Goal: Task Accomplishment & Management: Use online tool/utility

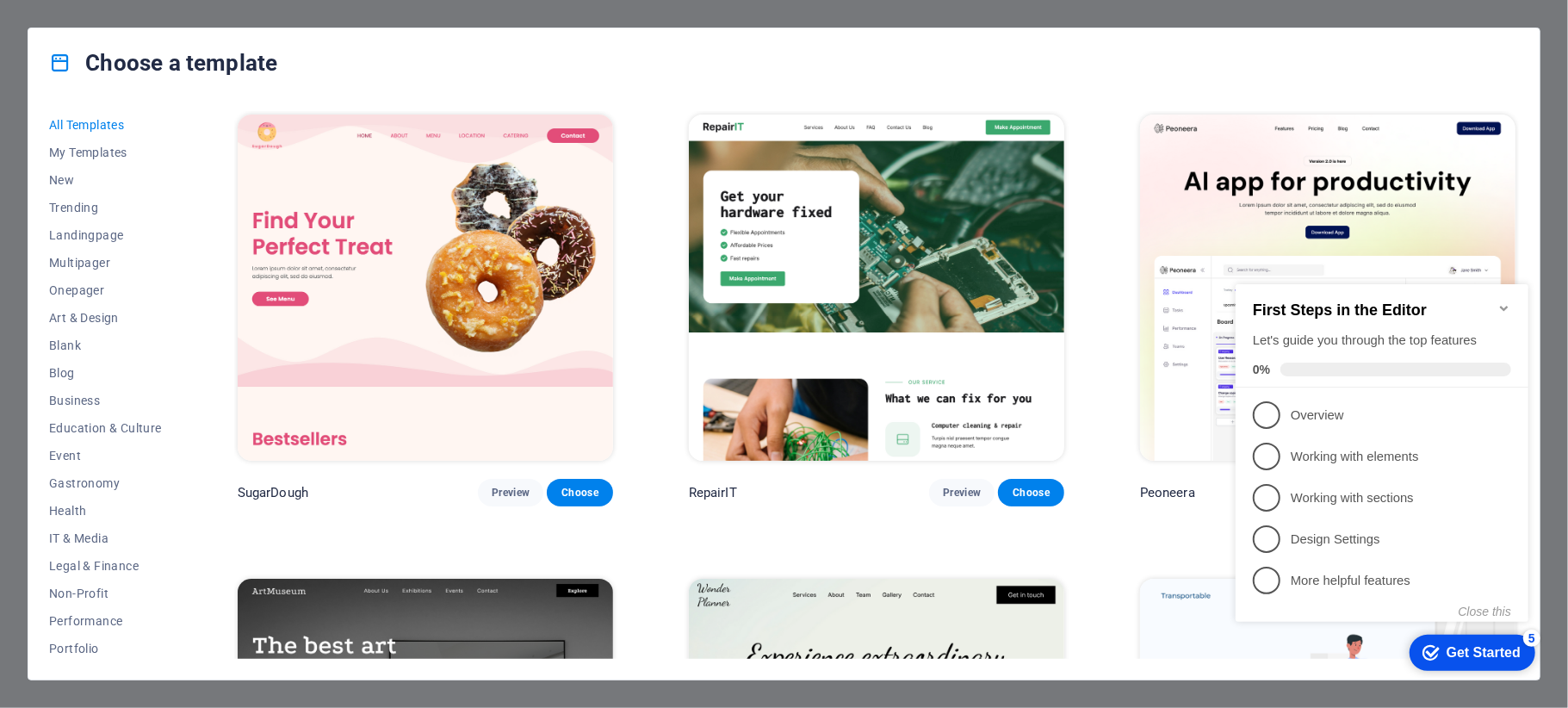
click at [1503, 301] on icon "Minimize checklist" at bounding box center [1503, 307] width 13 height 13
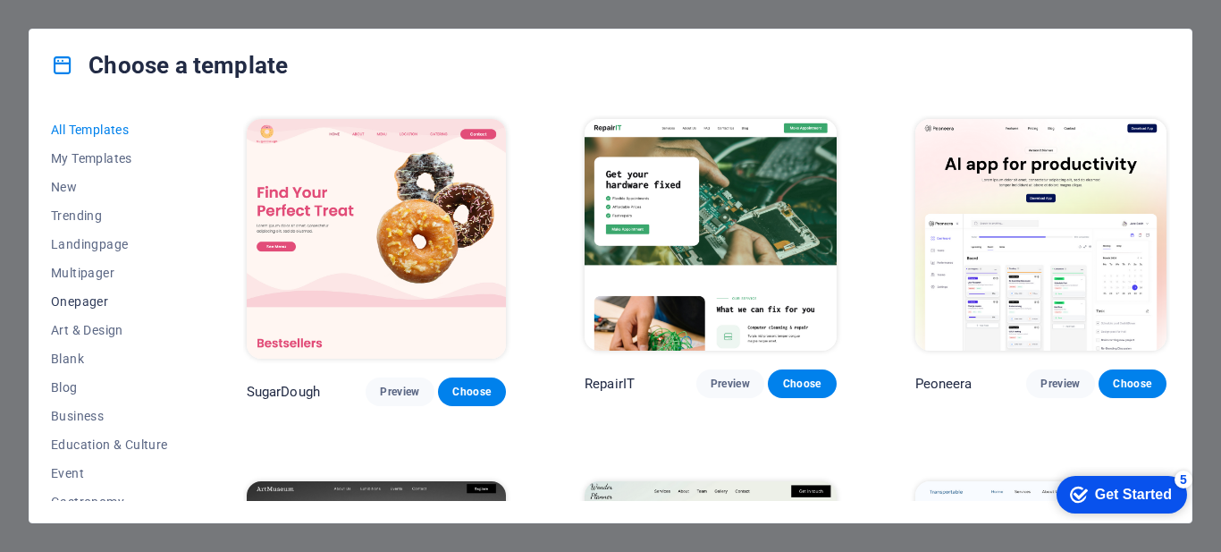
click at [80, 301] on span "Onepager" at bounding box center [109, 301] width 117 height 14
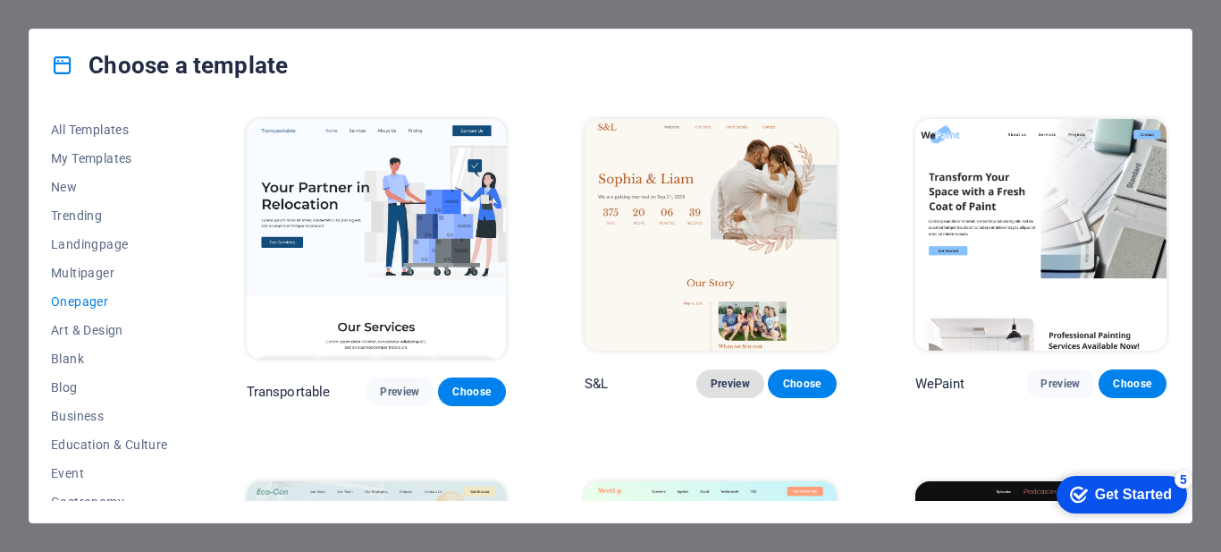
click at [732, 379] on span "Preview" at bounding box center [730, 383] width 39 height 14
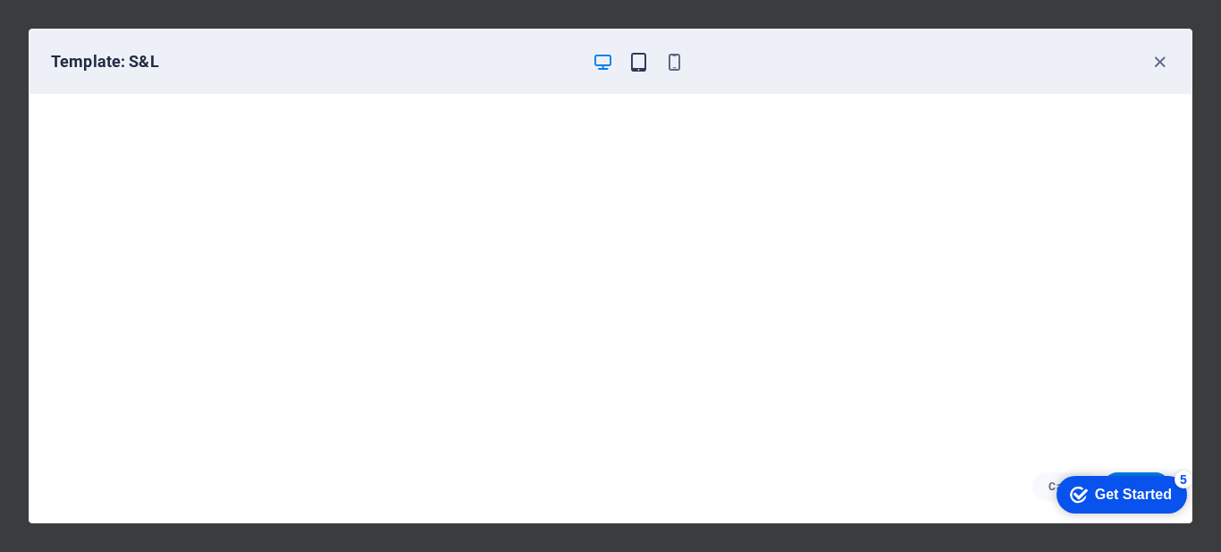
click at [638, 60] on icon "button" at bounding box center [638, 62] width 21 height 21
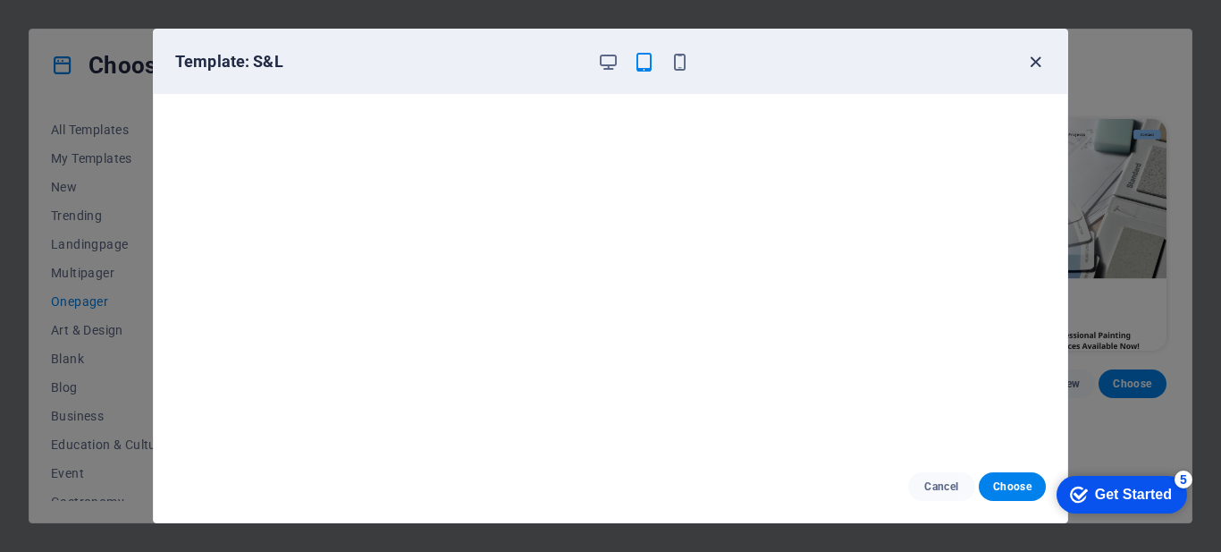
click at [1041, 63] on icon "button" at bounding box center [1035, 62] width 21 height 21
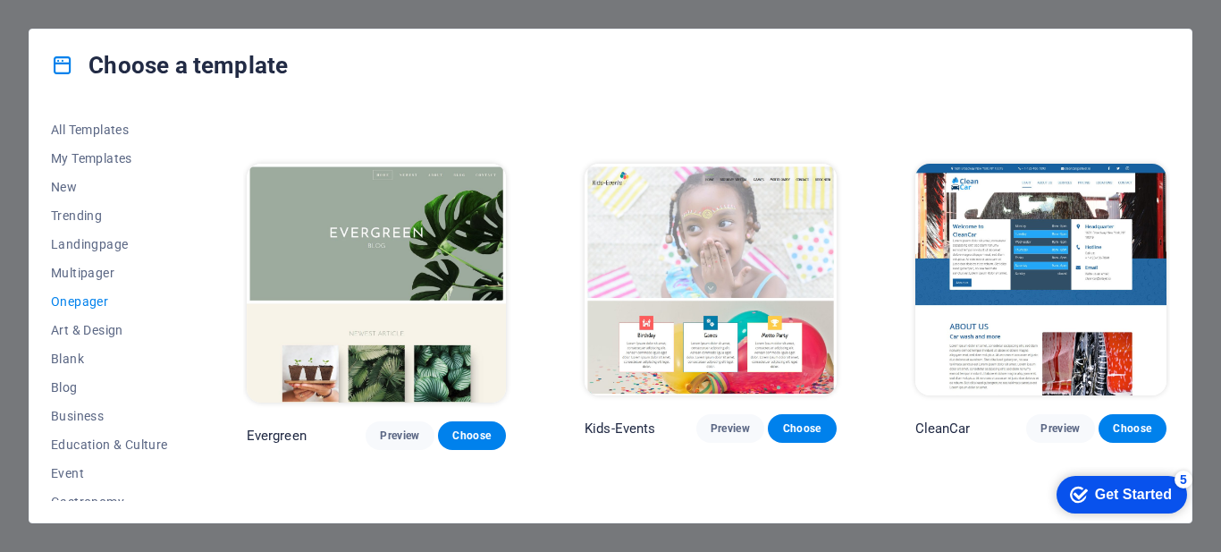
scroll to position [2503, 0]
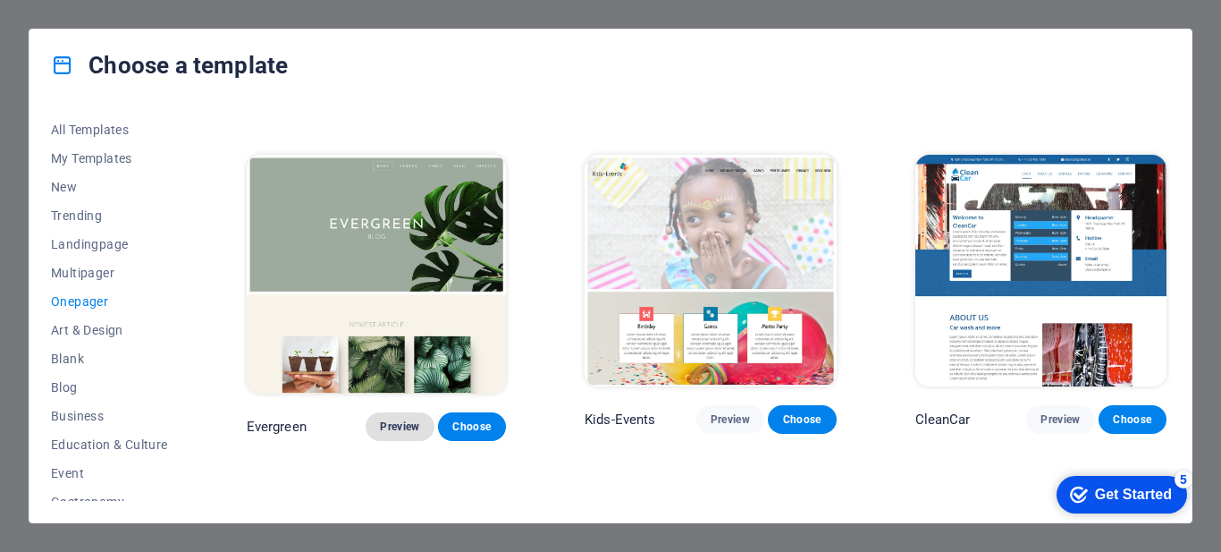
click at [392, 419] on span "Preview" at bounding box center [399, 426] width 39 height 14
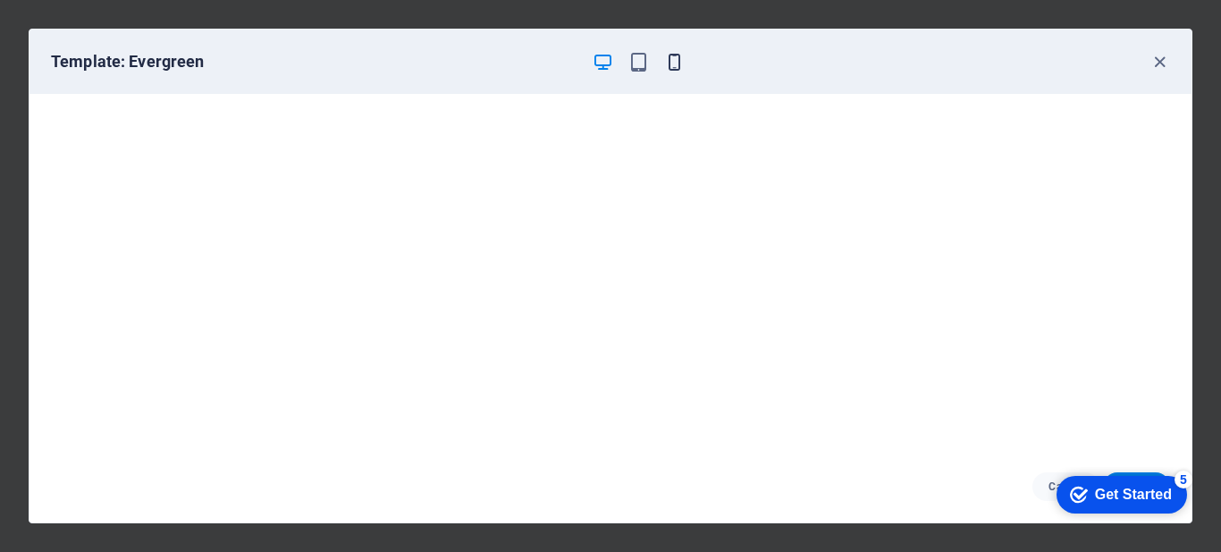
click at [683, 63] on icon "button" at bounding box center [674, 62] width 21 height 21
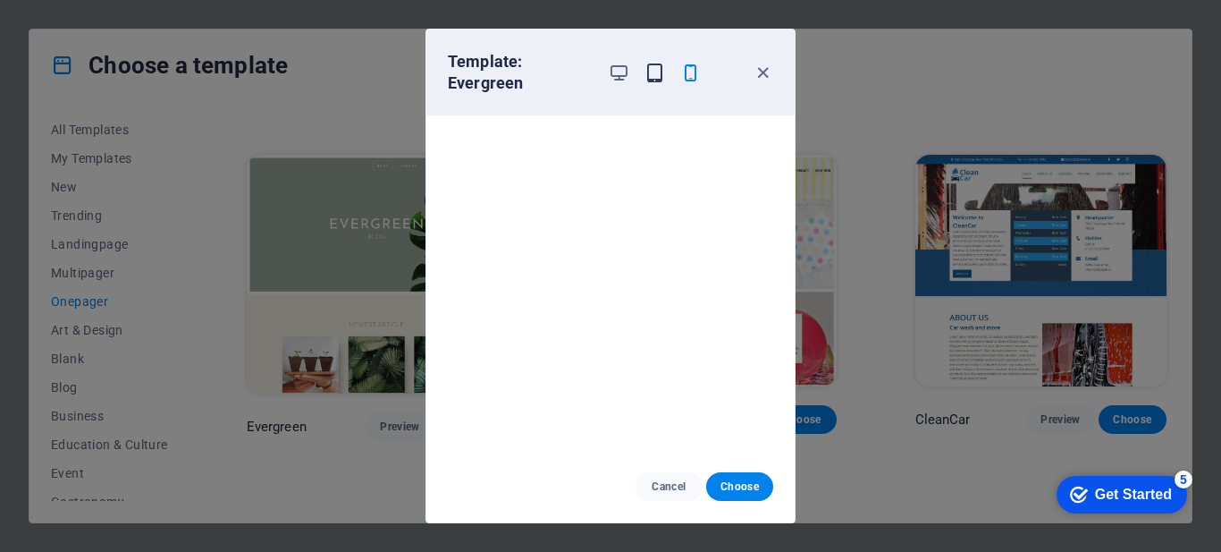
click at [653, 70] on icon "button" at bounding box center [655, 73] width 21 height 21
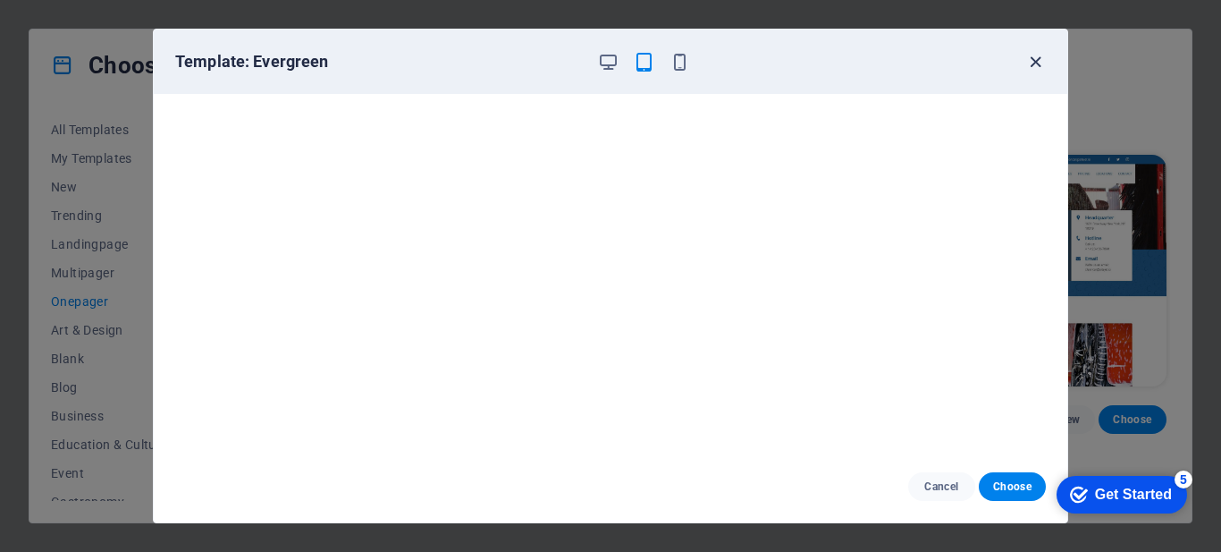
click at [1035, 59] on icon "button" at bounding box center [1035, 62] width 21 height 21
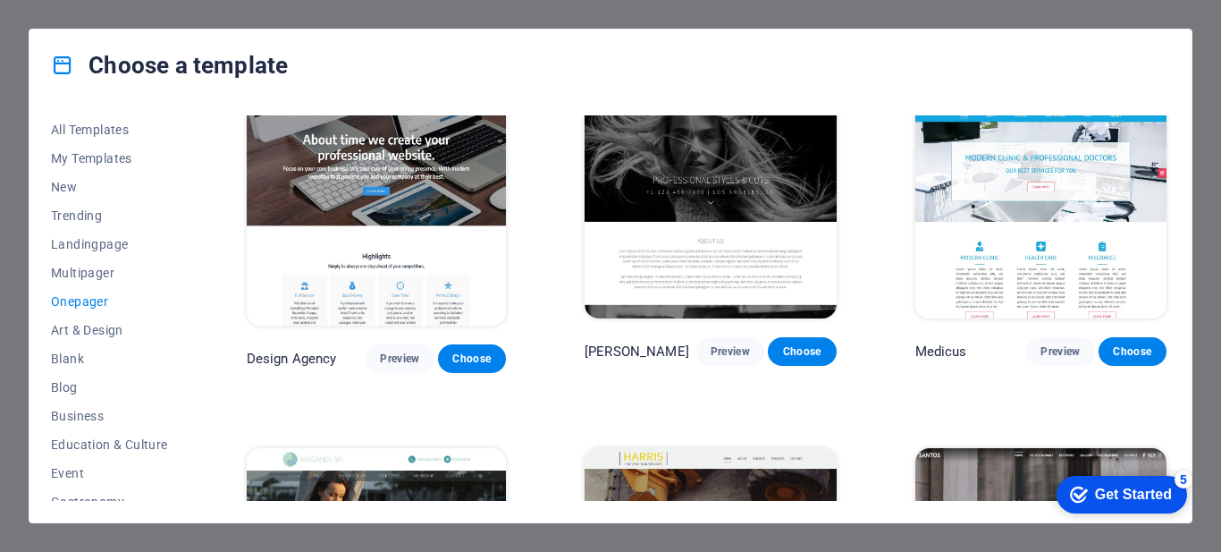
scroll to position [7528, 0]
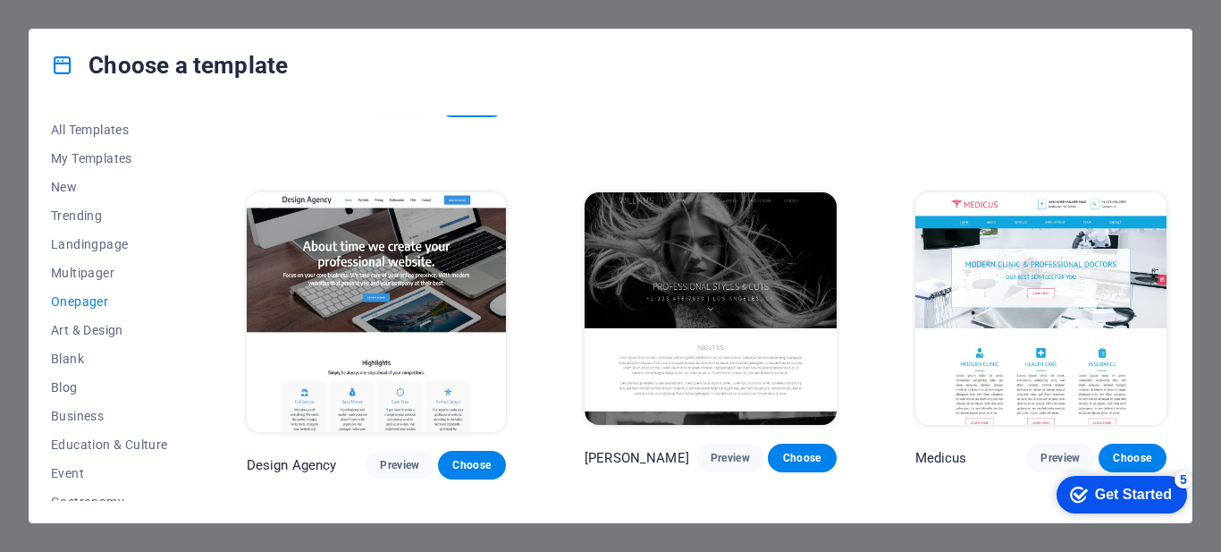
click at [991, 18] on div "Choose a template All Templates My Templates New Trending Landingpage Multipage…" at bounding box center [610, 276] width 1221 height 552
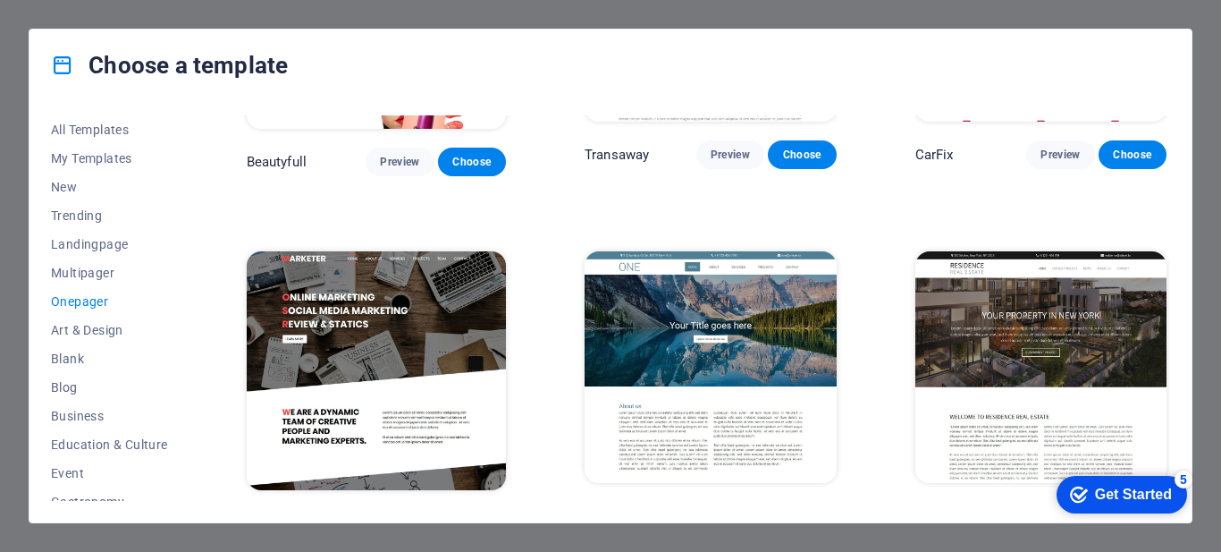
scroll to position [6903, 0]
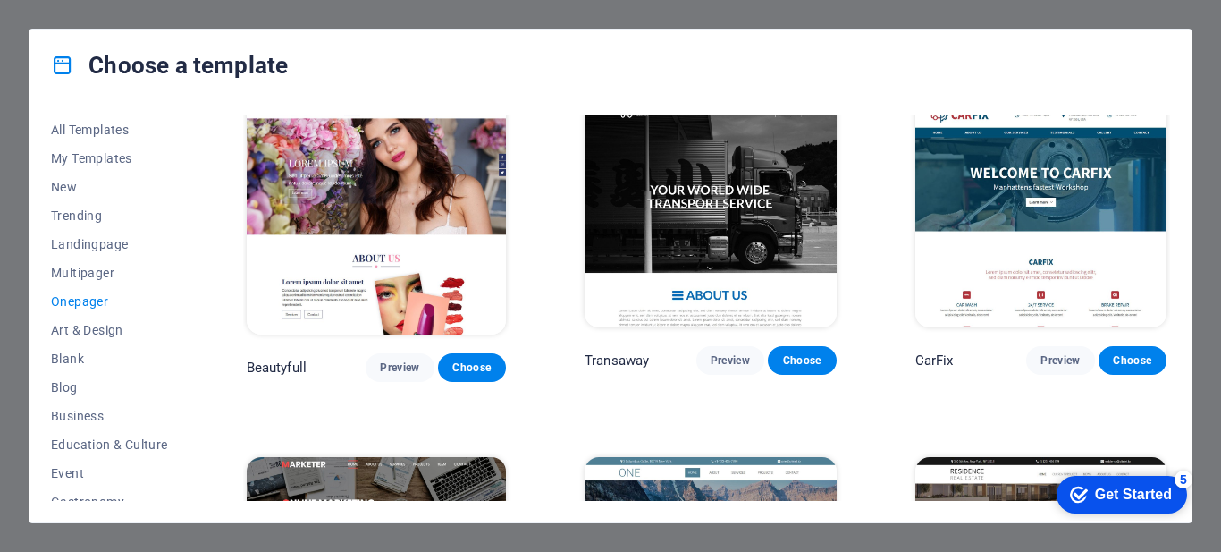
click at [1054, 11] on div "Choose a template All Templates My Templates New Trending Landingpage Multipage…" at bounding box center [610, 276] width 1221 height 552
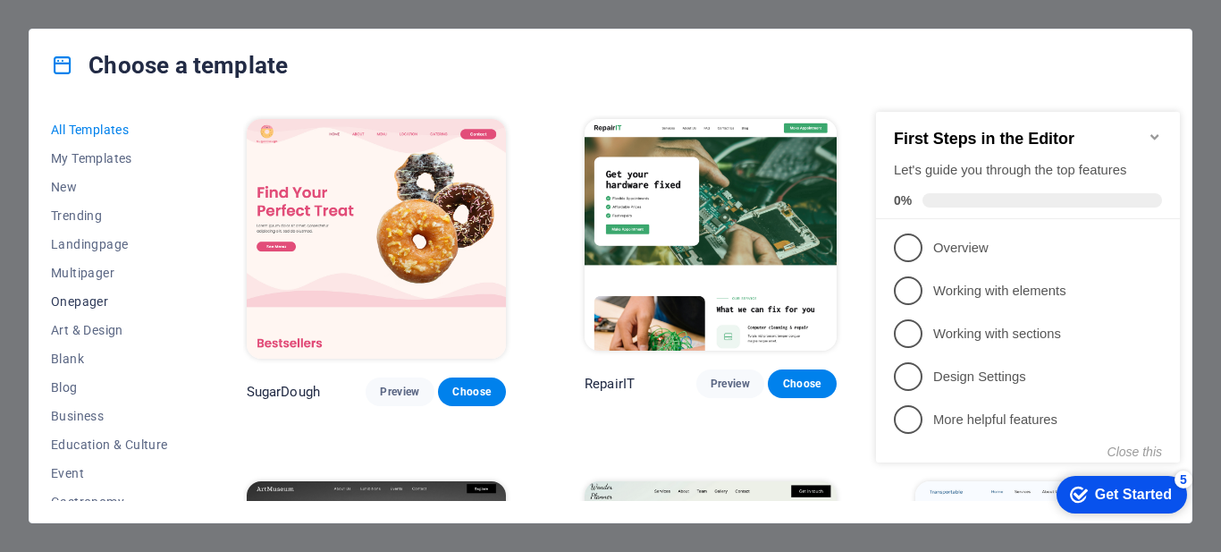
click at [92, 305] on span "Onepager" at bounding box center [109, 301] width 117 height 14
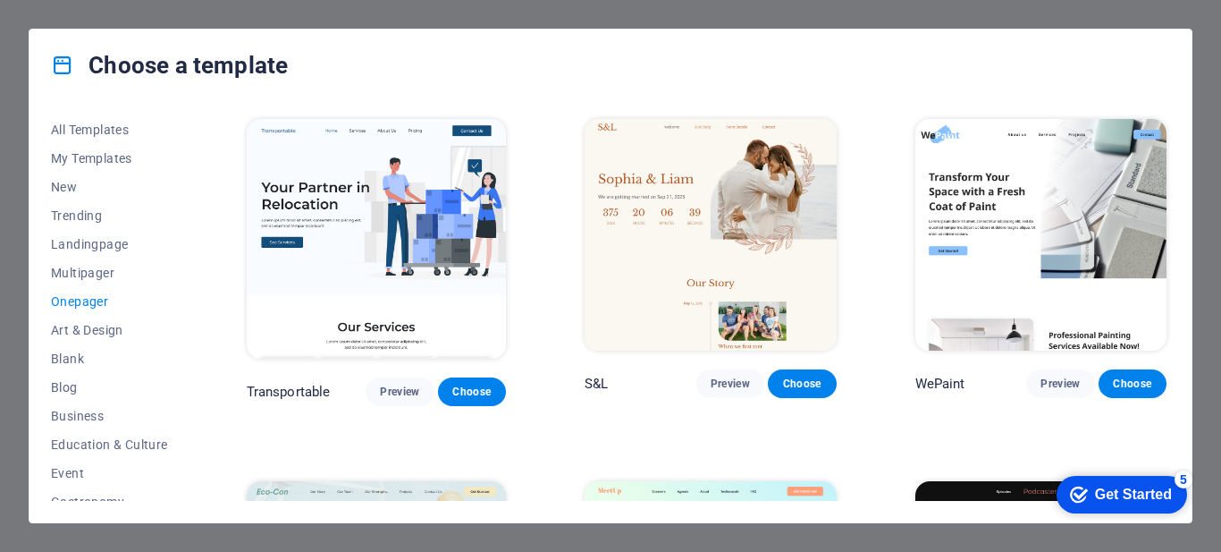
drag, startPoint x: 89, startPoint y: 306, endPoint x: 536, endPoint y: 84, distance: 499.0
click at [536, 84] on div "Choose a template" at bounding box center [611, 66] width 1162 height 72
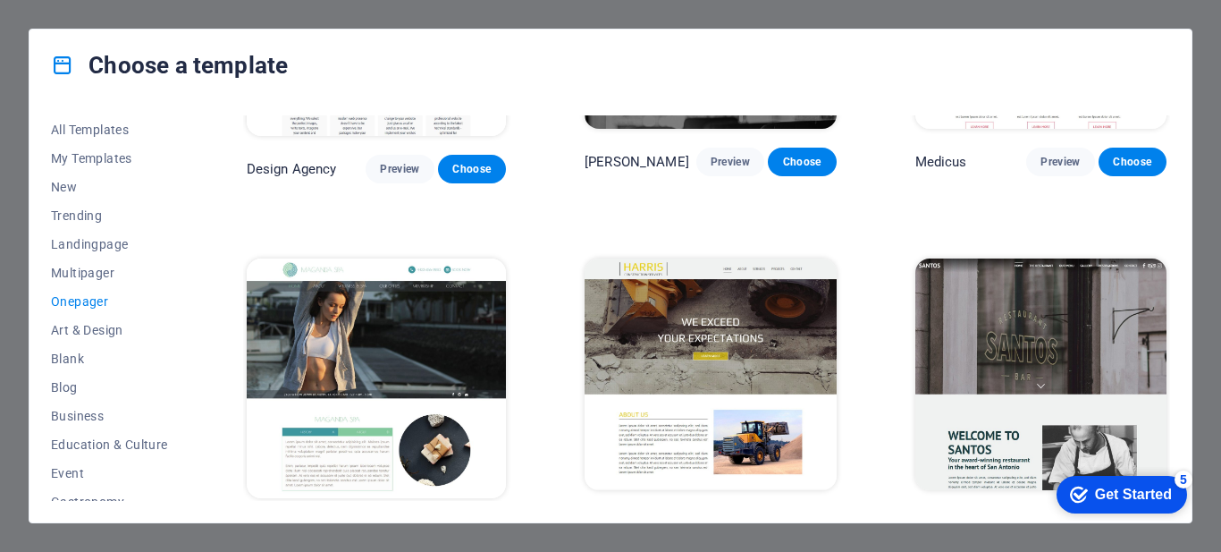
scroll to position [7797, 0]
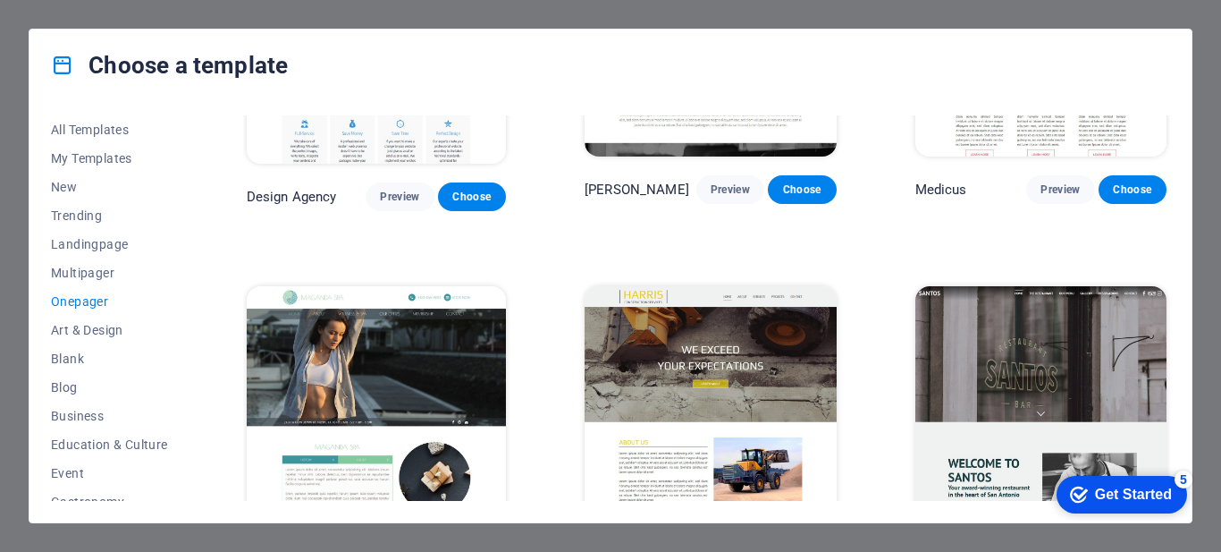
click at [380, 551] on span "Preview" at bounding box center [399, 559] width 39 height 14
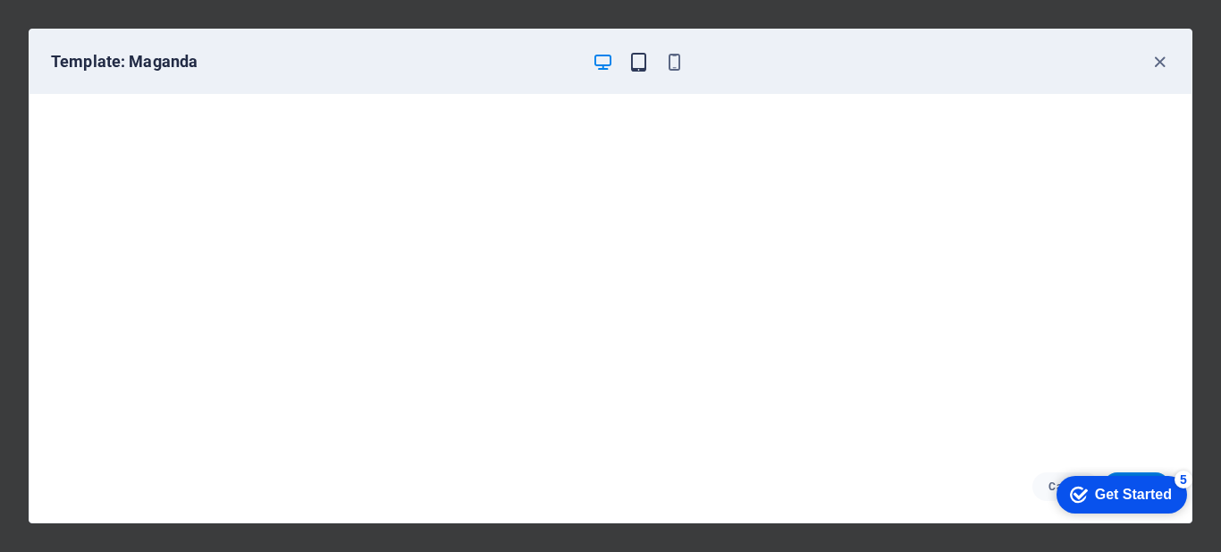
click at [643, 66] on icon "button" at bounding box center [638, 62] width 21 height 21
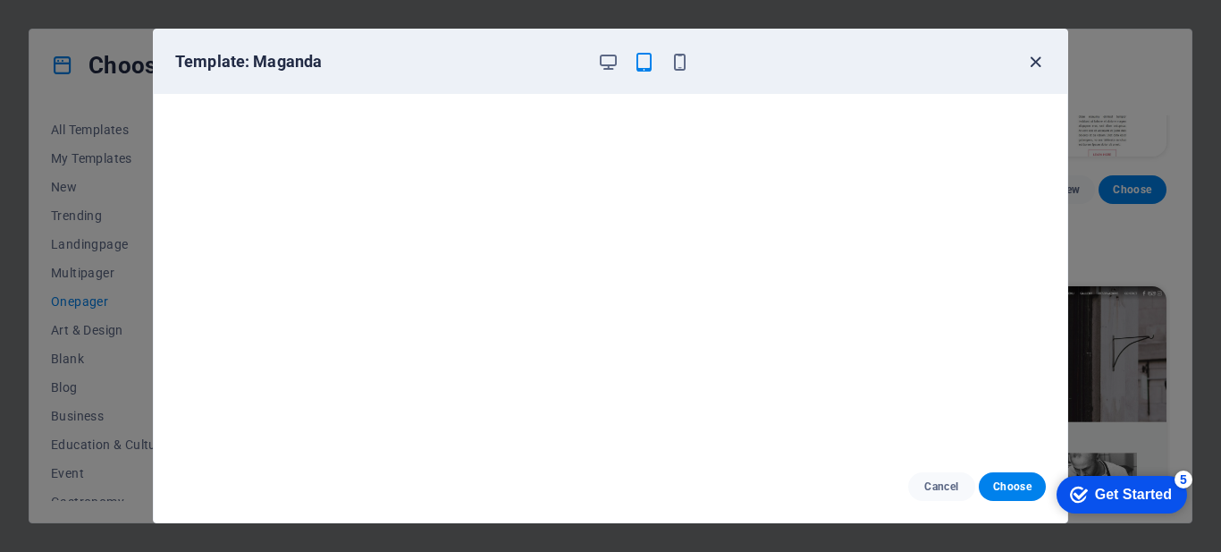
click at [1034, 62] on icon "button" at bounding box center [1035, 62] width 21 height 21
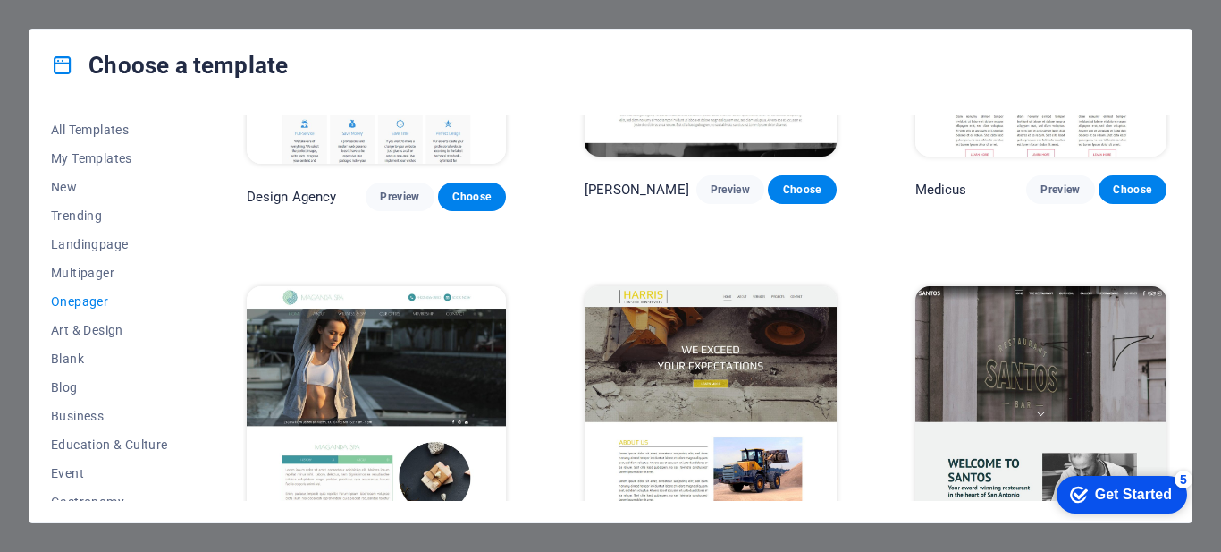
click at [399, 551] on span "Preview" at bounding box center [399, 559] width 39 height 14
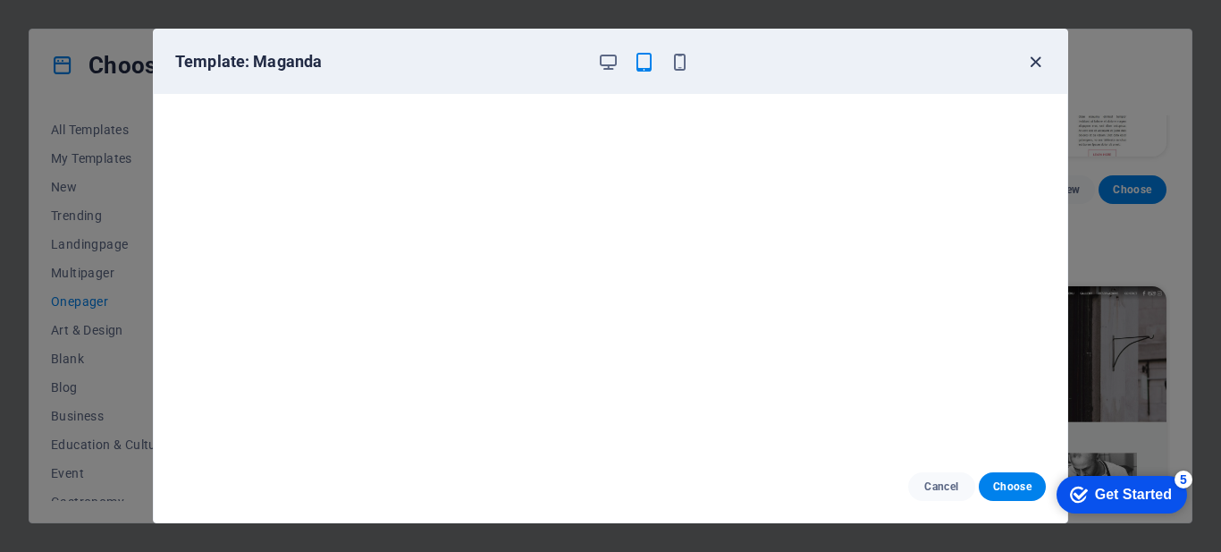
click at [1034, 59] on icon "button" at bounding box center [1035, 62] width 21 height 21
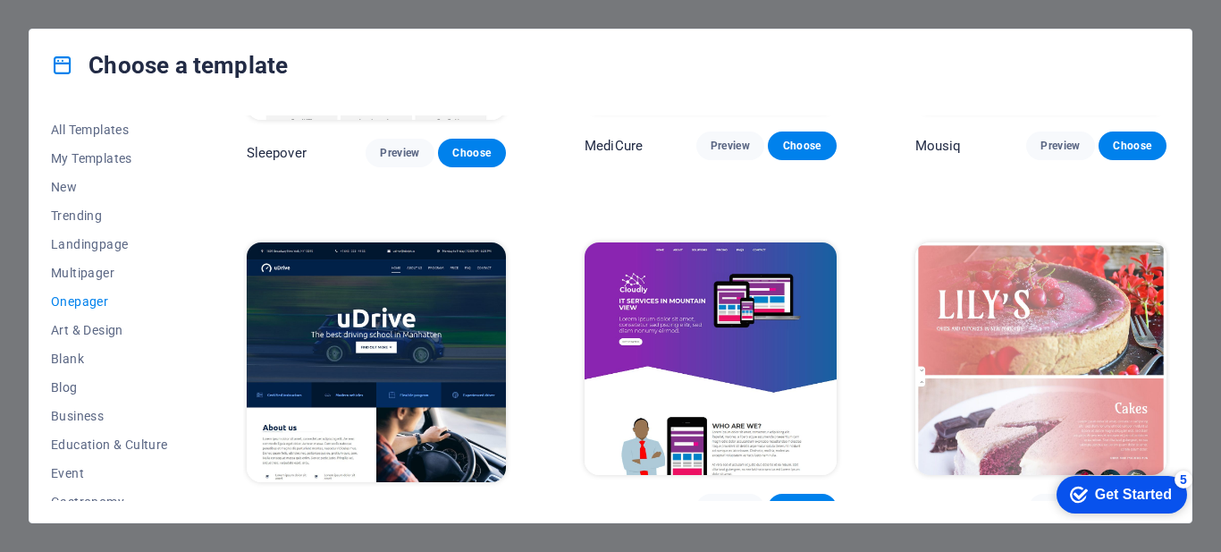
scroll to position [5293, 0]
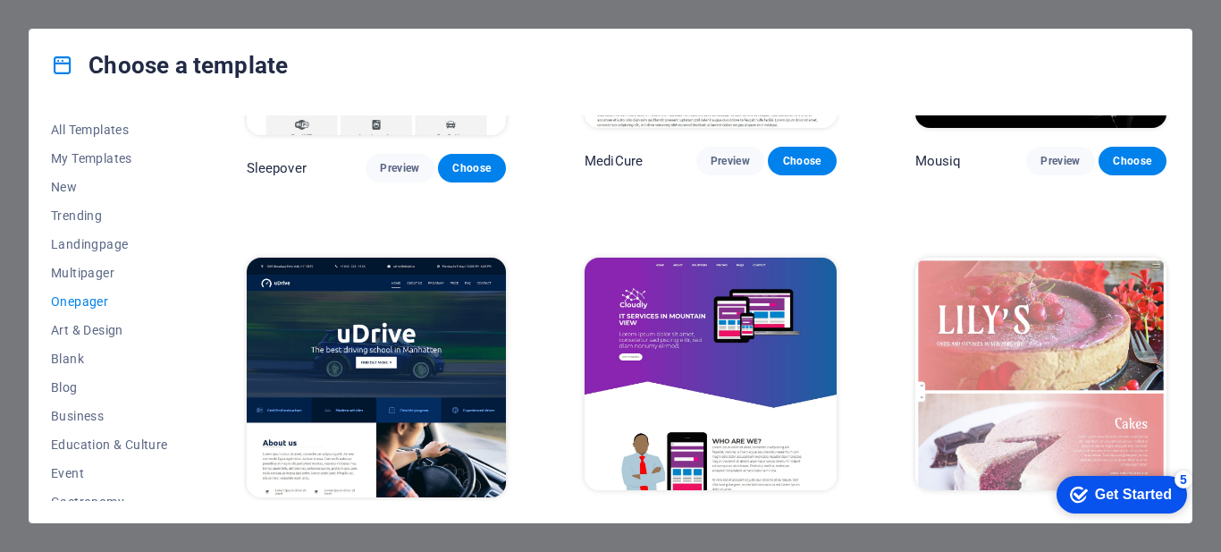
click at [1060, 516] on span "Preview" at bounding box center [1062, 523] width 38 height 14
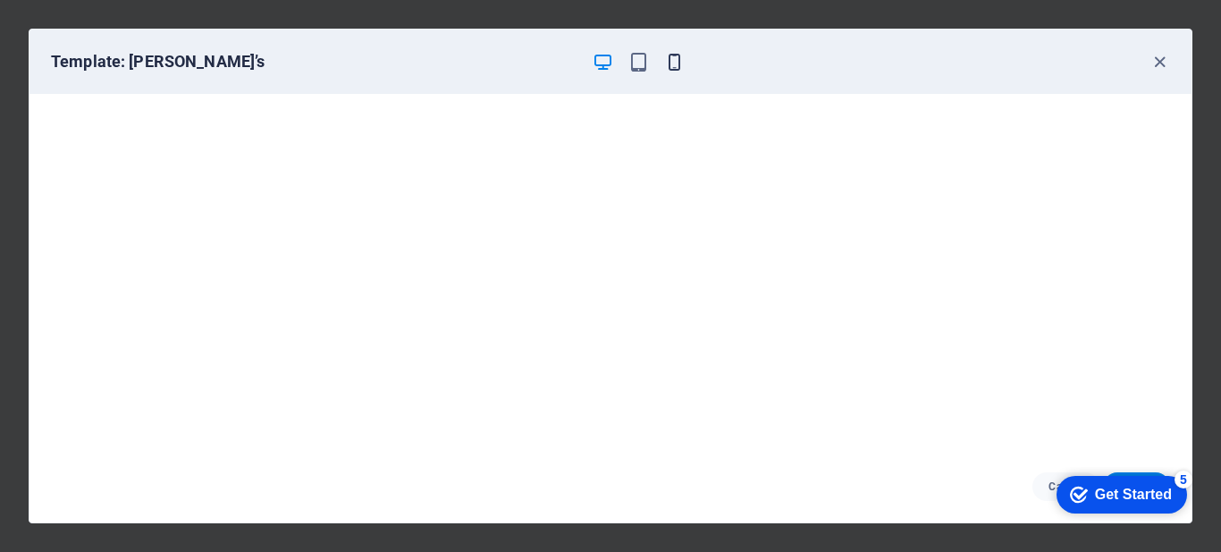
click at [674, 66] on icon "button" at bounding box center [674, 62] width 21 height 21
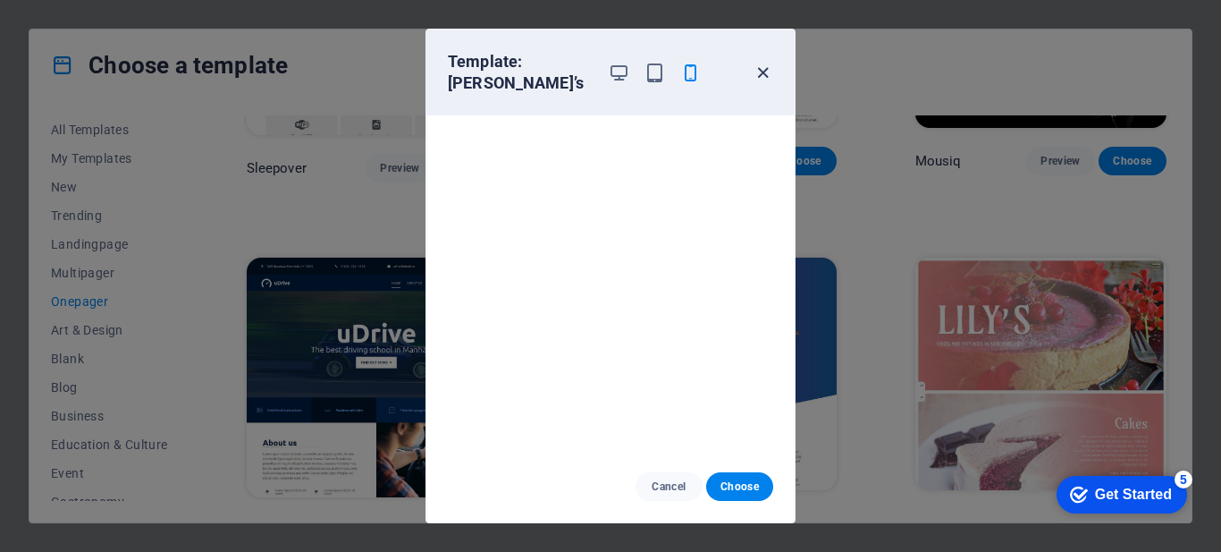
click at [765, 63] on icon "button" at bounding box center [763, 73] width 21 height 21
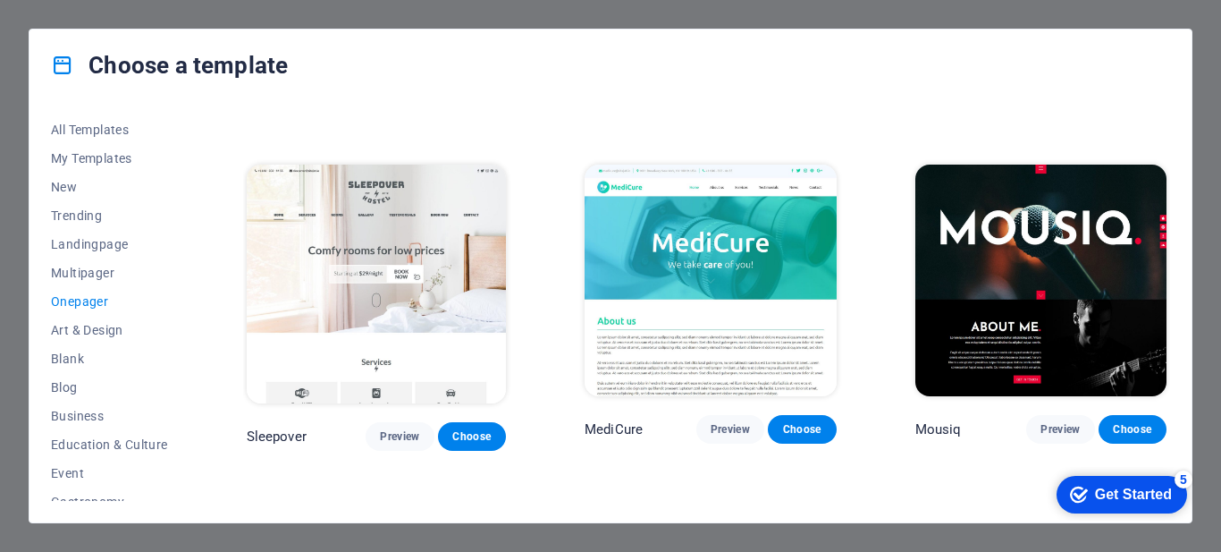
scroll to position [4936, 0]
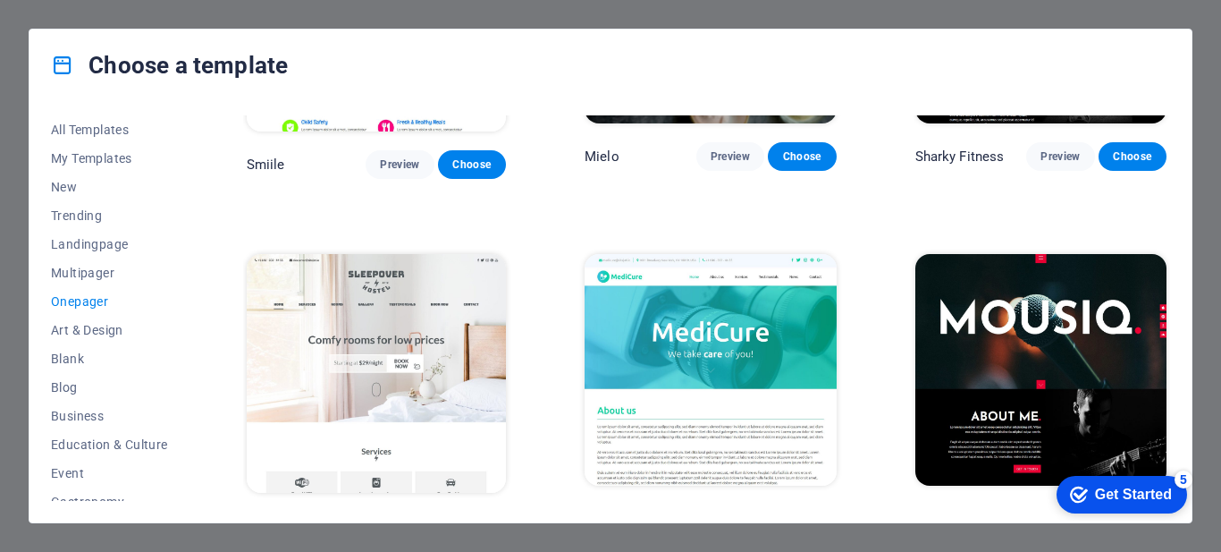
click at [386, 519] on span "Preview" at bounding box center [399, 526] width 39 height 14
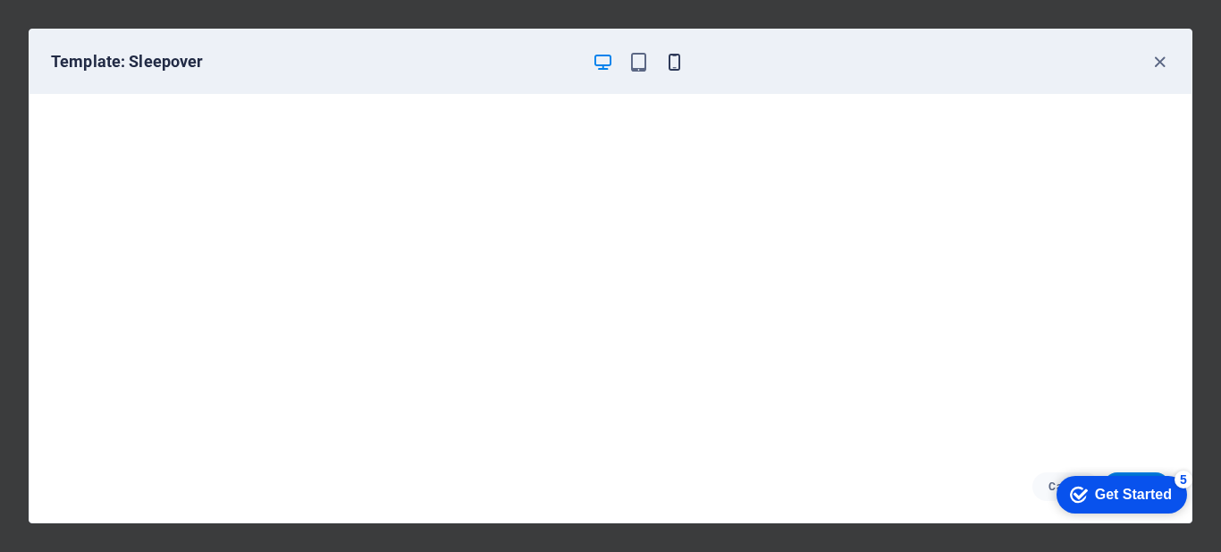
click at [676, 58] on icon "button" at bounding box center [674, 62] width 21 height 21
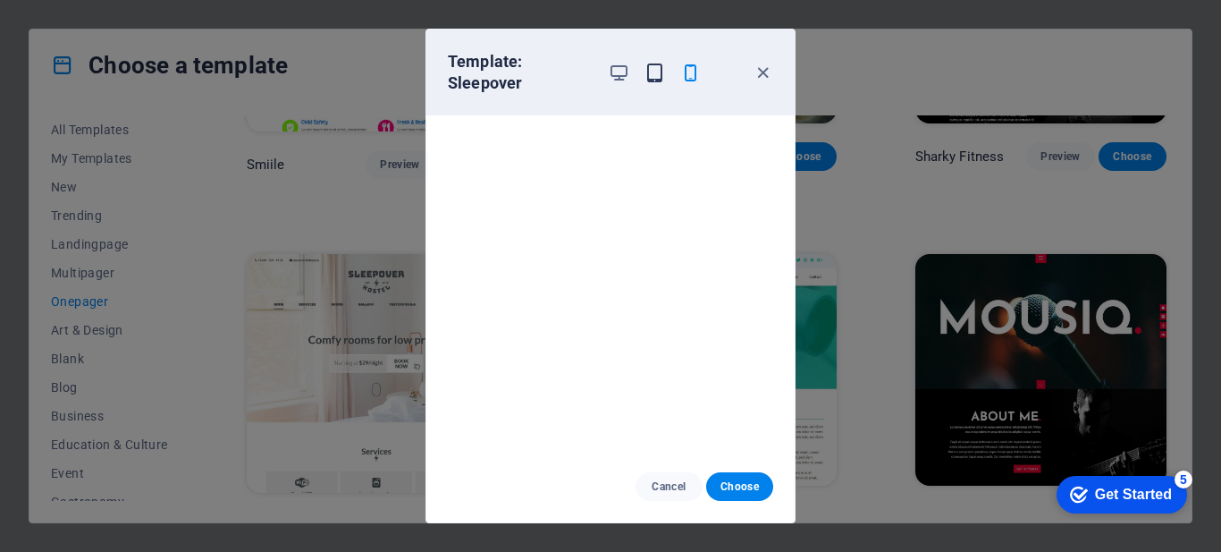
click at [650, 72] on icon "button" at bounding box center [655, 73] width 21 height 21
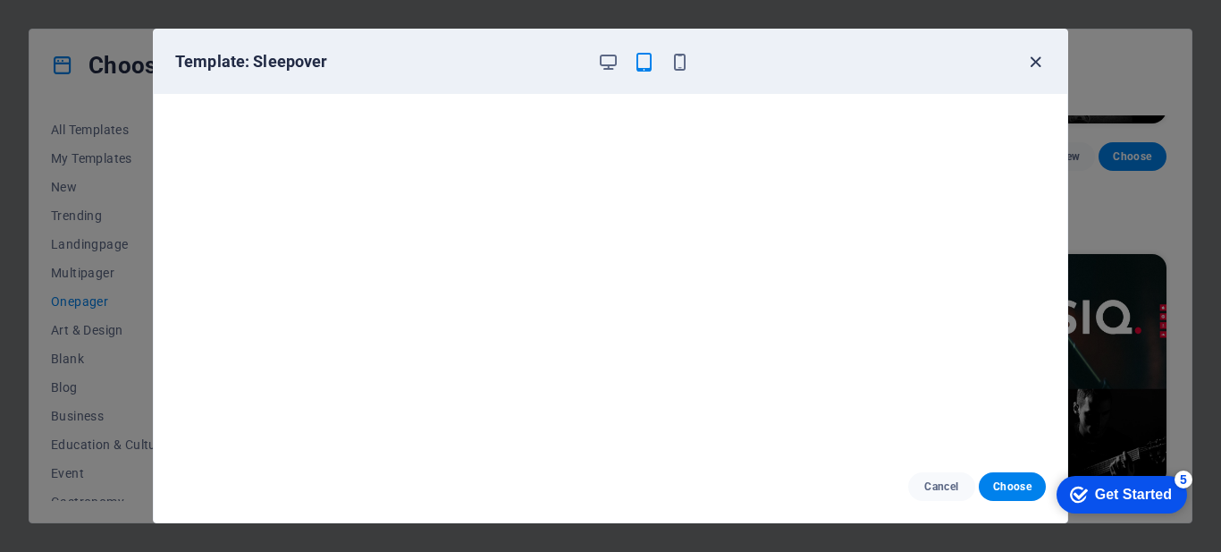
click at [1038, 63] on icon "button" at bounding box center [1035, 62] width 21 height 21
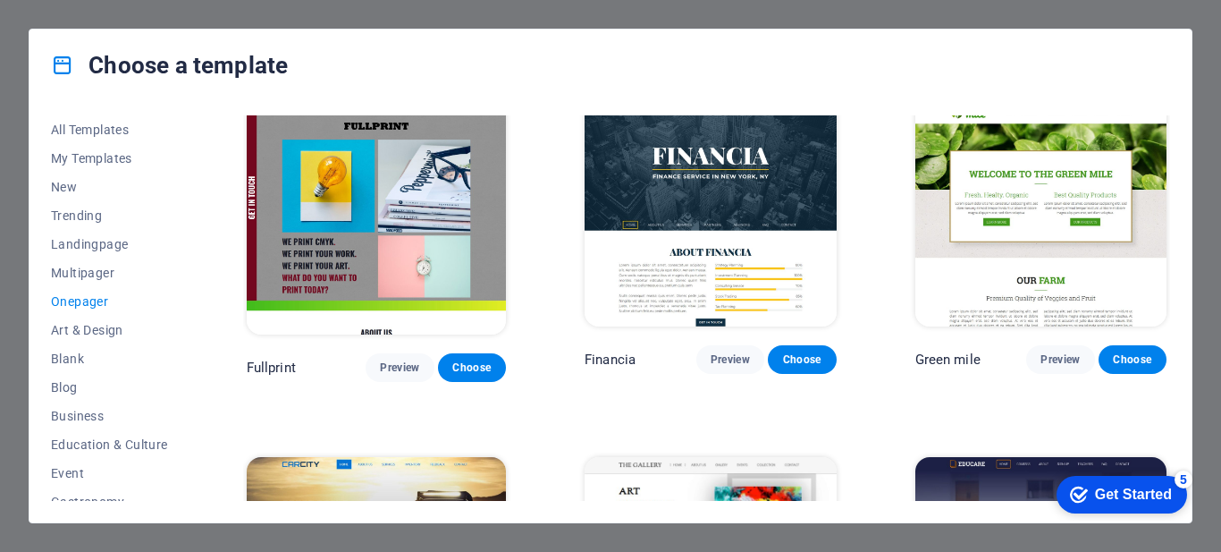
scroll to position [4042, 0]
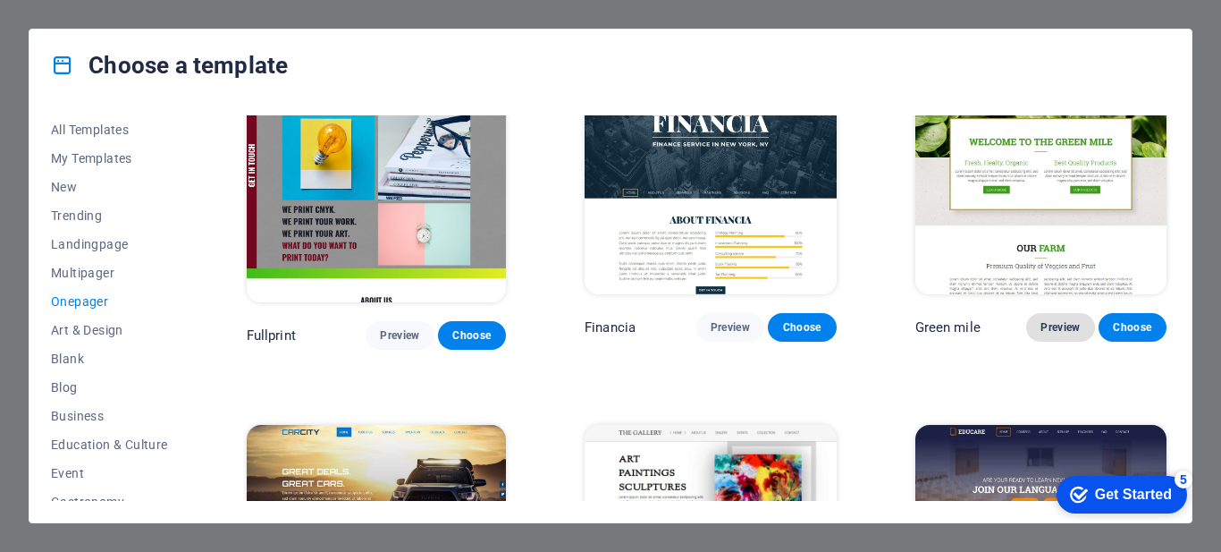
click at [1058, 320] on span "Preview" at bounding box center [1060, 327] width 39 height 14
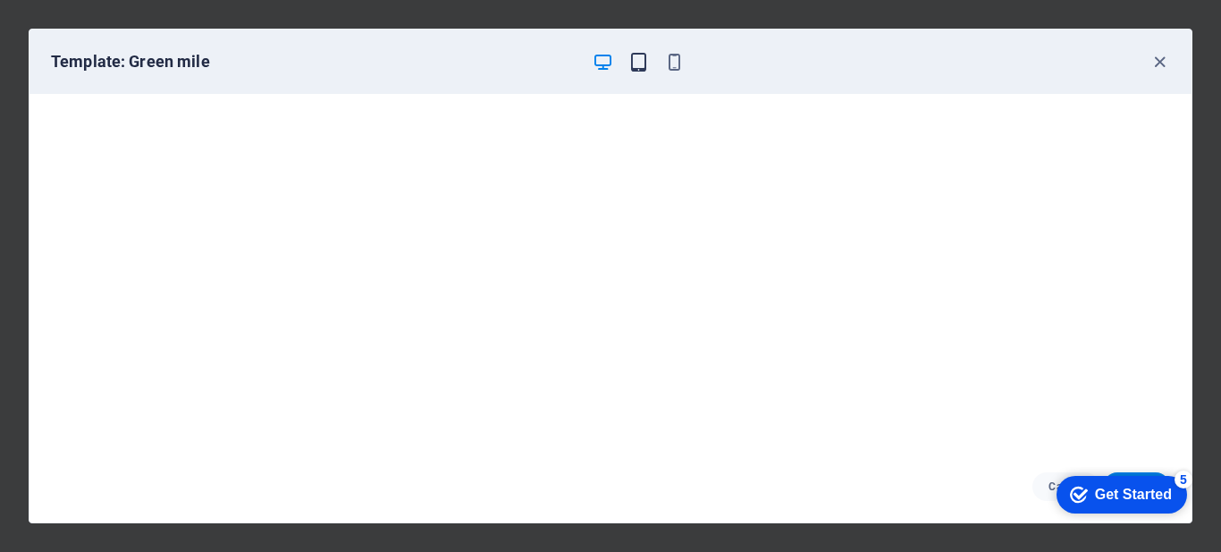
click at [645, 68] on icon "button" at bounding box center [638, 62] width 21 height 21
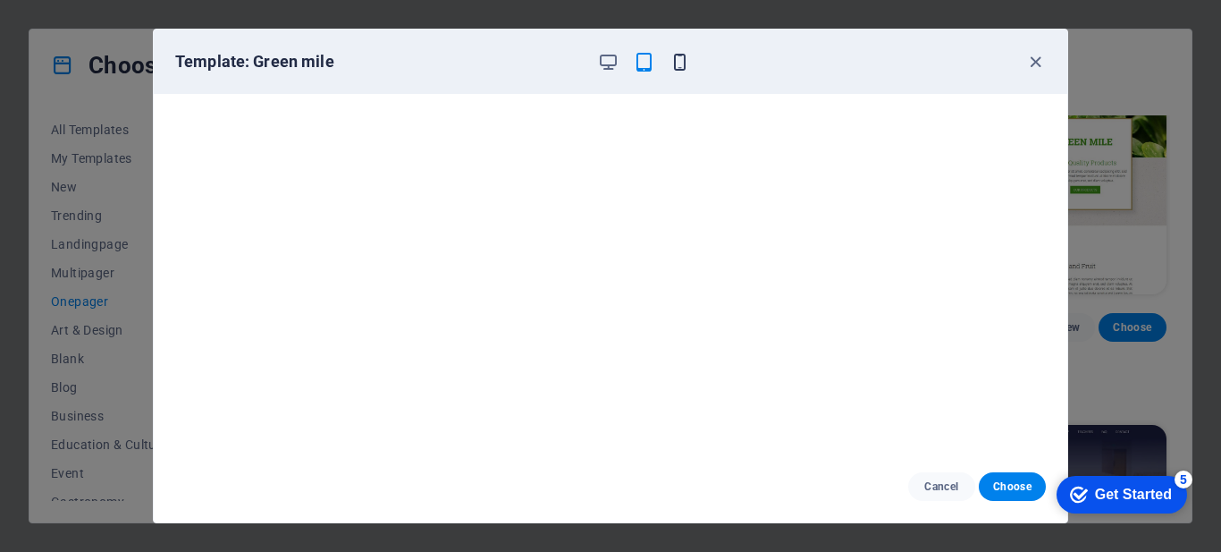
click at [681, 63] on icon "button" at bounding box center [680, 62] width 21 height 21
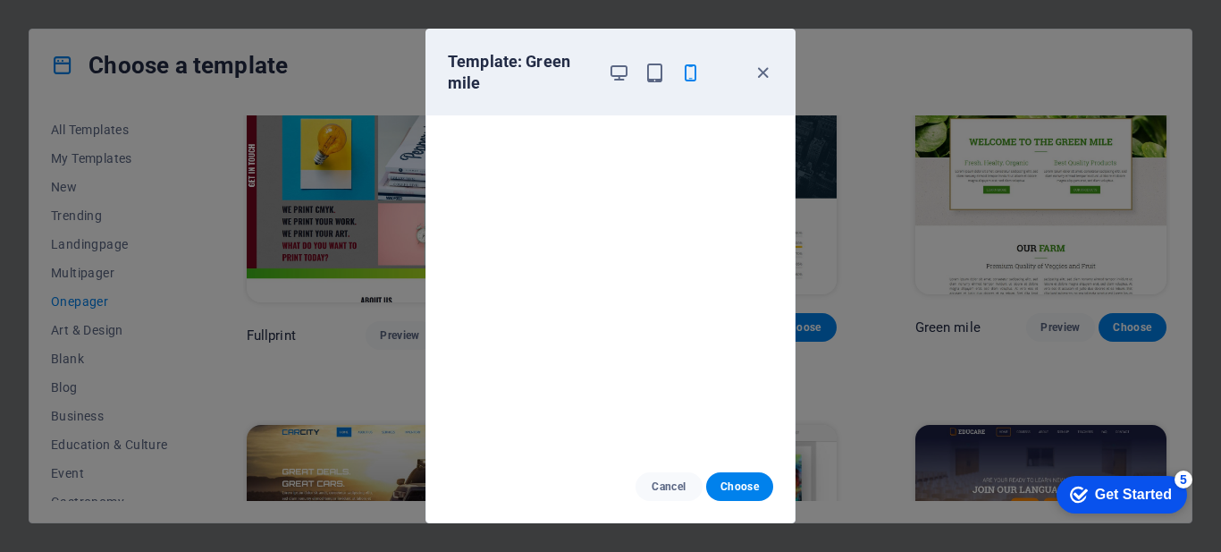
click at [631, 74] on div at bounding box center [654, 72] width 93 height 43
click at [623, 71] on icon "button" at bounding box center [619, 73] width 21 height 21
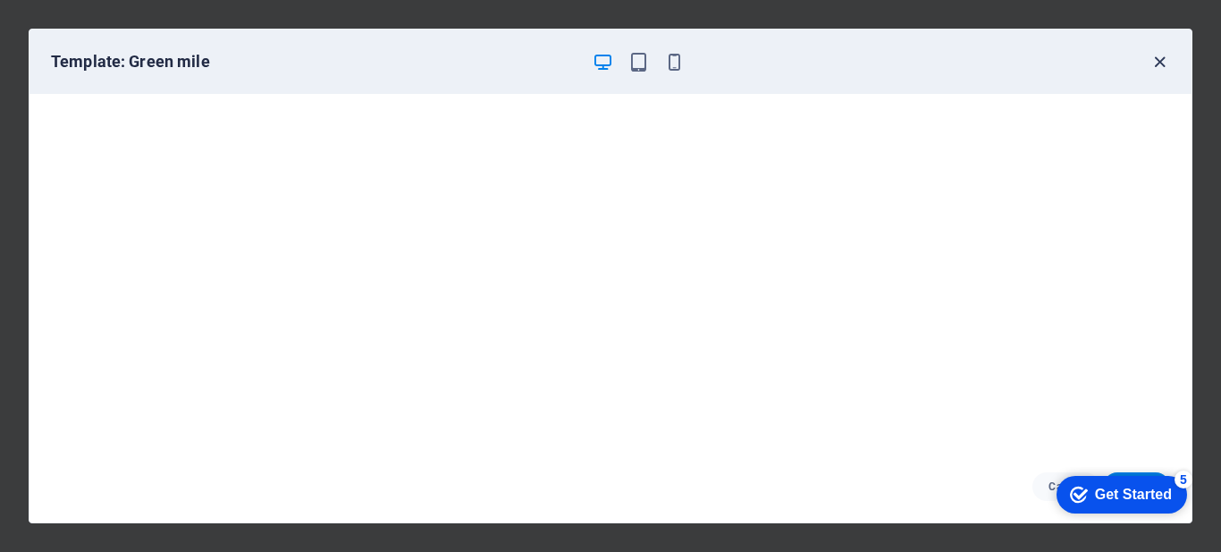
click at [1160, 63] on icon "button" at bounding box center [1160, 62] width 21 height 21
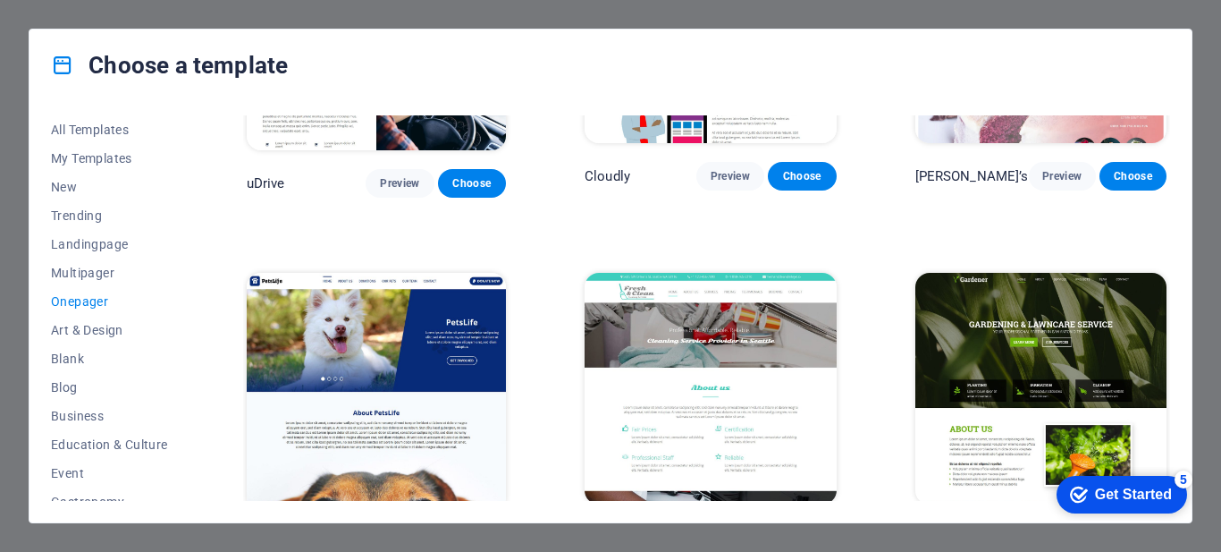
scroll to position [5651, 0]
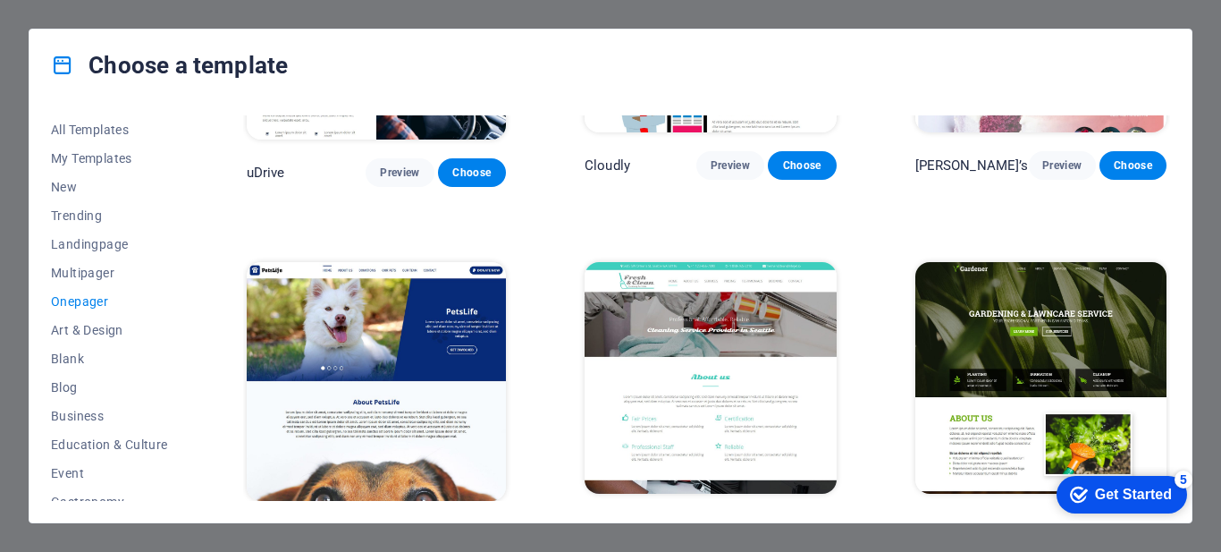
click at [1063, 519] on span "Preview" at bounding box center [1060, 526] width 39 height 14
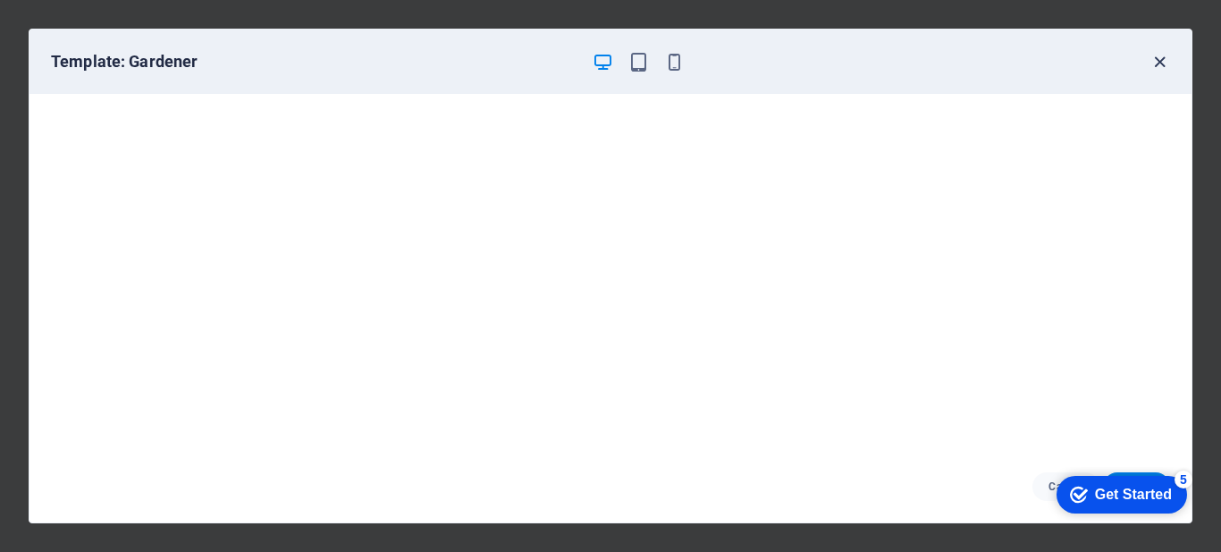
click at [1165, 60] on icon "button" at bounding box center [1160, 62] width 21 height 21
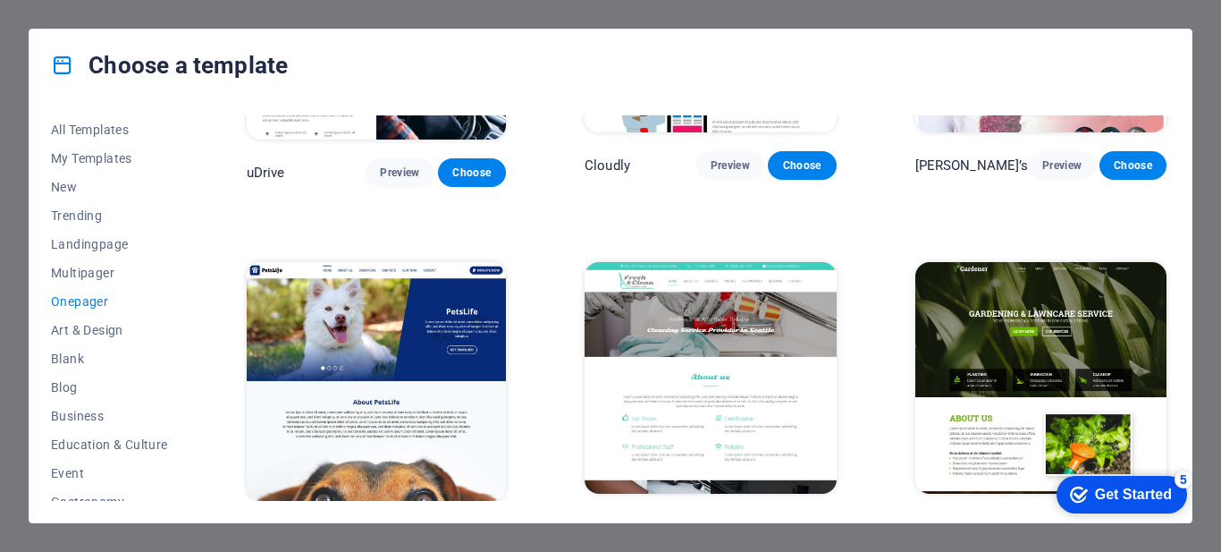
click at [1134, 519] on span "Choose" at bounding box center [1132, 526] width 39 height 14
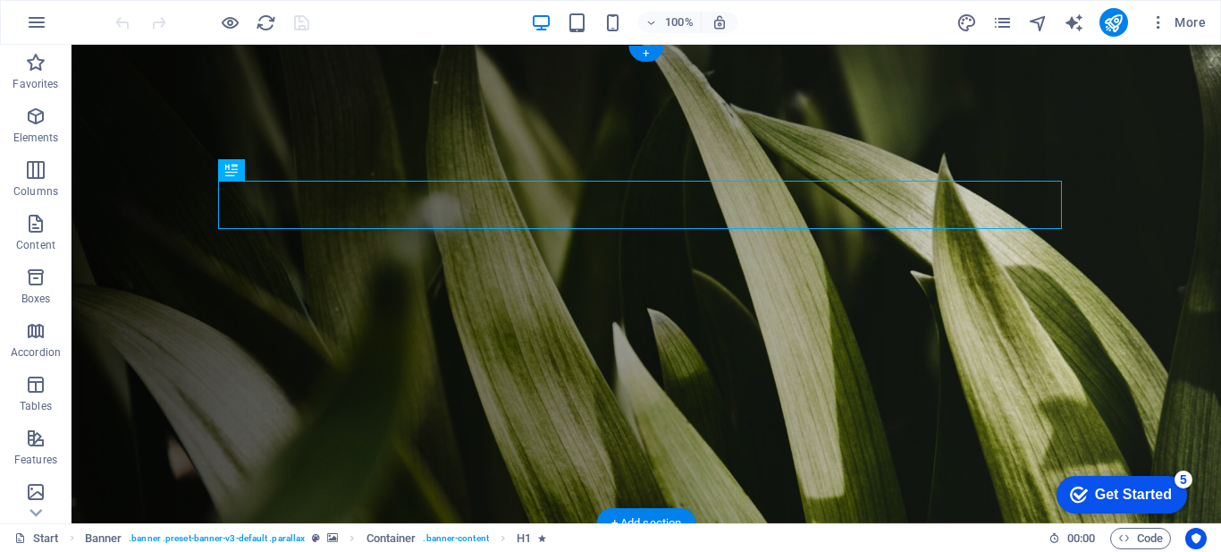
click at [136, 284] on figure at bounding box center [647, 284] width 1150 height 478
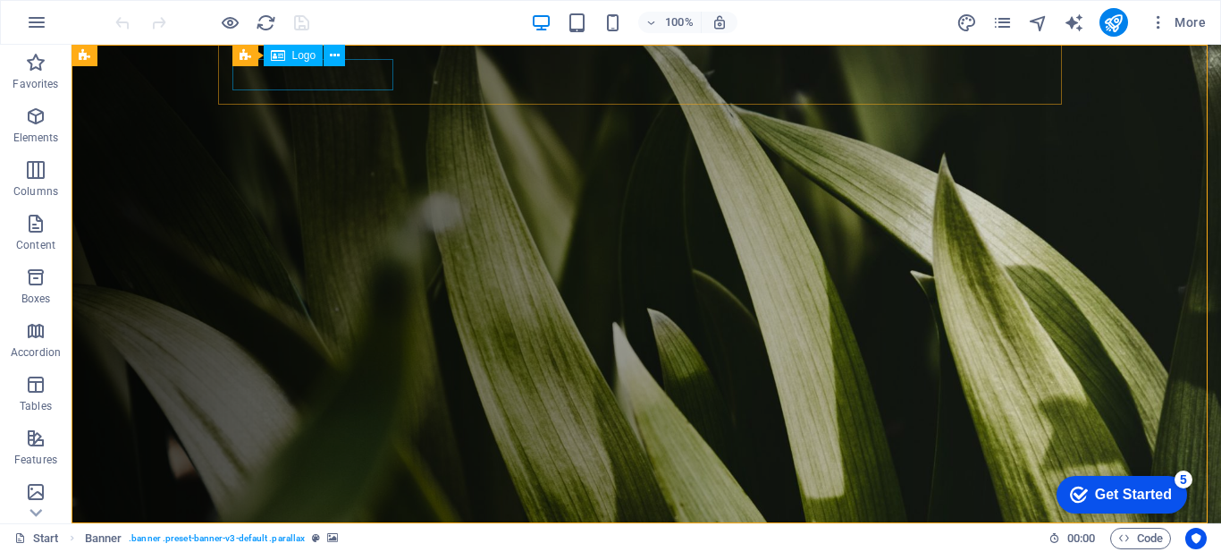
click at [291, 52] on div "Logo" at bounding box center [294, 55] width 60 height 21
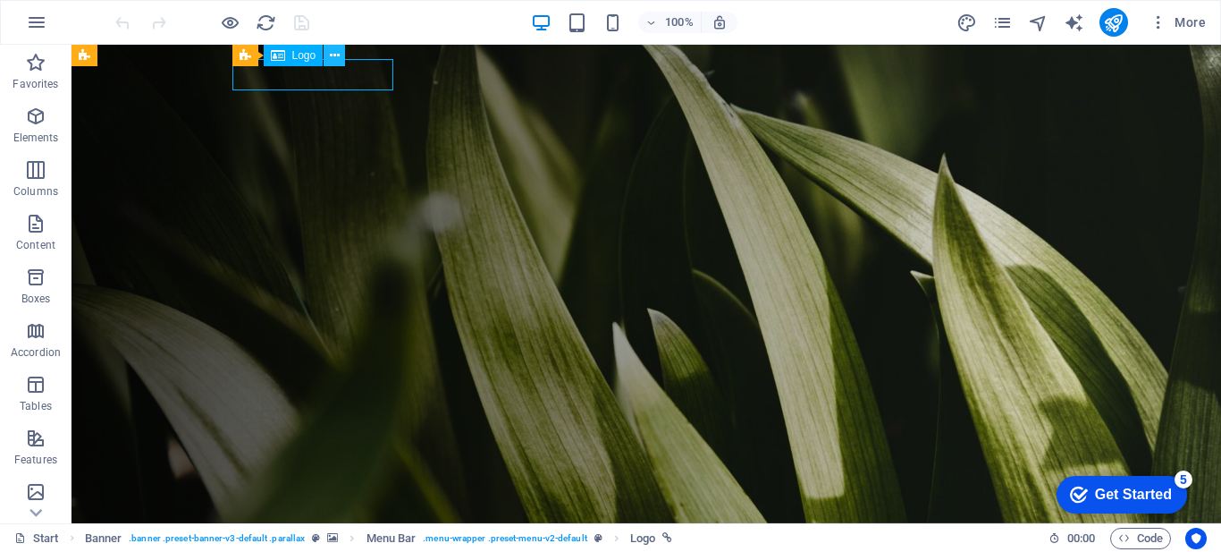
click at [330, 55] on icon at bounding box center [335, 55] width 10 height 19
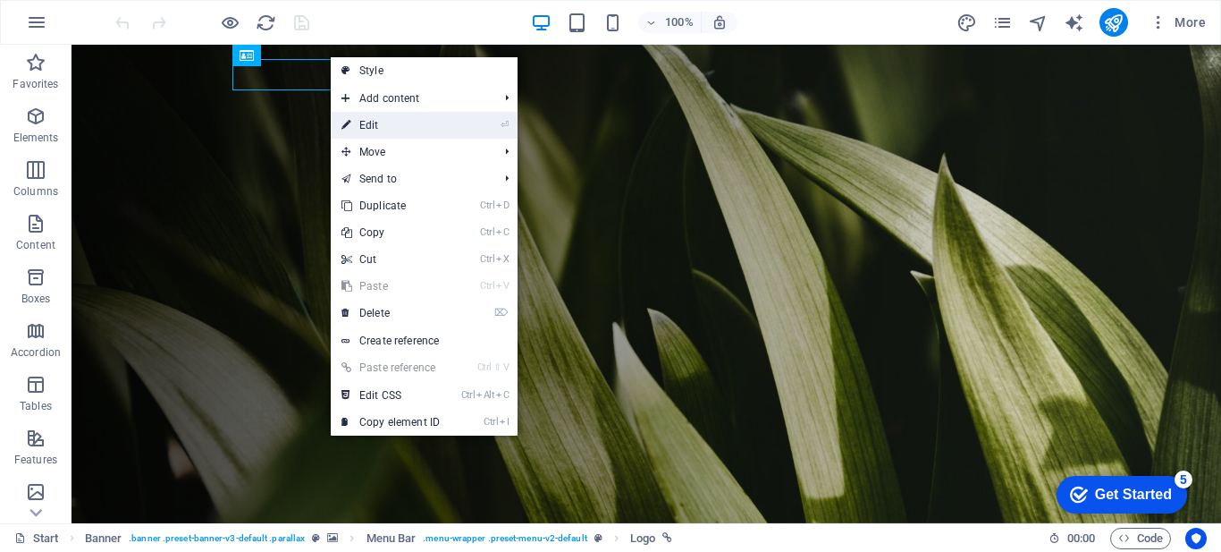
click at [440, 125] on link "⏎ Edit" at bounding box center [391, 125] width 120 height 27
select select "px"
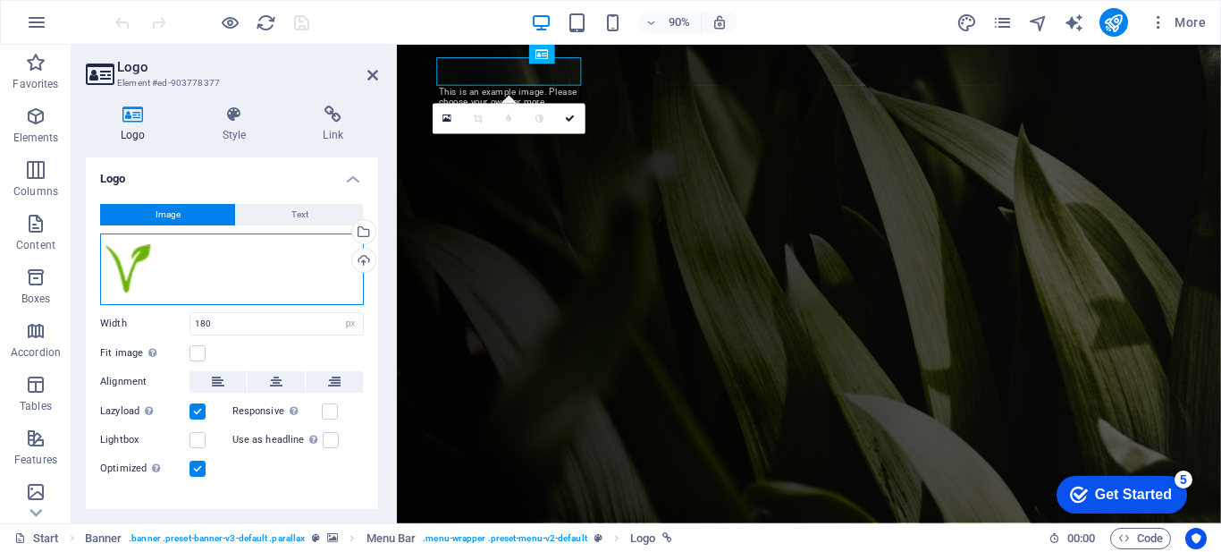
click at [164, 269] on div "Drag files here, click to choose files or select files from Files or our free s…" at bounding box center [232, 269] width 264 height 72
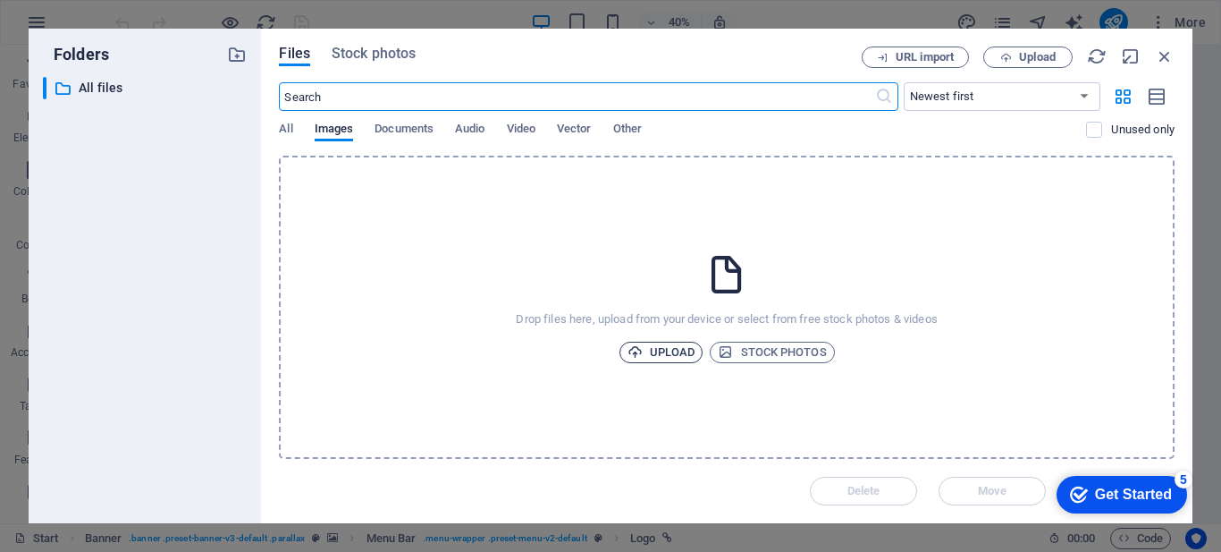
click at [647, 349] on span "Upload" at bounding box center [662, 352] width 68 height 21
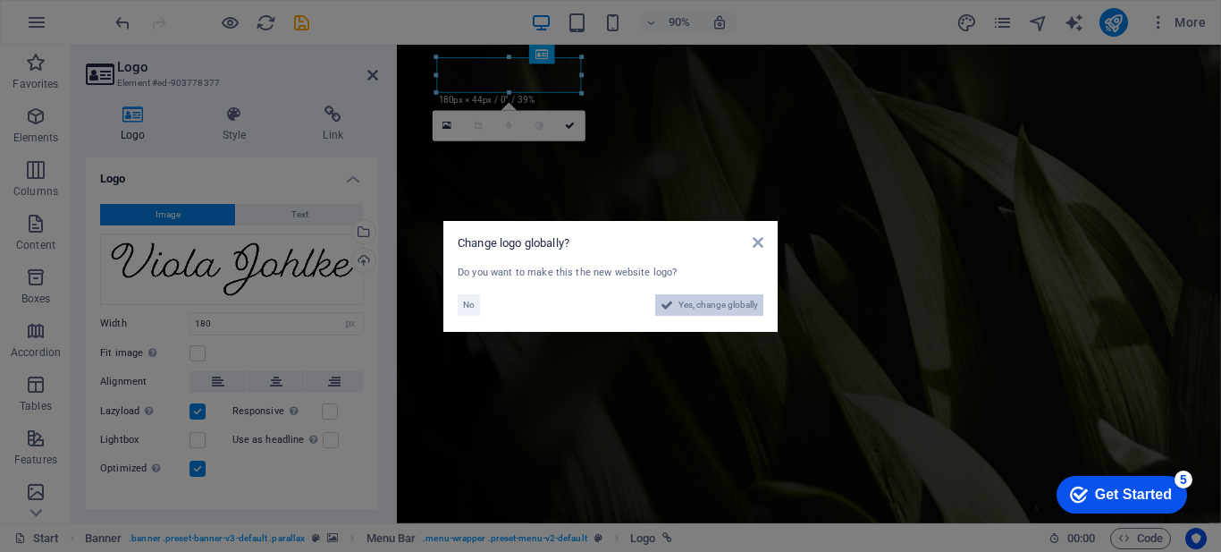
drag, startPoint x: 695, startPoint y: 303, endPoint x: 599, endPoint y: 639, distance: 349.5
click at [695, 303] on span "Yes, change globally" at bounding box center [719, 304] width 80 height 21
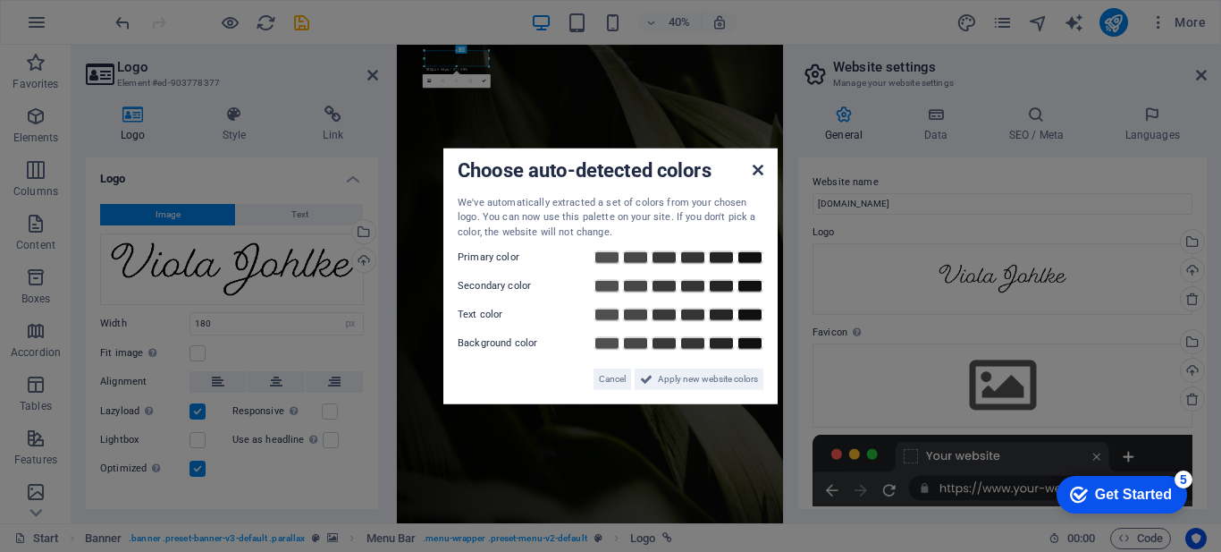
click at [755, 168] on icon at bounding box center [758, 169] width 11 height 14
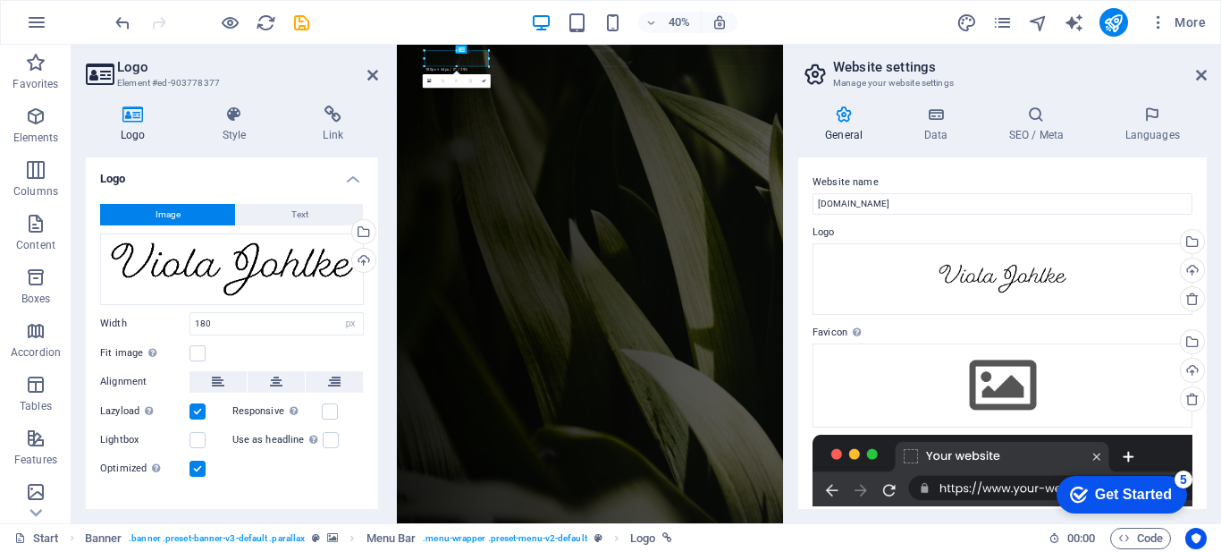
click at [1184, 477] on div "5" at bounding box center [1184, 479] width 18 height 18
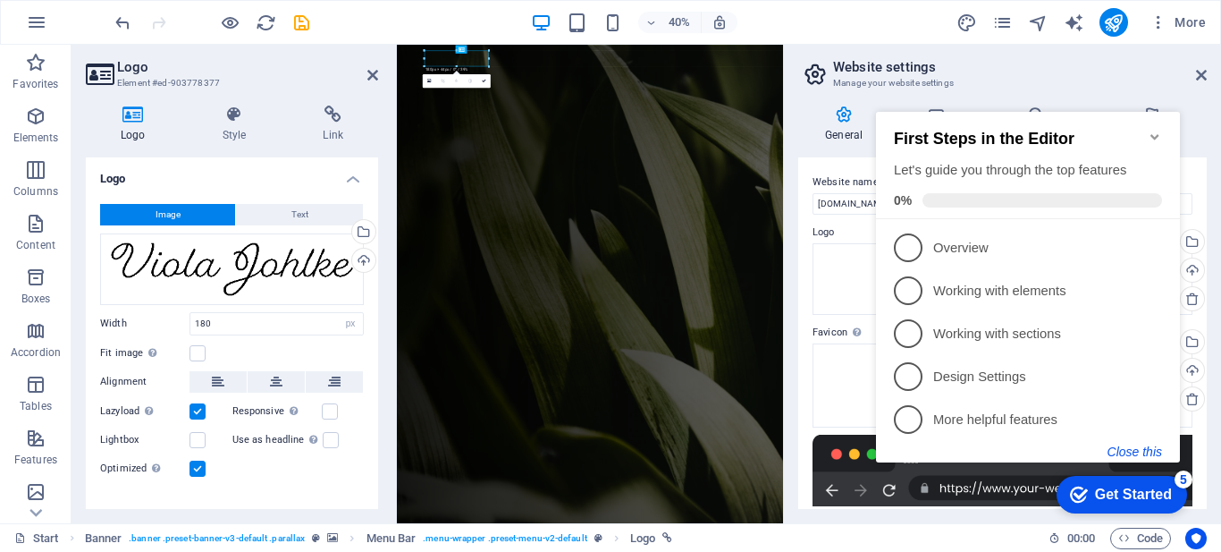
click at [1130, 449] on button "Close this" at bounding box center [1135, 451] width 55 height 14
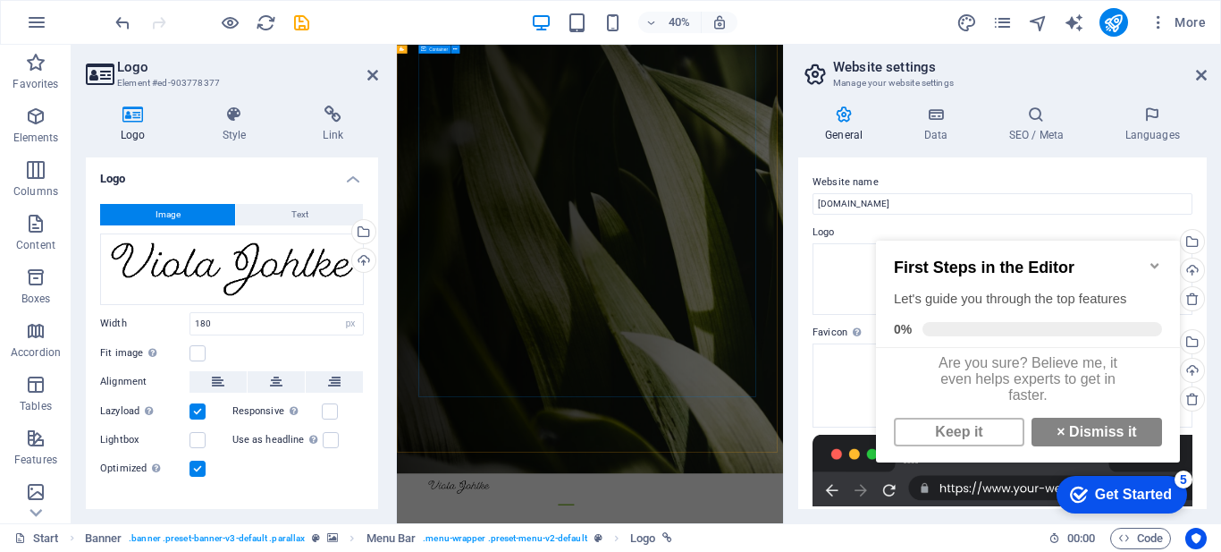
scroll to position [179, 0]
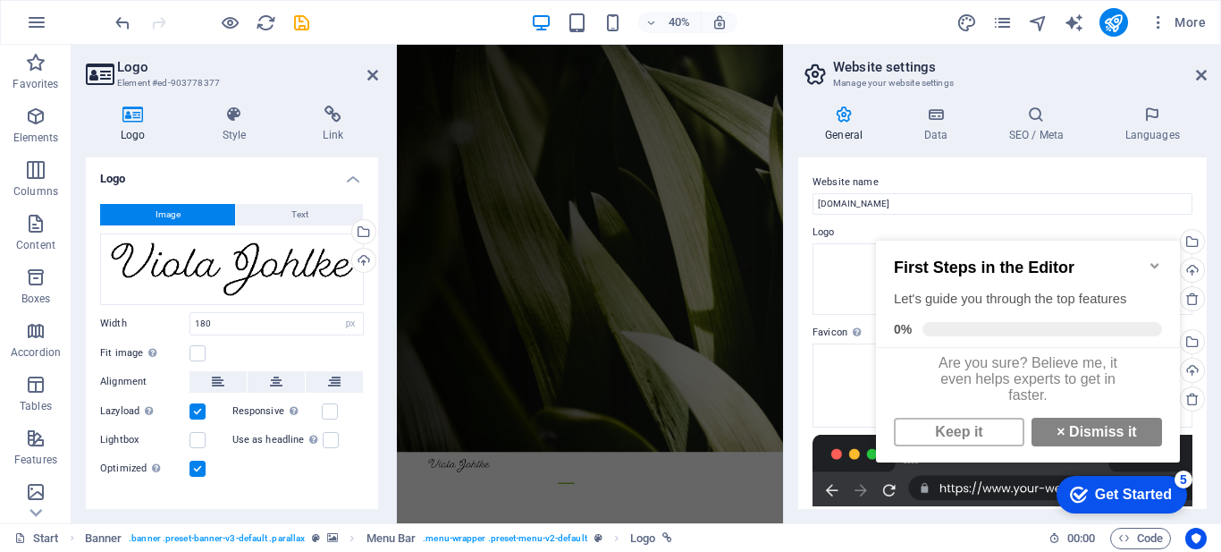
click at [1158, 258] on icon "Minimize checklist" at bounding box center [1155, 265] width 14 height 14
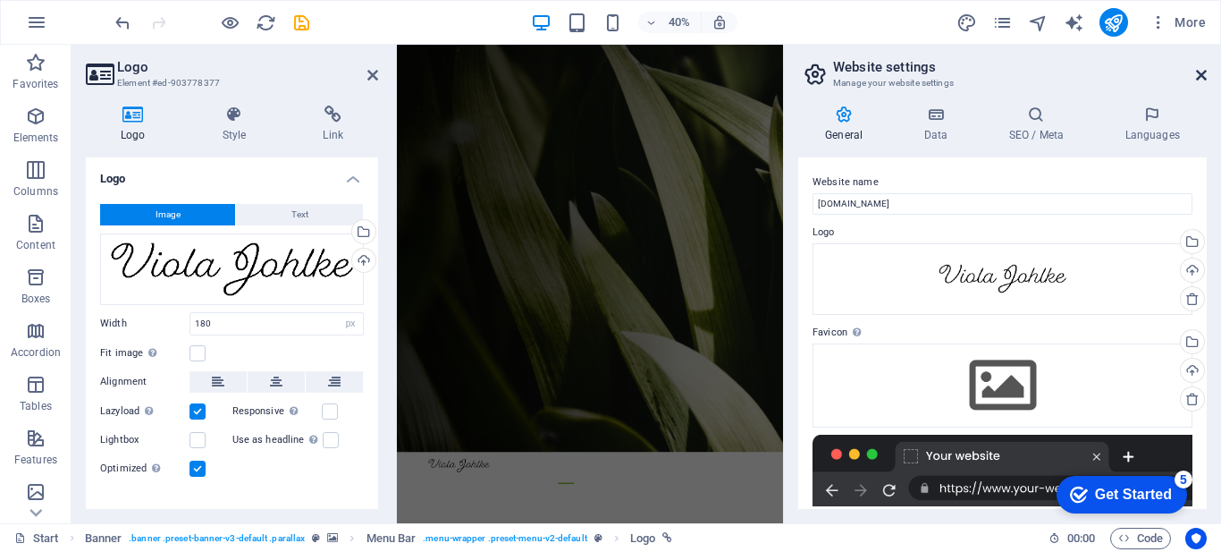
click at [1204, 74] on icon at bounding box center [1201, 75] width 11 height 14
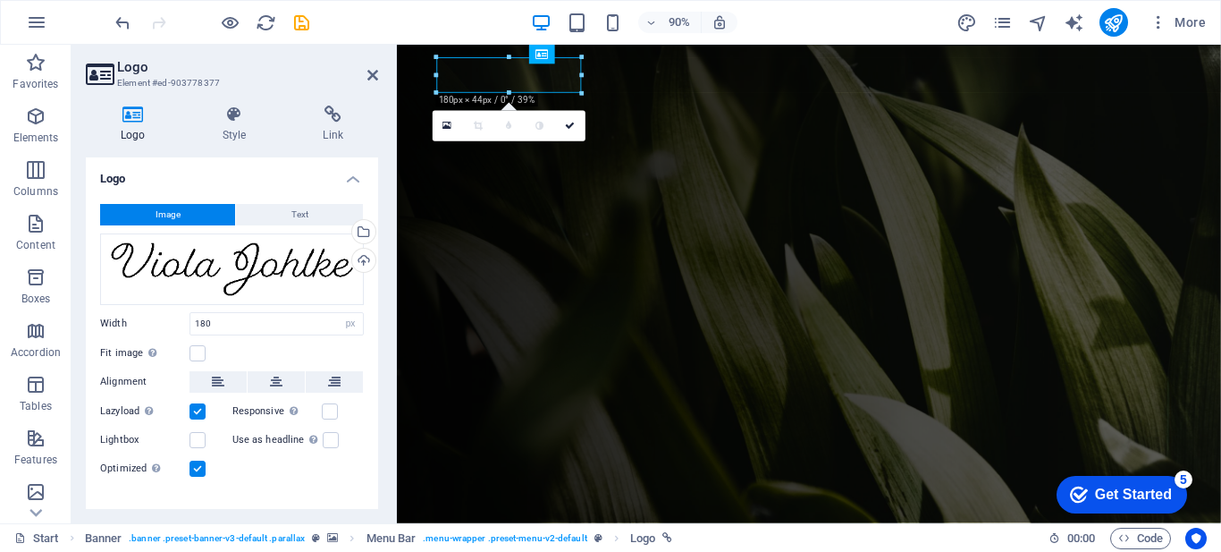
click at [405, 281] on figure at bounding box center [854, 310] width 915 height 531
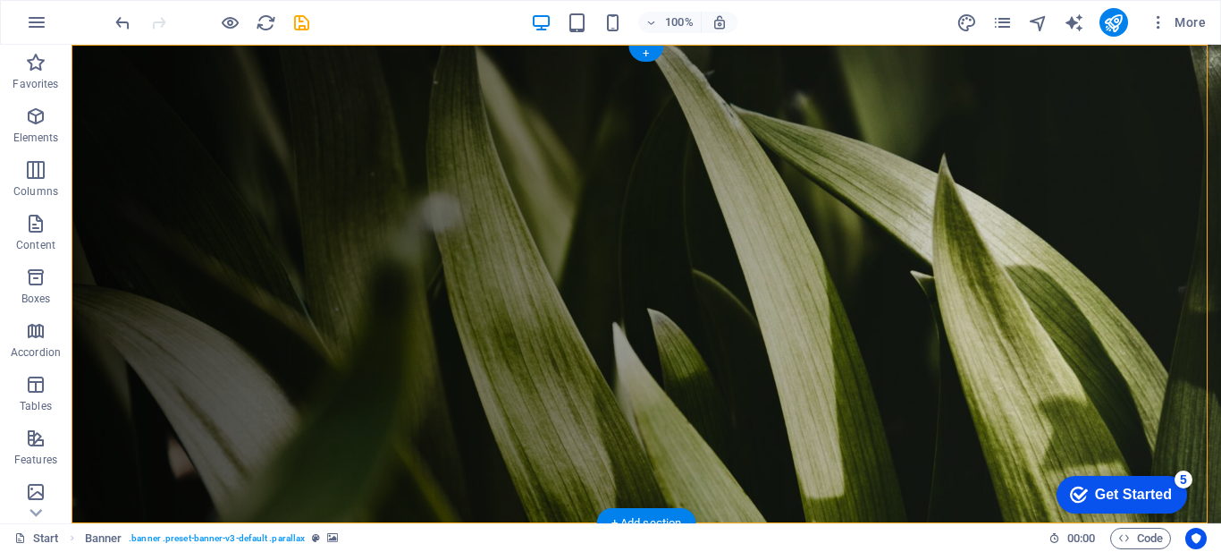
click at [179, 195] on figure at bounding box center [647, 284] width 1150 height 478
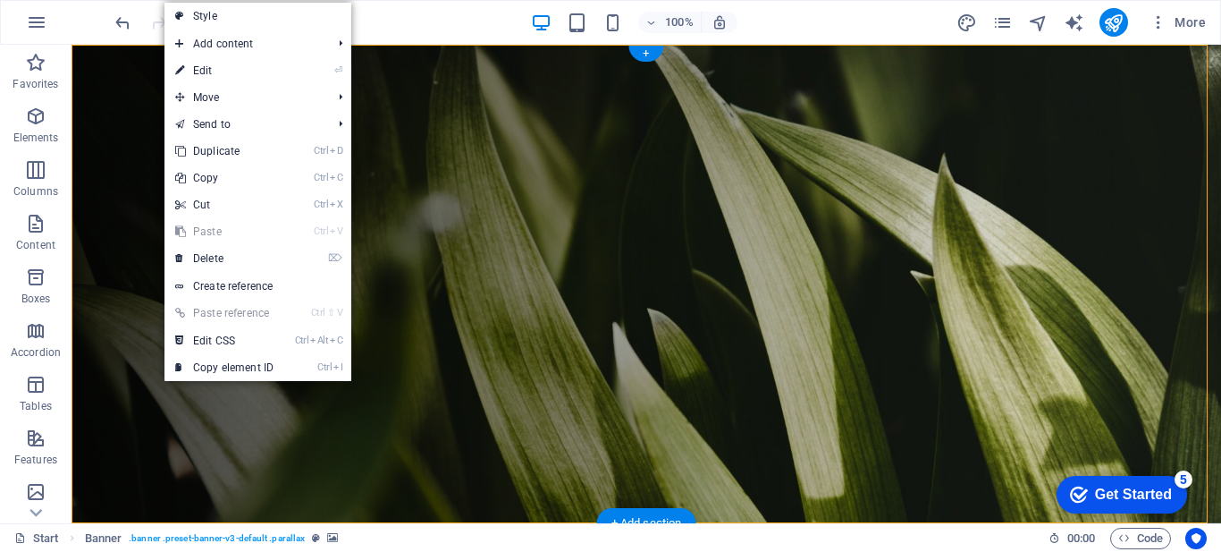
click at [125, 231] on figure at bounding box center [647, 284] width 1150 height 478
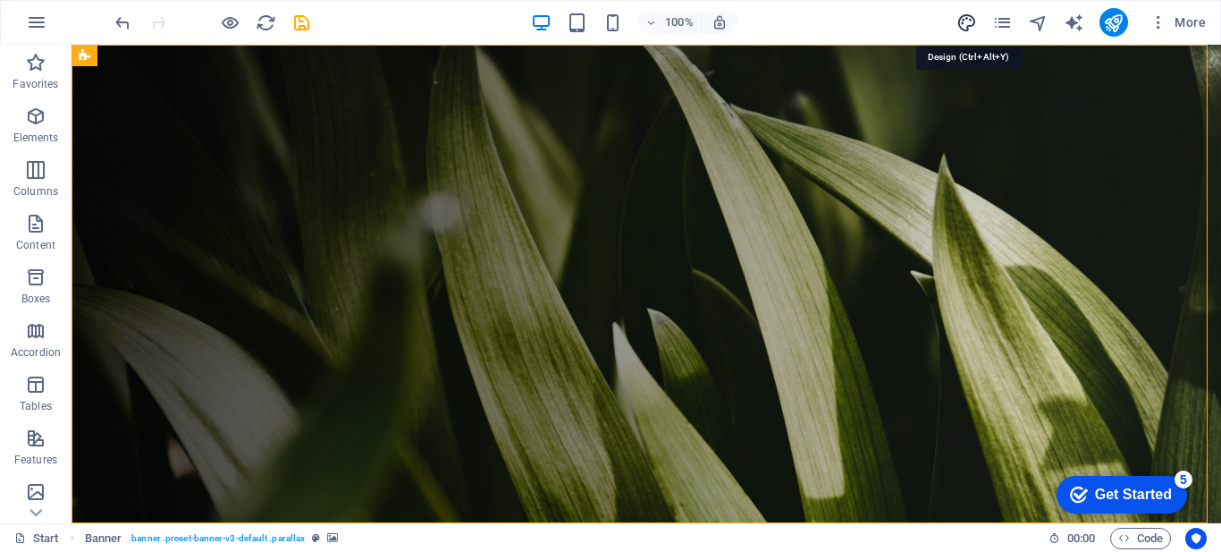
click at [973, 19] on icon "design" at bounding box center [967, 23] width 21 height 21
select select "px"
select select "300"
select select "px"
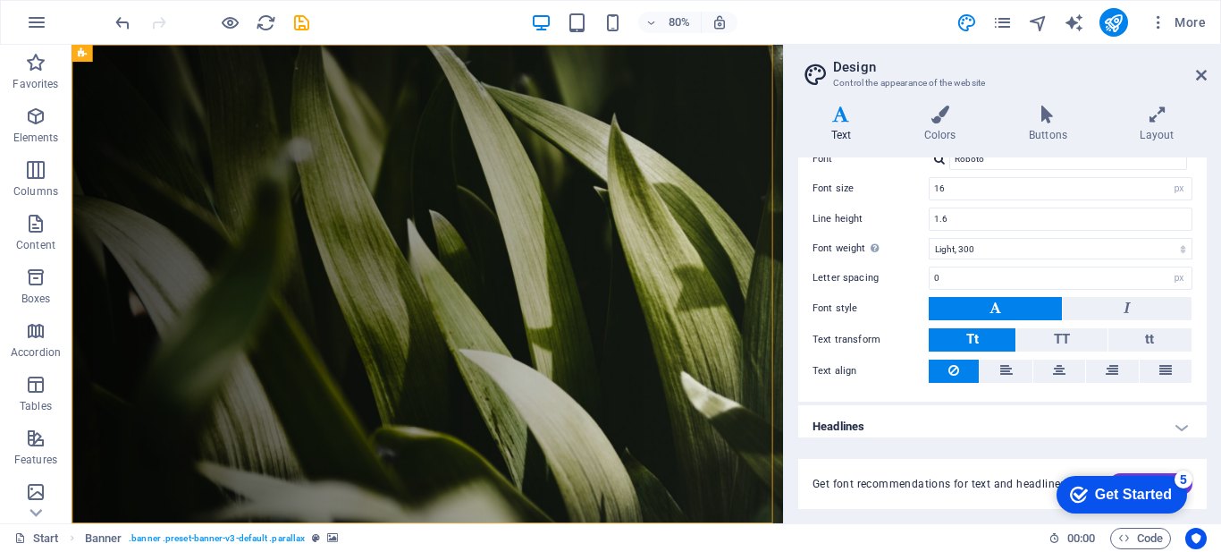
scroll to position [128, 0]
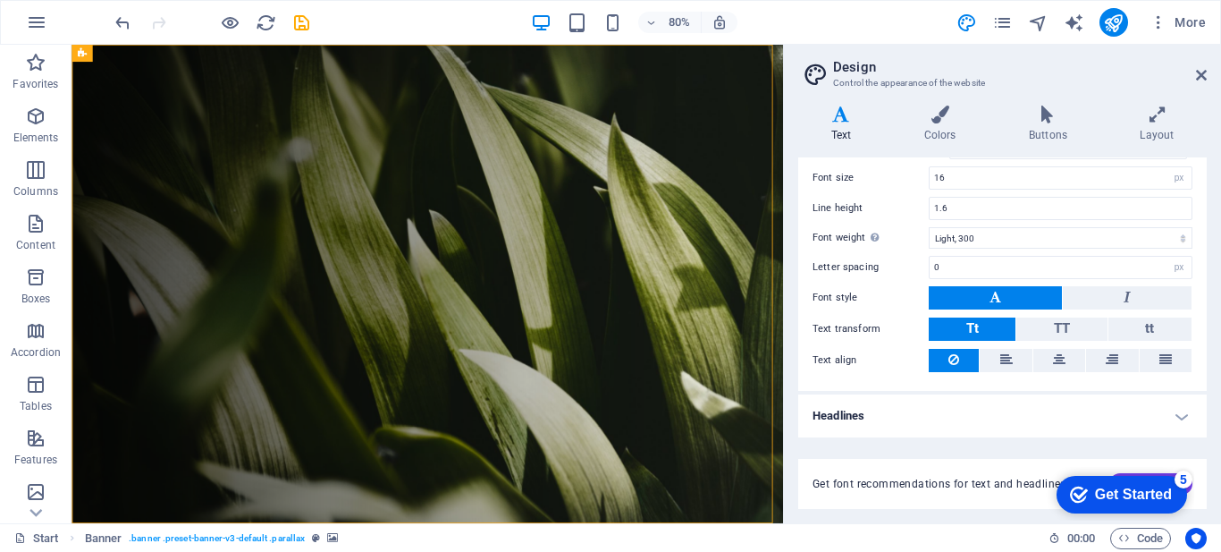
click at [939, 412] on h4 "Headlines" at bounding box center [1002, 415] width 409 height 43
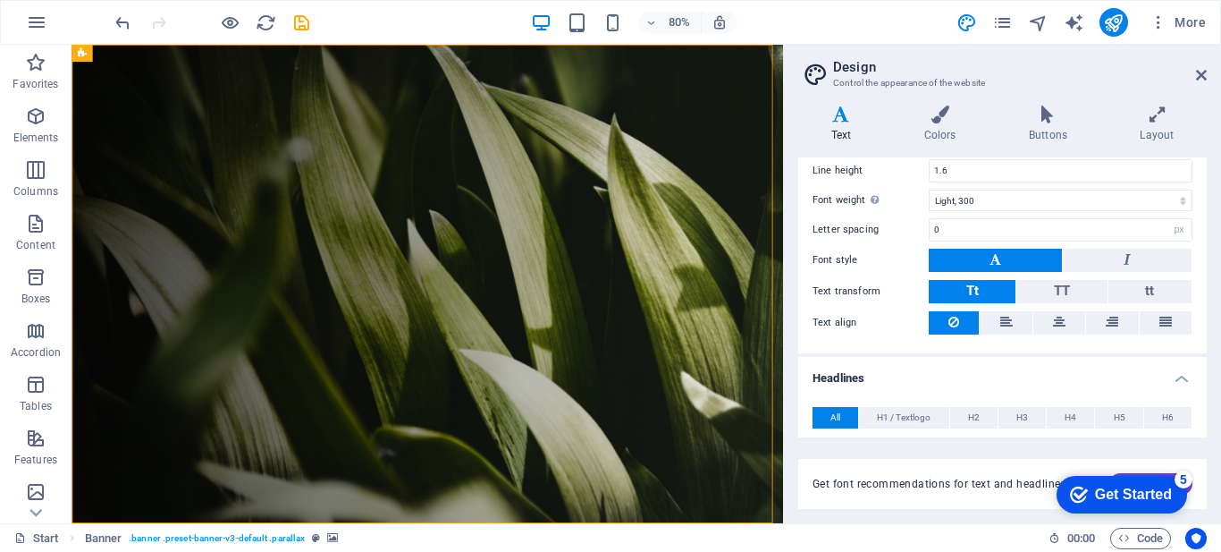
scroll to position [0, 0]
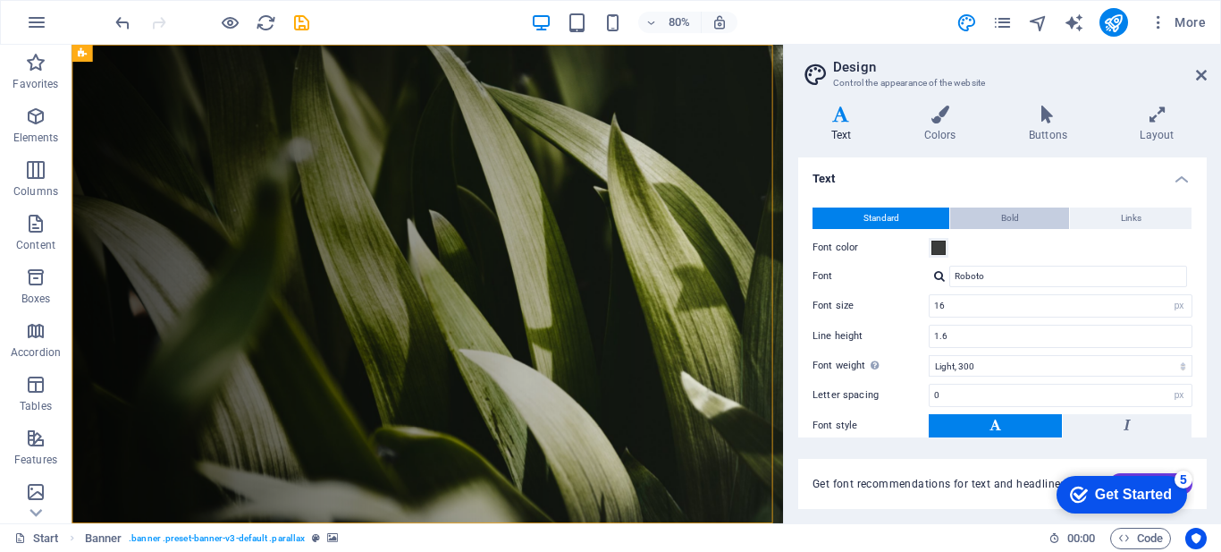
click at [1026, 217] on button "Bold" at bounding box center [1009, 217] width 119 height 21
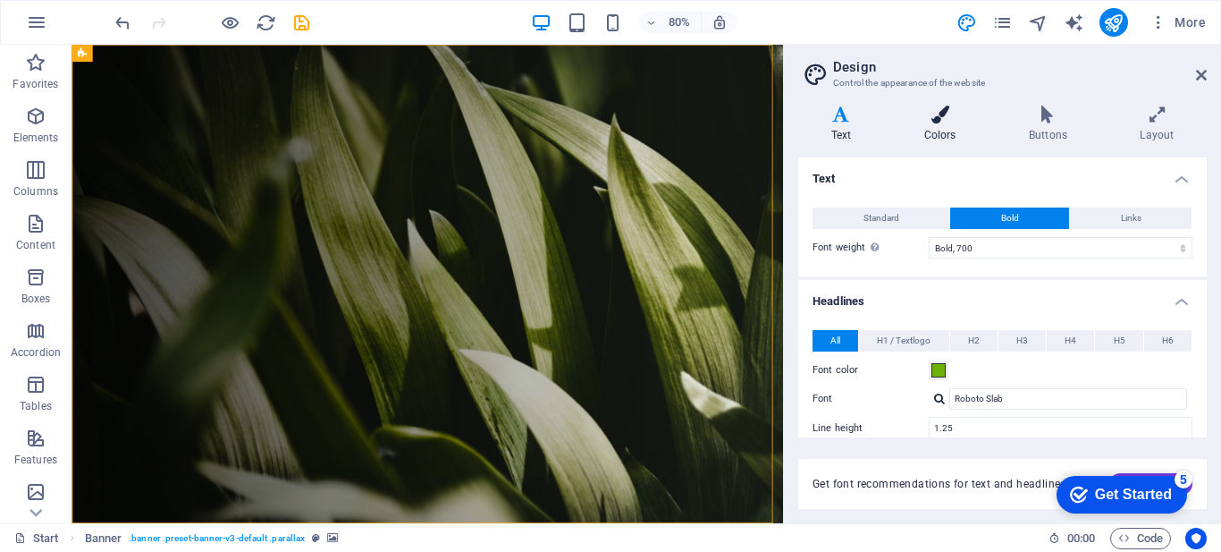
click at [947, 120] on icon at bounding box center [939, 114] width 97 height 18
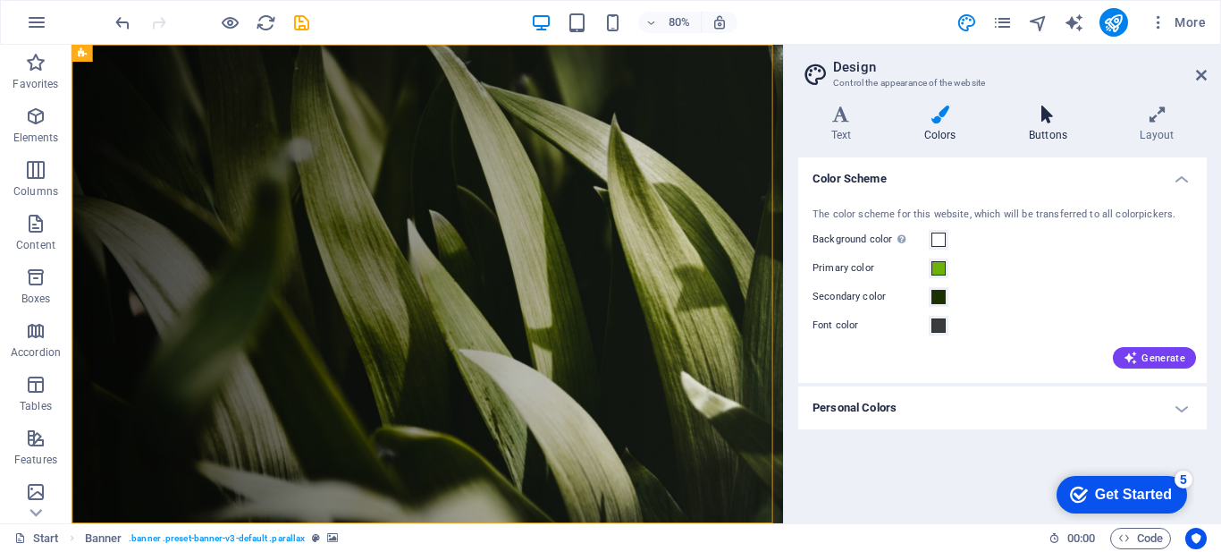
click at [1038, 116] on icon at bounding box center [1048, 114] width 104 height 18
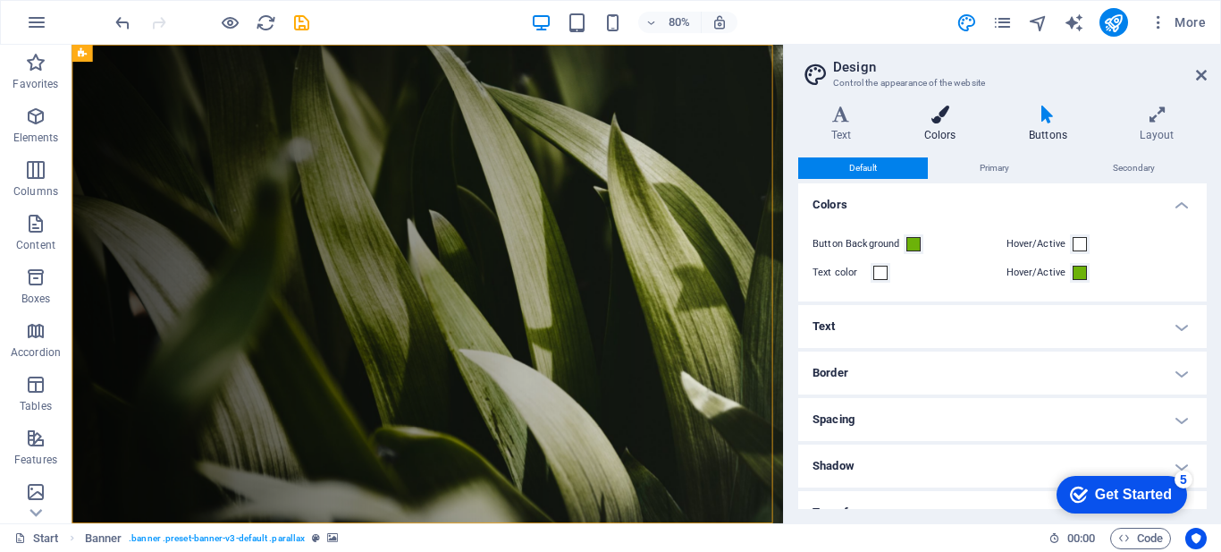
click at [952, 116] on icon at bounding box center [939, 114] width 97 height 18
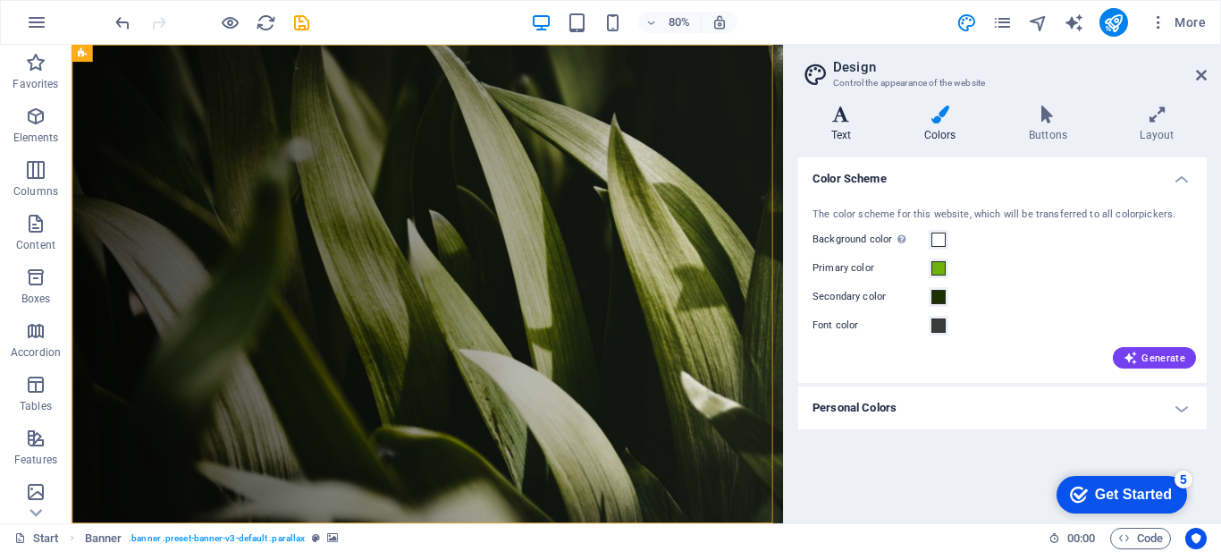
click at [851, 116] on icon at bounding box center [841, 114] width 86 height 18
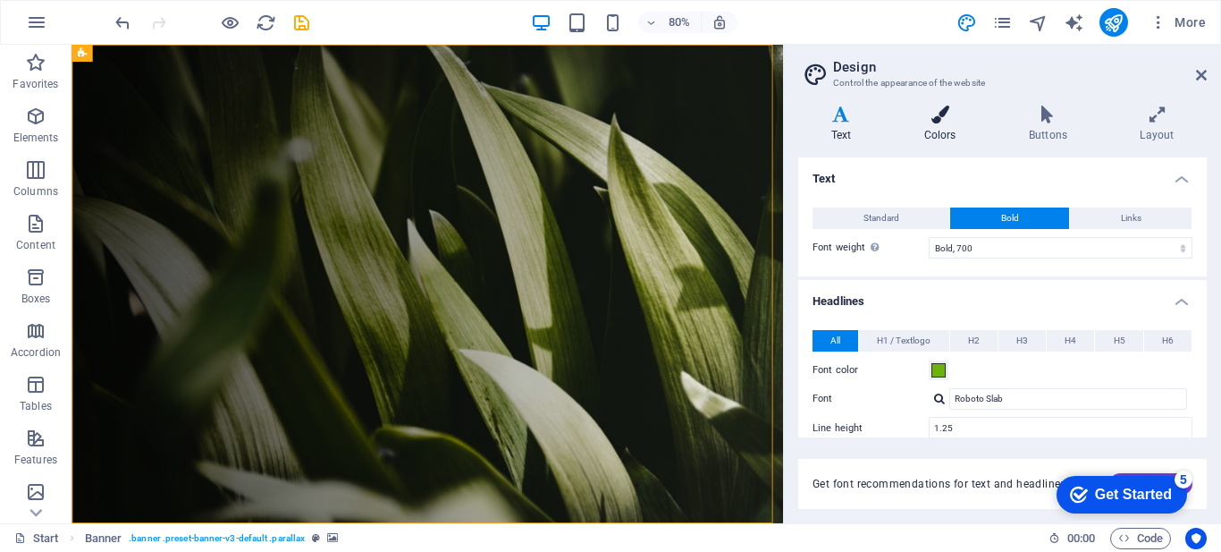
click at [938, 119] on icon at bounding box center [939, 114] width 97 height 18
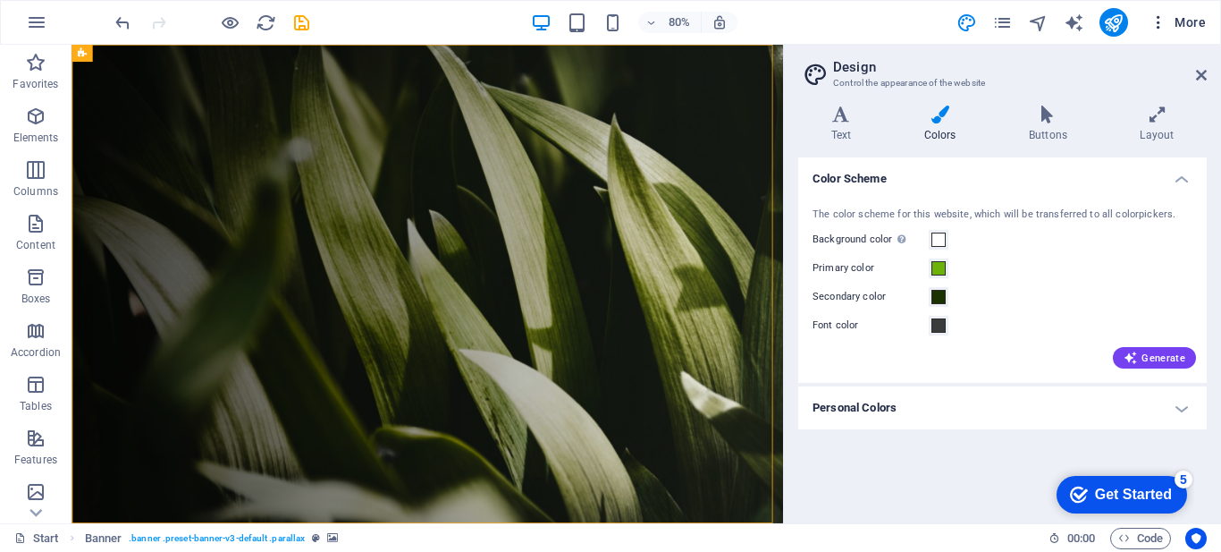
click at [1155, 25] on icon "button" at bounding box center [1159, 22] width 18 height 18
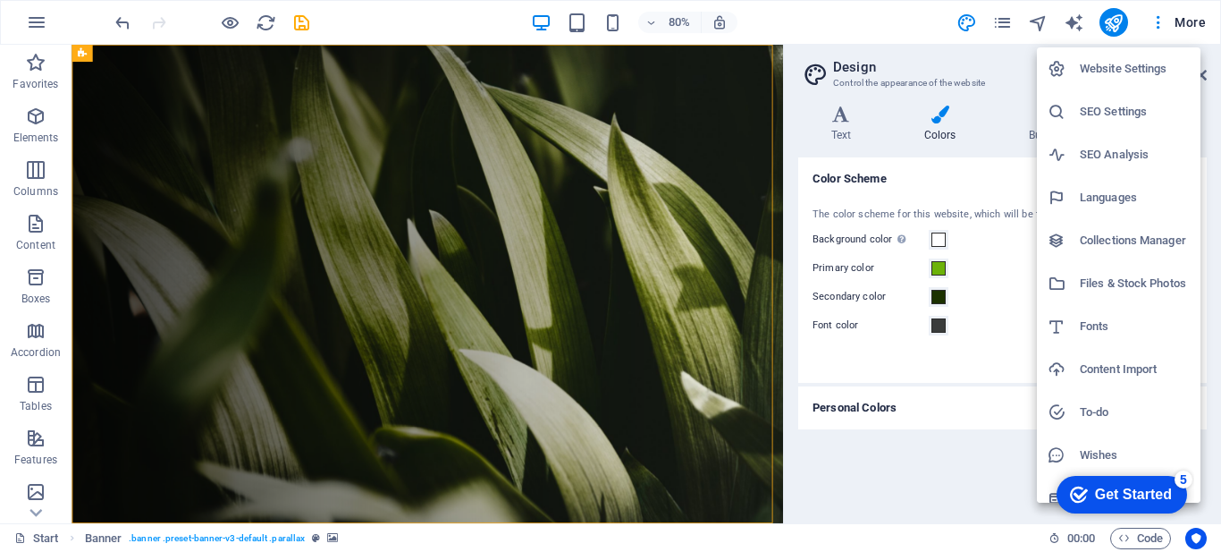
click at [1137, 63] on h6 "Website Settings" at bounding box center [1135, 68] width 110 height 21
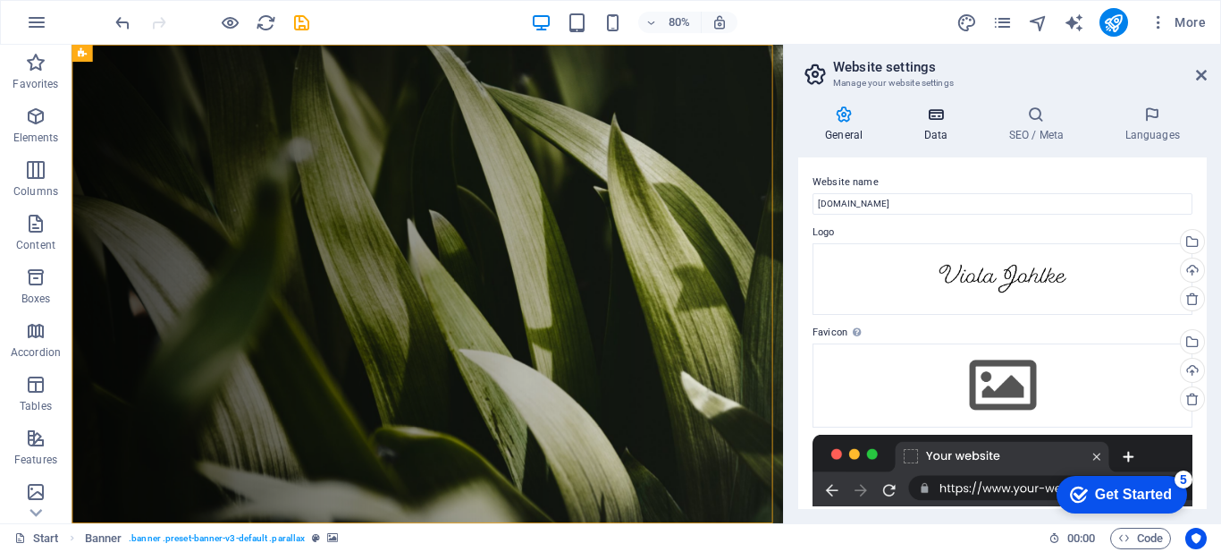
click at [937, 120] on icon at bounding box center [936, 114] width 78 height 18
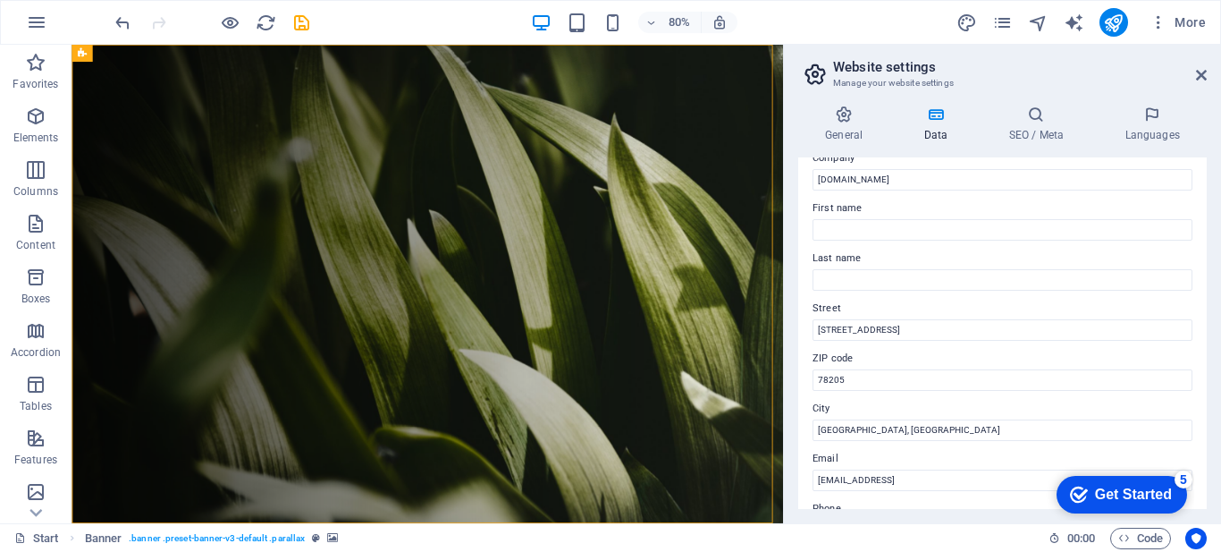
scroll to position [89, 0]
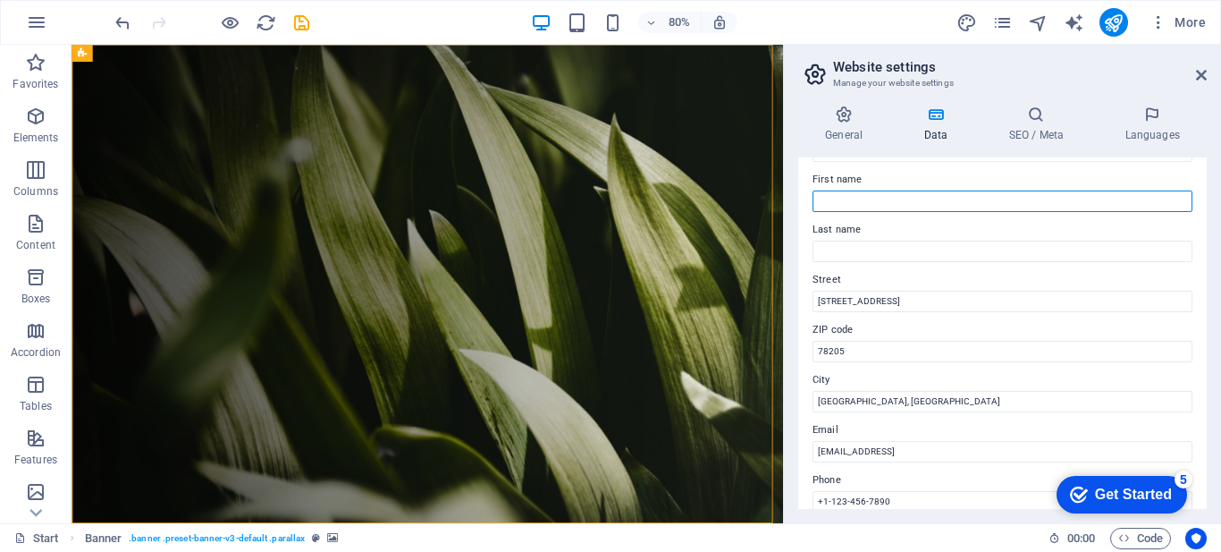
click at [871, 198] on input "First name" at bounding box center [1003, 200] width 380 height 21
type input "Viola"
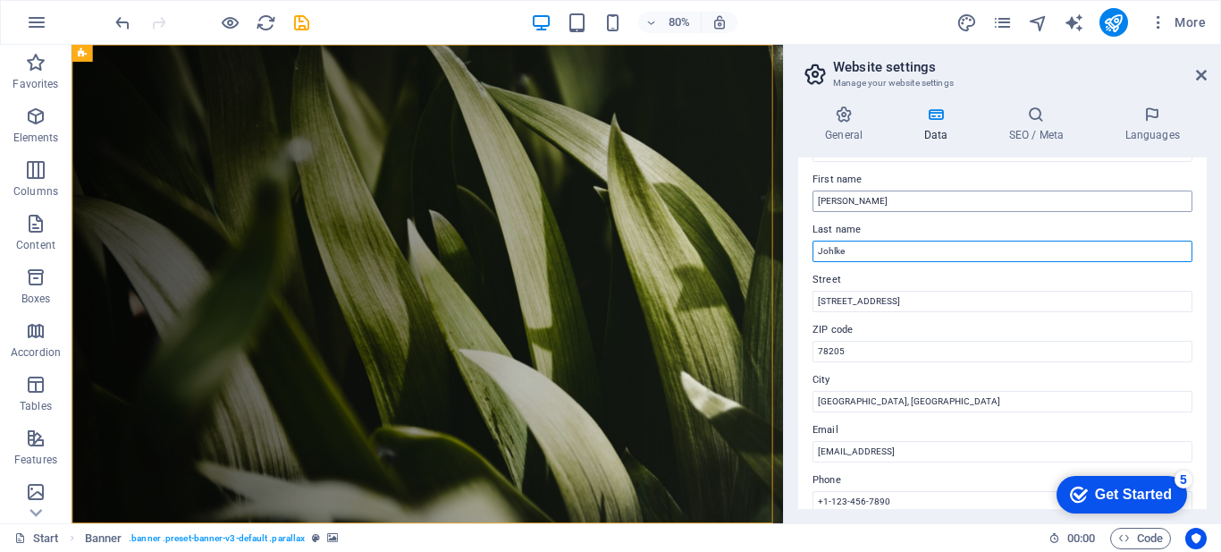
type input "Johlke"
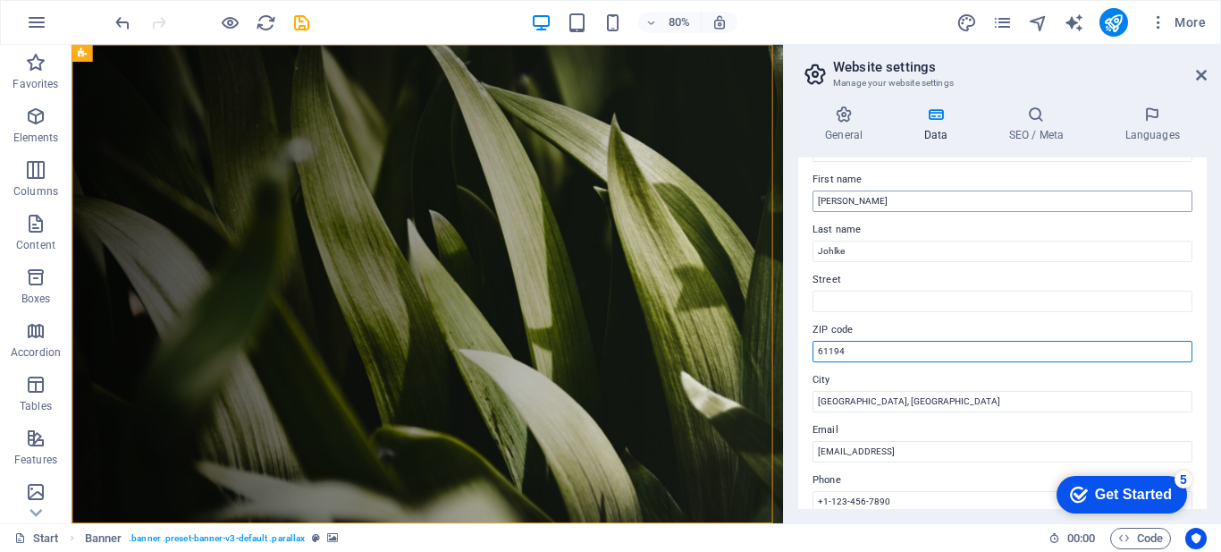
type input "61194"
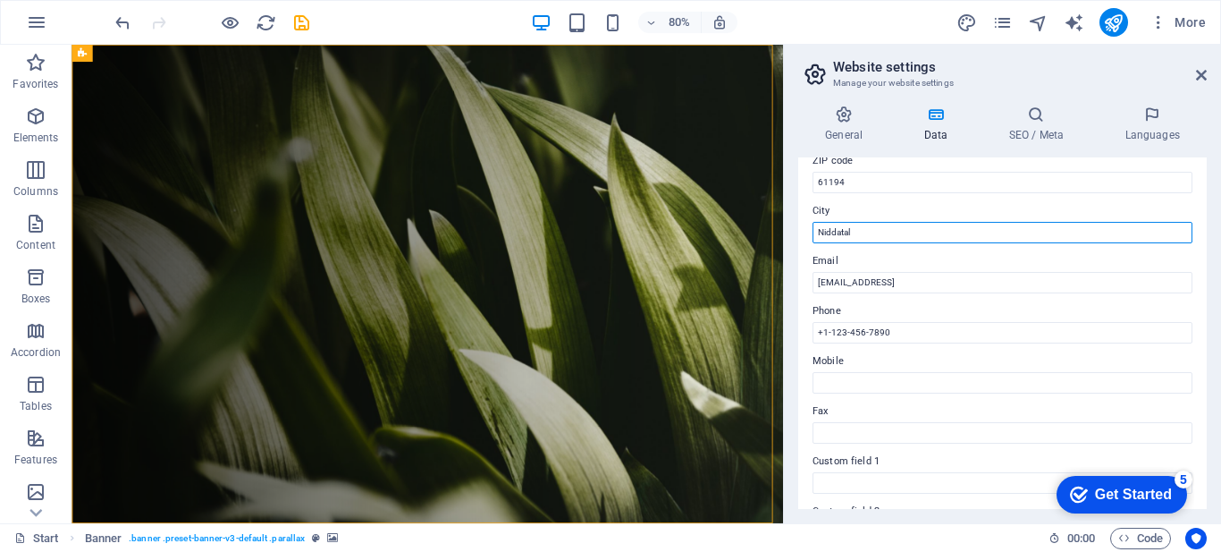
scroll to position [268, 0]
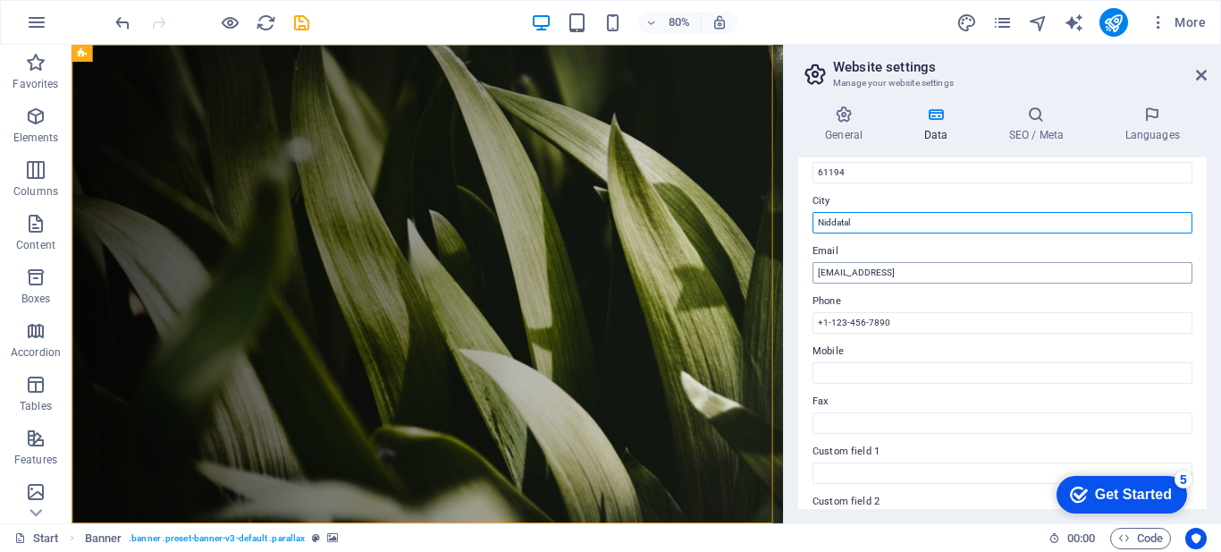
type input "Niddatal"
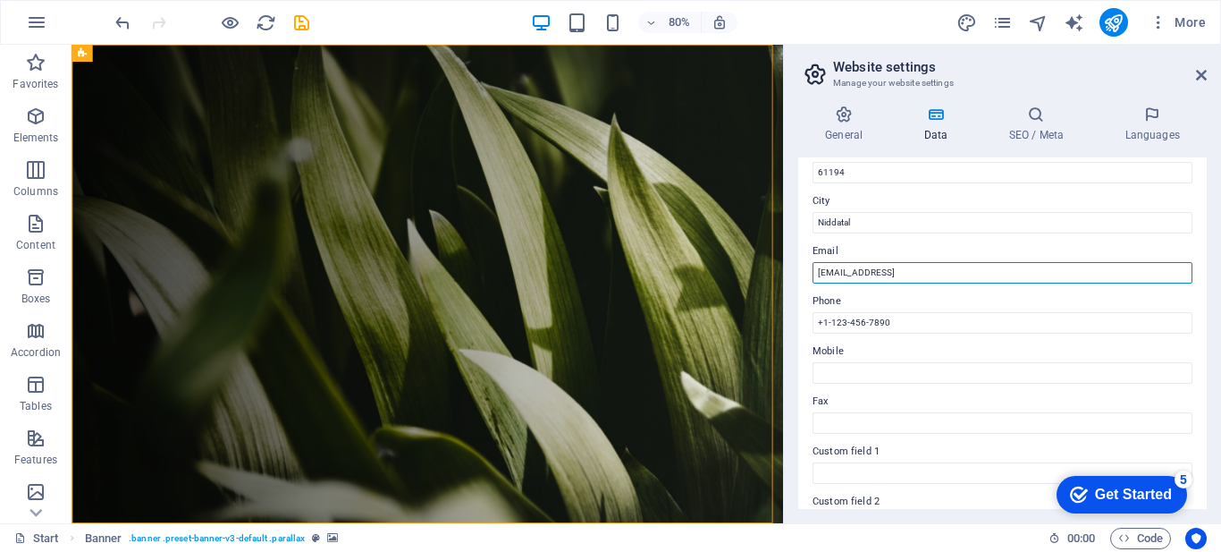
click at [906, 269] on input "81c3c19e4de66de60c6346277bfcdc@plesk.local" at bounding box center [1003, 272] width 380 height 21
type input "[EMAIL_ADDRESS][DOMAIN_NAME]"
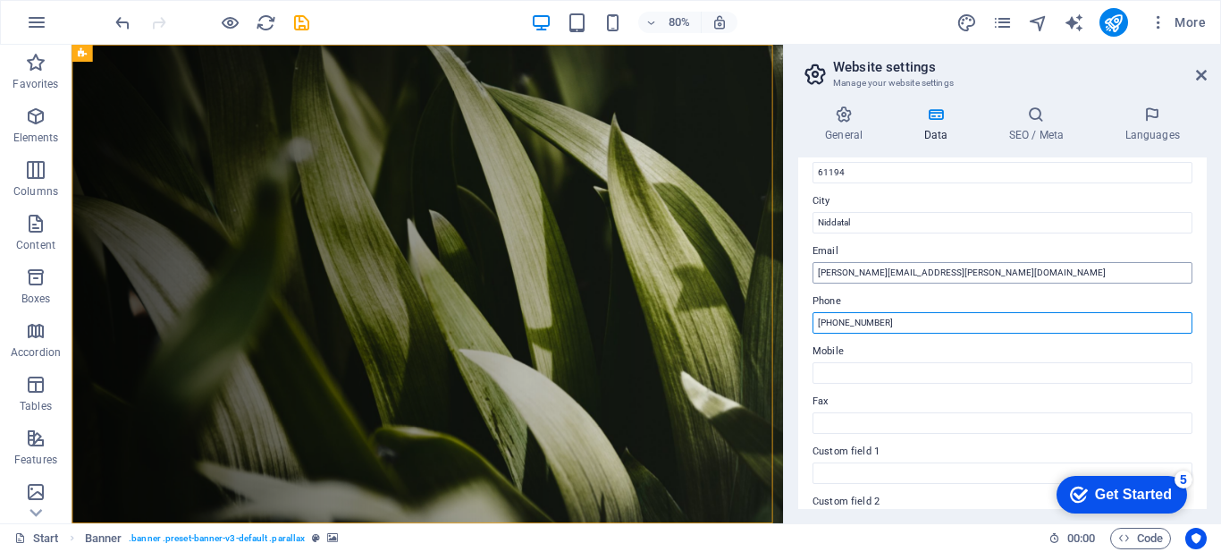
type input "[PHONE_NUMBER]"
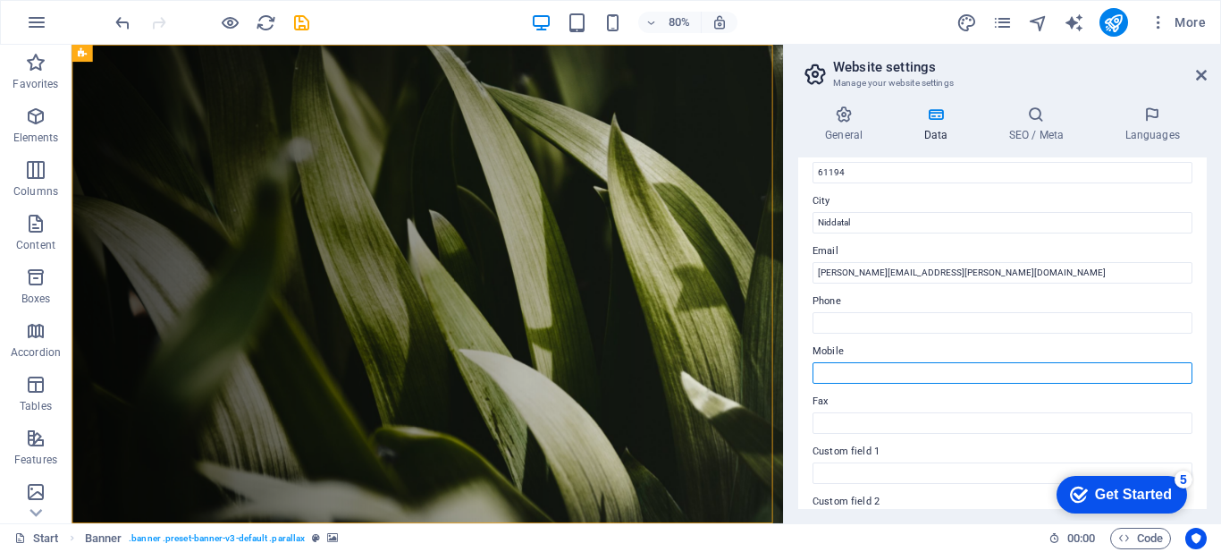
click at [889, 370] on input "Mobile" at bounding box center [1003, 372] width 380 height 21
paste input "[PHONE_NUMBER]"
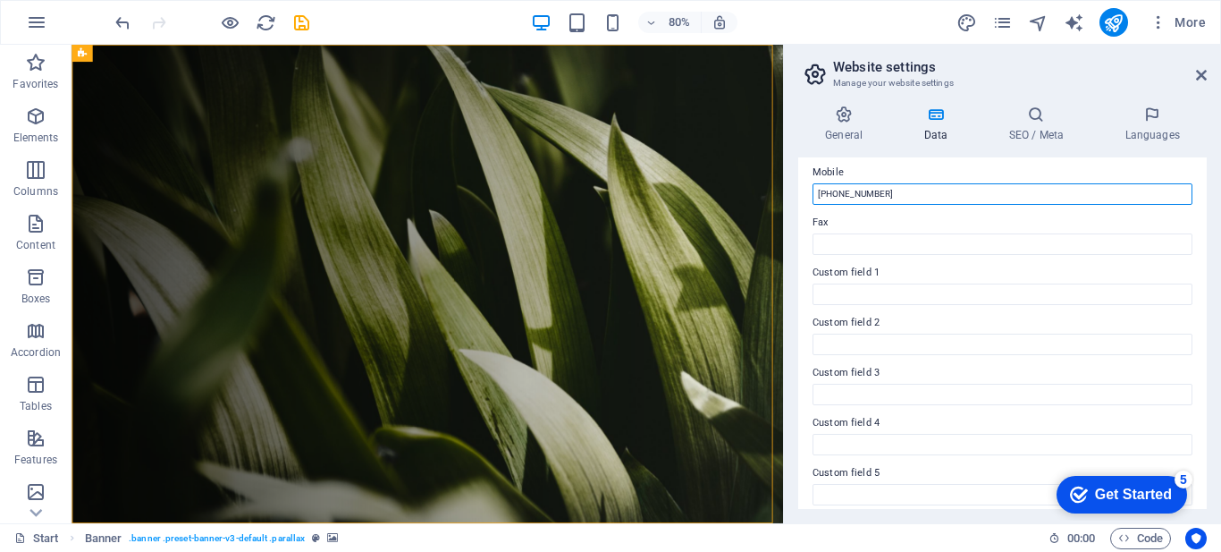
scroll to position [508, 0]
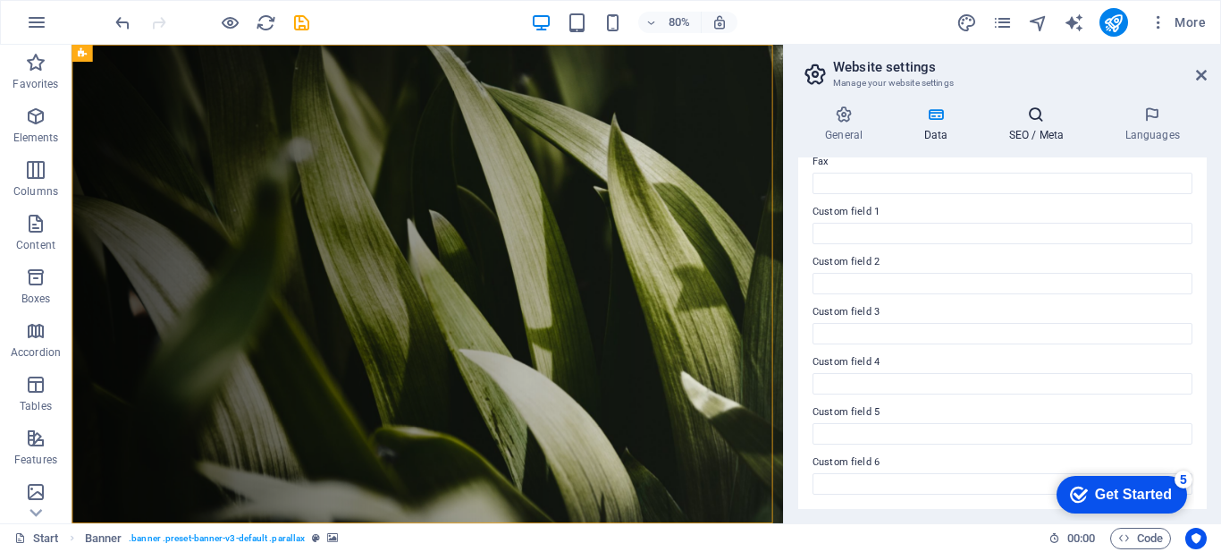
type input "[PHONE_NUMBER]"
click at [1025, 122] on icon at bounding box center [1036, 114] width 109 height 18
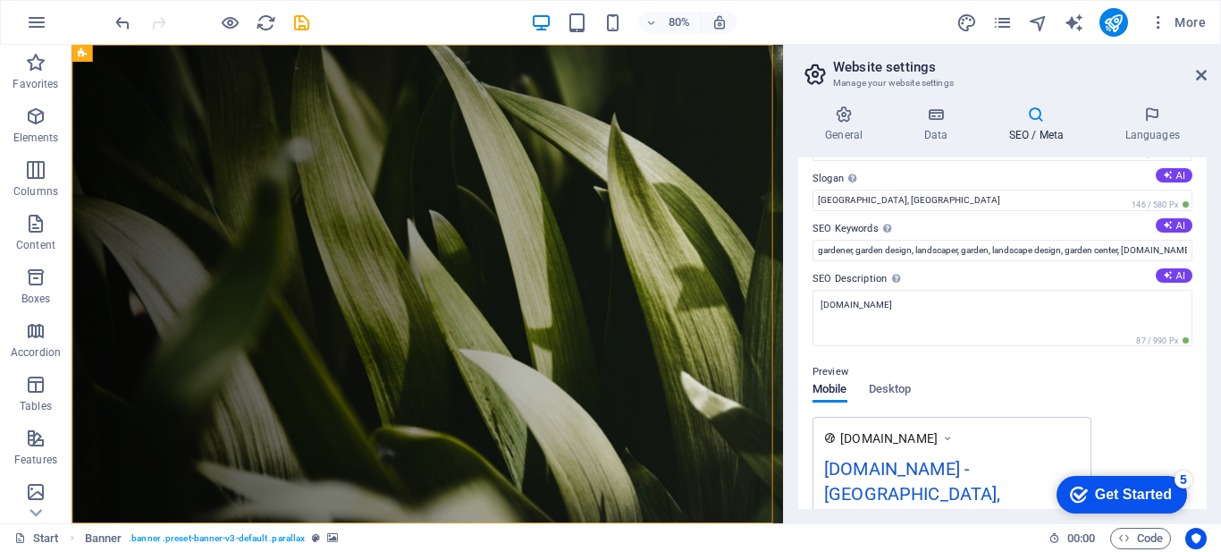
scroll to position [0, 0]
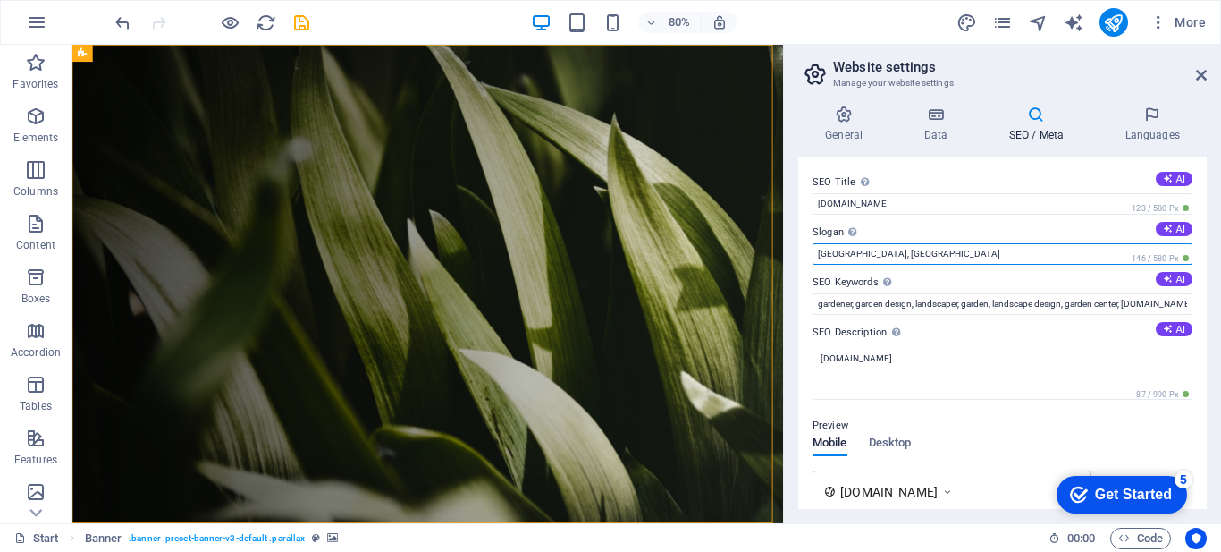
drag, startPoint x: 983, startPoint y: 302, endPoint x: 855, endPoint y: 291, distance: 128.4
type input "Ringana"
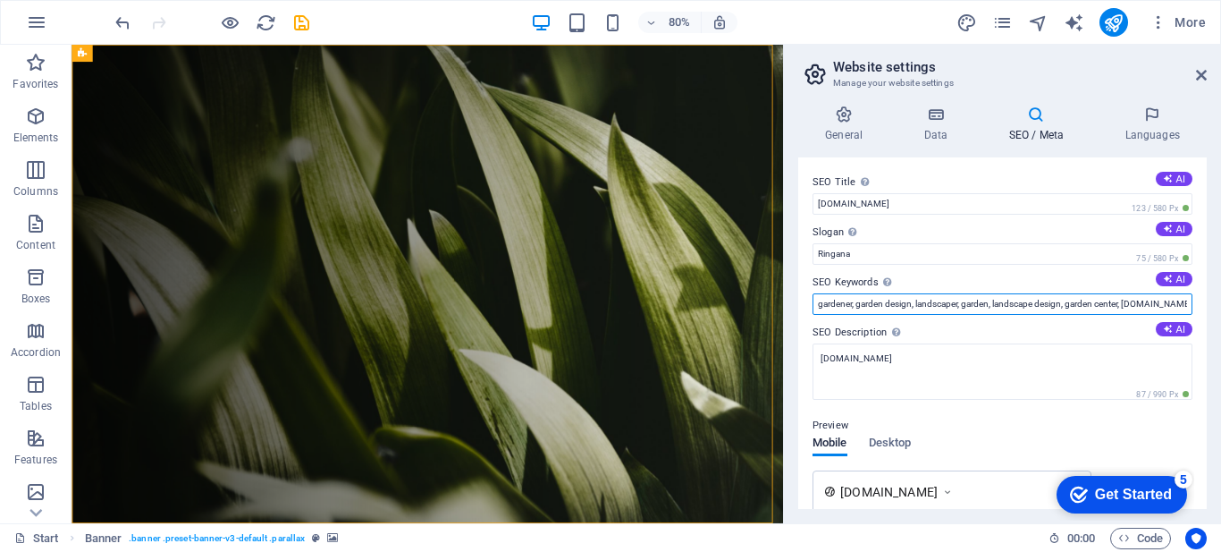
click at [940, 307] on input "gardener, garden design, landscaper, garden, landscape design, garden center, v…" at bounding box center [1003, 303] width 380 height 21
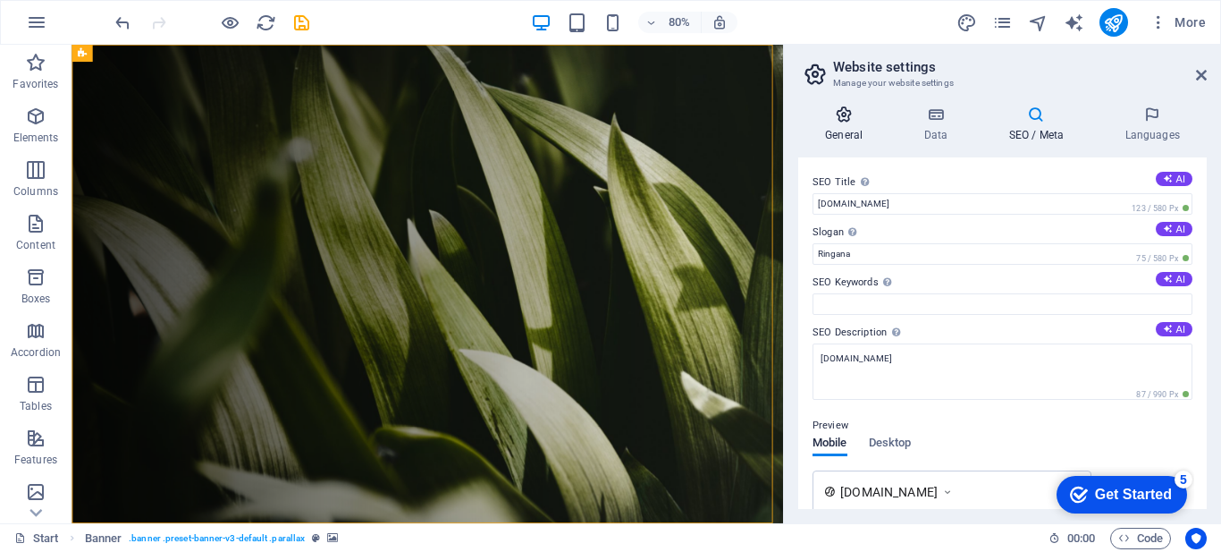
click at [843, 122] on icon at bounding box center [843, 114] width 91 height 18
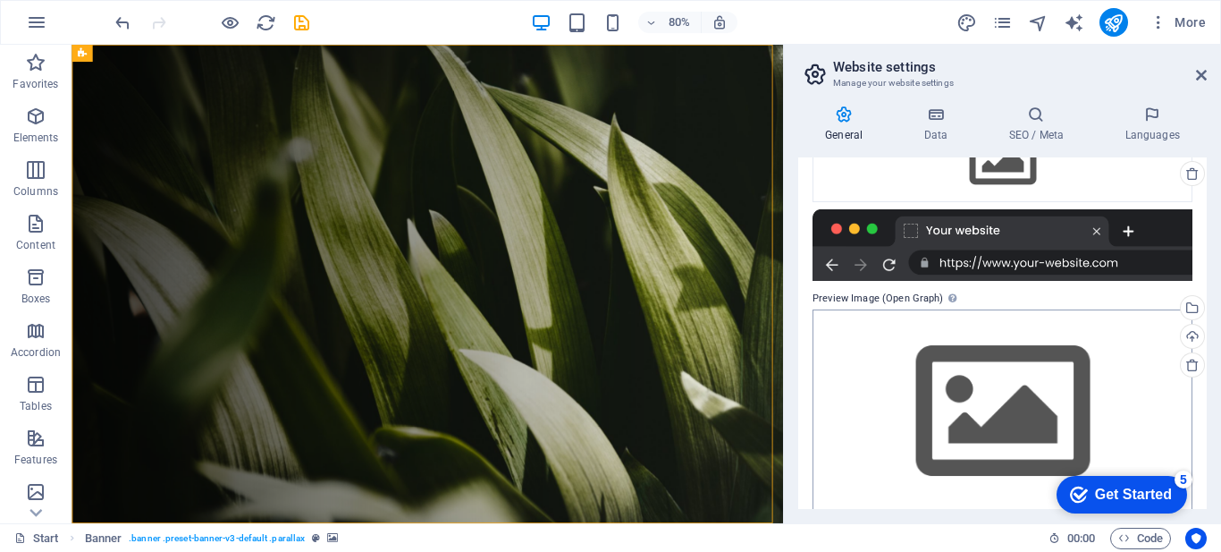
scroll to position [245, 0]
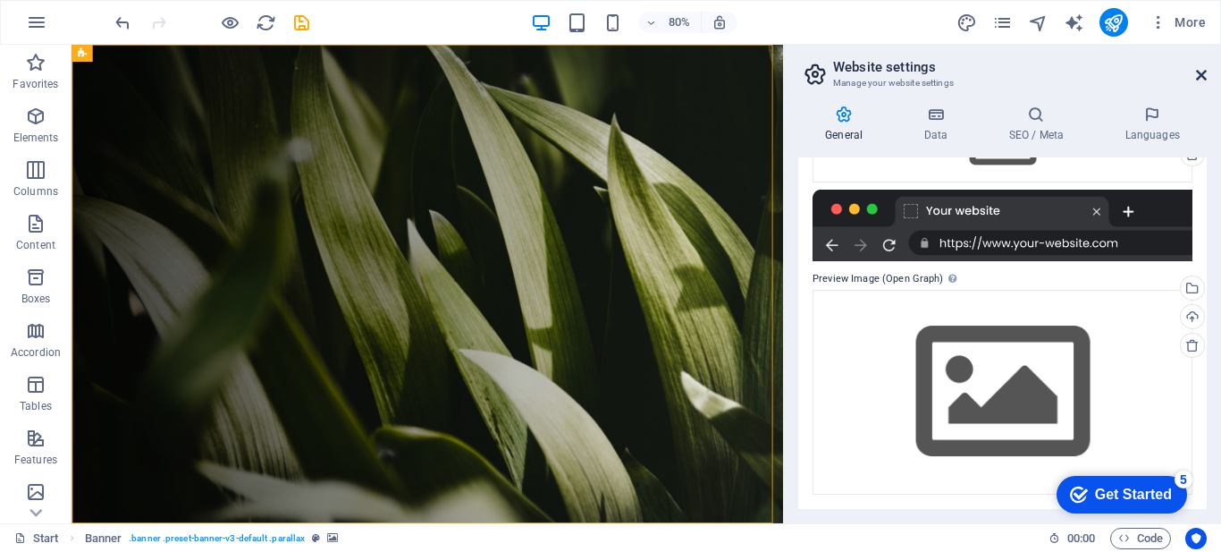
click at [1202, 70] on icon at bounding box center [1201, 75] width 11 height 14
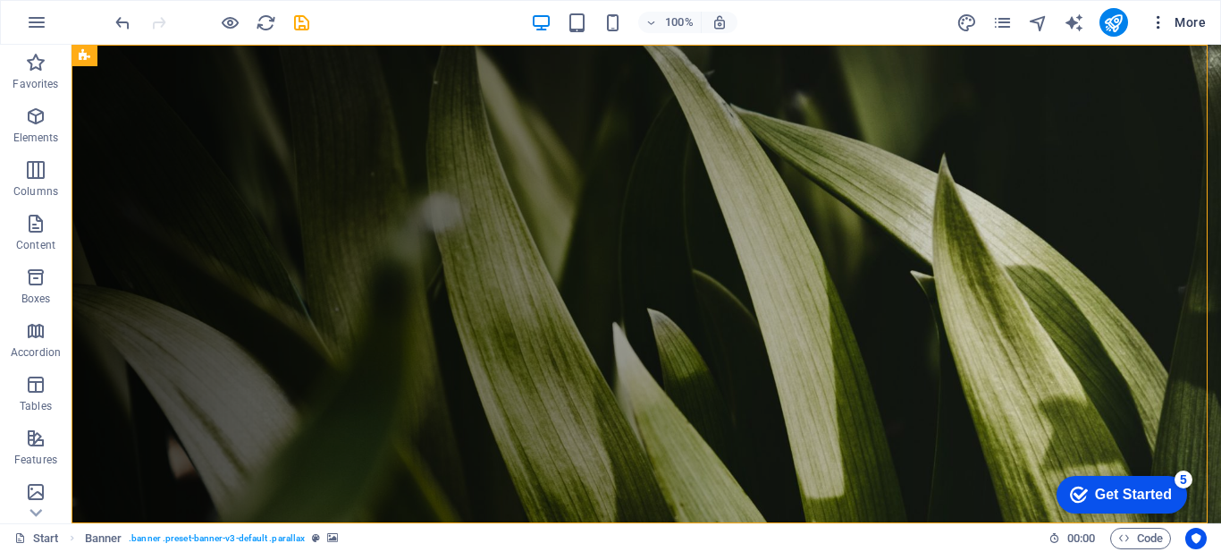
click at [1158, 27] on icon "button" at bounding box center [1159, 22] width 18 height 18
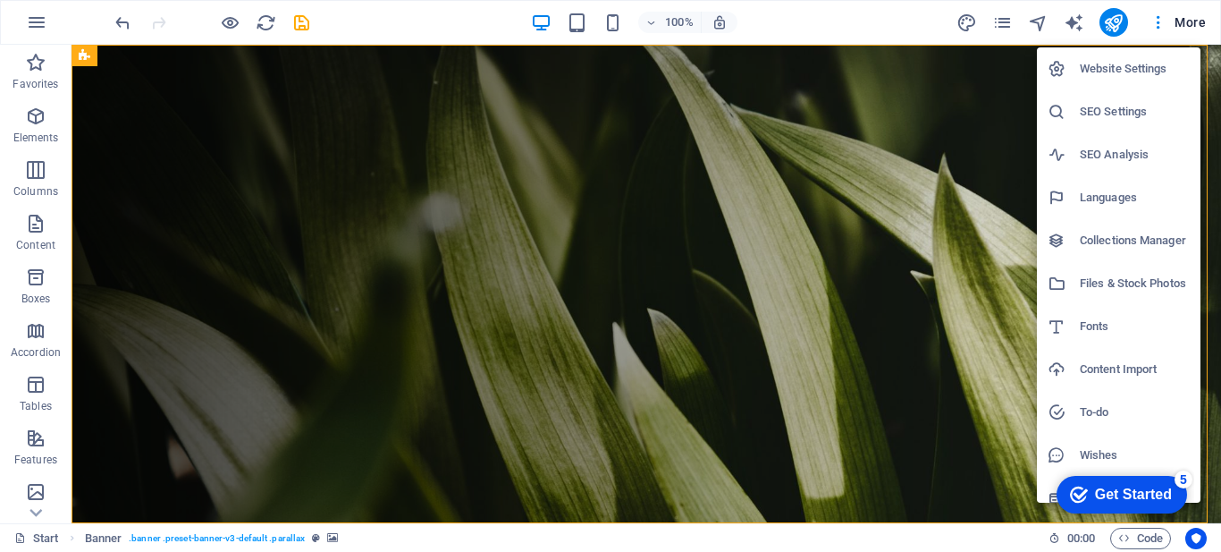
click at [509, 132] on div at bounding box center [610, 276] width 1221 height 552
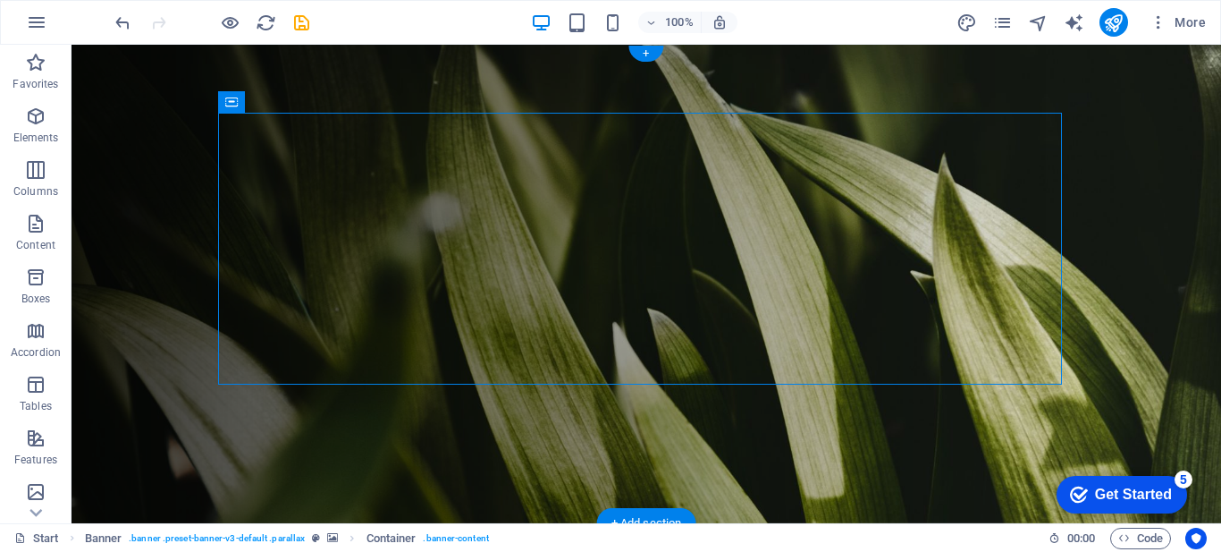
click at [1118, 307] on figure at bounding box center [647, 284] width 1150 height 478
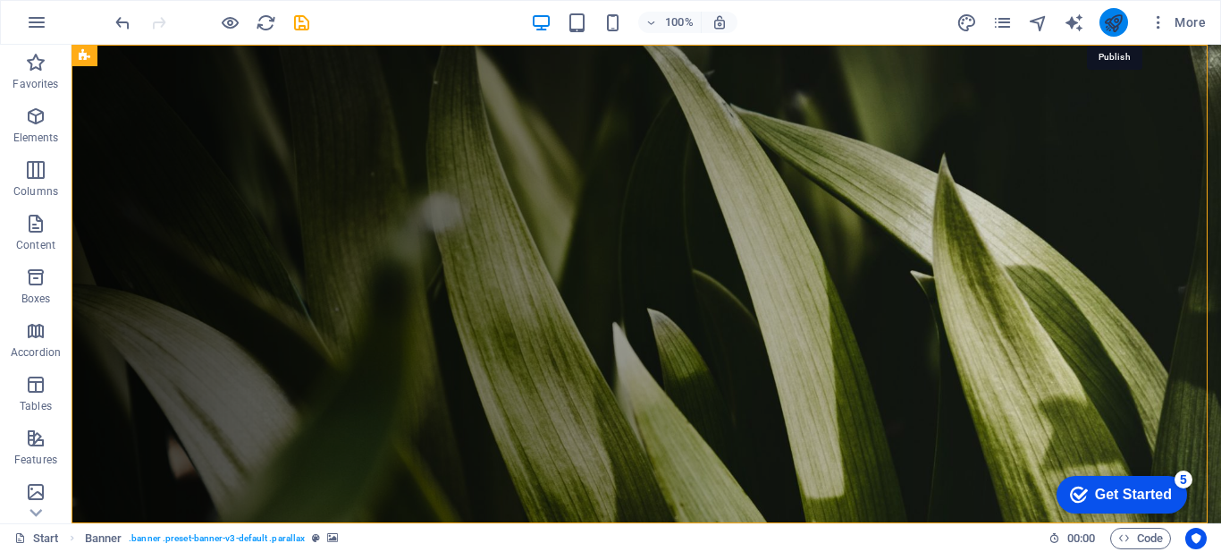
click at [1114, 21] on icon "publish" at bounding box center [1113, 23] width 21 height 21
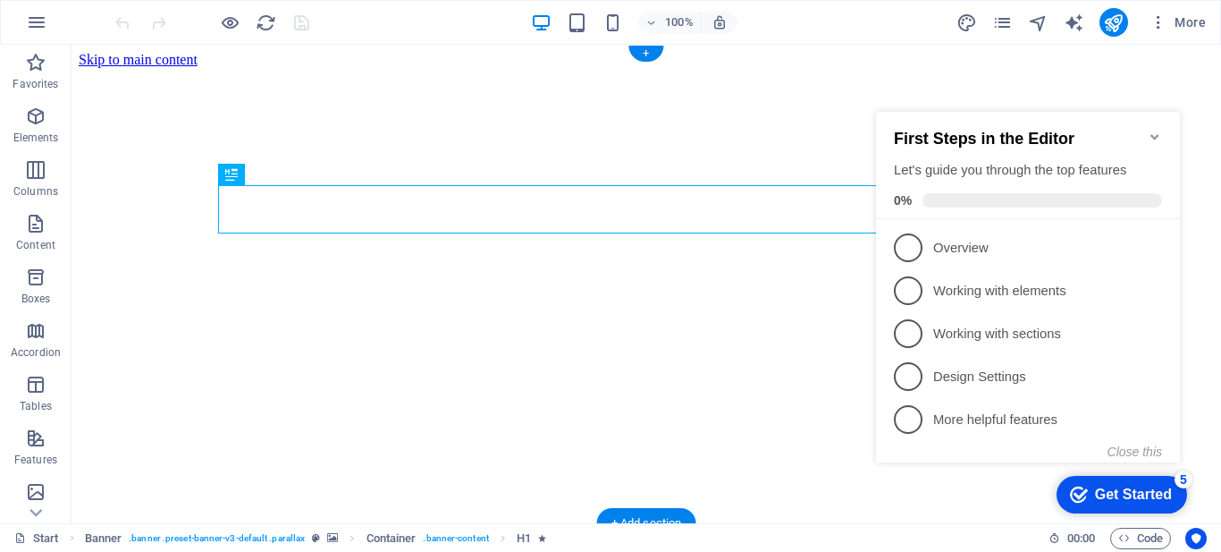
click at [121, 68] on figure at bounding box center [646, 68] width 1135 height 0
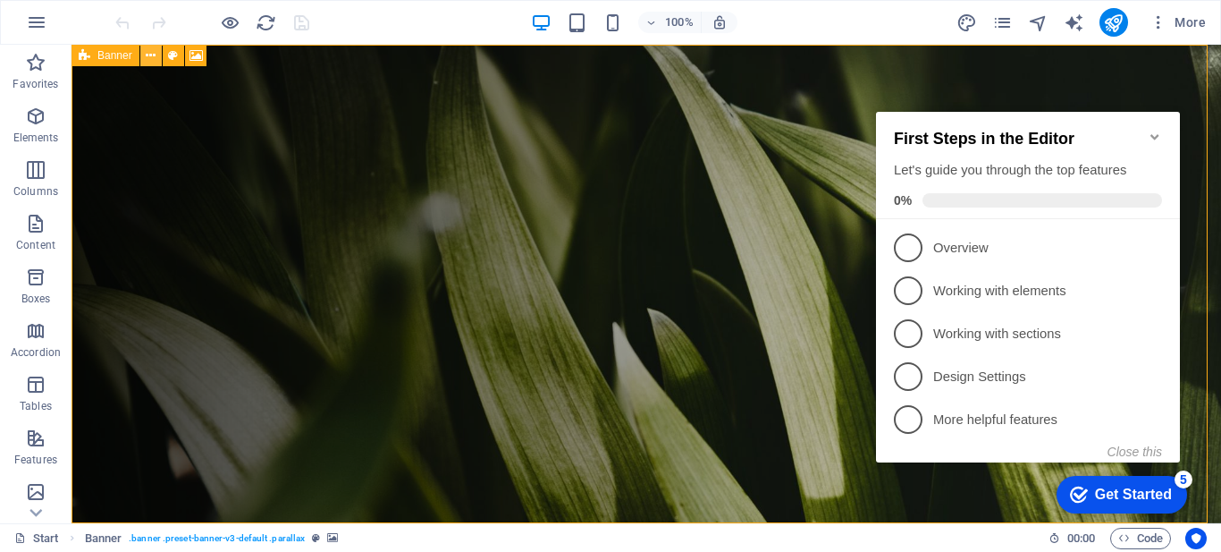
click at [150, 51] on icon at bounding box center [151, 55] width 10 height 19
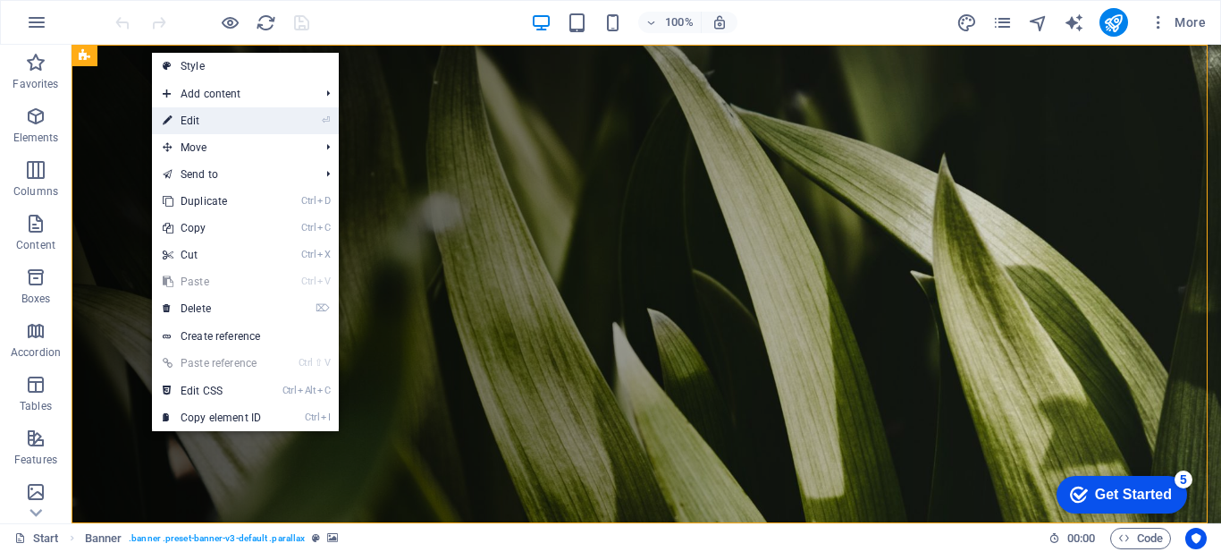
click at [220, 114] on link "⏎ Edit" at bounding box center [212, 120] width 120 height 27
select select "vh"
select select "header"
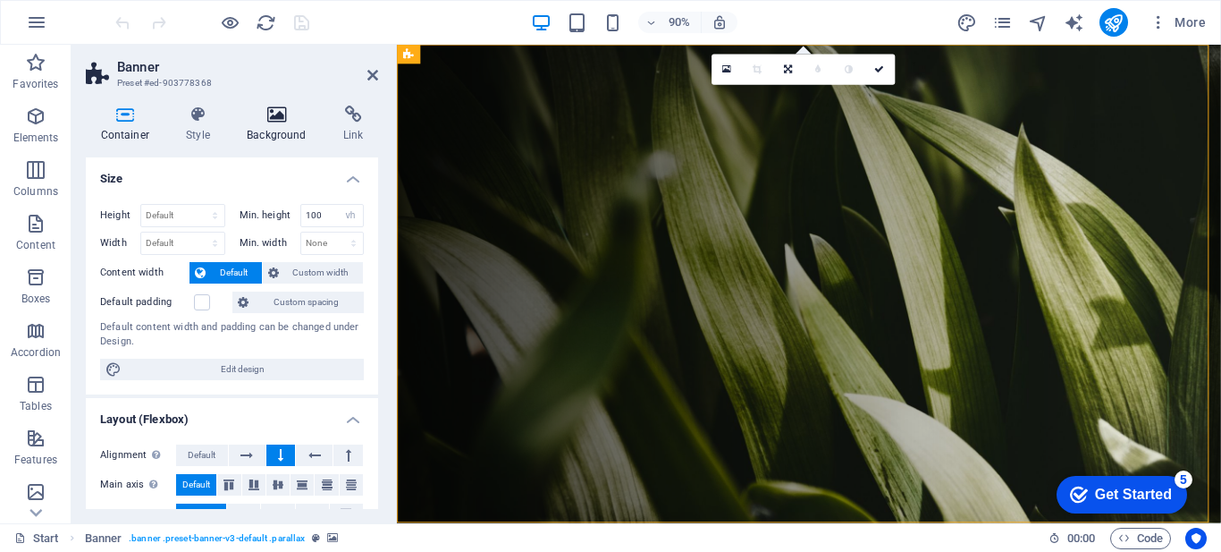
click at [265, 120] on icon at bounding box center [276, 114] width 89 height 18
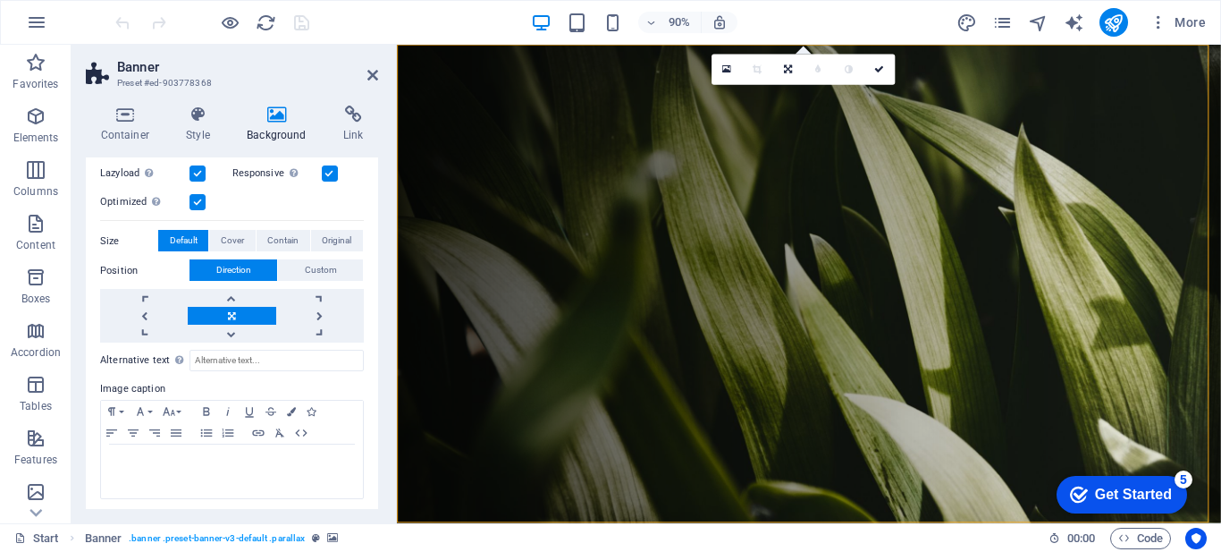
scroll to position [341, 0]
click at [279, 111] on icon at bounding box center [276, 114] width 89 height 18
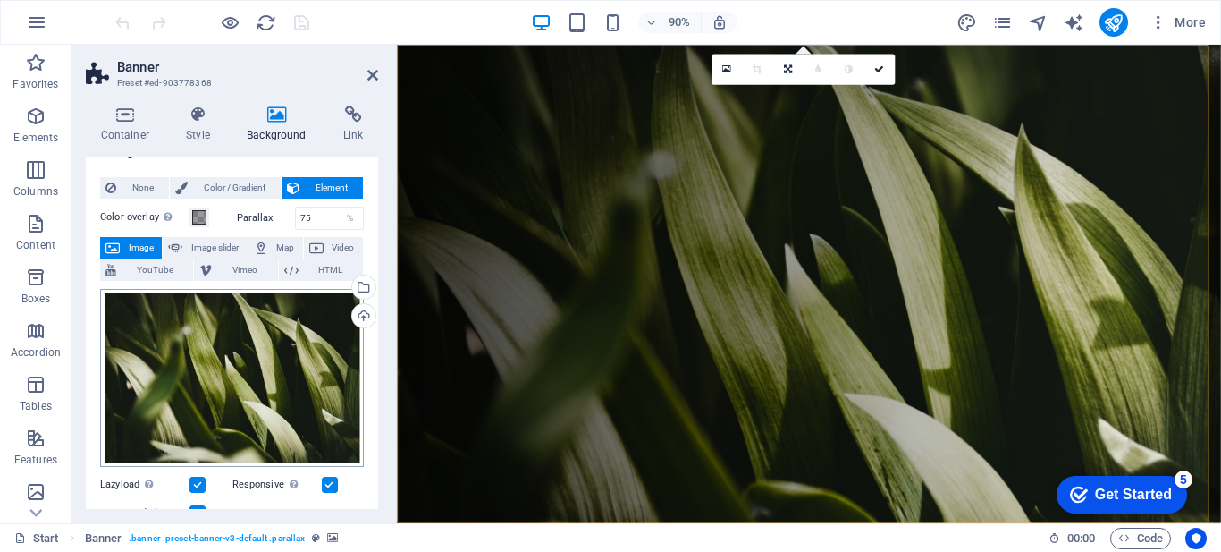
scroll to position [0, 0]
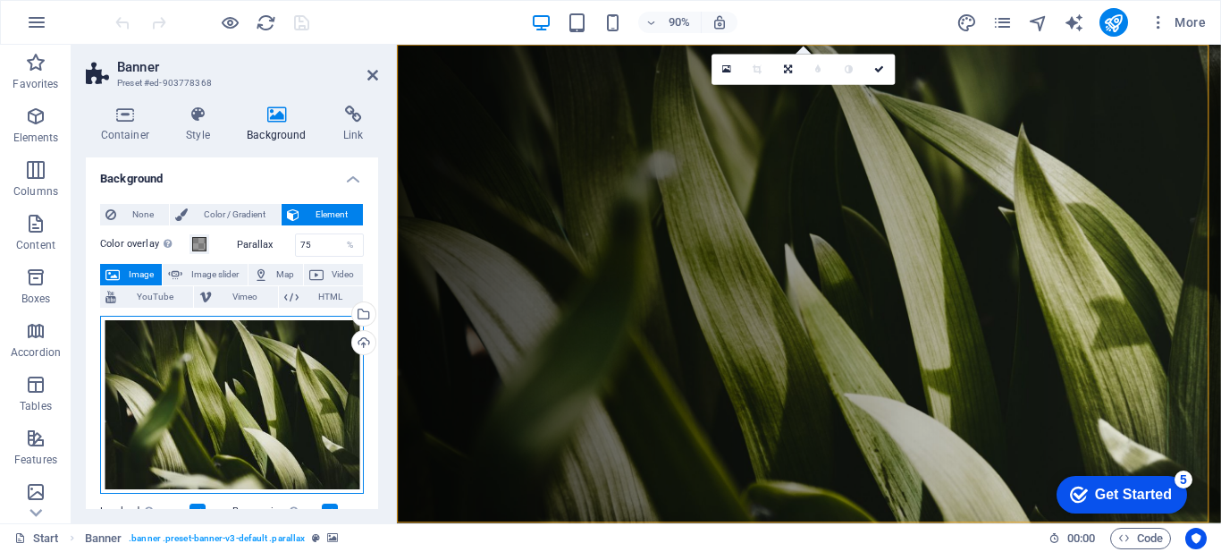
click at [207, 386] on div "Drag files here, click to choose files or select files from Files or our free s…" at bounding box center [232, 405] width 264 height 179
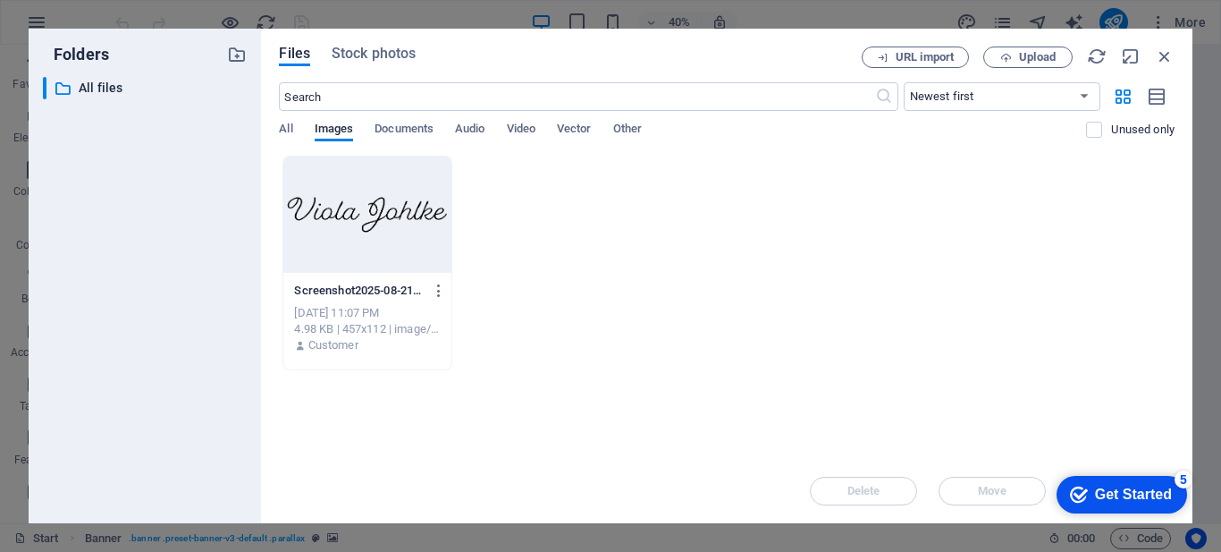
click at [616, 251] on div "Screenshot2025-08-21230948-Zdh3hEyBatKIYVFRurfDmw.gif Screenshot2025-08-2123094…" at bounding box center [727, 263] width 896 height 215
click at [582, 243] on div "Screenshot2025-08-21230948-Zdh3hEyBatKIYVFRurfDmw.gif Screenshot2025-08-2123094…" at bounding box center [727, 263] width 896 height 215
click at [1016, 57] on span "Upload" at bounding box center [1027, 58] width 73 height 12
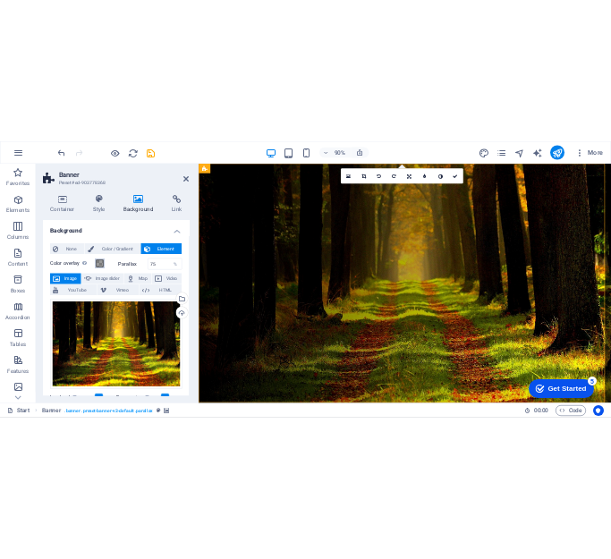
scroll to position [89, 0]
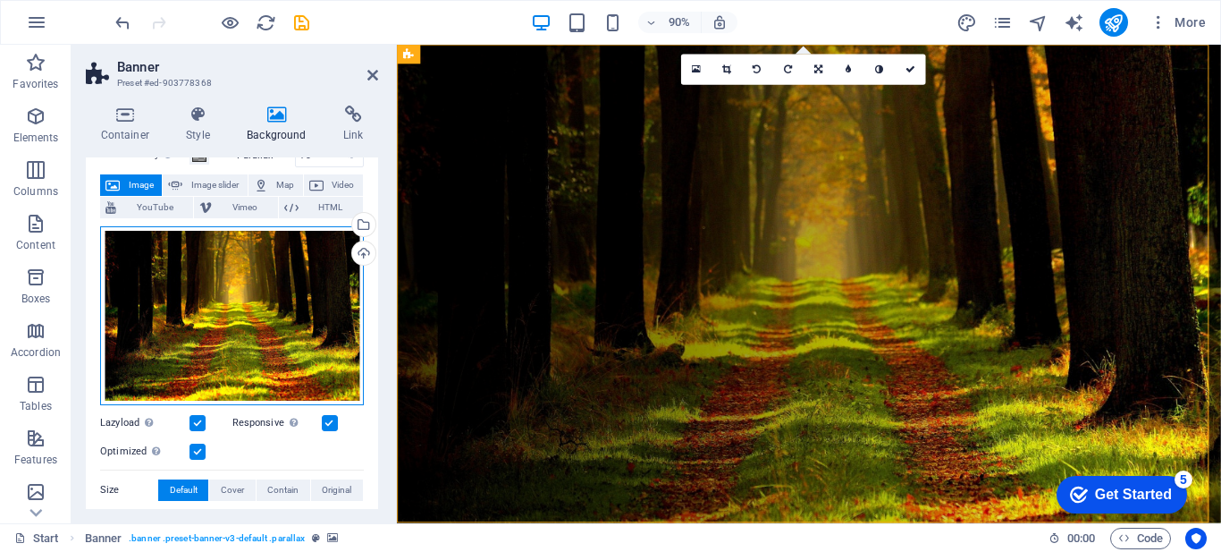
click at [233, 307] on div "Drag files here, click to choose files or select files from Files or our free s…" at bounding box center [232, 315] width 264 height 179
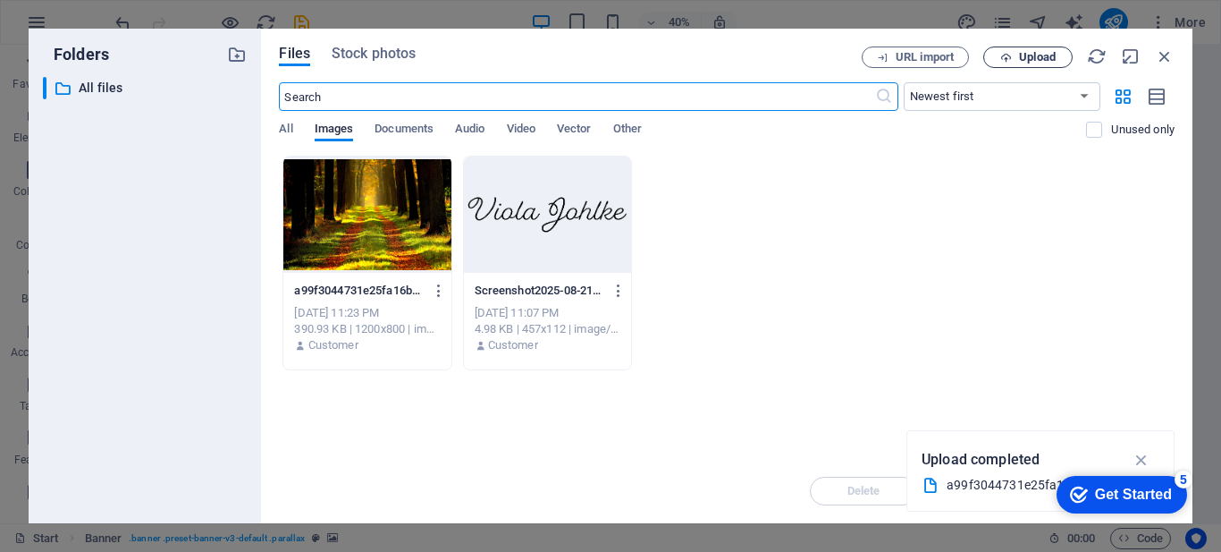
click at [1016, 55] on span "Upload" at bounding box center [1027, 58] width 73 height 12
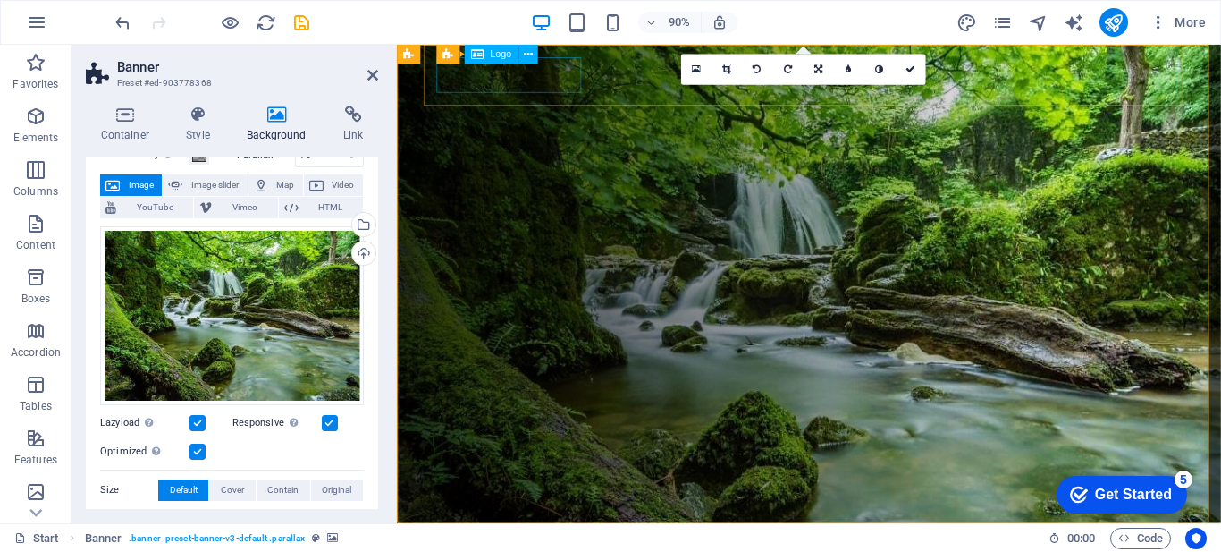
click at [496, 54] on span "Logo" at bounding box center [500, 54] width 21 height 10
click at [531, 54] on icon at bounding box center [528, 54] width 9 height 17
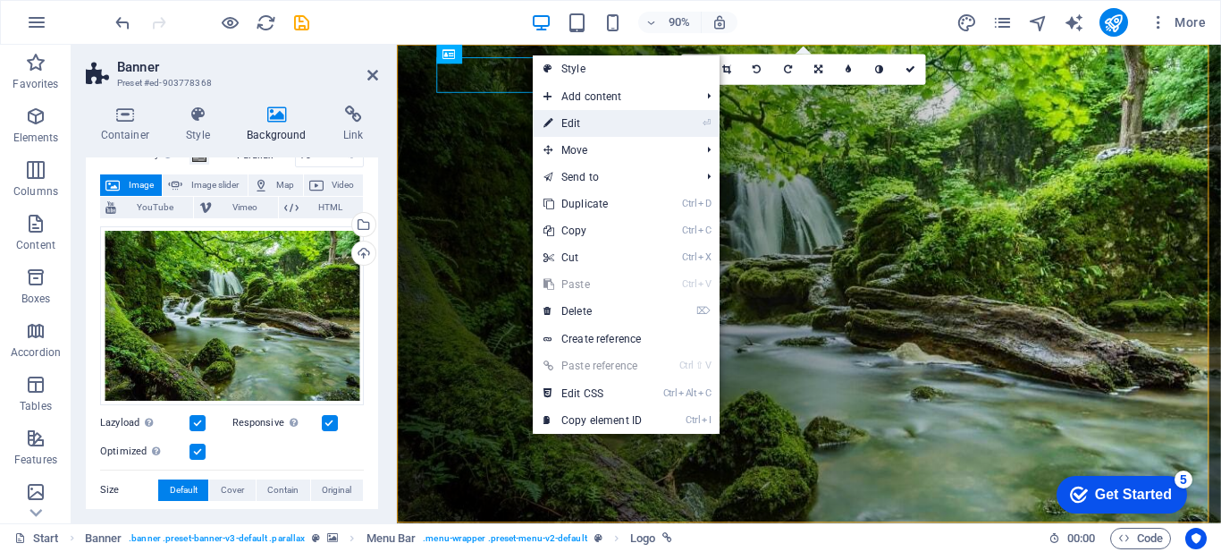
click at [571, 121] on link "⏎ Edit" at bounding box center [593, 123] width 120 height 27
select select "px"
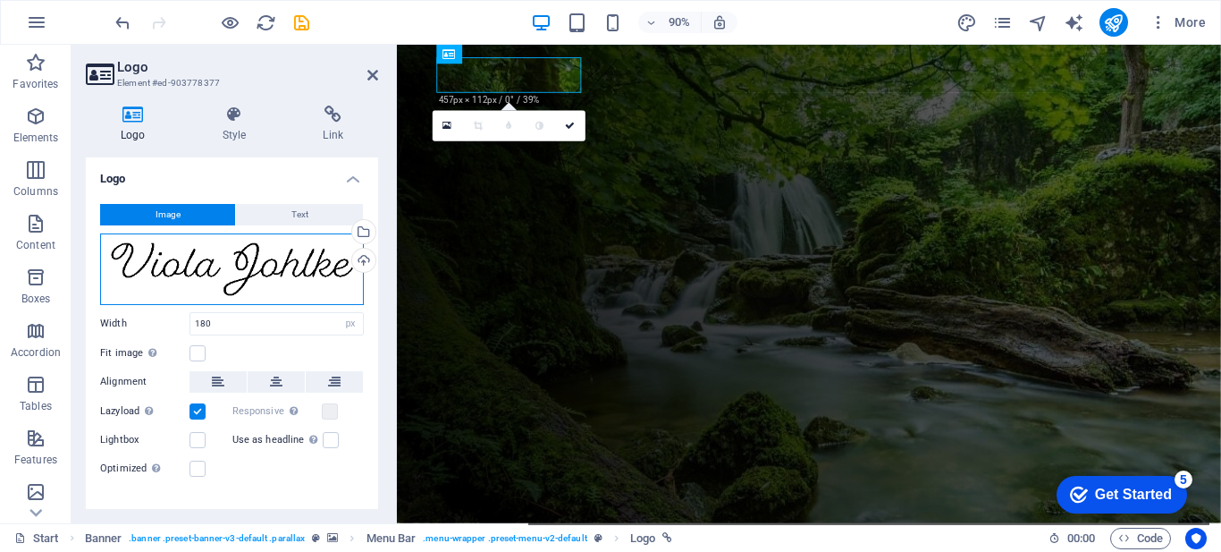
click at [194, 275] on div "Drag files here, click to choose files or select files from Files or our free s…" at bounding box center [232, 269] width 264 height 72
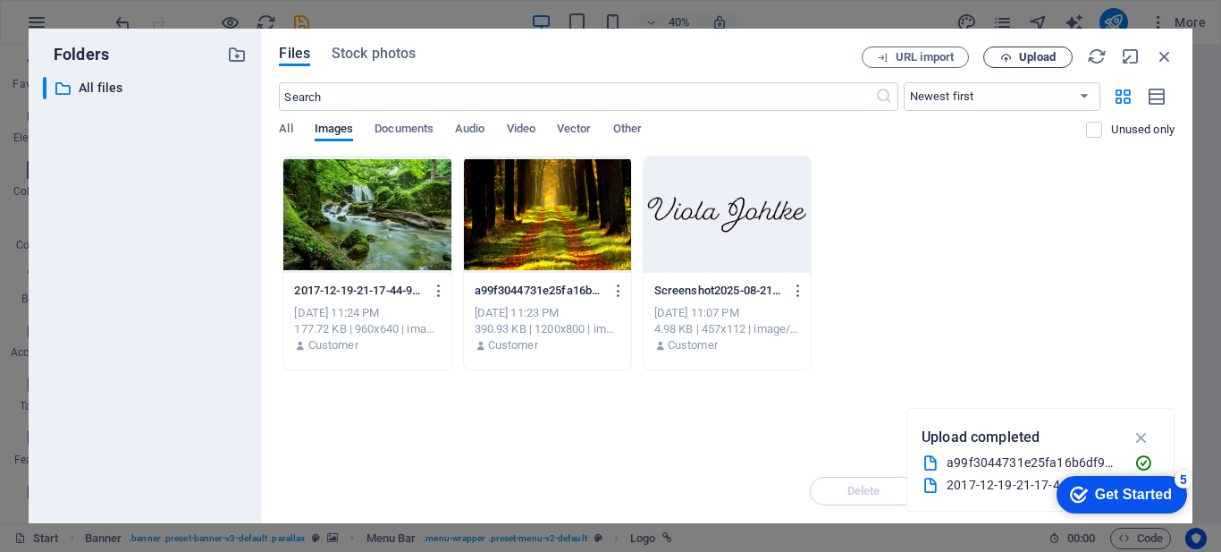
click at [1044, 55] on span "Upload" at bounding box center [1037, 57] width 37 height 11
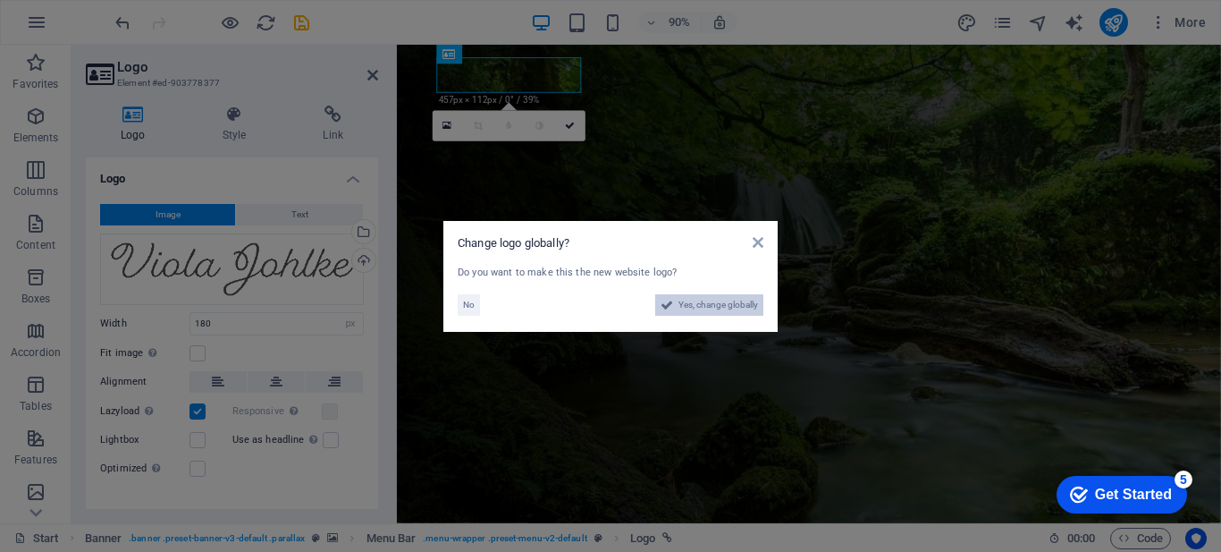
click at [709, 306] on span "Yes, change globally" at bounding box center [719, 304] width 80 height 21
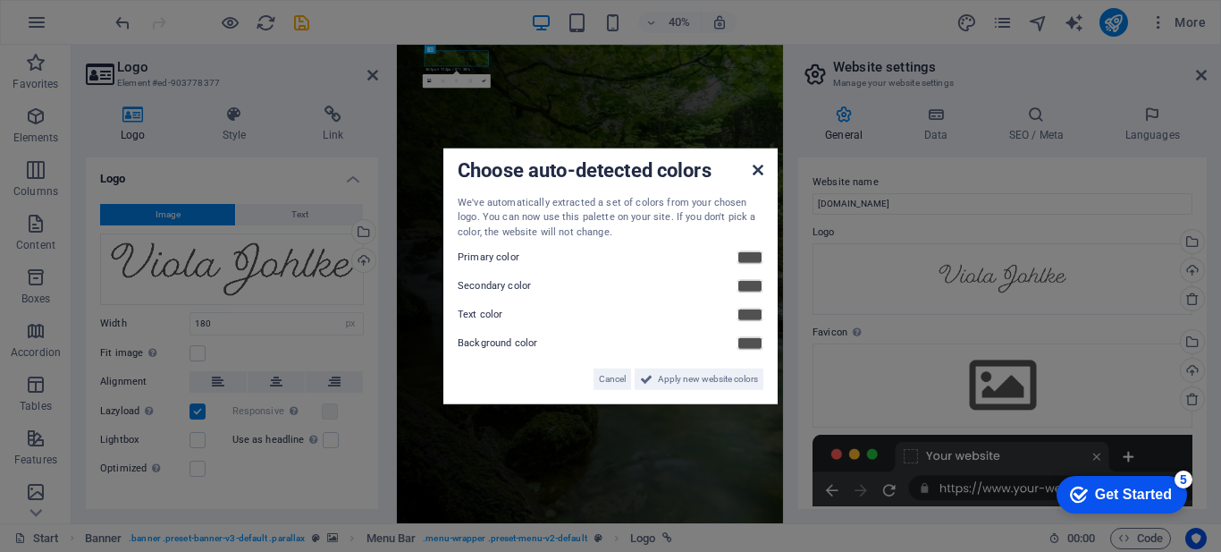
click at [758, 165] on icon at bounding box center [758, 169] width 11 height 14
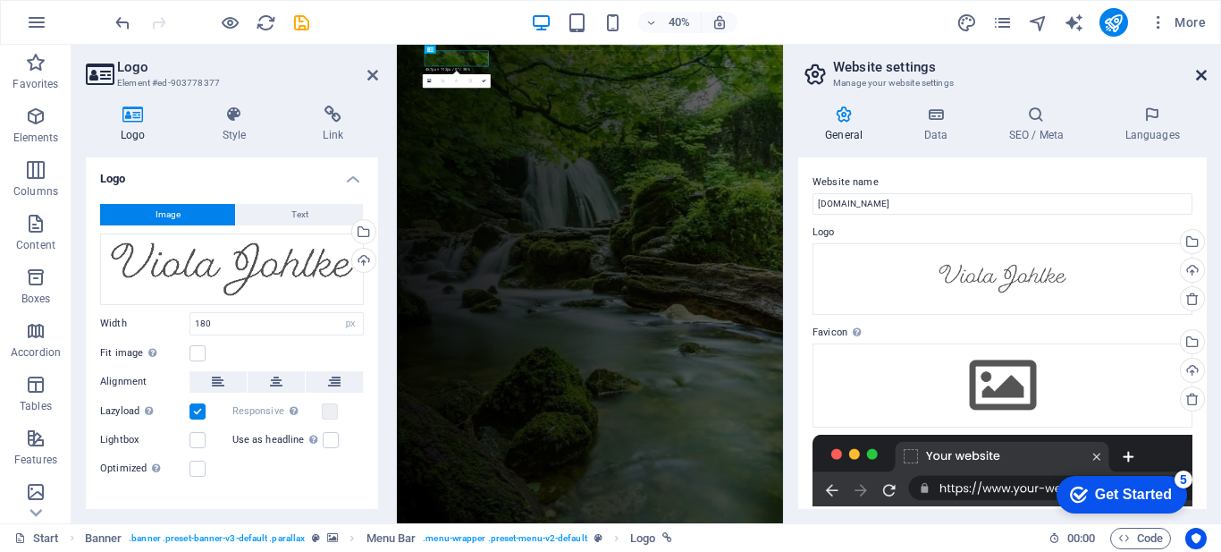
click at [1203, 72] on icon at bounding box center [1201, 75] width 11 height 14
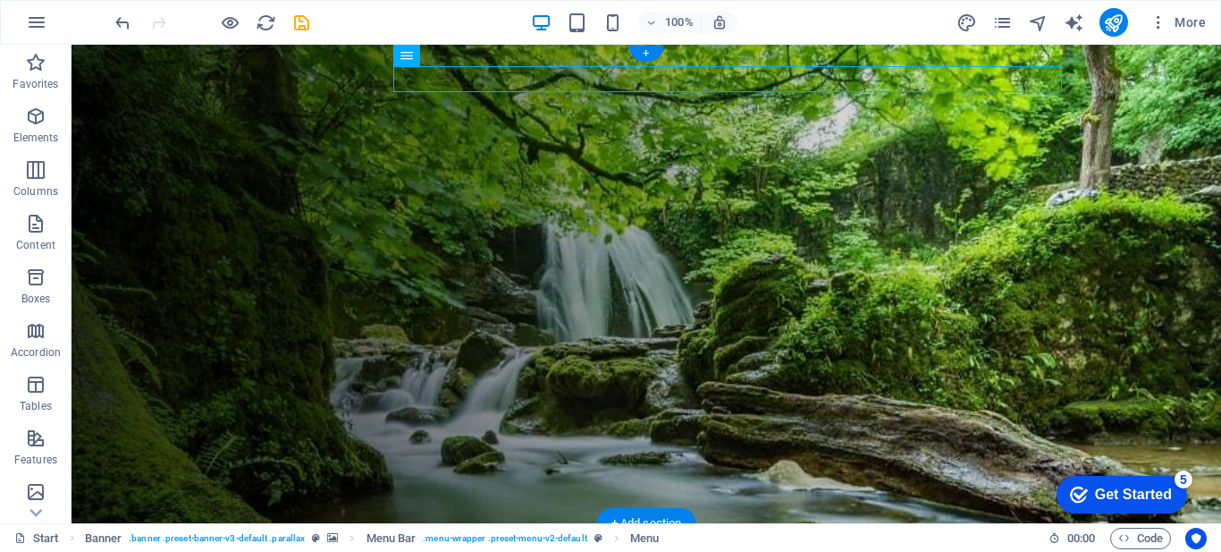
click at [206, 199] on figure at bounding box center [647, 284] width 1150 height 478
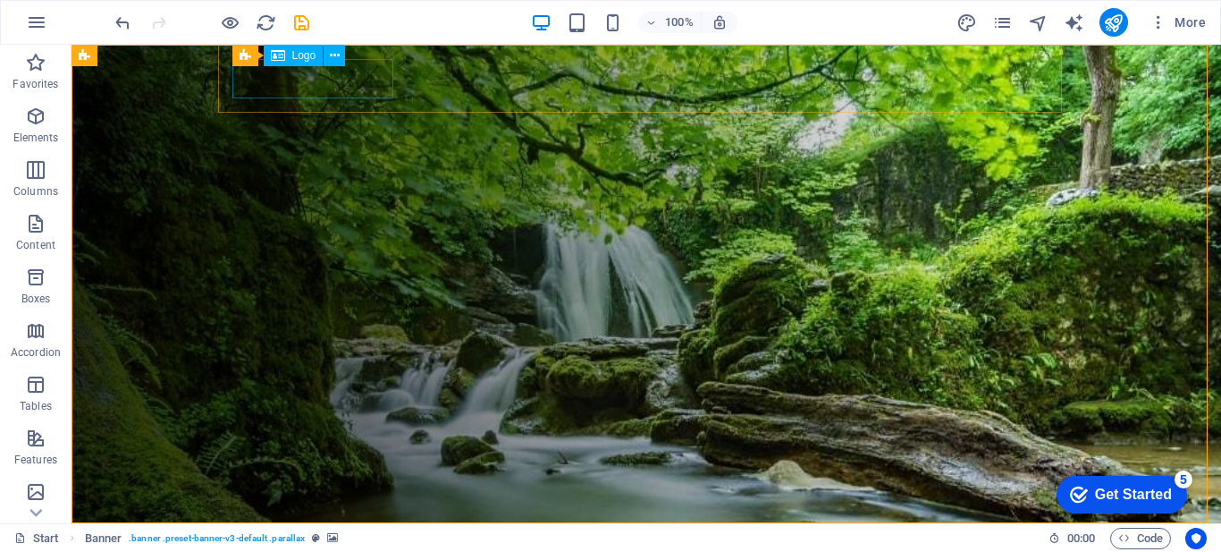
click at [304, 54] on span "Logo" at bounding box center [304, 55] width 24 height 11
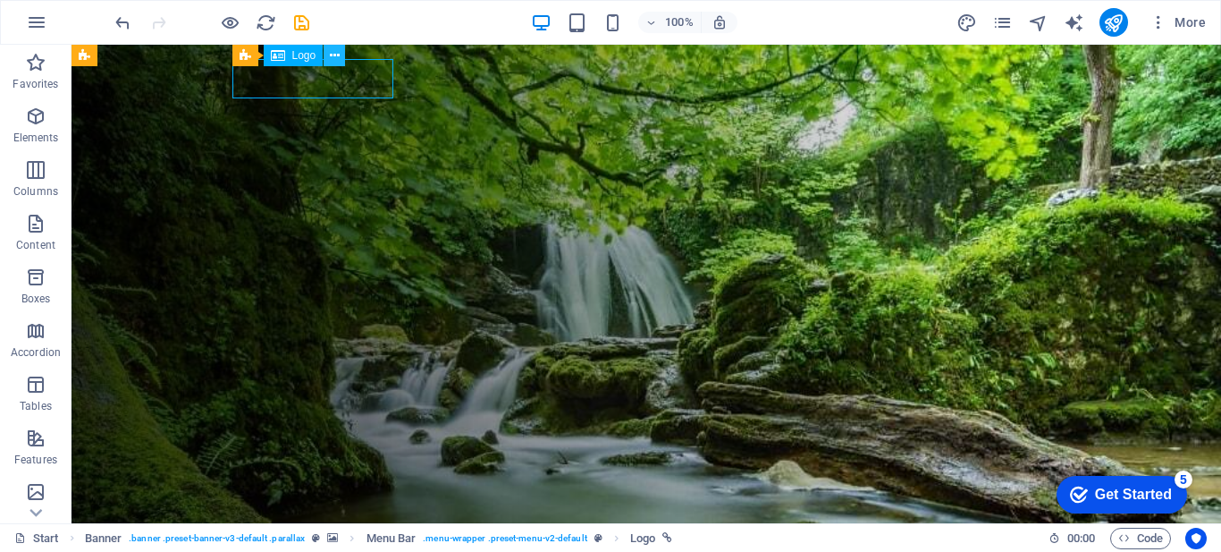
click at [332, 56] on icon at bounding box center [335, 55] width 10 height 19
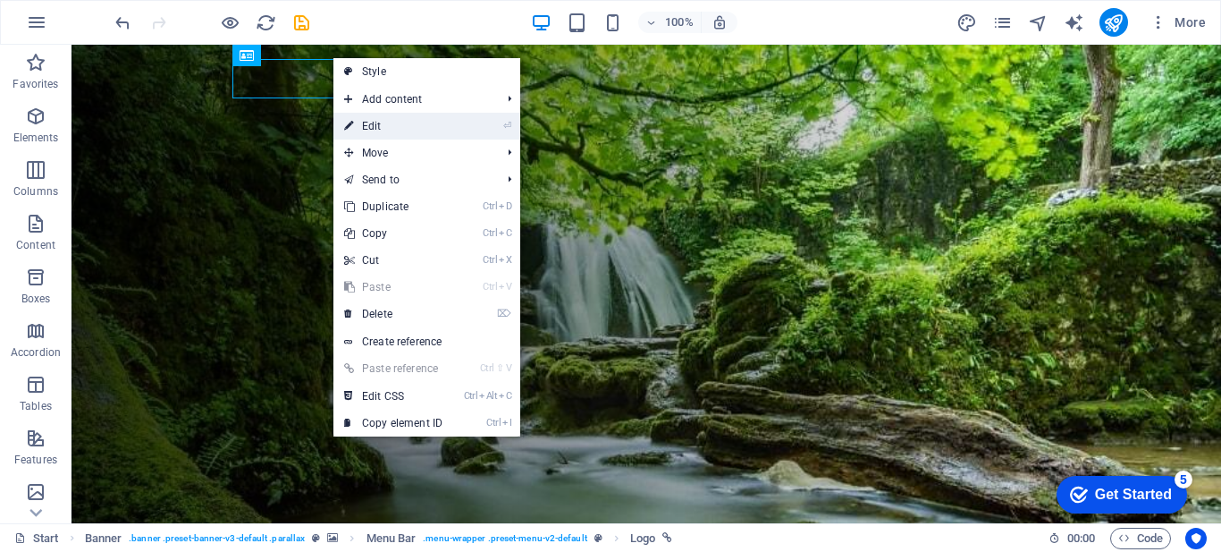
click at [418, 129] on link "⏎ Edit" at bounding box center [393, 126] width 120 height 27
select select "px"
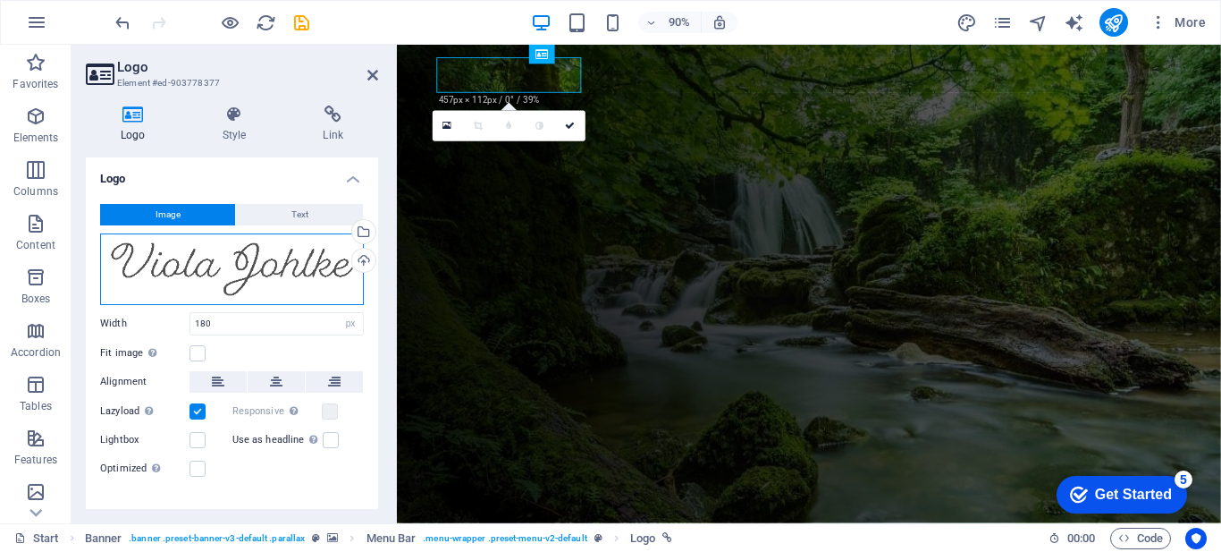
click at [194, 266] on div "Drag files here, click to choose files or select files from Files or our free s…" at bounding box center [232, 269] width 264 height 72
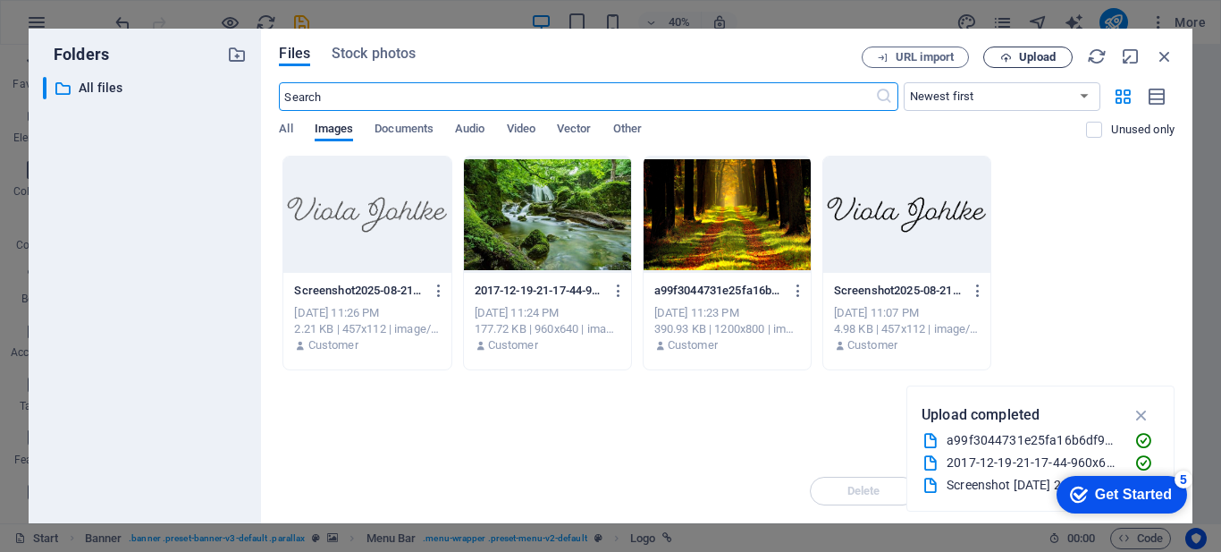
click at [1032, 52] on span "Upload" at bounding box center [1037, 57] width 37 height 11
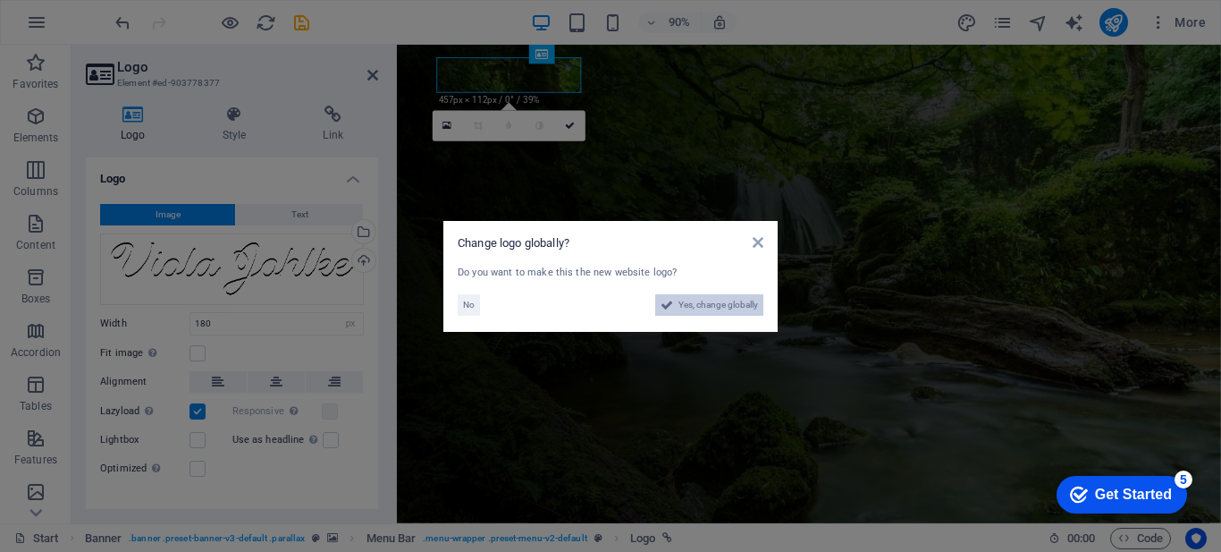
click at [702, 305] on span "Yes, change globally" at bounding box center [719, 304] width 80 height 21
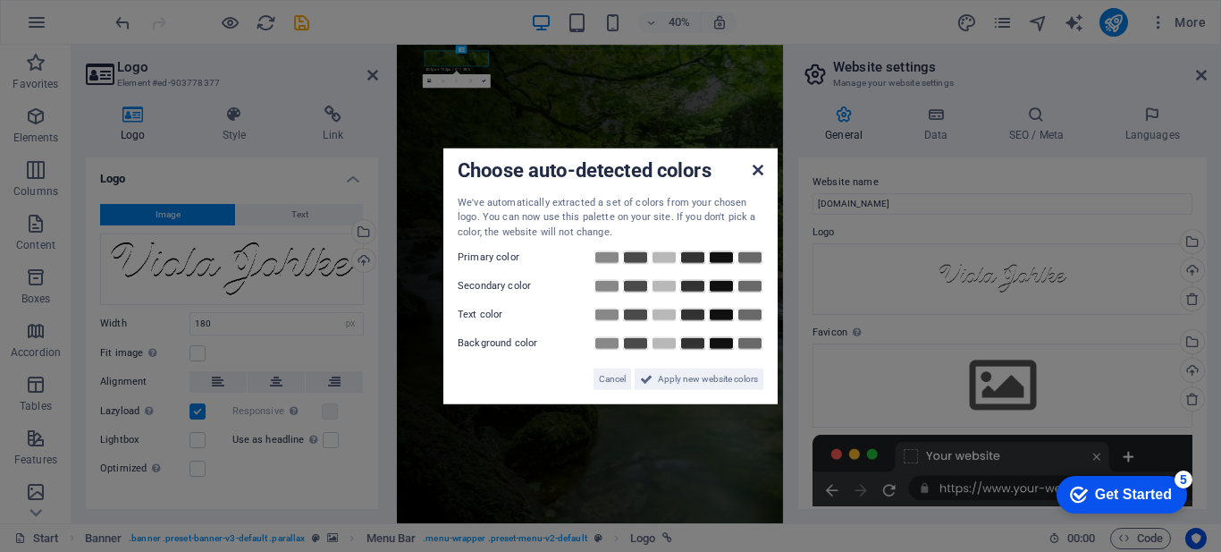
click at [756, 165] on icon at bounding box center [758, 169] width 11 height 14
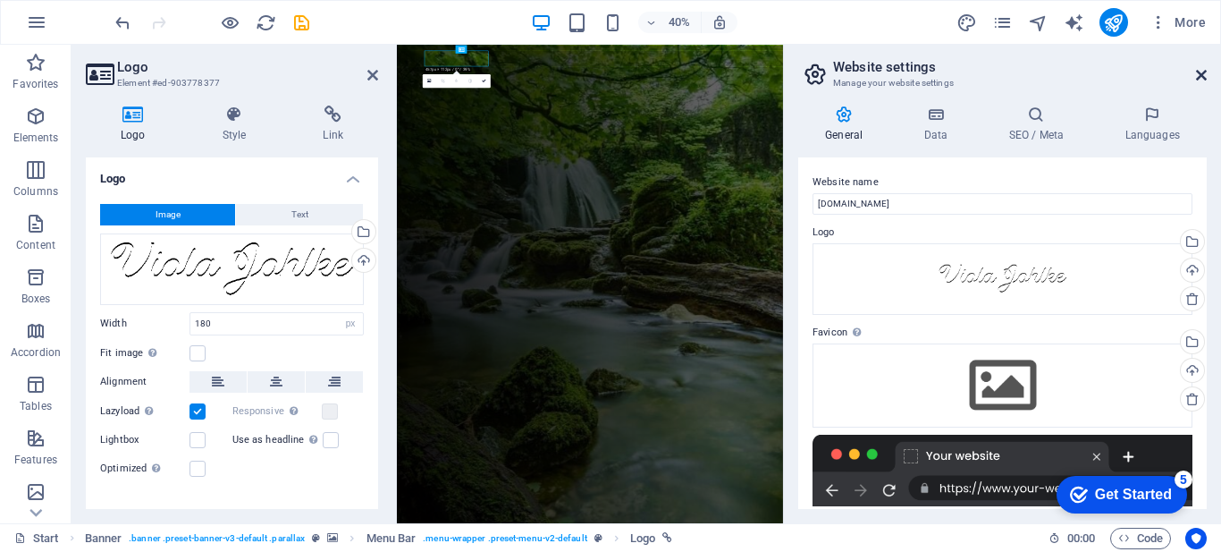
click at [1201, 74] on icon at bounding box center [1201, 75] width 11 height 14
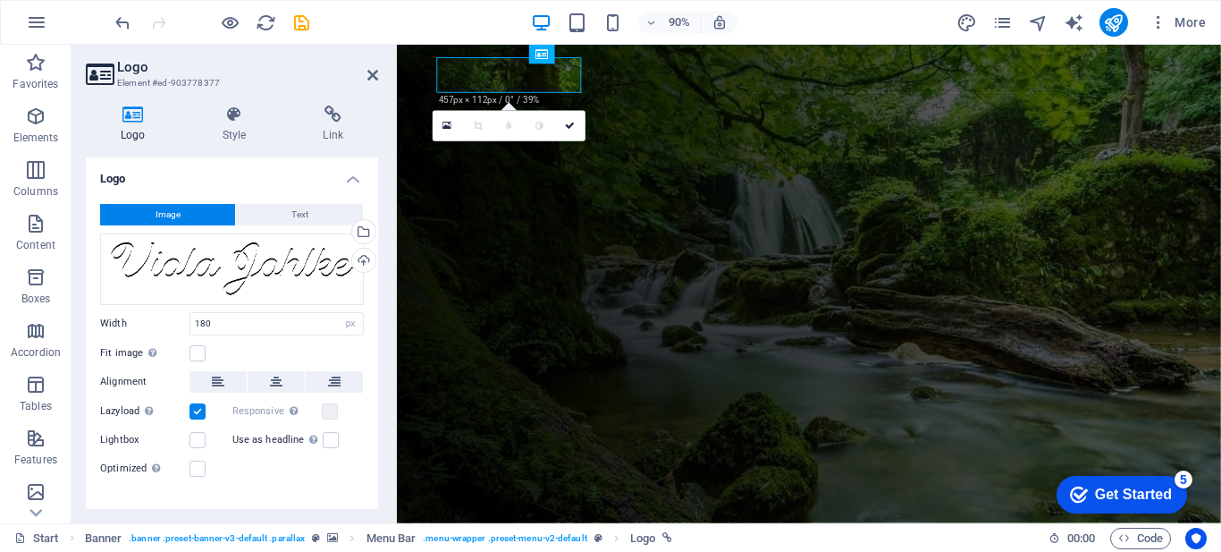
click at [416, 198] on figure at bounding box center [854, 310] width 915 height 531
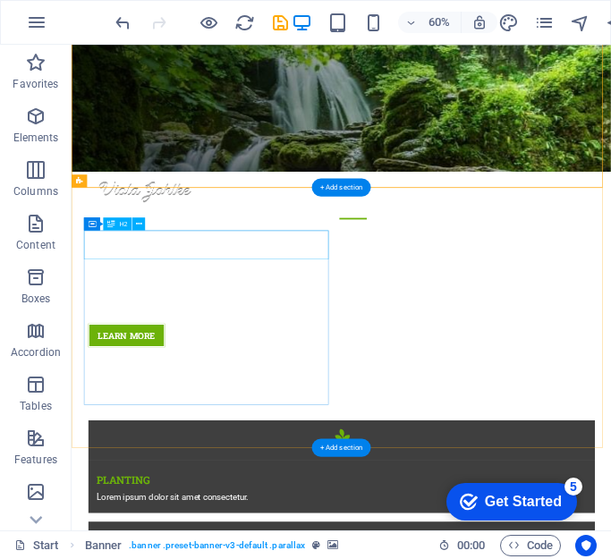
scroll to position [715, 0]
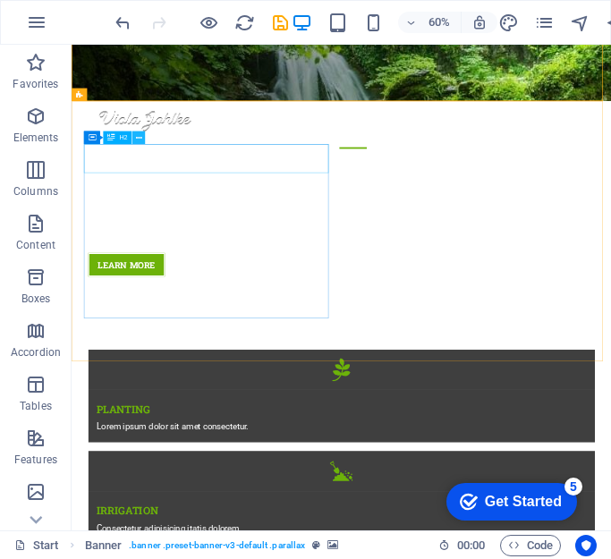
click at [138, 137] on icon at bounding box center [139, 138] width 6 height 12
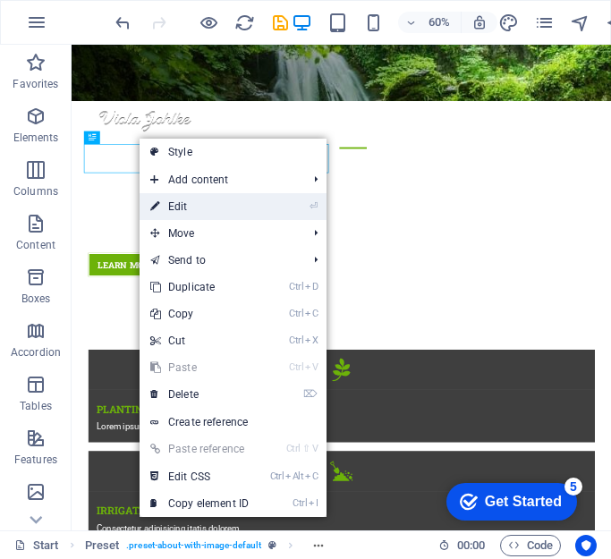
click at [218, 203] on link "⏎ Edit" at bounding box center [199, 206] width 120 height 27
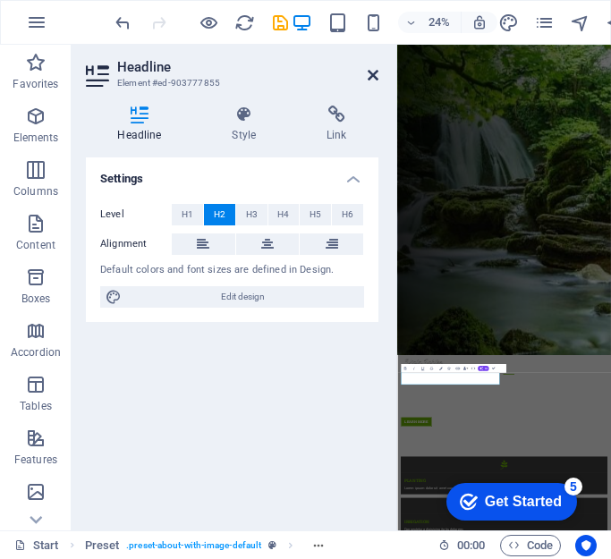
click at [372, 72] on icon at bounding box center [372, 75] width 11 height 14
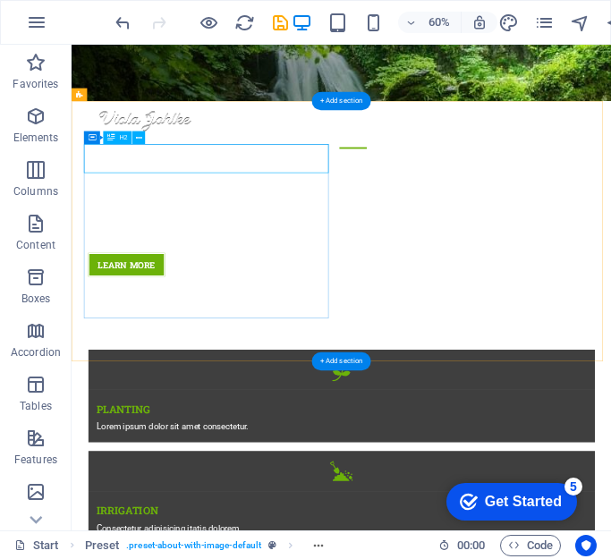
click at [120, 137] on span "H2" at bounding box center [123, 137] width 8 height 6
click at [136, 136] on icon at bounding box center [139, 138] width 6 height 12
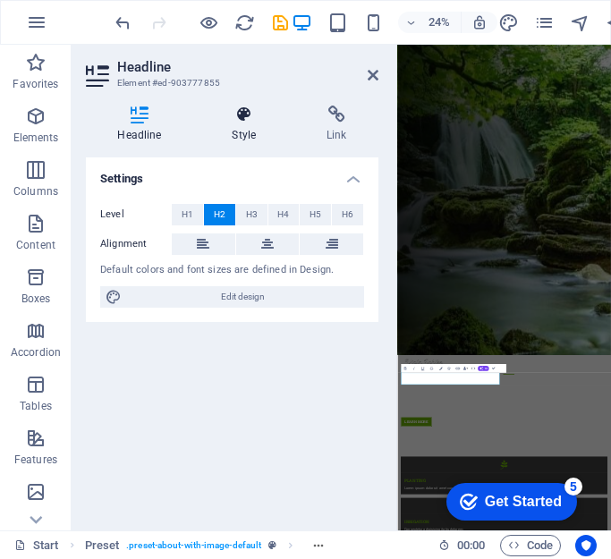
click at [243, 122] on icon at bounding box center [244, 114] width 88 height 18
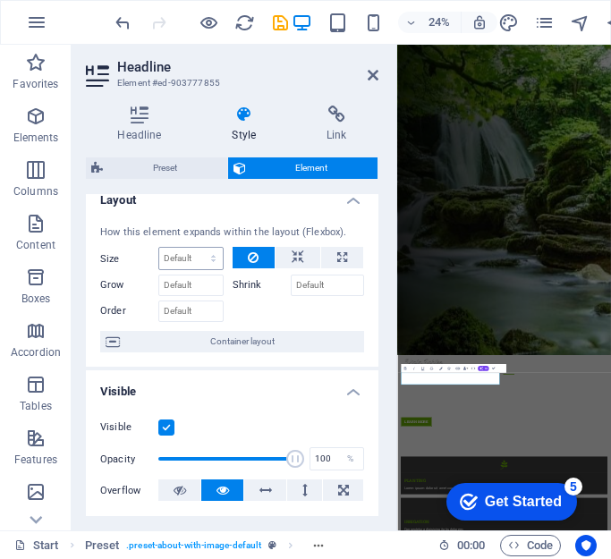
scroll to position [0, 0]
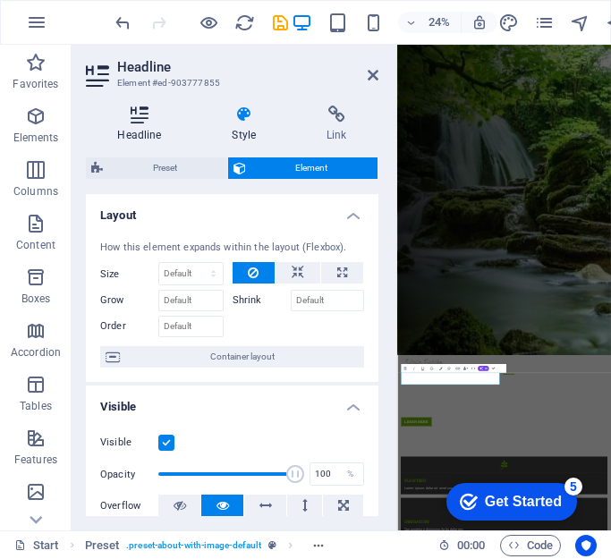
click at [145, 131] on h4 "Headline" at bounding box center [143, 124] width 114 height 38
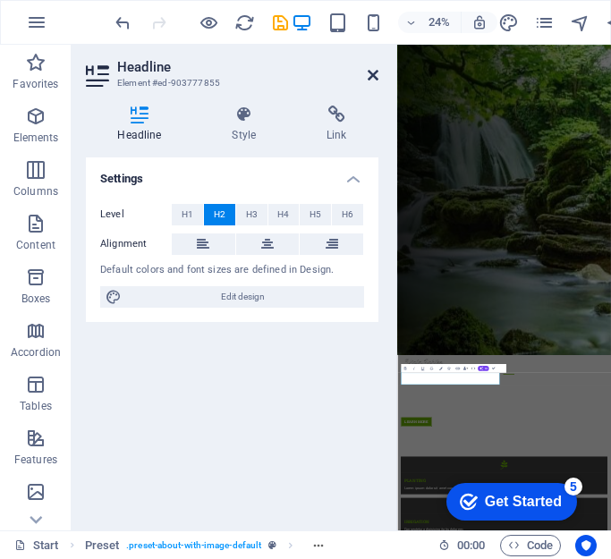
click at [371, 74] on icon at bounding box center [372, 75] width 11 height 14
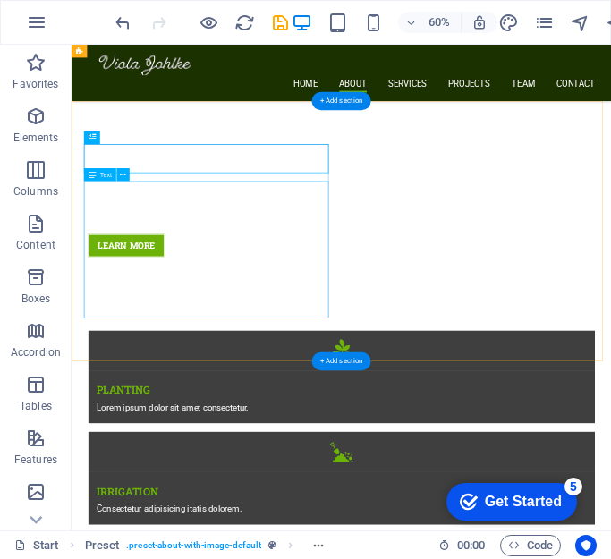
scroll to position [715, 0]
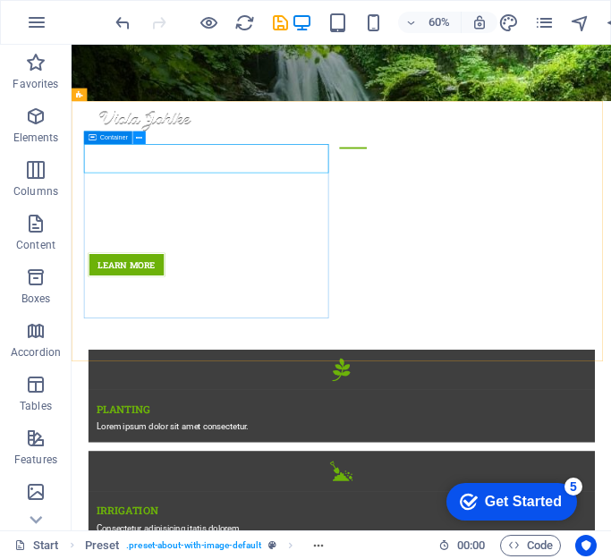
click at [139, 135] on icon at bounding box center [139, 138] width 6 height 12
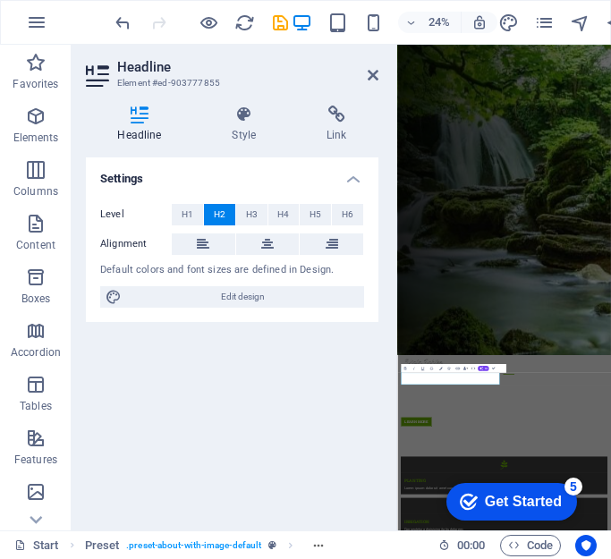
click at [199, 161] on h4 "Settings" at bounding box center [232, 173] width 292 height 32
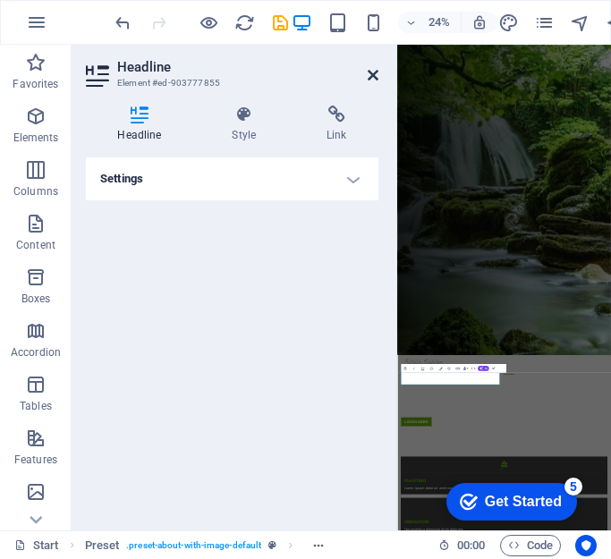
click at [368, 77] on icon at bounding box center [372, 75] width 11 height 14
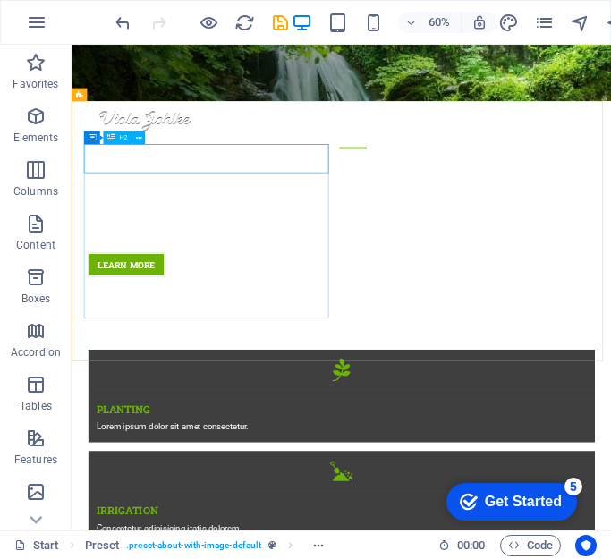
click at [117, 136] on div "H2" at bounding box center [117, 137] width 29 height 13
click at [95, 136] on icon at bounding box center [92, 137] width 7 height 13
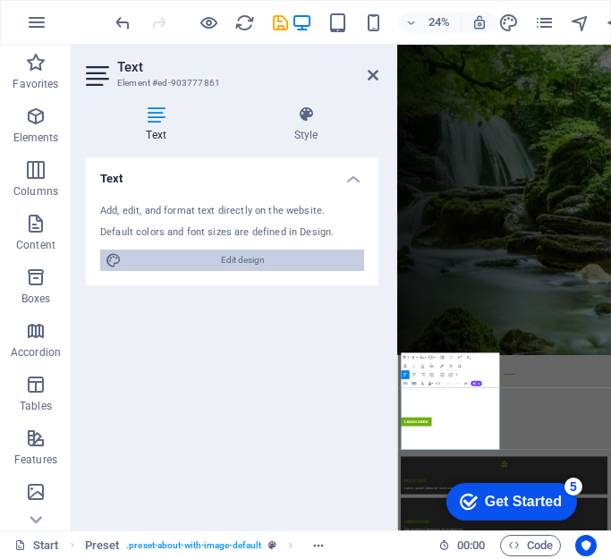
click at [216, 250] on span "Edit design" at bounding box center [243, 259] width 232 height 21
select select "700"
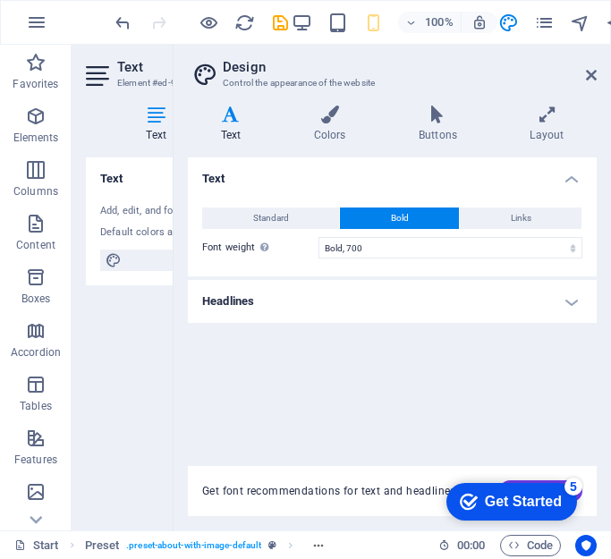
scroll to position [5909, 0]
click at [590, 69] on icon at bounding box center [591, 75] width 11 height 14
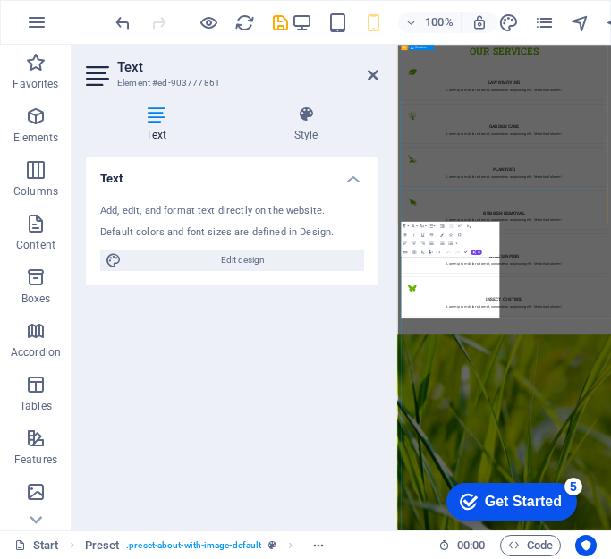
scroll to position [1251, 0]
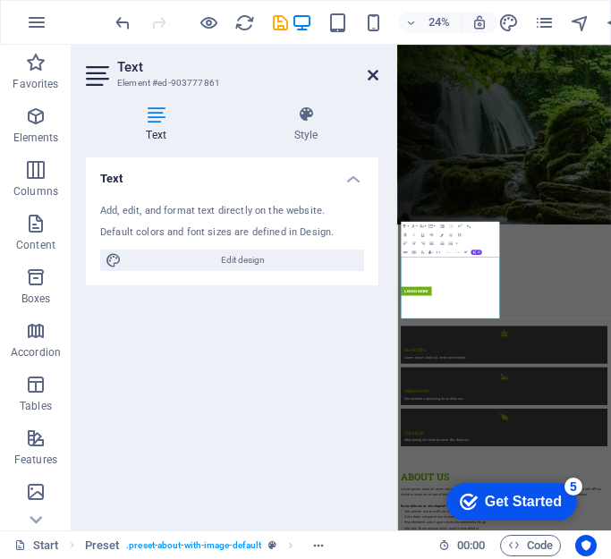
click at [371, 73] on icon at bounding box center [372, 75] width 11 height 14
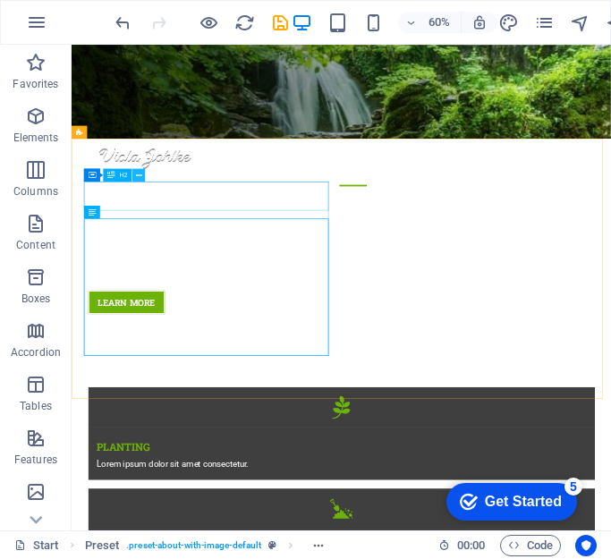
click at [137, 172] on icon at bounding box center [139, 176] width 6 height 12
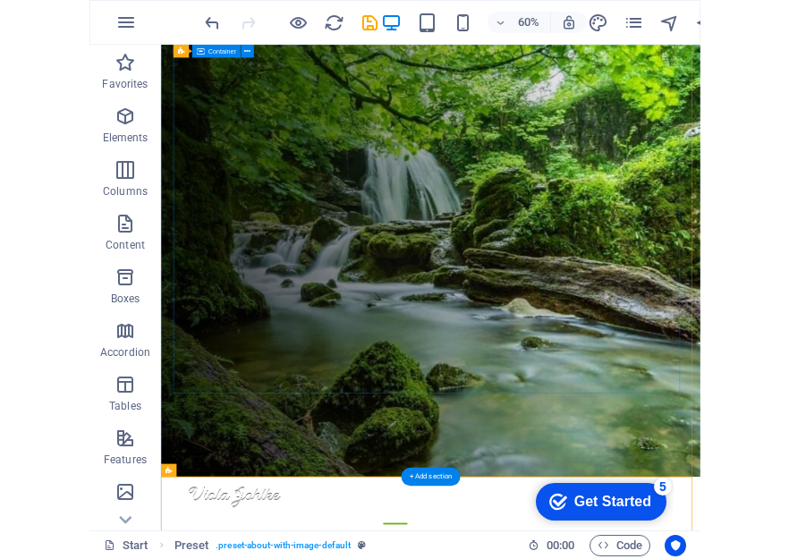
scroll to position [0, 0]
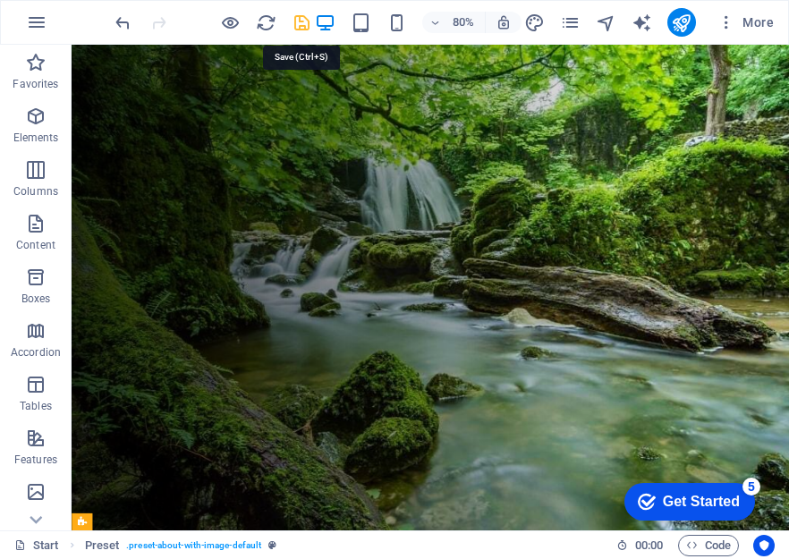
click at [299, 23] on icon "save" at bounding box center [301, 23] width 21 height 21
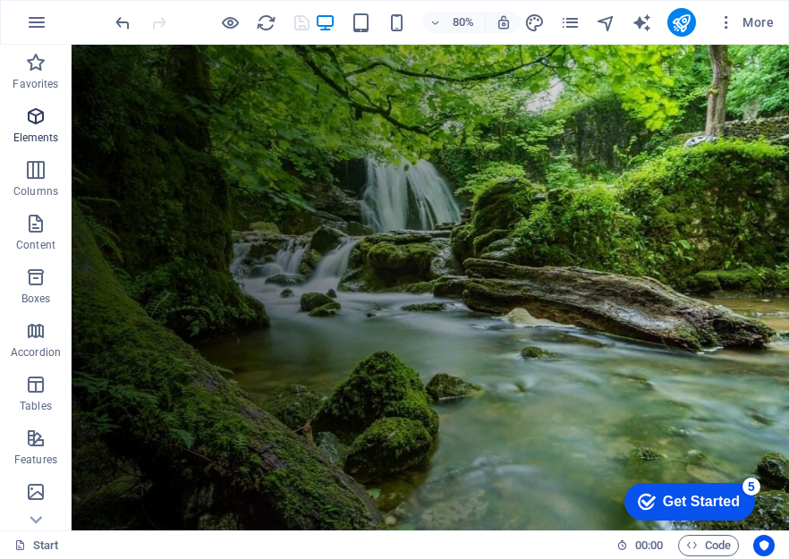
click at [27, 128] on span "Elements" at bounding box center [36, 126] width 72 height 43
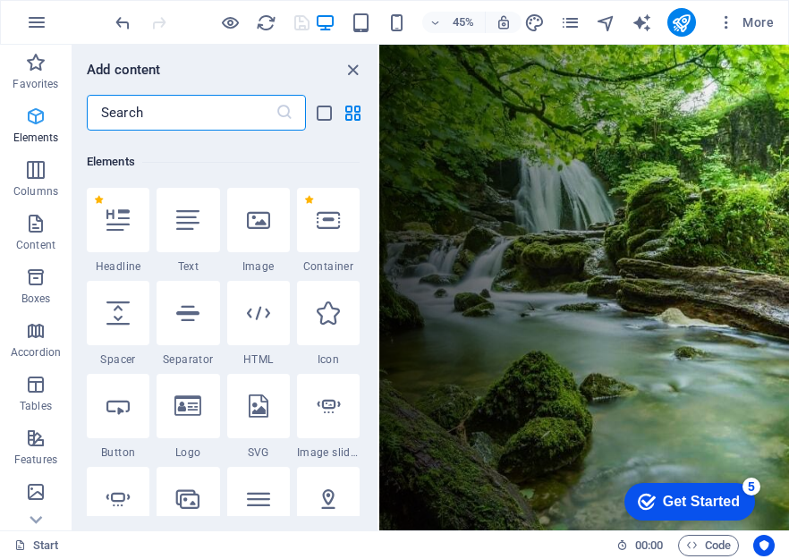
scroll to position [190, 0]
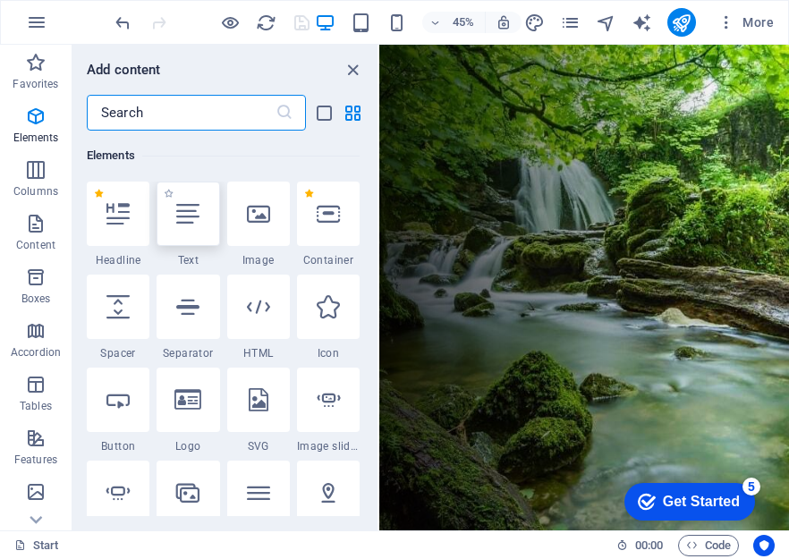
click at [178, 225] on div at bounding box center [187, 213] width 63 height 64
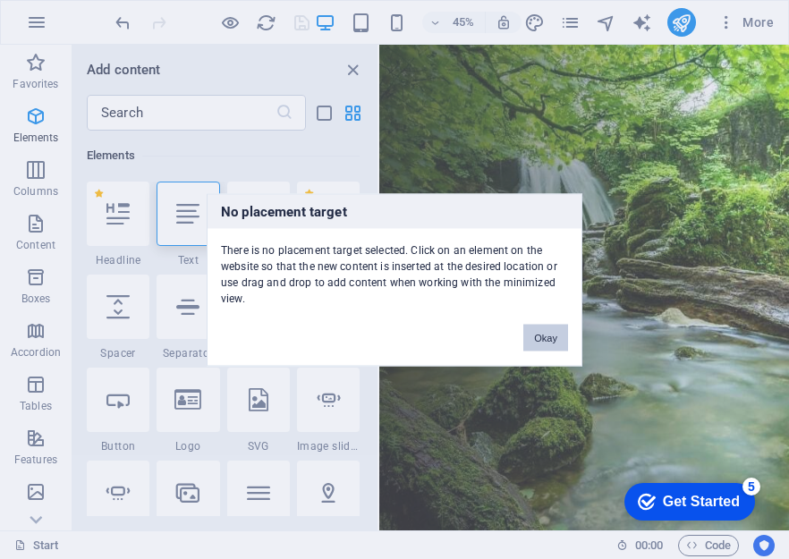
click at [537, 341] on button "Okay" at bounding box center [545, 337] width 45 height 27
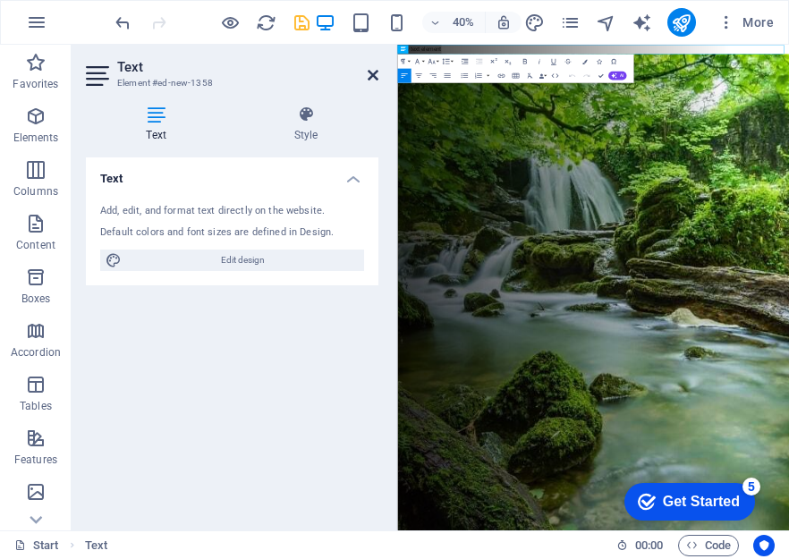
click at [367, 77] on icon at bounding box center [372, 75] width 11 height 14
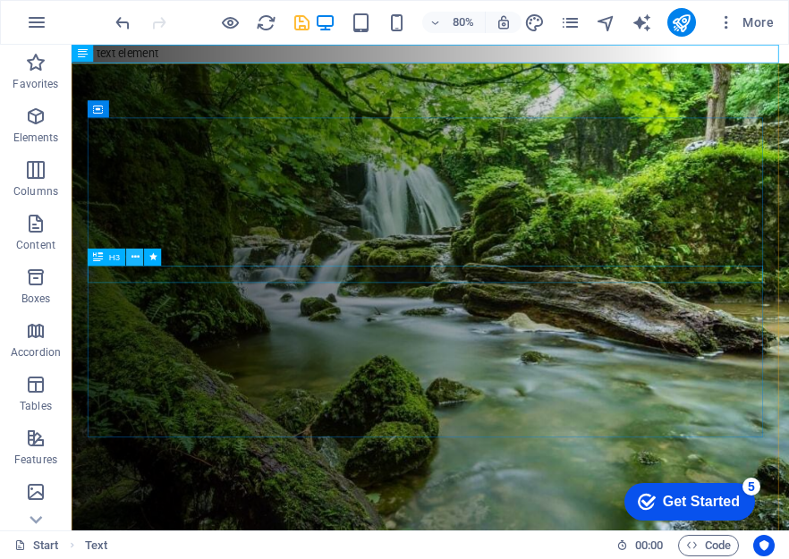
click at [132, 258] on icon at bounding box center [135, 256] width 8 height 15
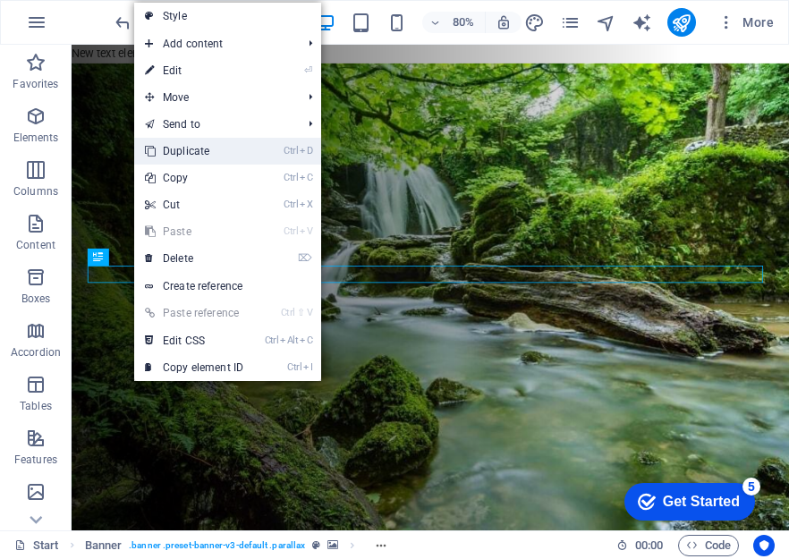
click at [219, 153] on link "Ctrl D Duplicate" at bounding box center [194, 151] width 120 height 27
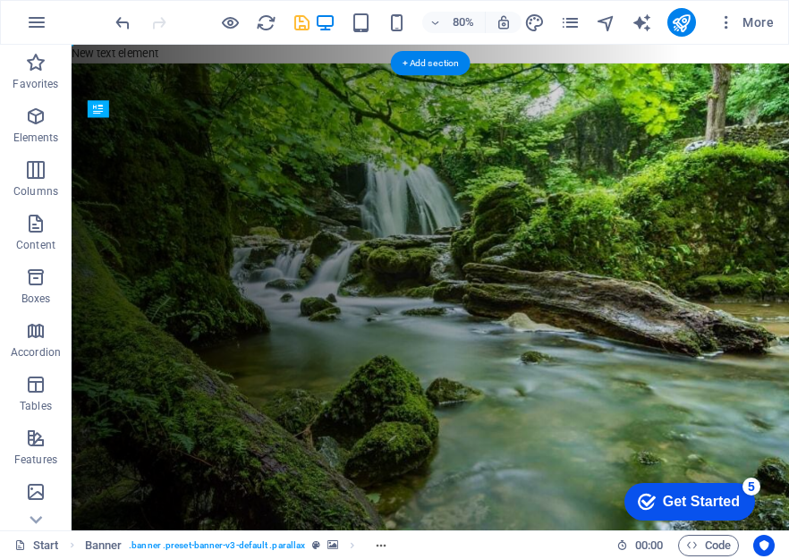
drag, startPoint x: 169, startPoint y: 312, endPoint x: 101, endPoint y: 291, distance: 71.0
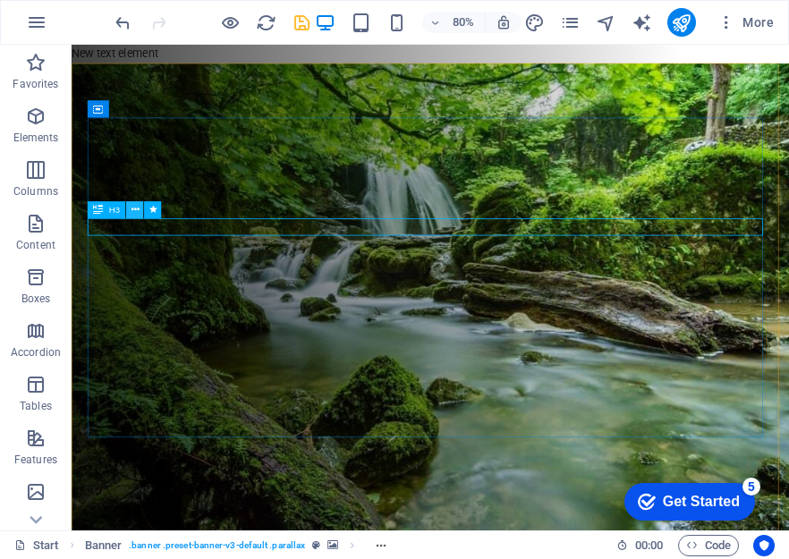
click at [136, 209] on icon at bounding box center [135, 209] width 8 height 15
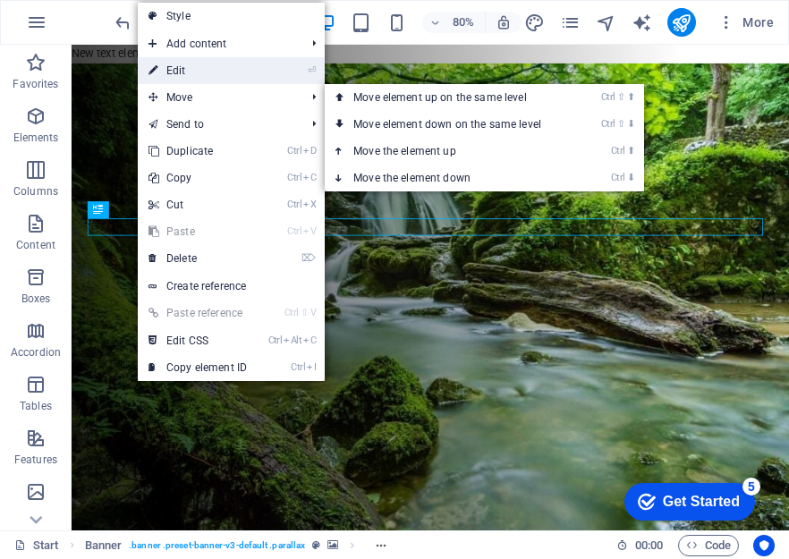
click at [203, 73] on link "⏎ Edit" at bounding box center [198, 70] width 120 height 27
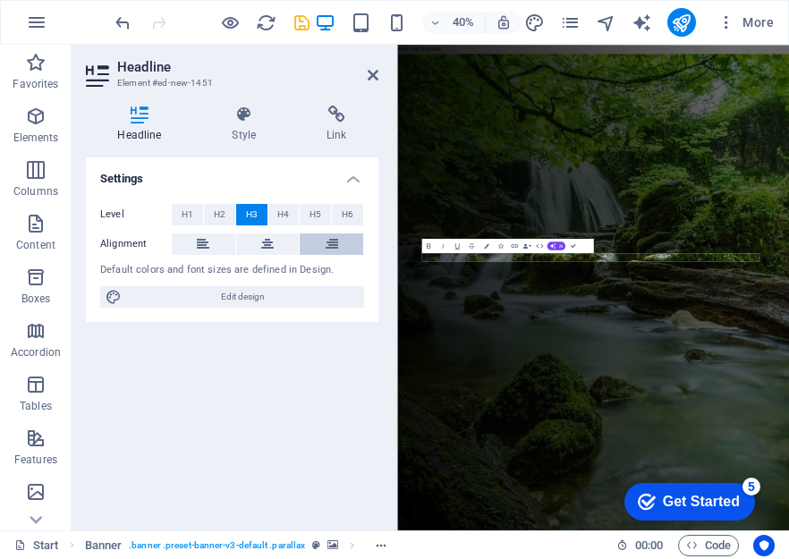
click at [330, 242] on icon at bounding box center [331, 243] width 13 height 21
click at [220, 272] on div "Default colors and font sizes are defined in Design." at bounding box center [232, 270] width 264 height 15
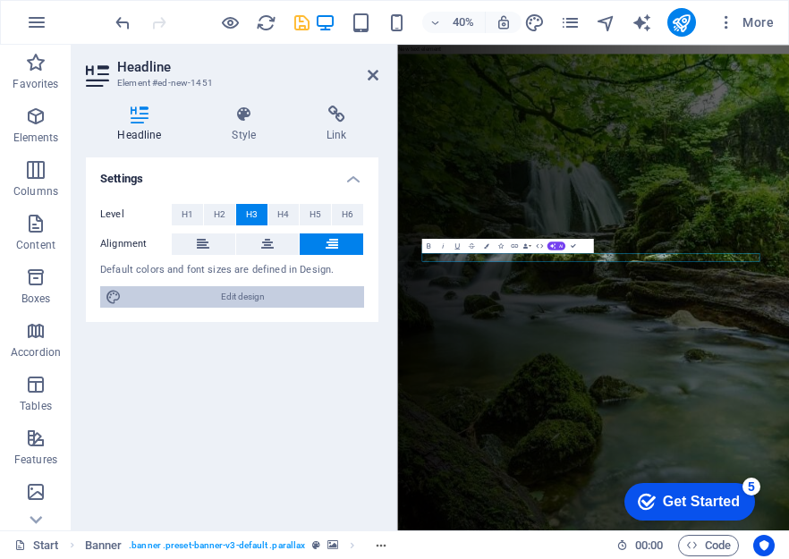
click at [233, 288] on span "Edit design" at bounding box center [243, 296] width 232 height 21
select select "700"
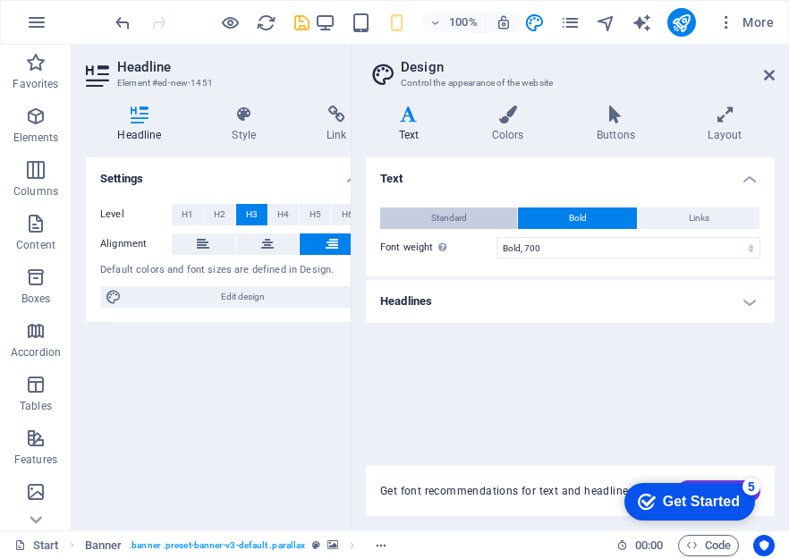
click at [457, 208] on span "Standard" at bounding box center [449, 217] width 36 height 21
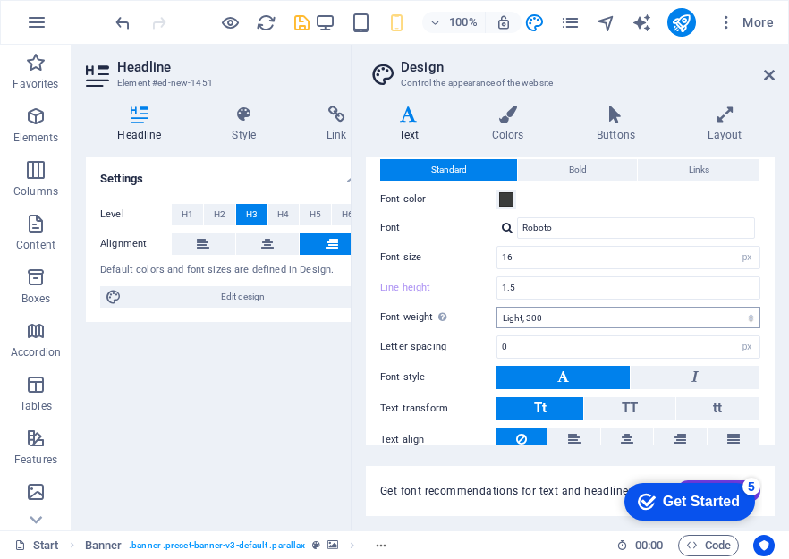
scroll to position [0, 0]
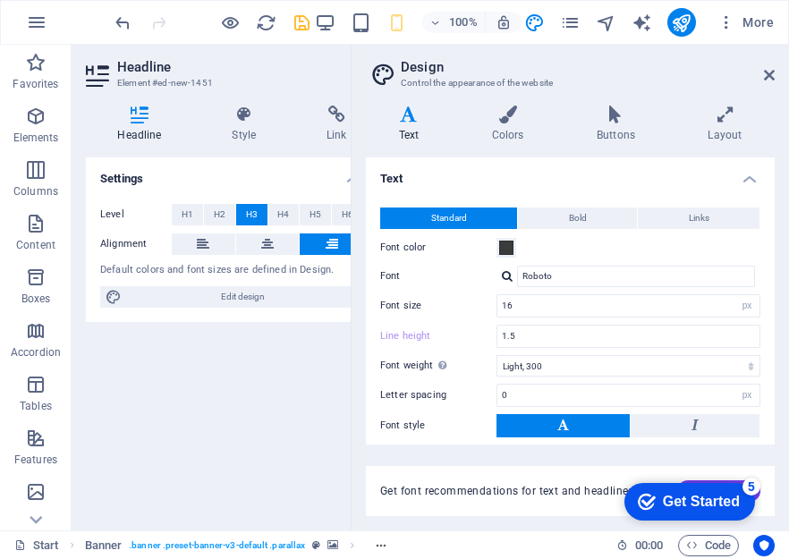
click at [430, 178] on h4 "Text" at bounding box center [570, 173] width 409 height 32
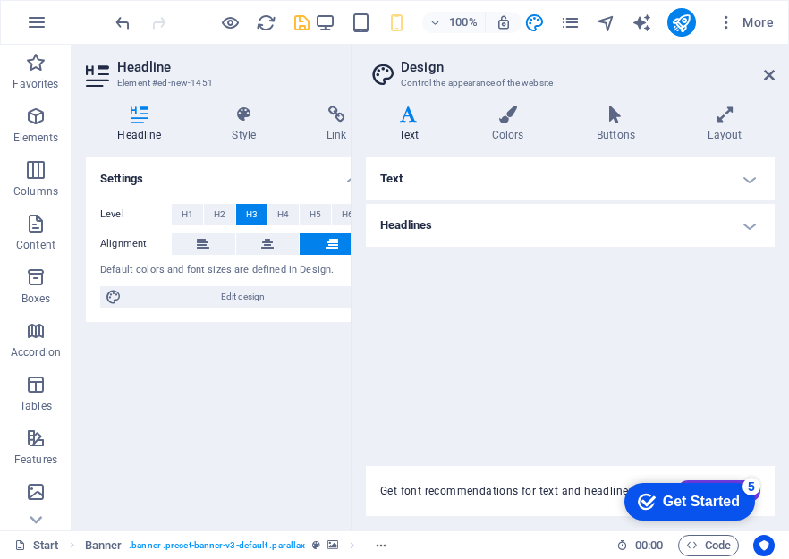
click at [493, 224] on h4 "Headlines" at bounding box center [570, 225] width 409 height 43
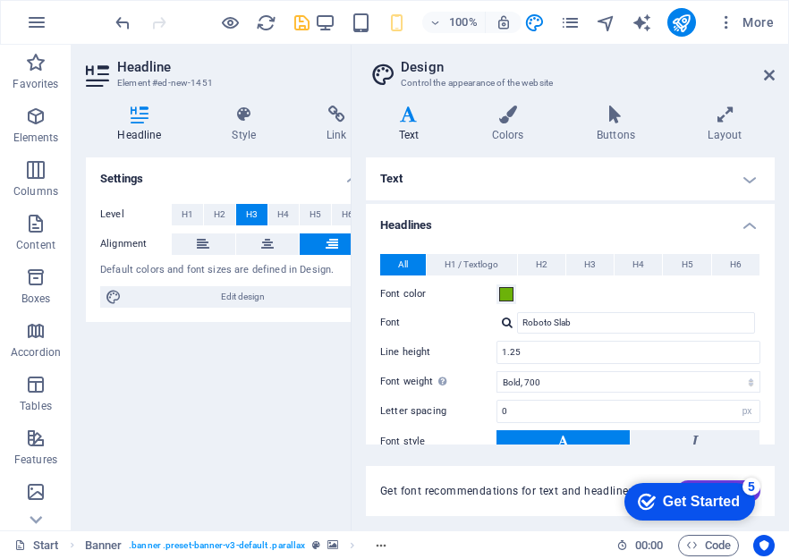
click at [437, 222] on h4 "Headlines" at bounding box center [570, 220] width 409 height 32
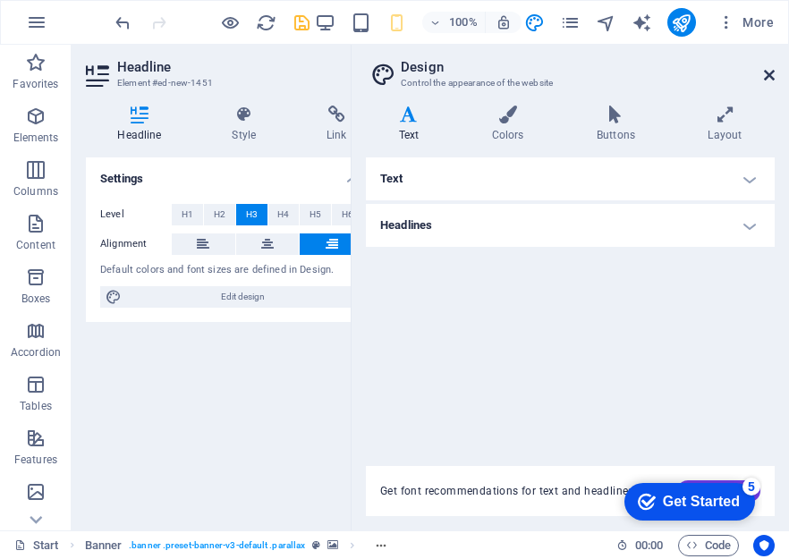
click at [763, 73] on icon at bounding box center [768, 75] width 11 height 14
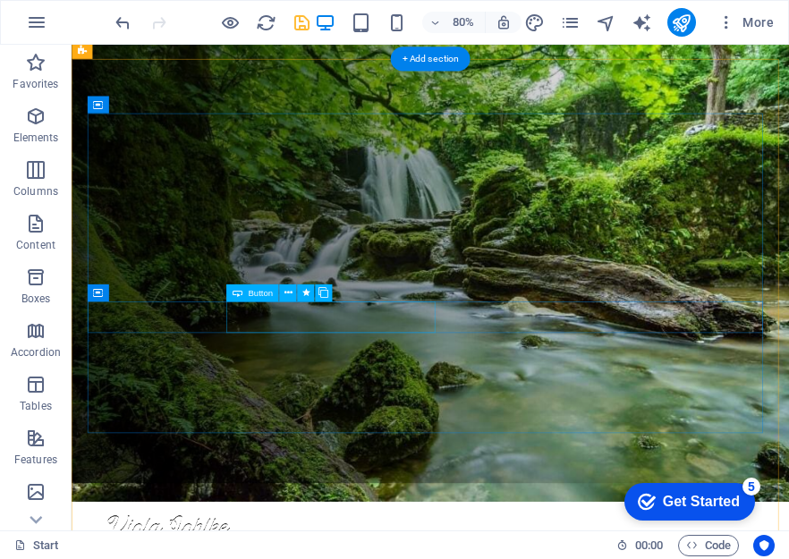
scroll to position [89, 0]
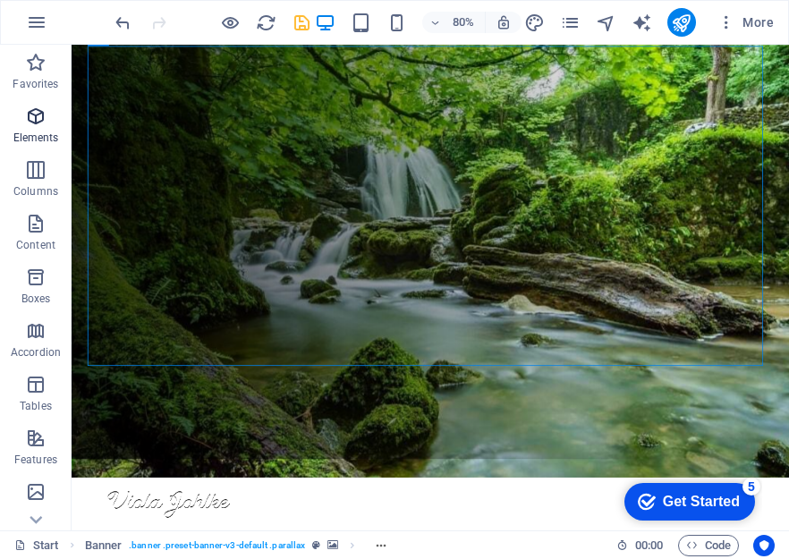
click at [36, 109] on icon "button" at bounding box center [35, 115] width 21 height 21
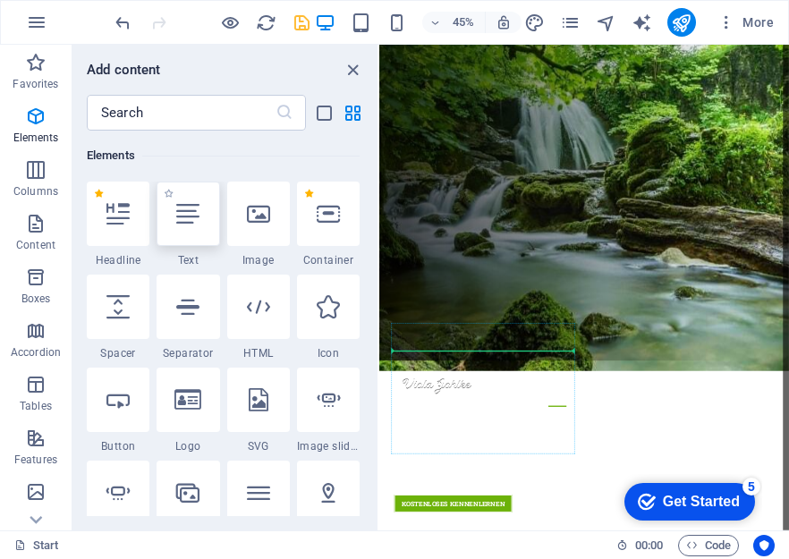
scroll to position [555, 0]
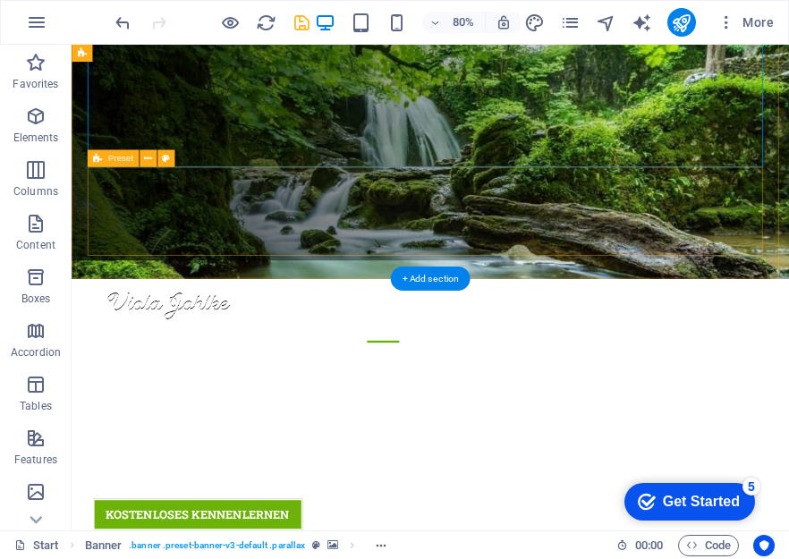
scroll to position [338, 0]
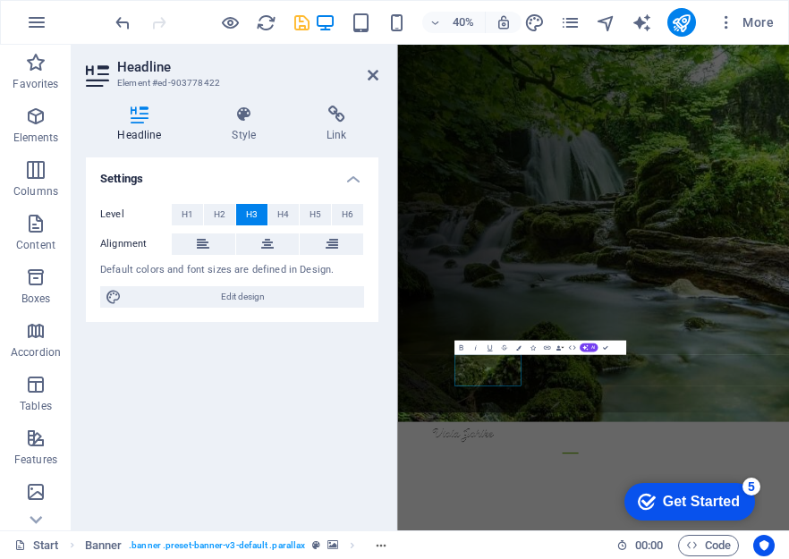
scroll to position [316, 0]
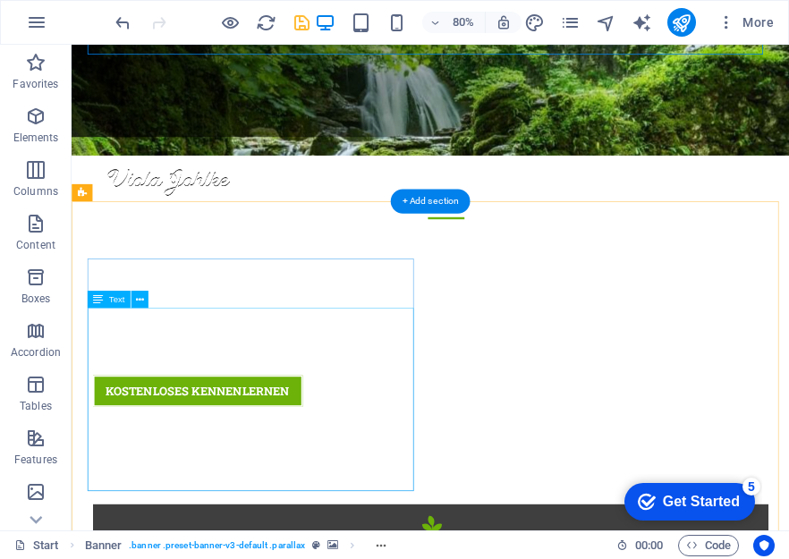
scroll to position [495, 0]
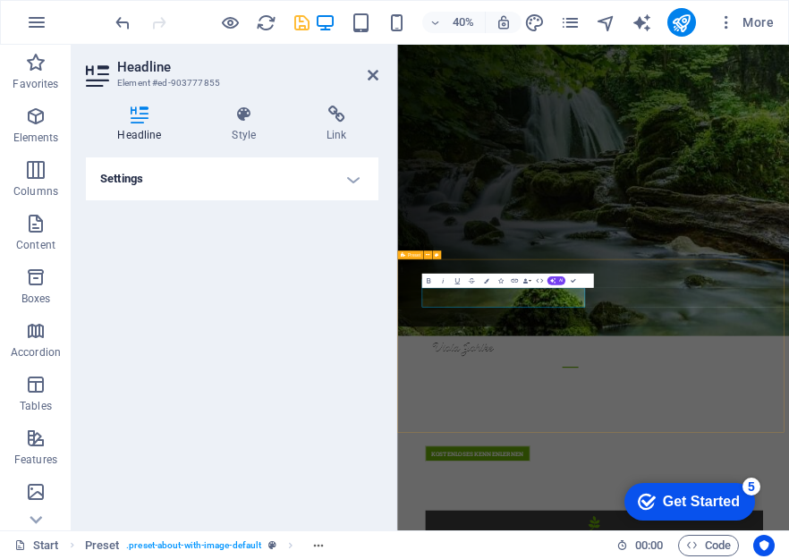
scroll to position [763, 0]
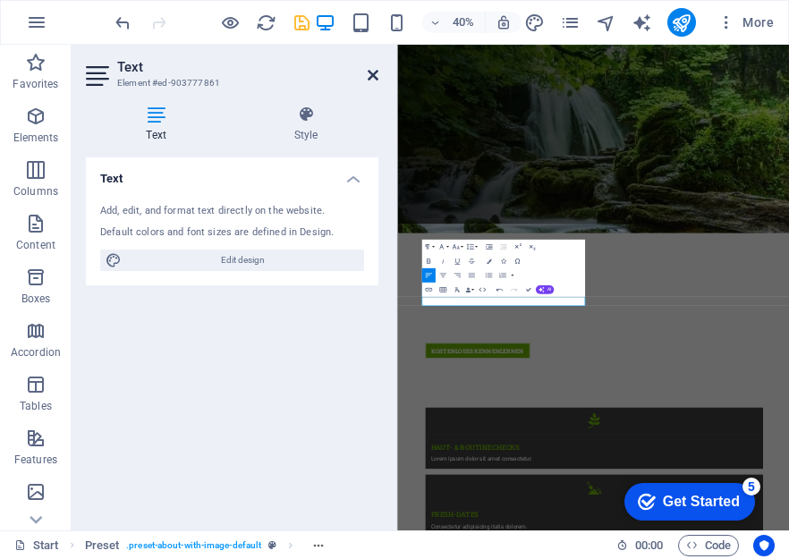
click at [369, 70] on icon at bounding box center [372, 75] width 11 height 14
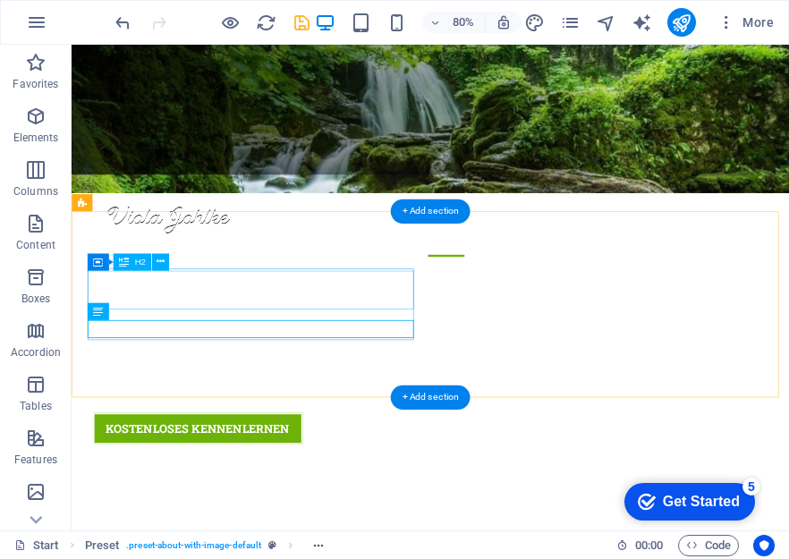
scroll to position [563, 0]
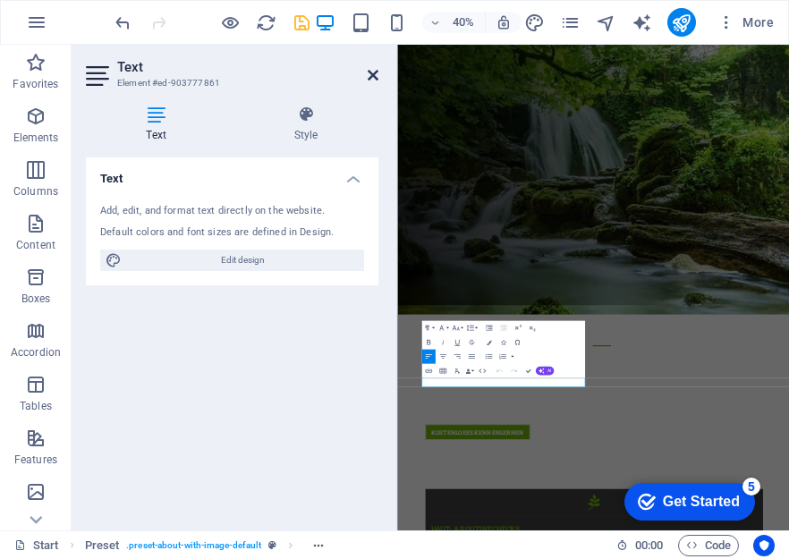
click at [371, 78] on icon at bounding box center [372, 75] width 11 height 14
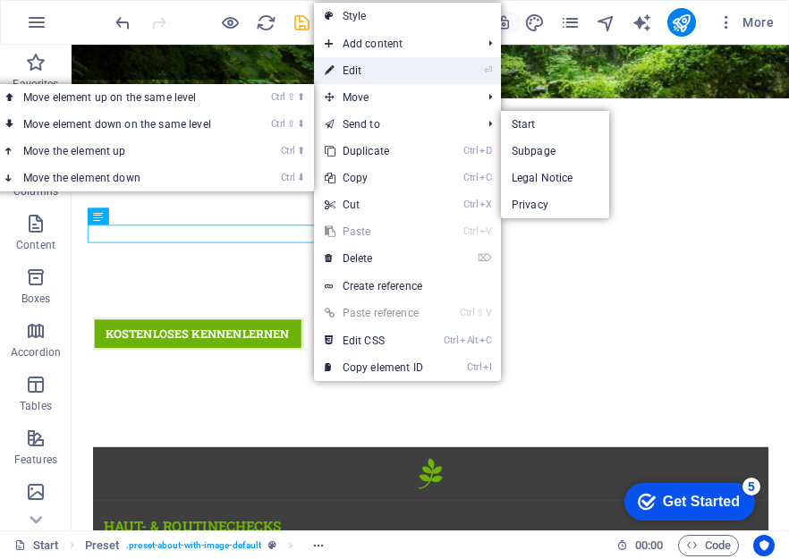
click at [372, 65] on link "⏎ Edit" at bounding box center [374, 70] width 120 height 27
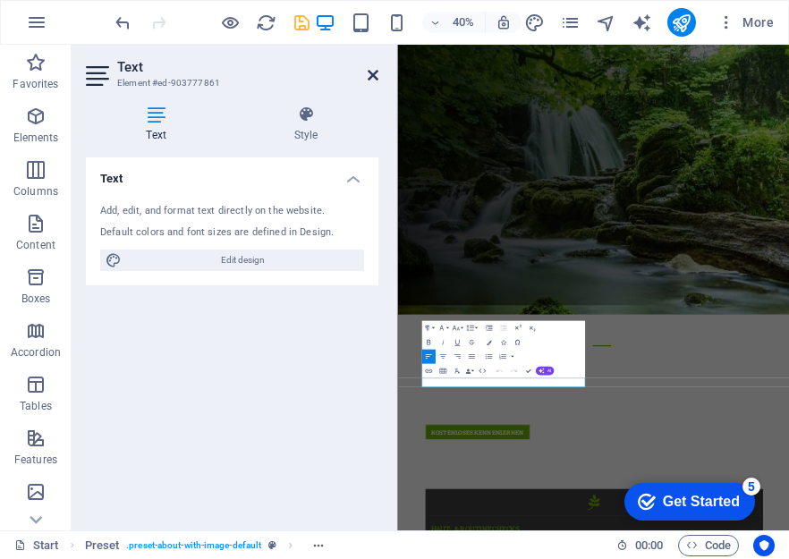
drag, startPoint x: 371, startPoint y: 72, endPoint x: 373, endPoint y: 37, distance: 35.8
click at [371, 72] on icon at bounding box center [372, 75] width 11 height 14
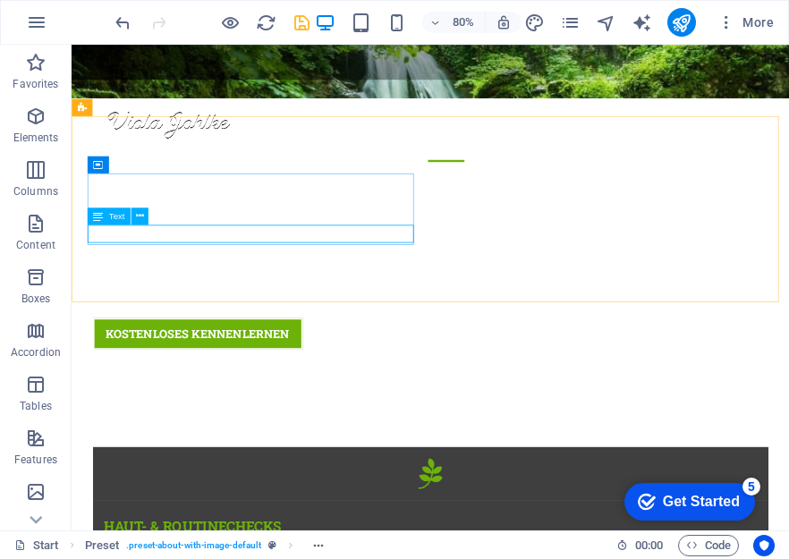
click at [118, 215] on span "Text" at bounding box center [117, 216] width 16 height 9
click at [136, 215] on icon at bounding box center [140, 216] width 8 height 15
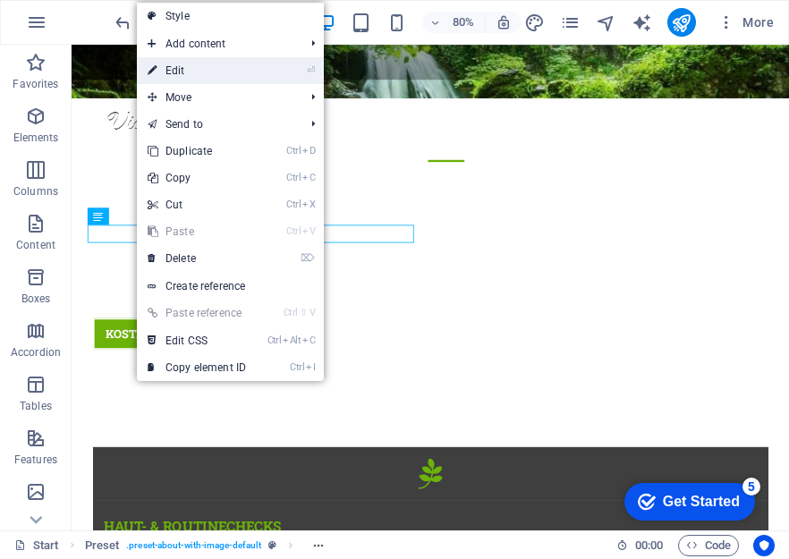
click at [227, 64] on link "⏎ Edit" at bounding box center [197, 70] width 120 height 27
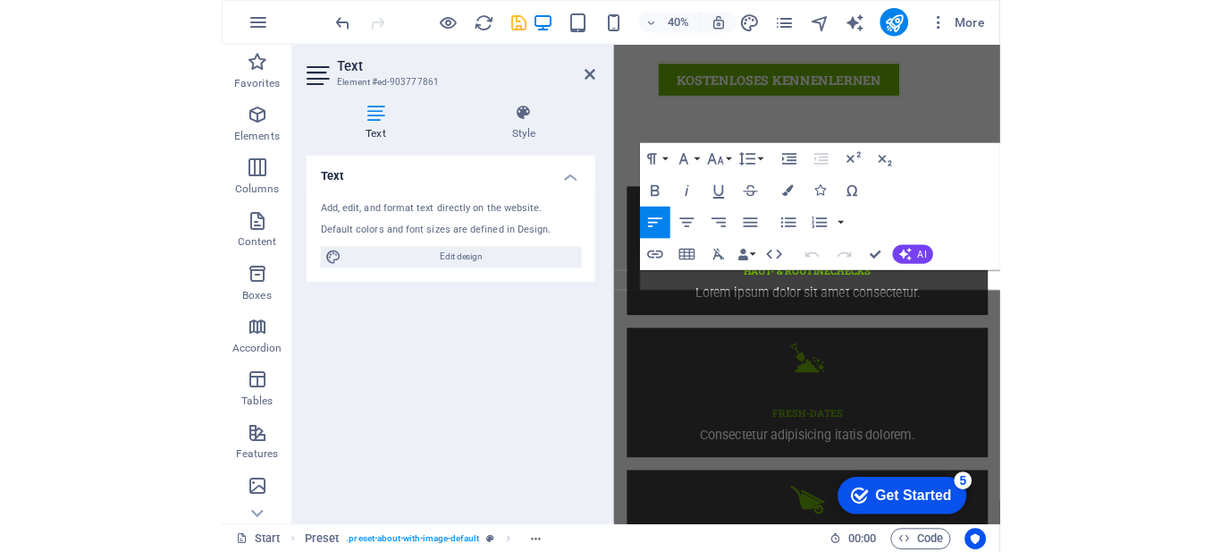
scroll to position [459, 0]
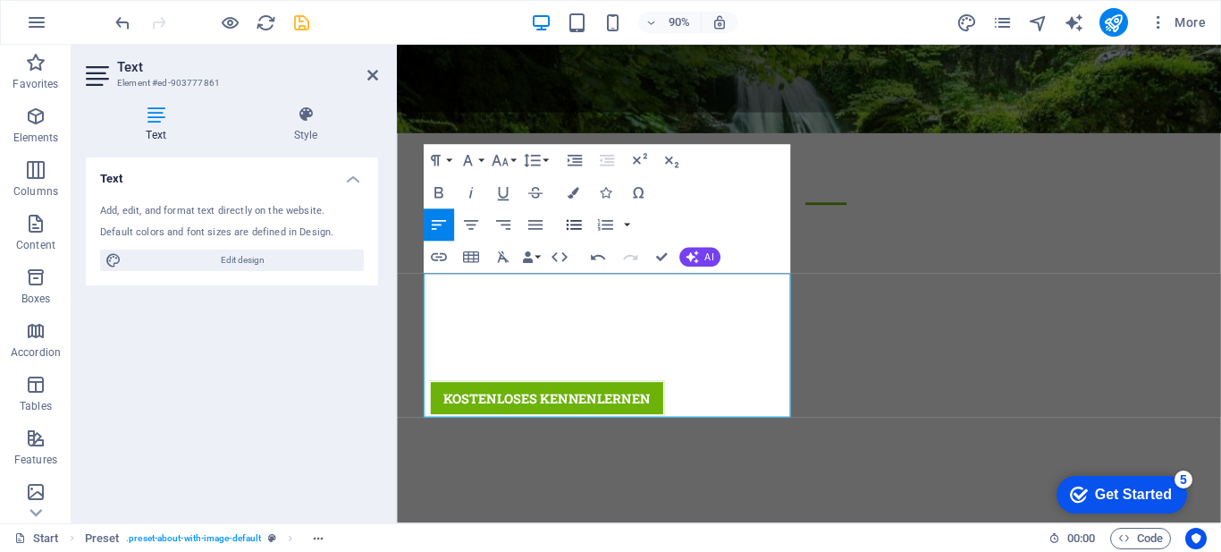
click at [578, 240] on button "Unordered List" at bounding box center [573, 225] width 30 height 32
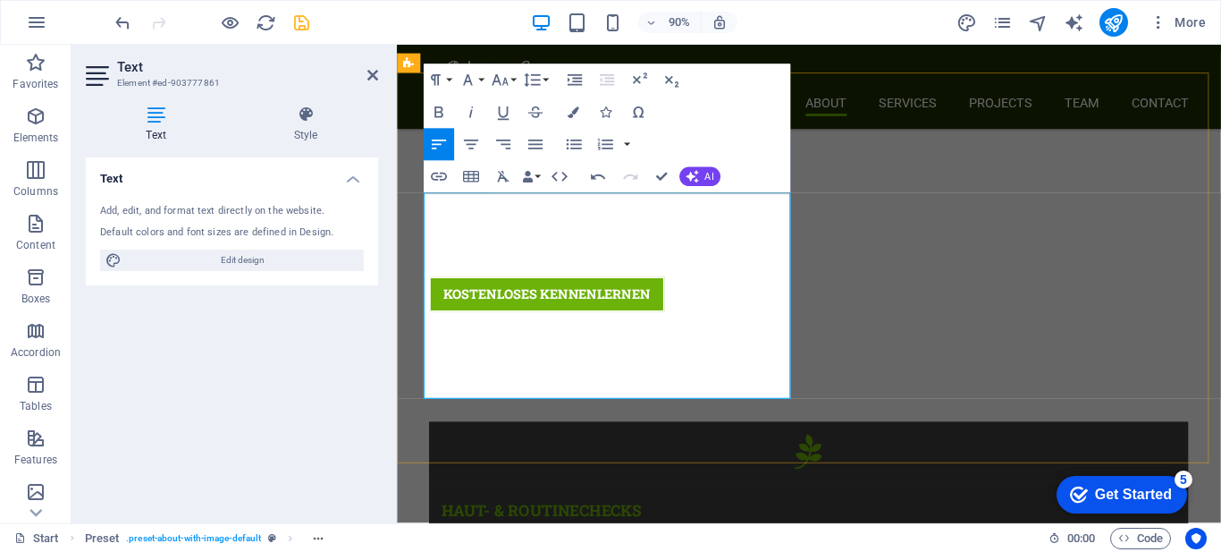
scroll to position [635, 0]
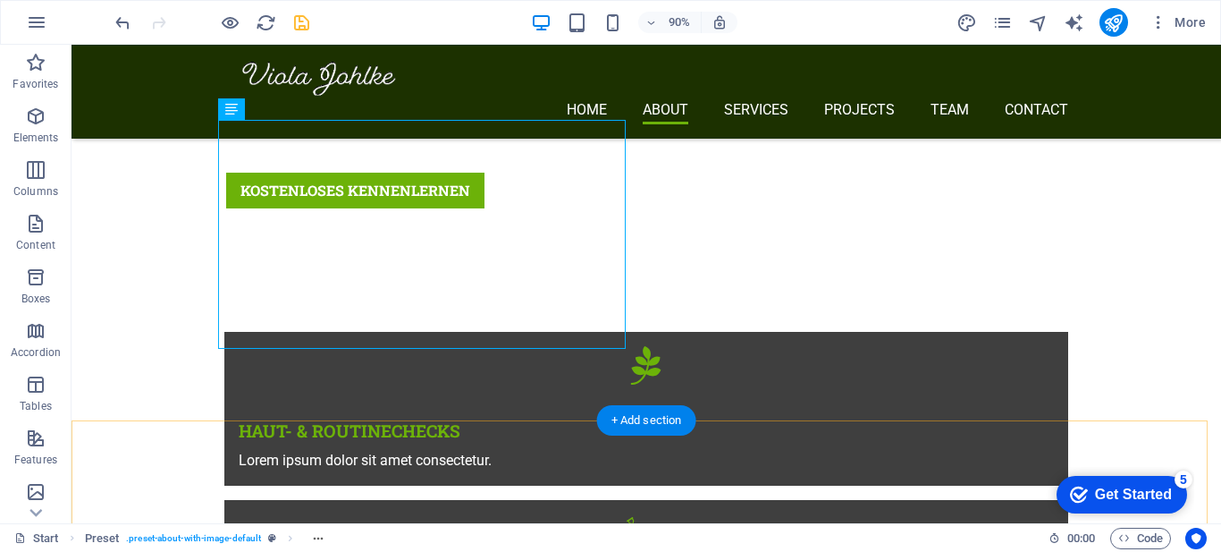
scroll to position [623, 0]
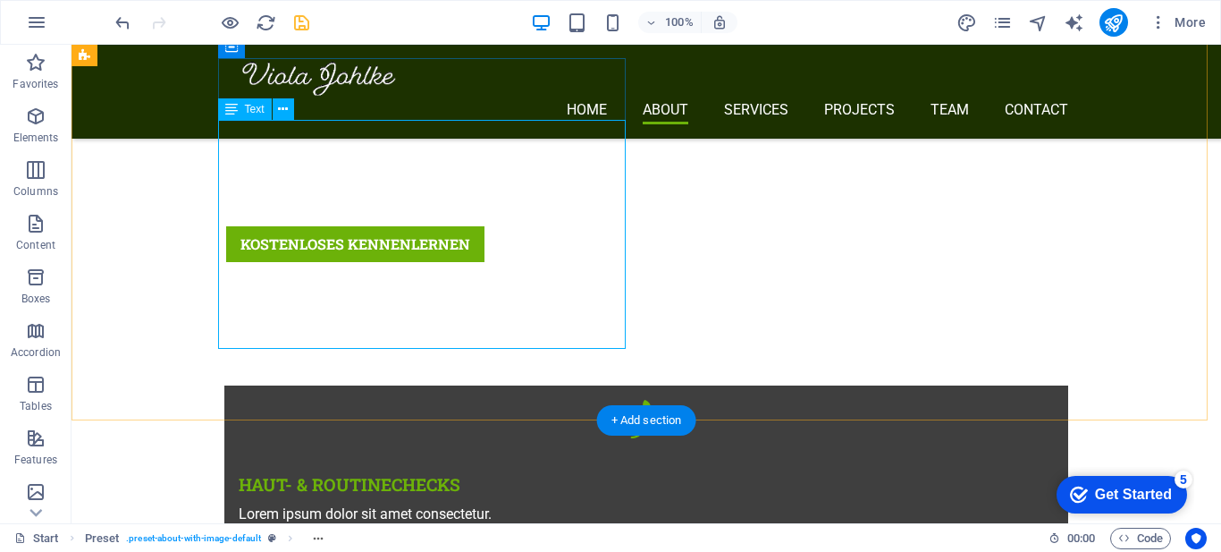
scroll to position [635, 0]
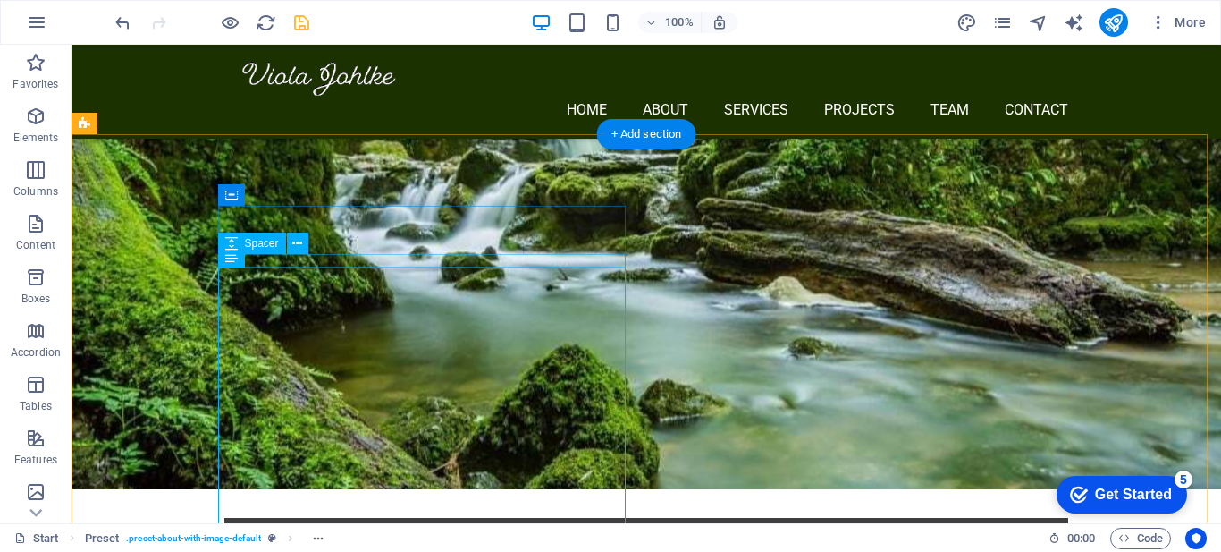
scroll to position [623, 0]
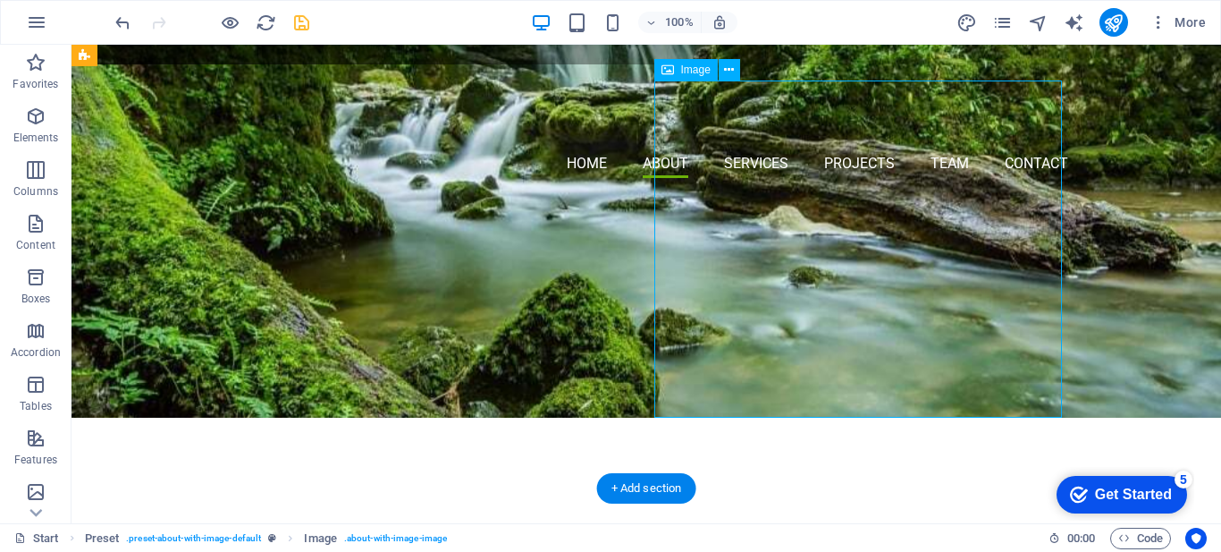
scroll to position [444, 0]
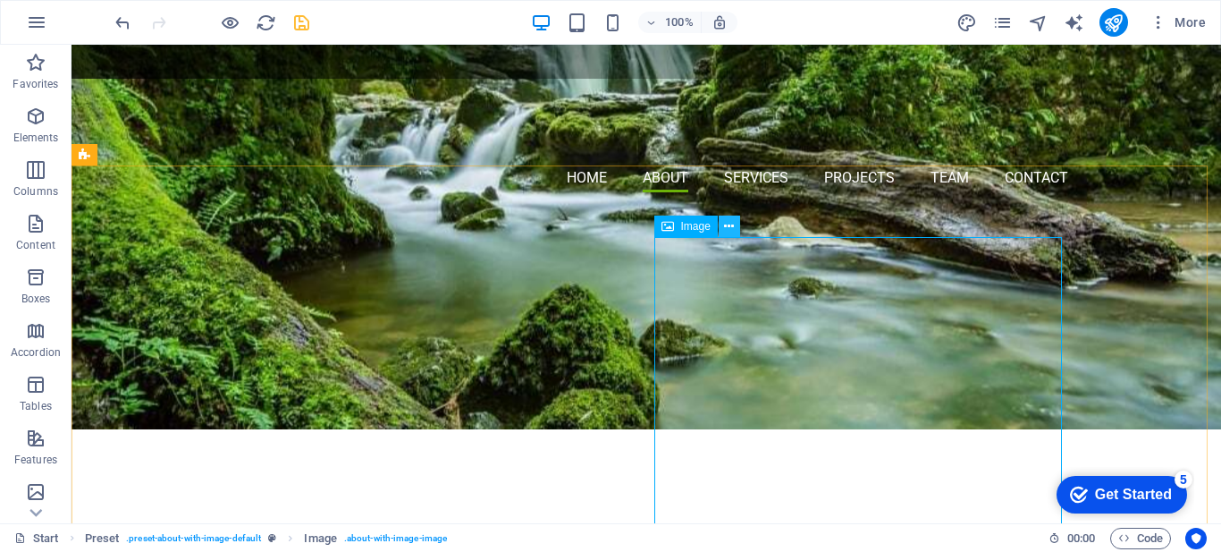
click at [723, 226] on button at bounding box center [729, 225] width 21 height 21
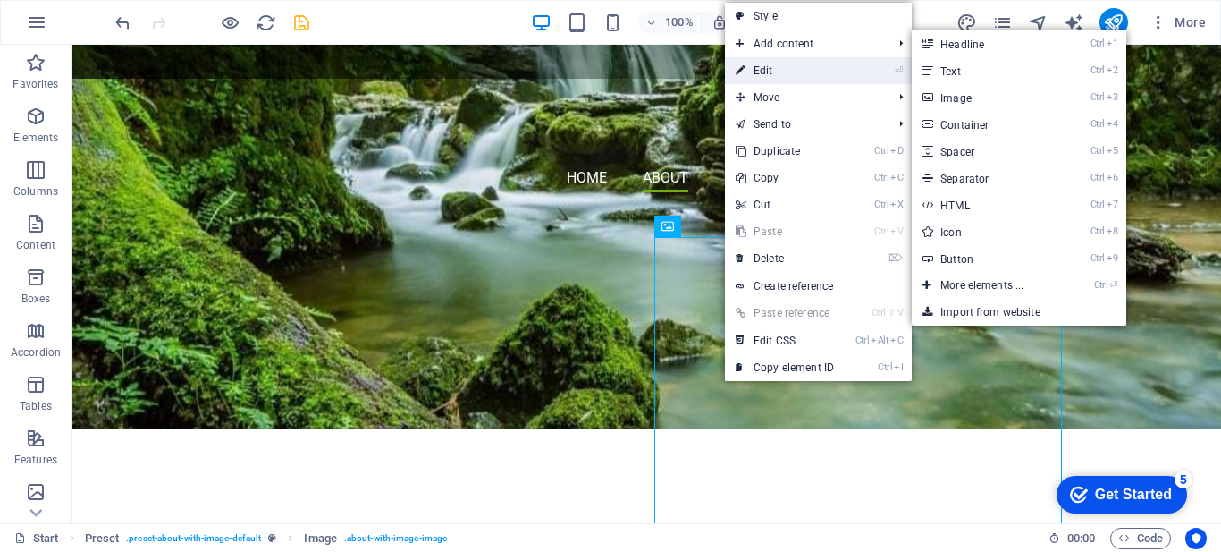
click at [802, 71] on link "⏎ Edit" at bounding box center [785, 70] width 120 height 27
select select "%"
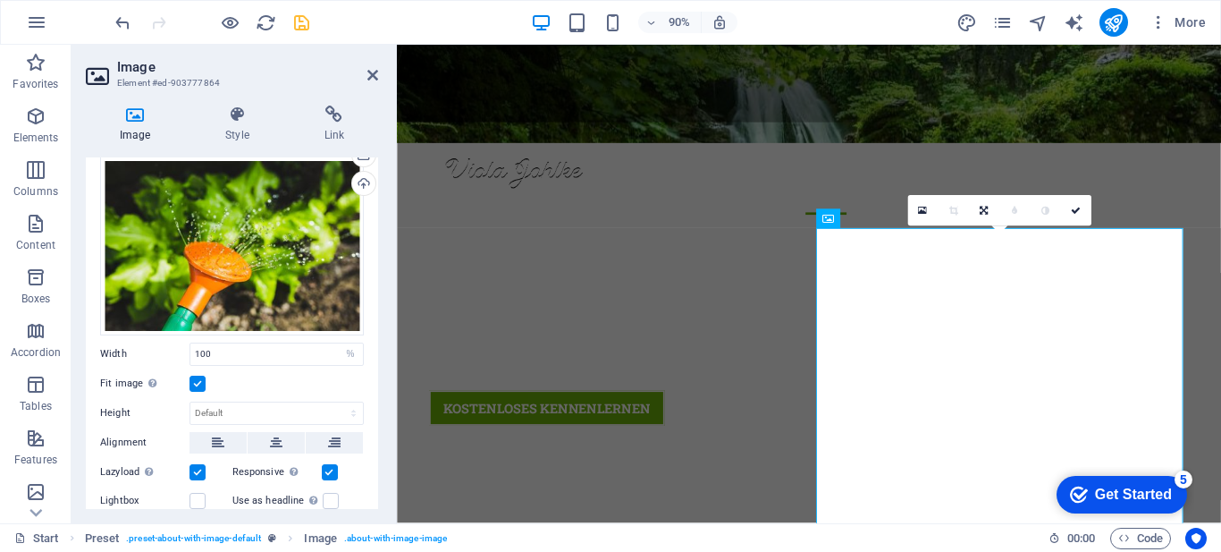
scroll to position [0, 0]
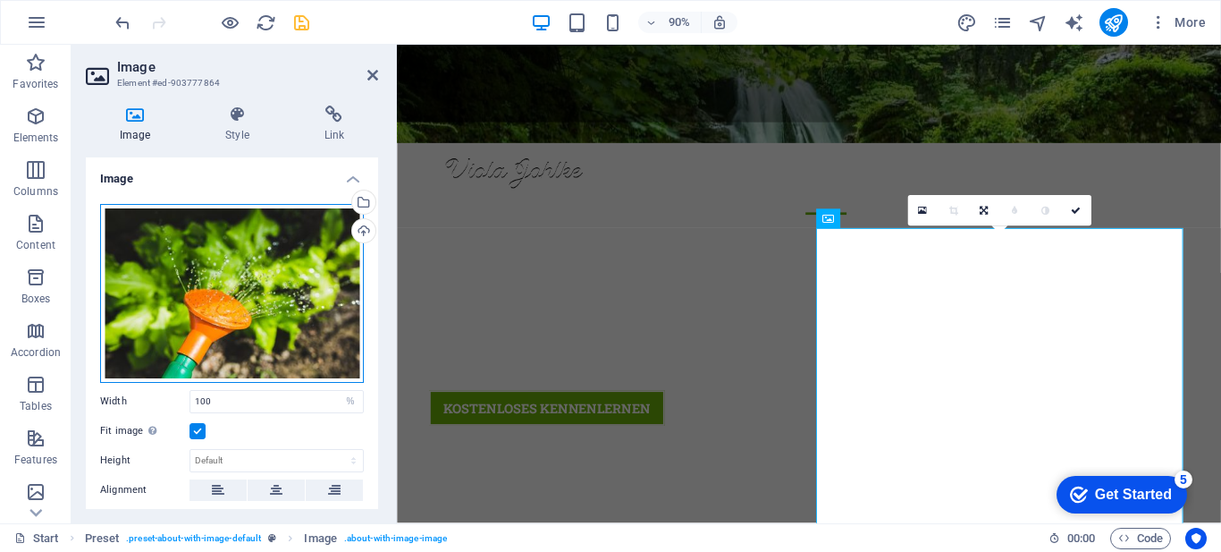
click at [224, 303] on div "Drag files here, click to choose files or select files from Files or our free s…" at bounding box center [232, 293] width 264 height 179
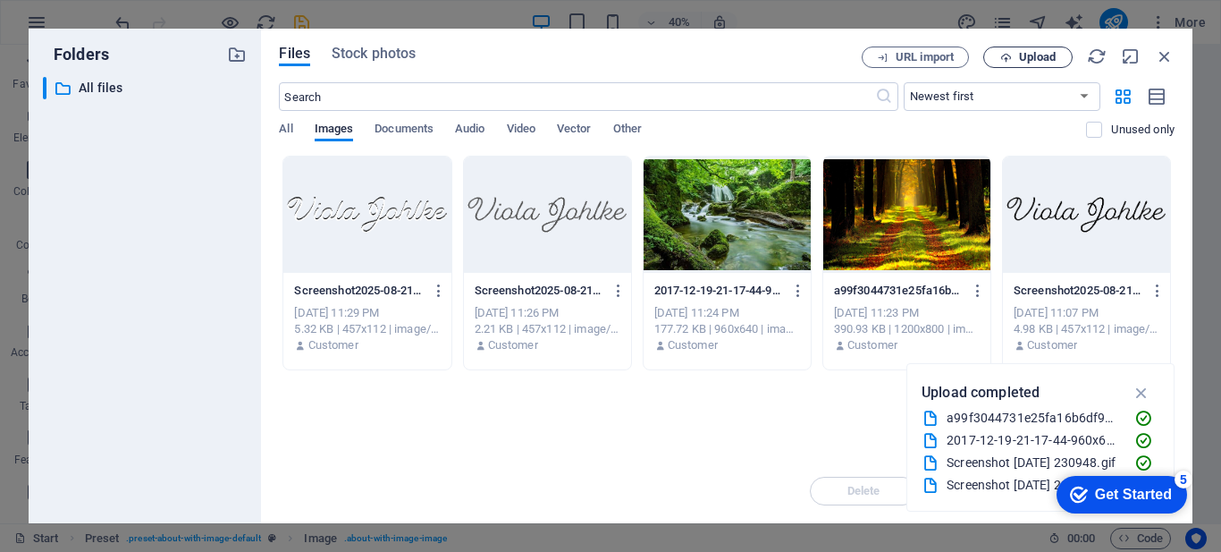
click at [1031, 55] on span "Upload" at bounding box center [1037, 57] width 37 height 11
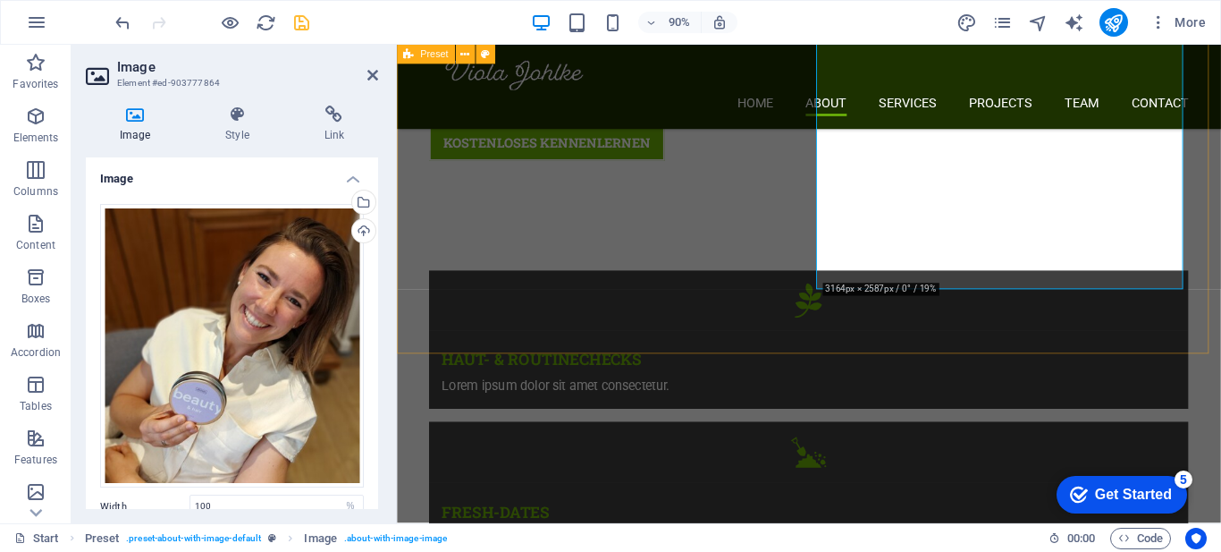
scroll to position [534, 0]
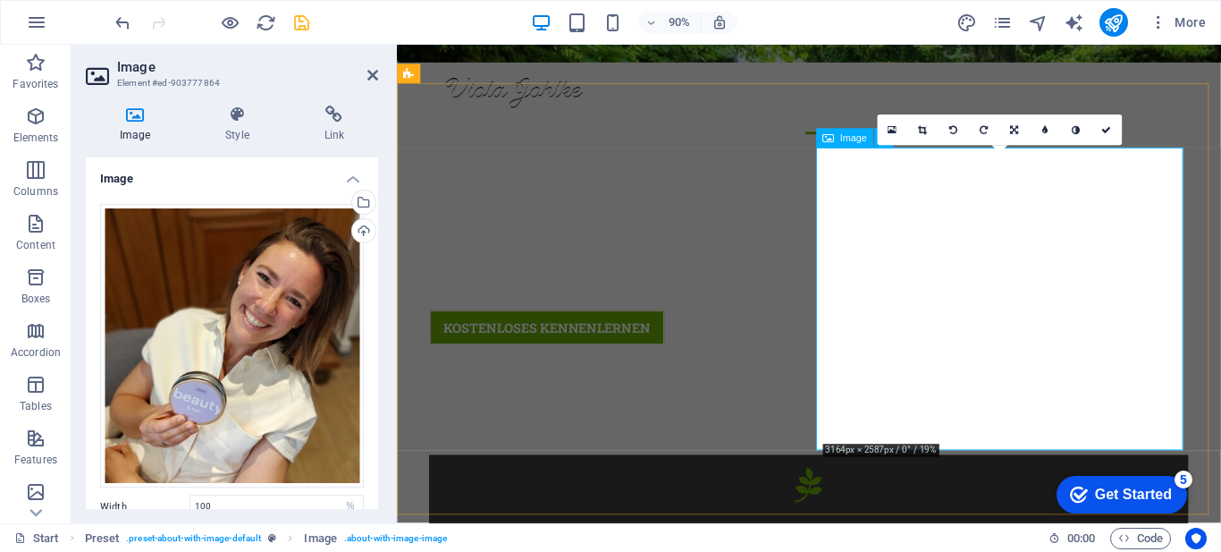
click at [1018, 125] on icon at bounding box center [1014, 130] width 8 height 10
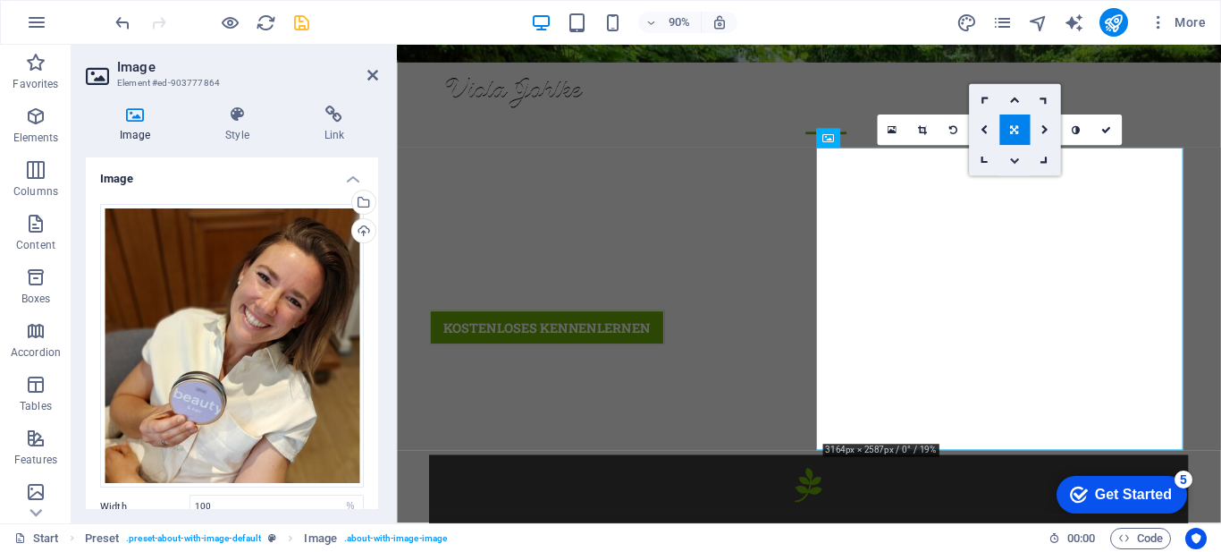
click at [1010, 157] on icon at bounding box center [1014, 161] width 10 height 10
click at [1013, 130] on icon at bounding box center [1014, 130] width 10 height 10
click at [1015, 131] on icon at bounding box center [1014, 130] width 8 height 10
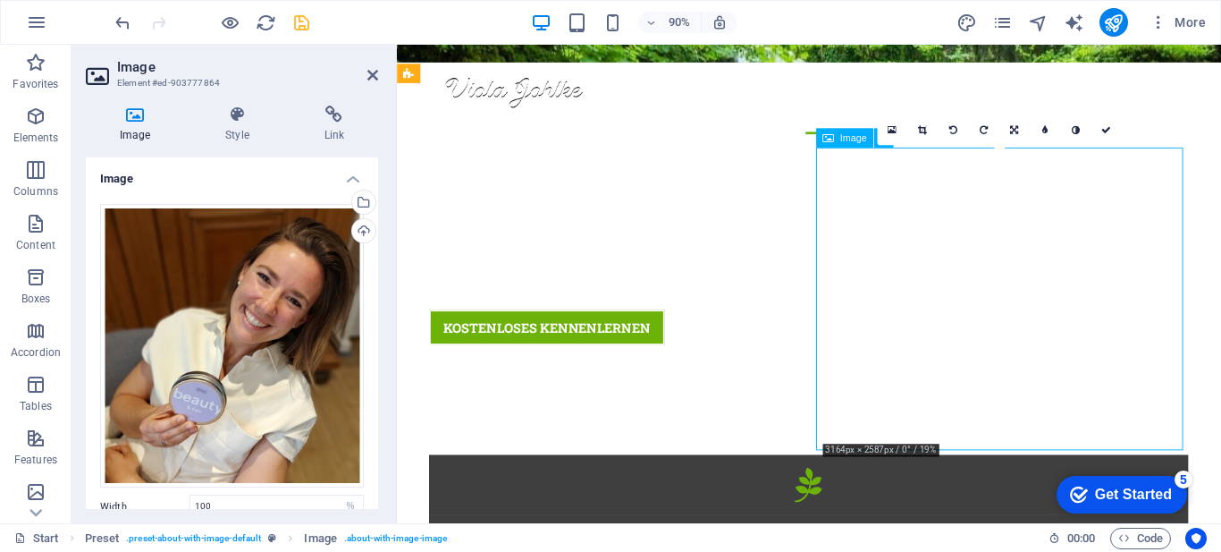
drag, startPoint x: 1066, startPoint y: 245, endPoint x: 1065, endPoint y: 300, distance: 55.4
drag, startPoint x: 1069, startPoint y: 276, endPoint x: 1070, endPoint y: 333, distance: 57.2
click at [358, 228] on div "Upload" at bounding box center [362, 232] width 27 height 27
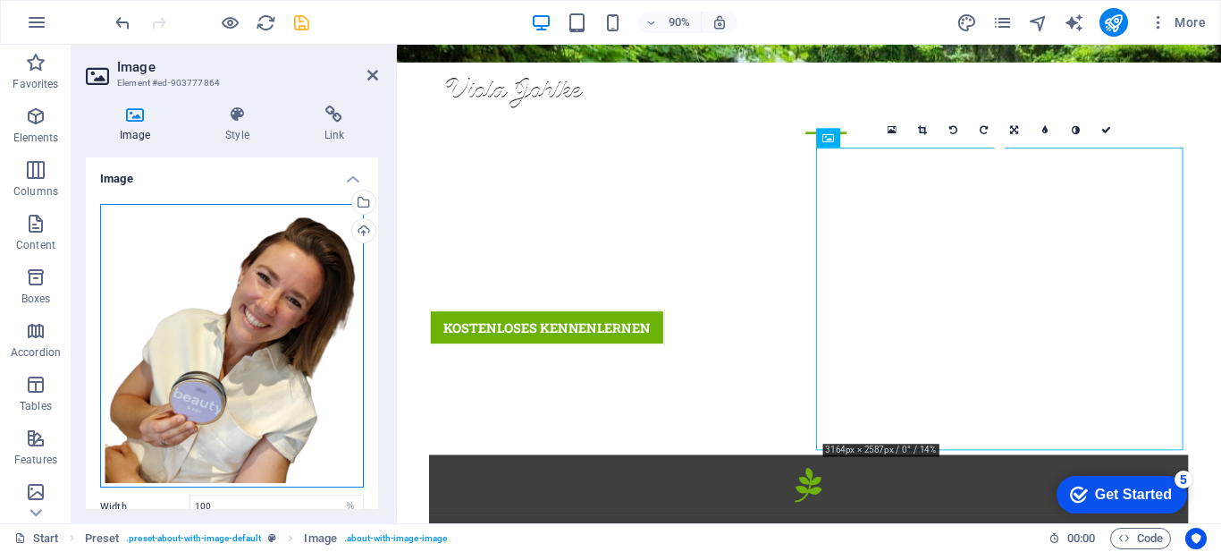
click at [277, 262] on div "Drag files here, click to choose files or select files from Files or our free s…" at bounding box center [232, 346] width 264 height 284
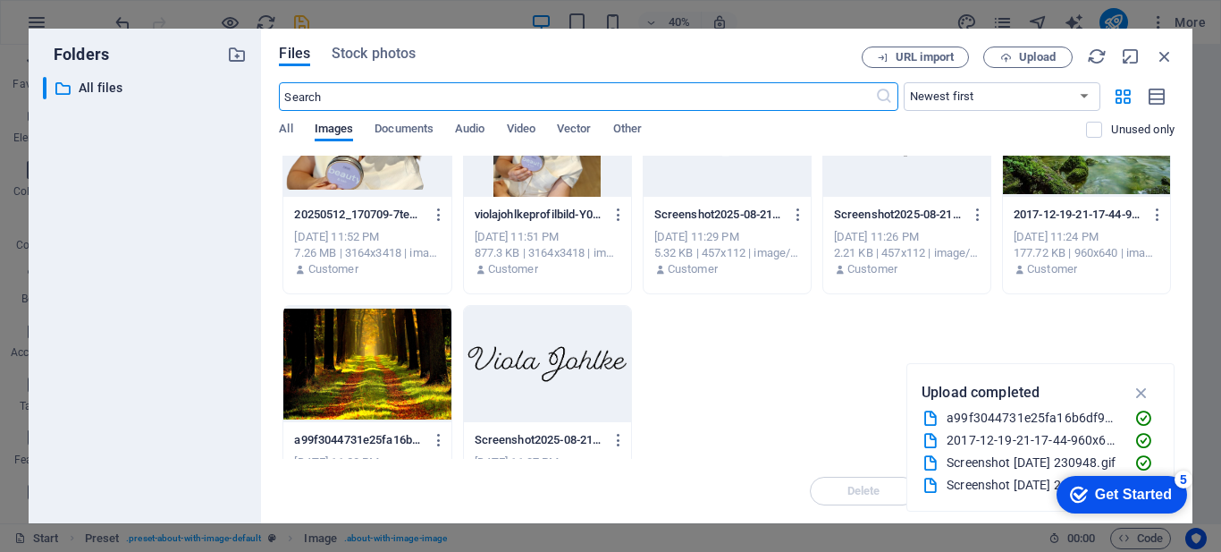
scroll to position [0, 0]
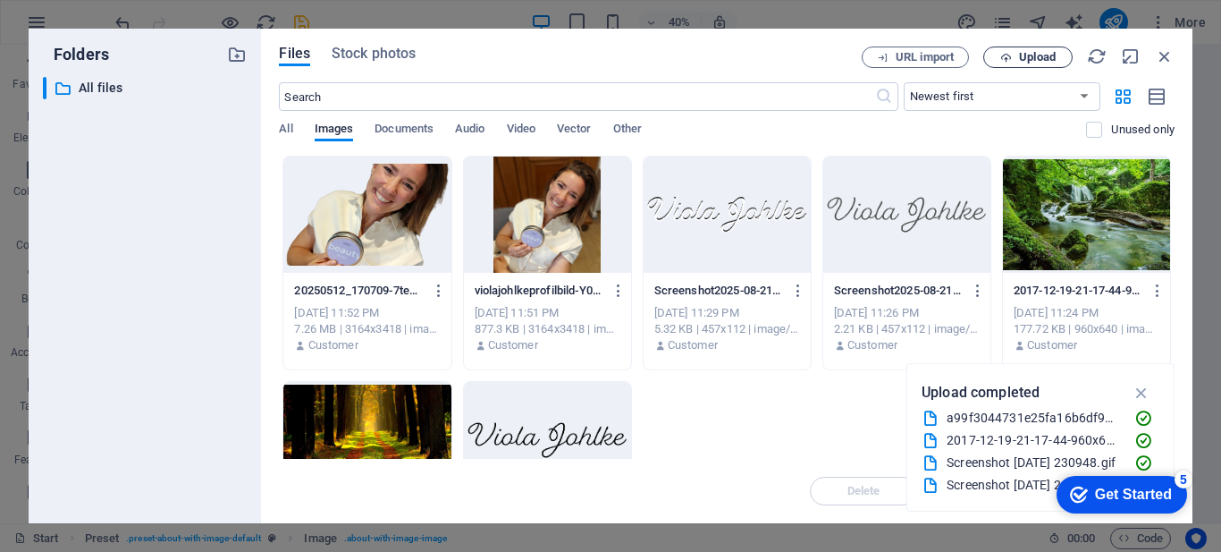
click at [1031, 55] on span "Upload" at bounding box center [1037, 57] width 37 height 11
click at [342, 231] on div at bounding box center [366, 214] width 167 height 116
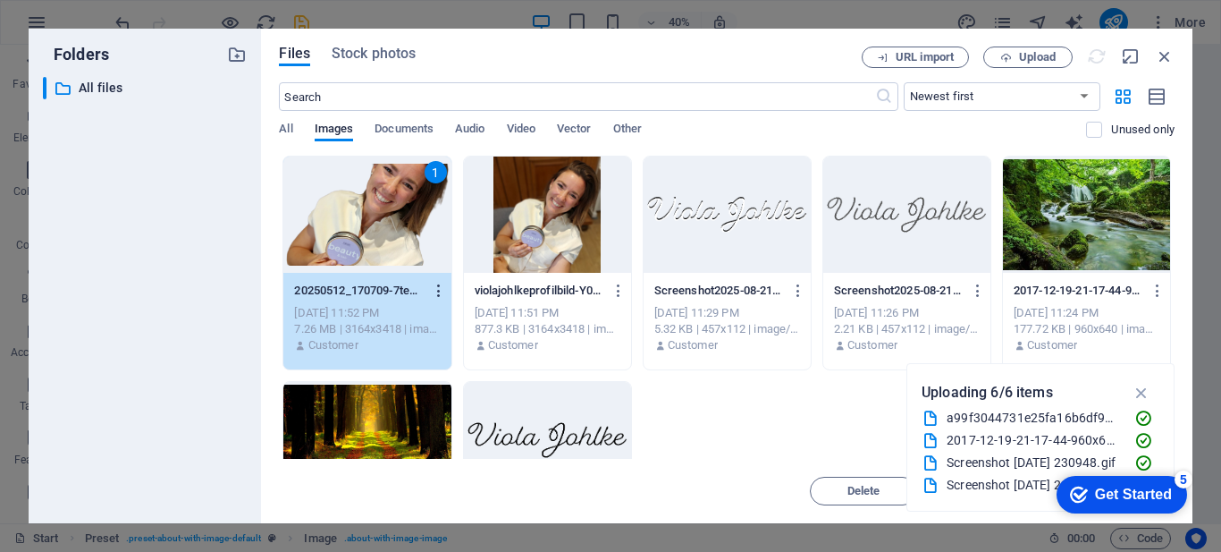
click at [434, 292] on icon "button" at bounding box center [439, 291] width 17 height 16
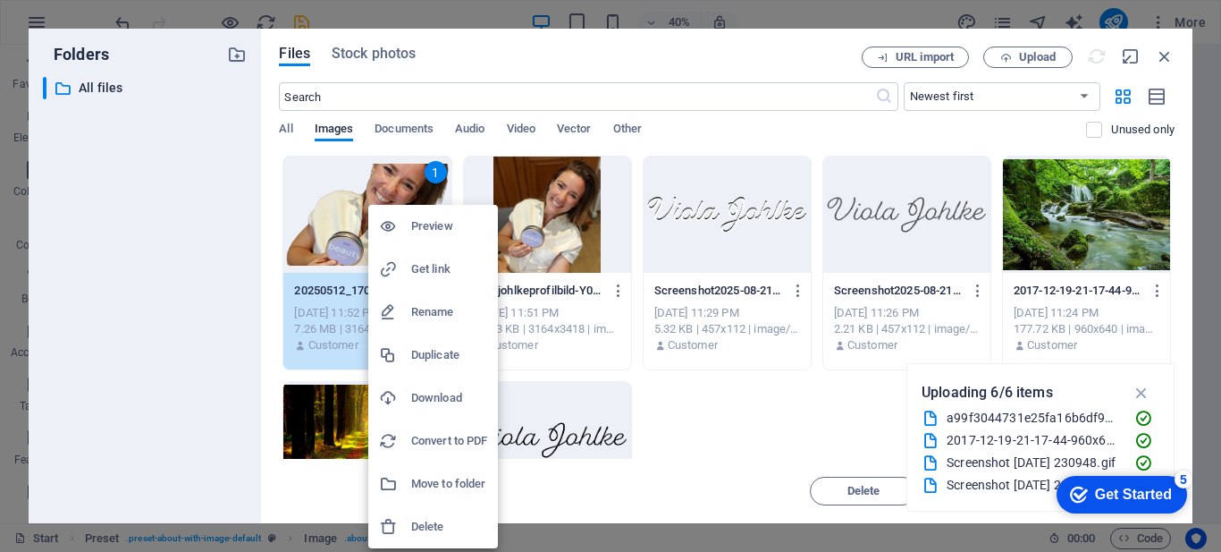
click at [1168, 50] on div at bounding box center [610, 276] width 1221 height 552
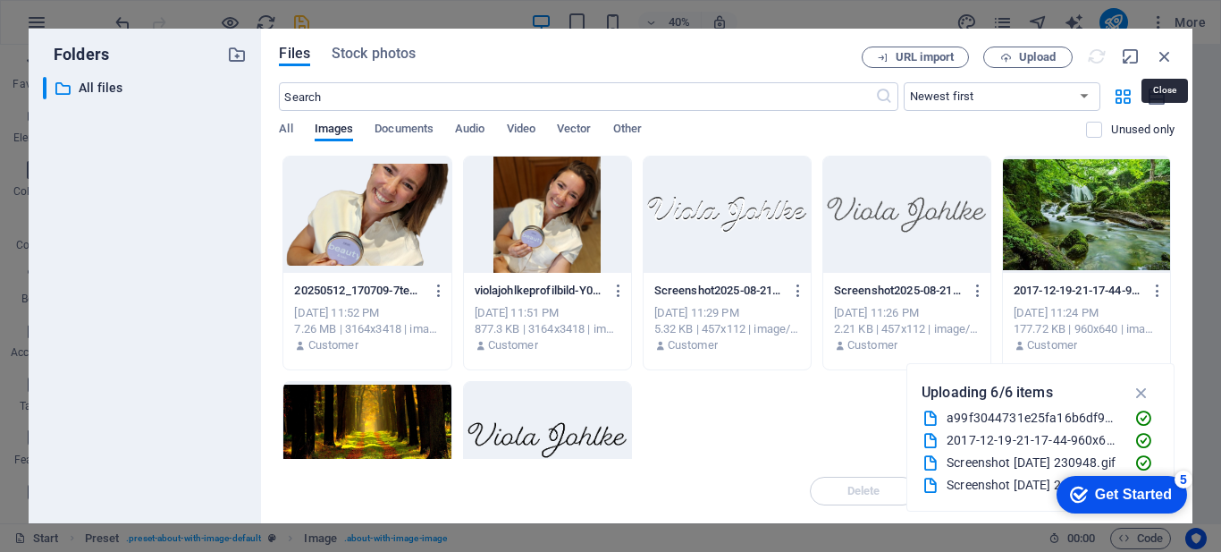
click at [1167, 55] on icon "button" at bounding box center [1165, 56] width 20 height 20
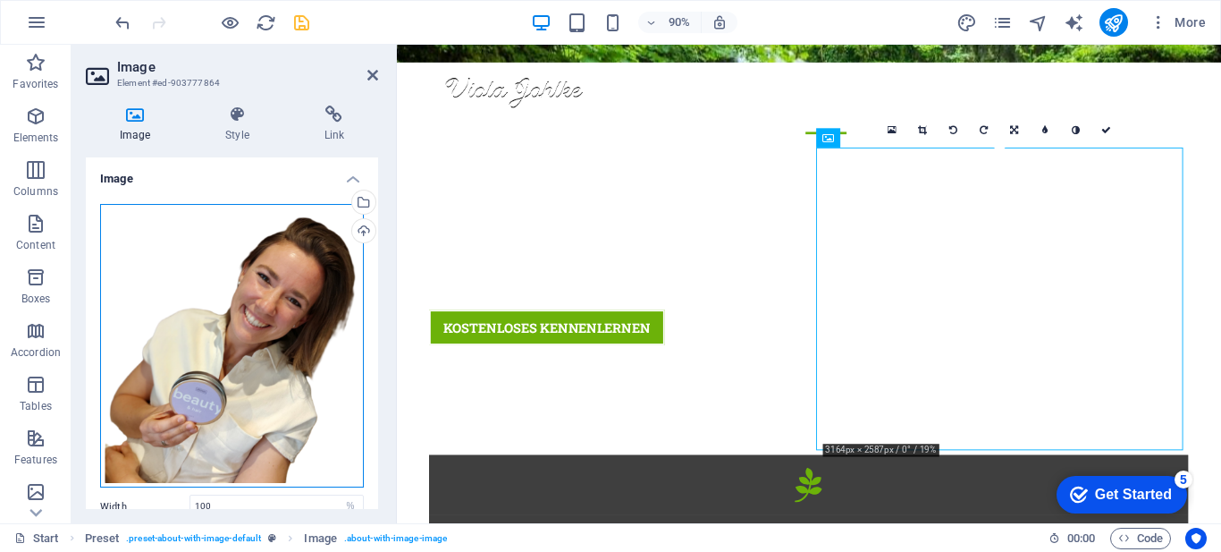
click at [291, 291] on div "Drag files here, click to choose files or select files from Files or our free s…" at bounding box center [232, 346] width 264 height 284
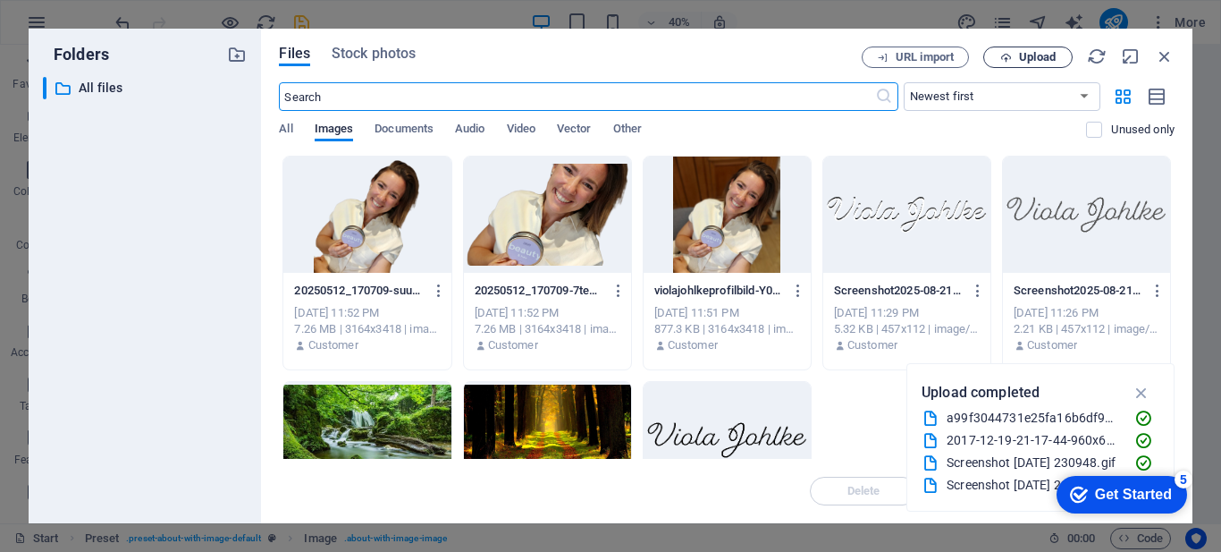
click at [1033, 56] on span "Upload" at bounding box center [1037, 57] width 37 height 11
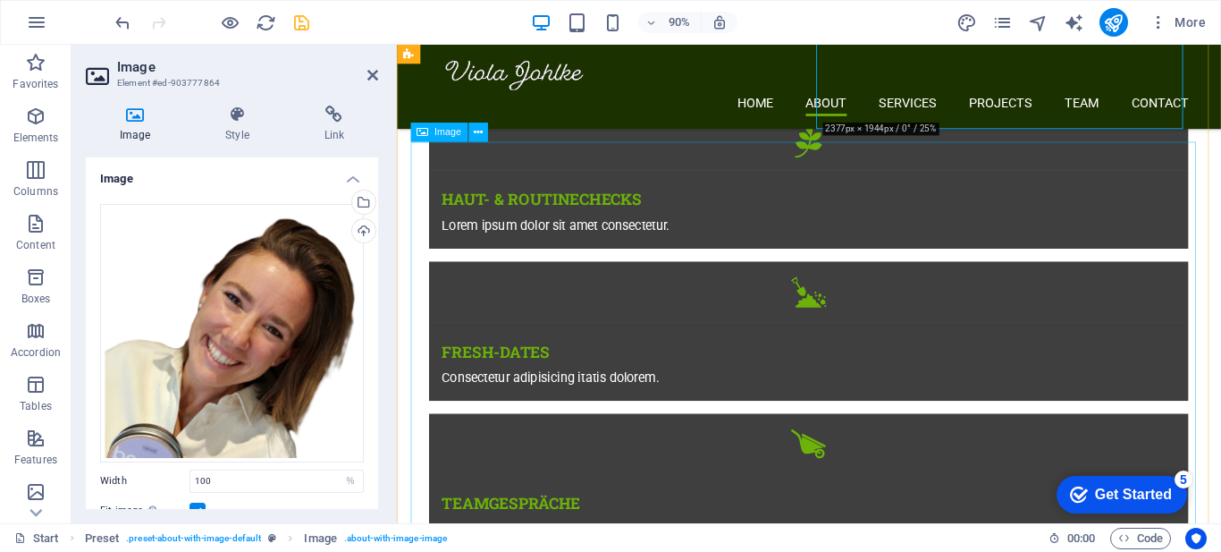
scroll to position [1070, 0]
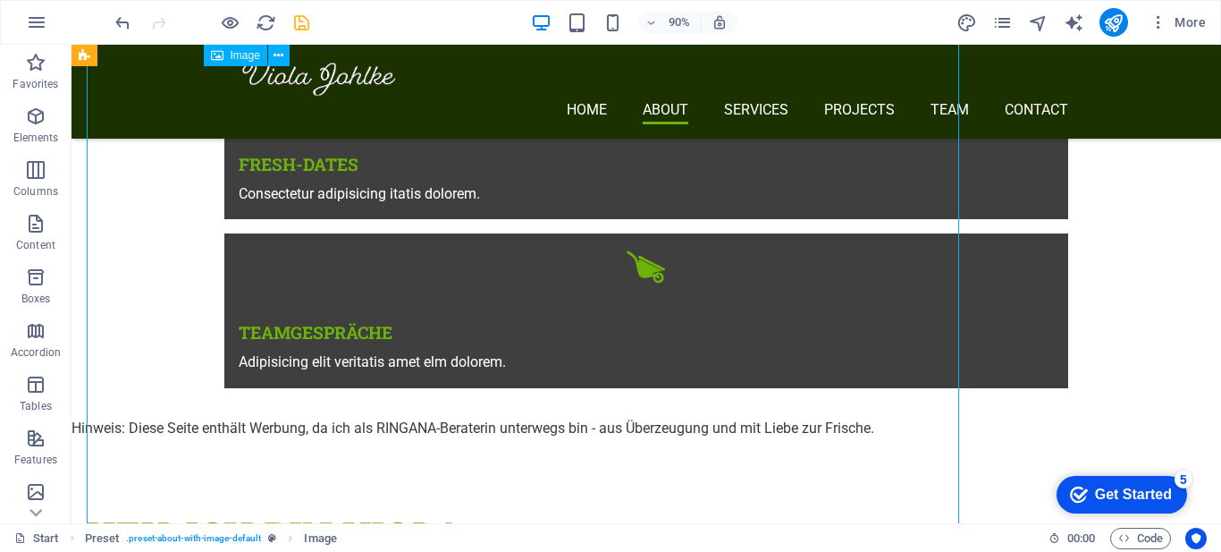
scroll to position [1059, 0]
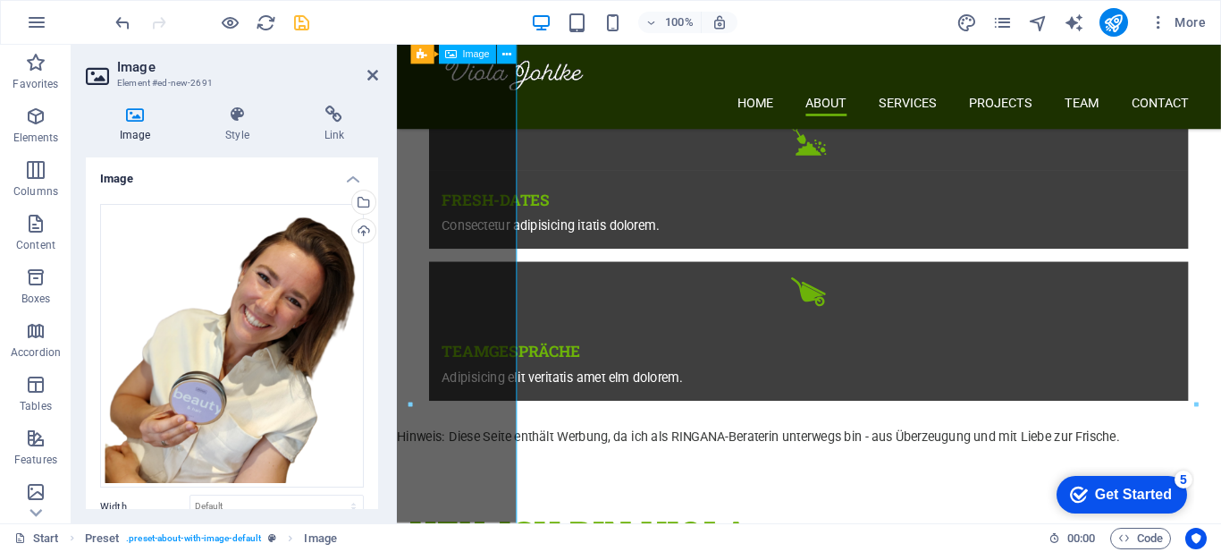
scroll to position [1070, 0]
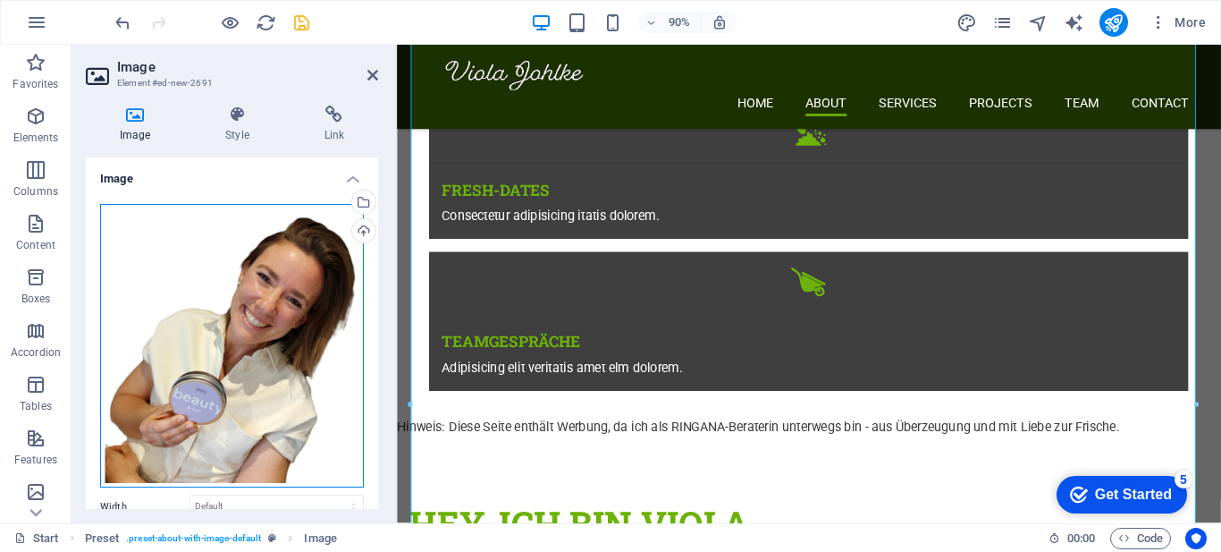
click at [234, 288] on div "Drag files here, click to choose files or select files from Files or our free s…" at bounding box center [232, 346] width 264 height 284
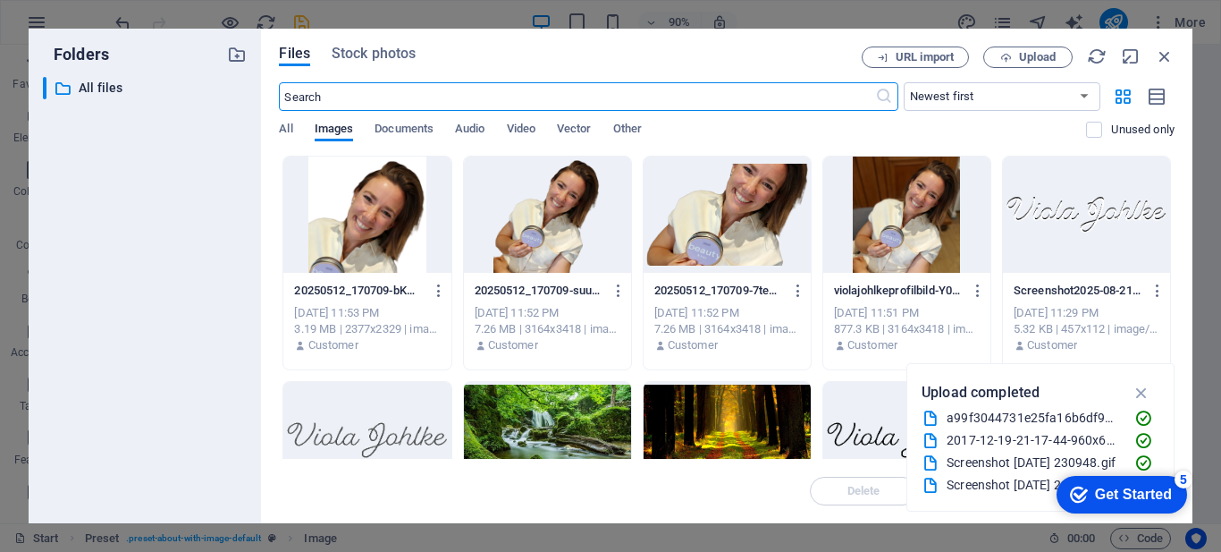
scroll to position [1735, 0]
click at [1058, 54] on span "Upload" at bounding box center [1027, 58] width 73 height 12
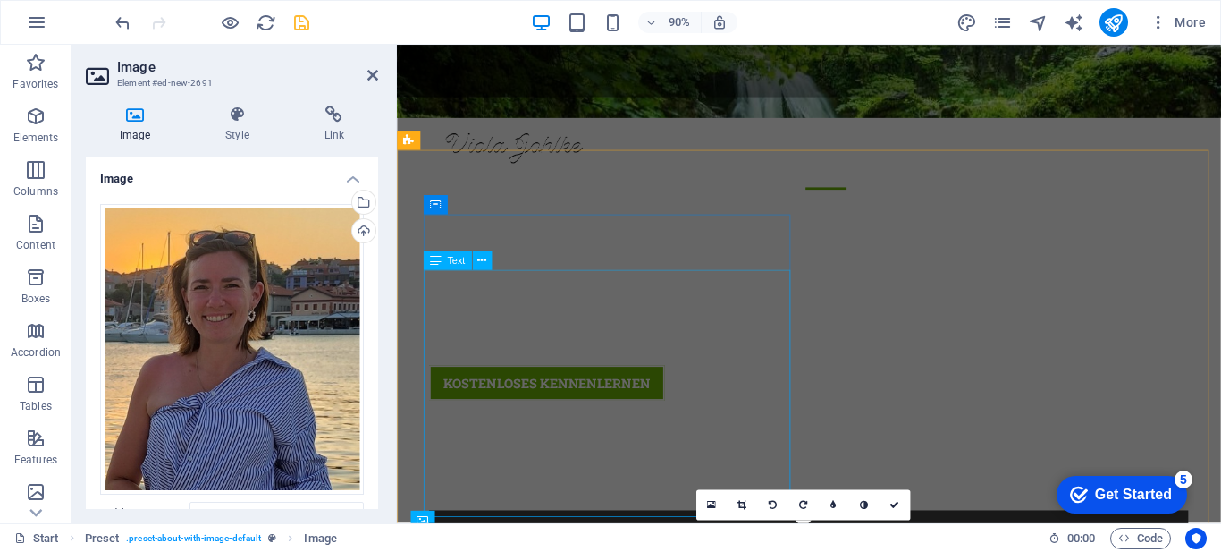
scroll to position [479, 0]
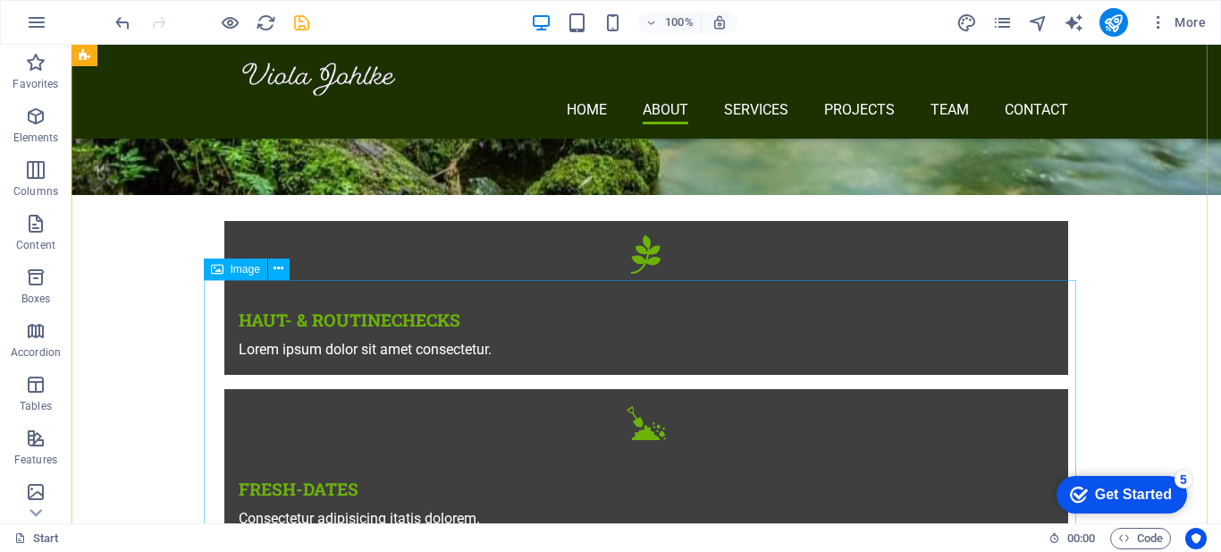
scroll to position [744, 0]
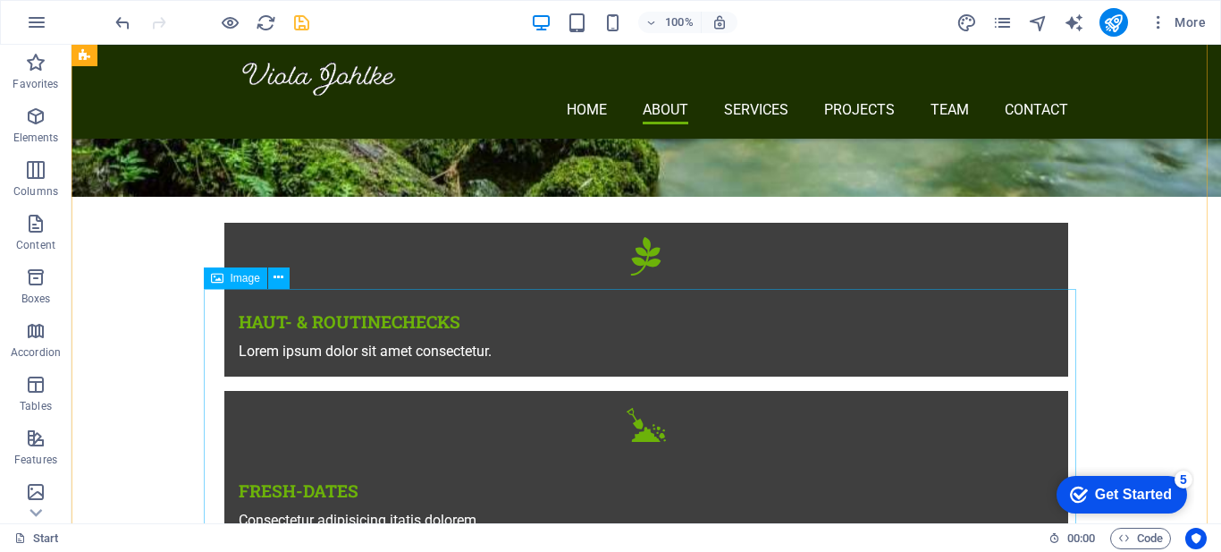
click at [281, 274] on icon at bounding box center [279, 277] width 10 height 19
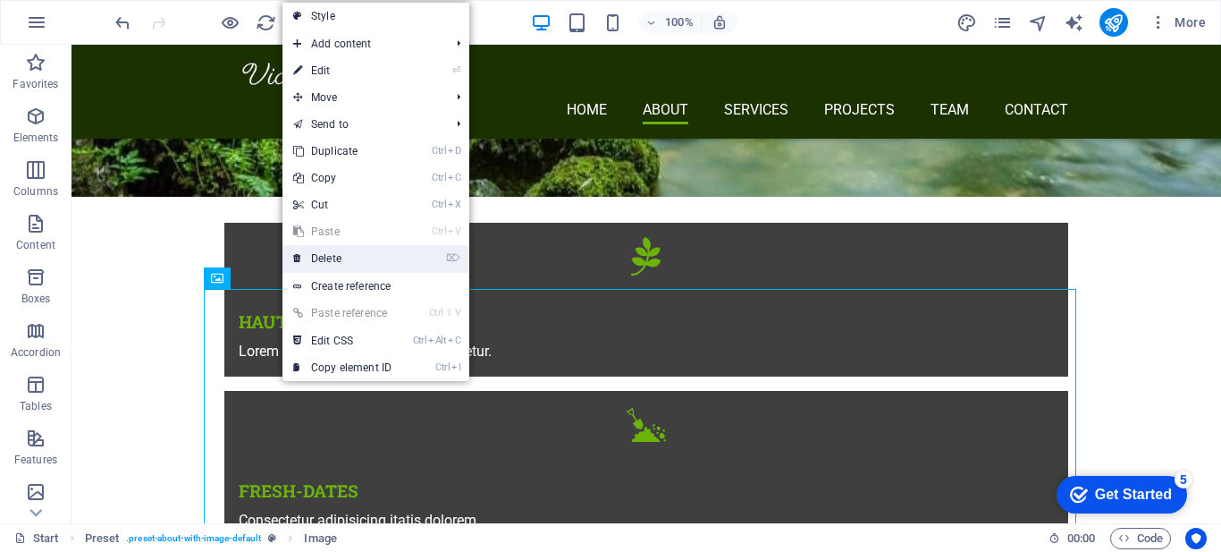
click at [317, 264] on link "⌦ Delete" at bounding box center [343, 258] width 120 height 27
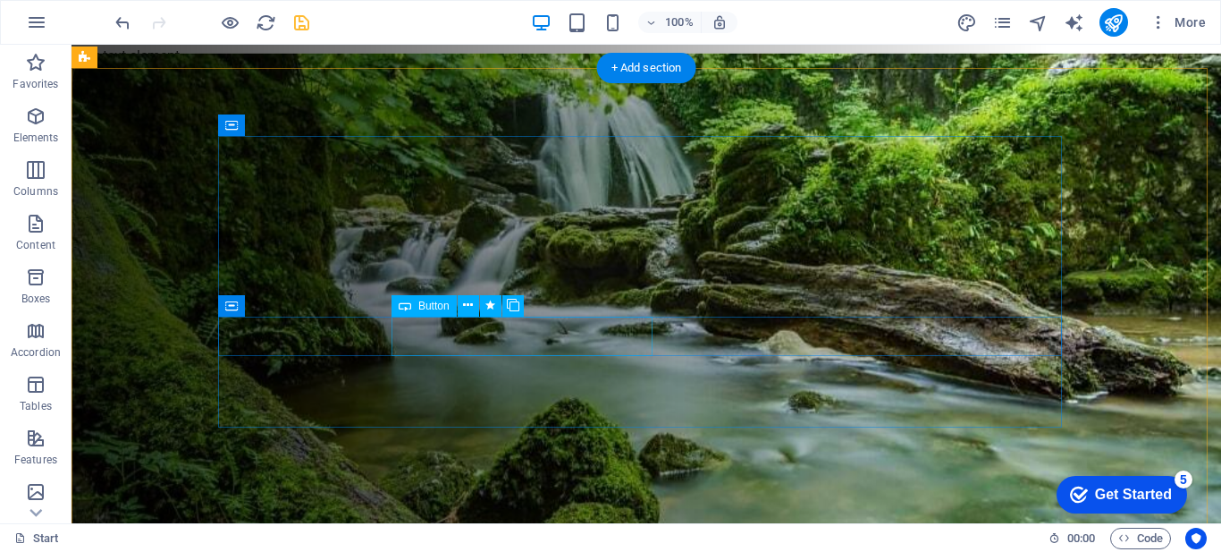
scroll to position [34, 0]
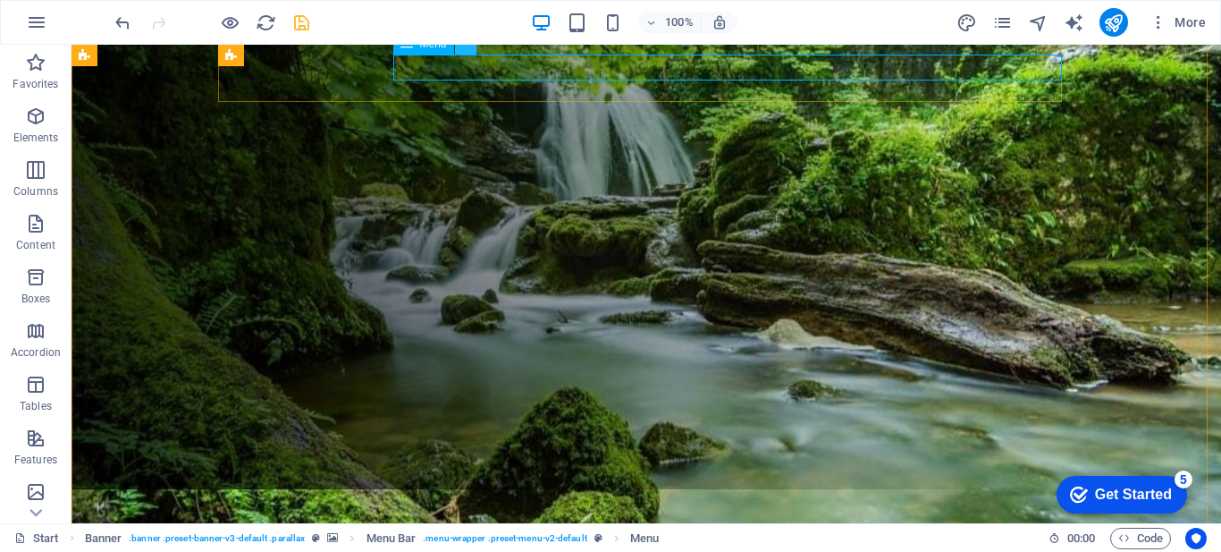
click at [467, 48] on icon at bounding box center [465, 44] width 10 height 19
click at [1091, 266] on figure at bounding box center [647, 286] width 1150 height 489
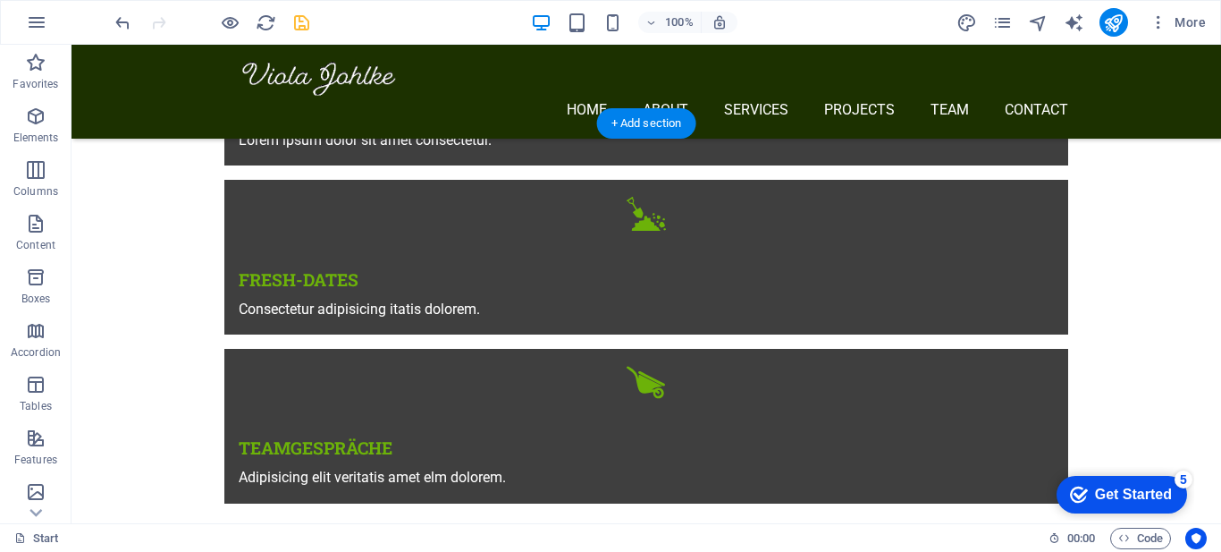
scroll to position [966, 0]
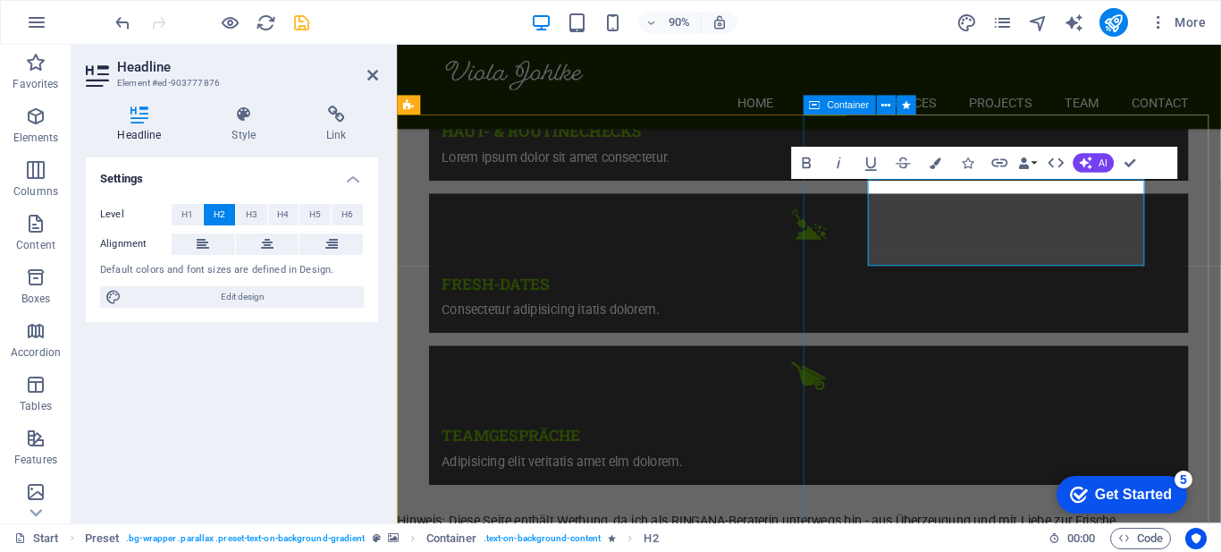
scroll to position [978, 0]
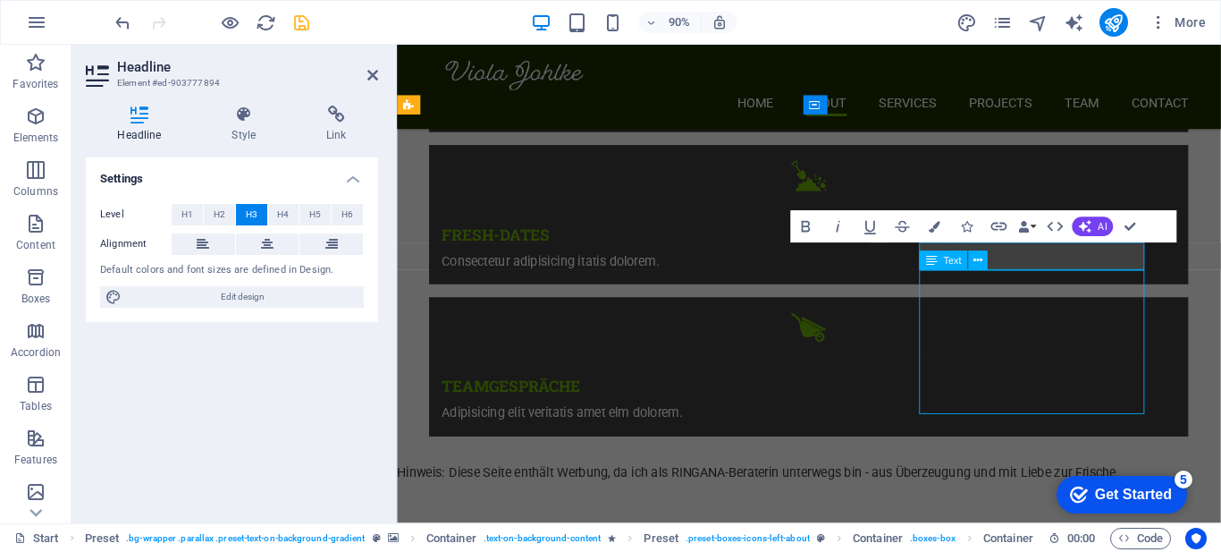
scroll to position [966, 0]
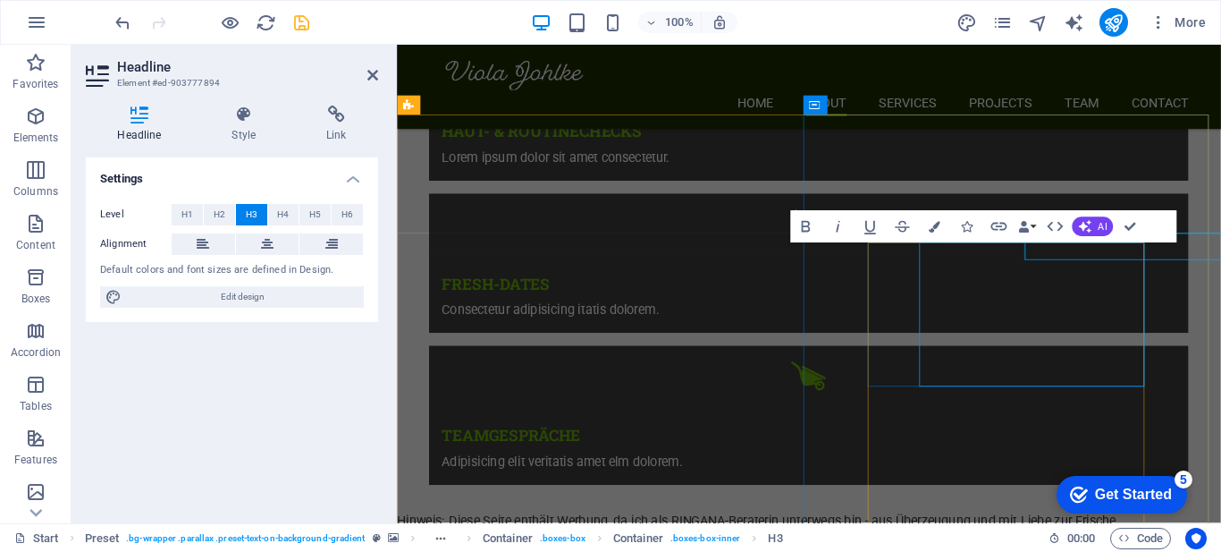
scroll to position [978, 0]
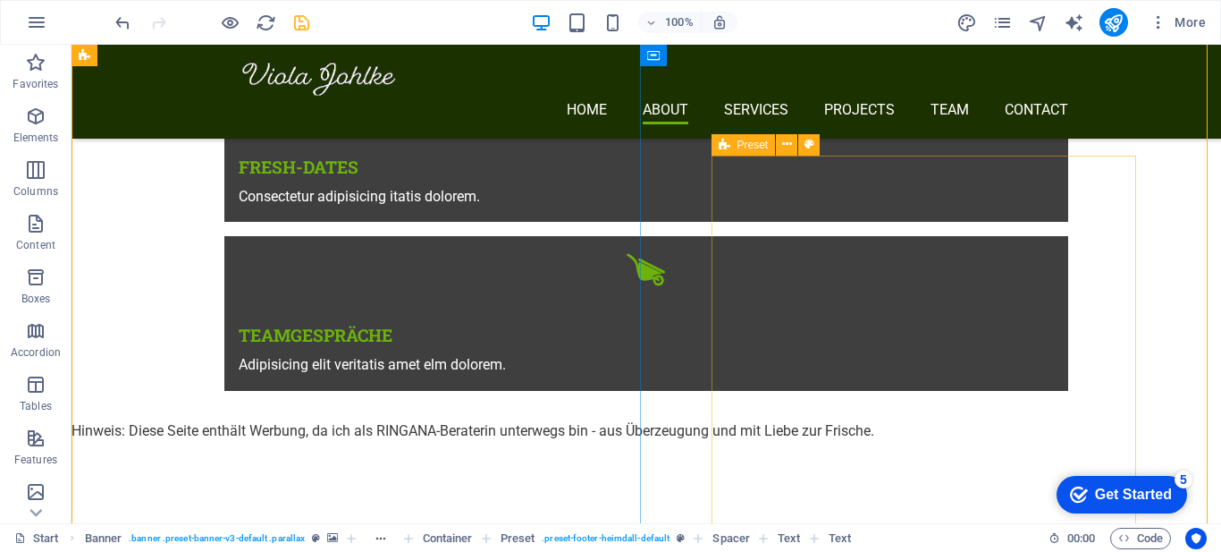
scroll to position [1033, 0]
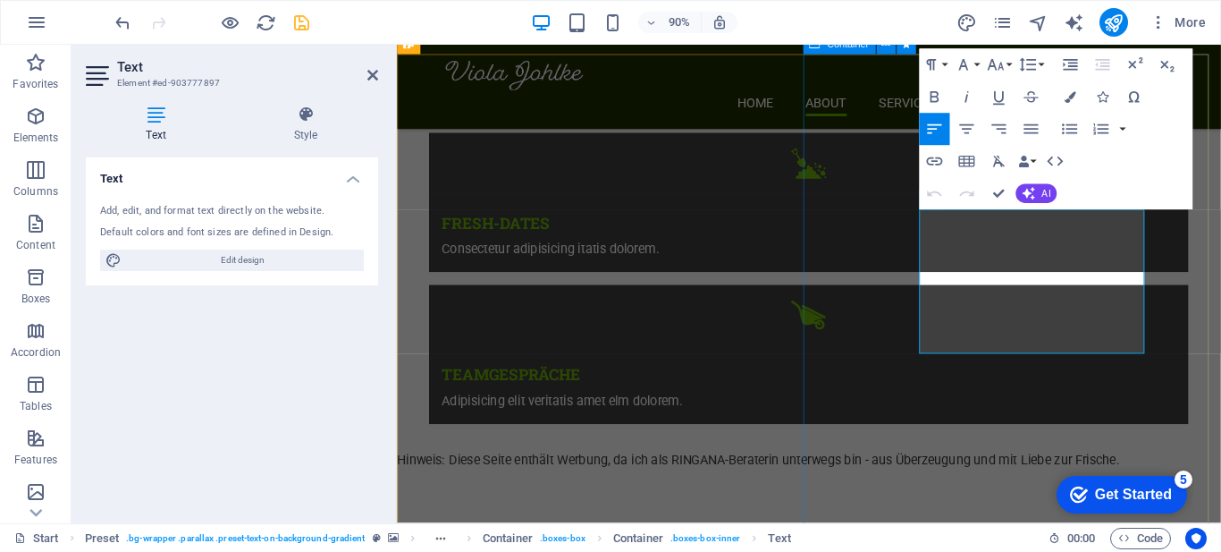
scroll to position [1045, 0]
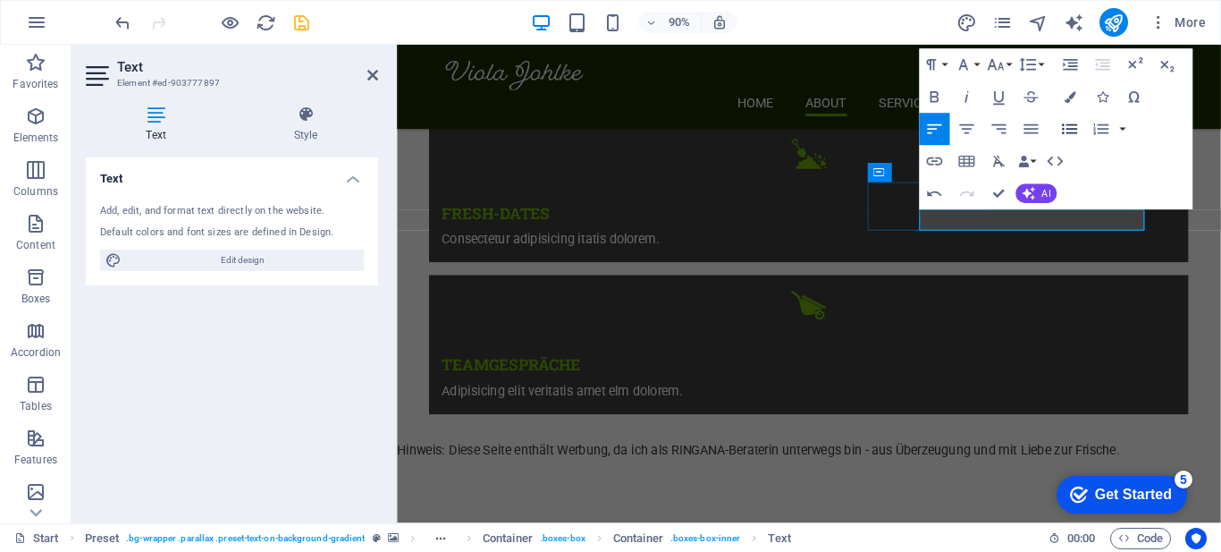
click at [1071, 129] on icon "button" at bounding box center [1069, 129] width 15 height 11
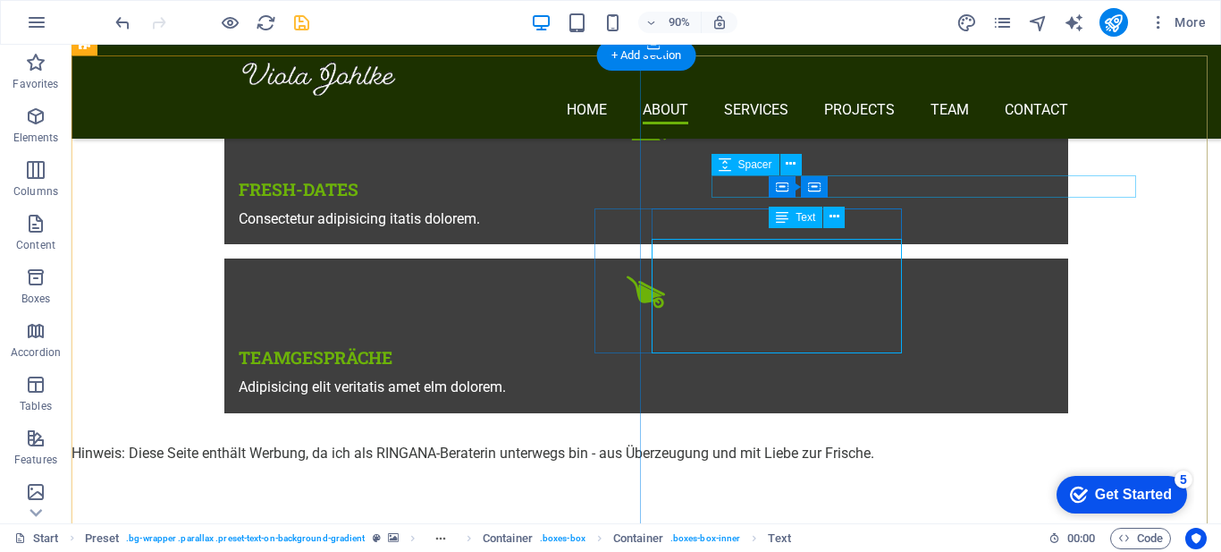
scroll to position [1034, 0]
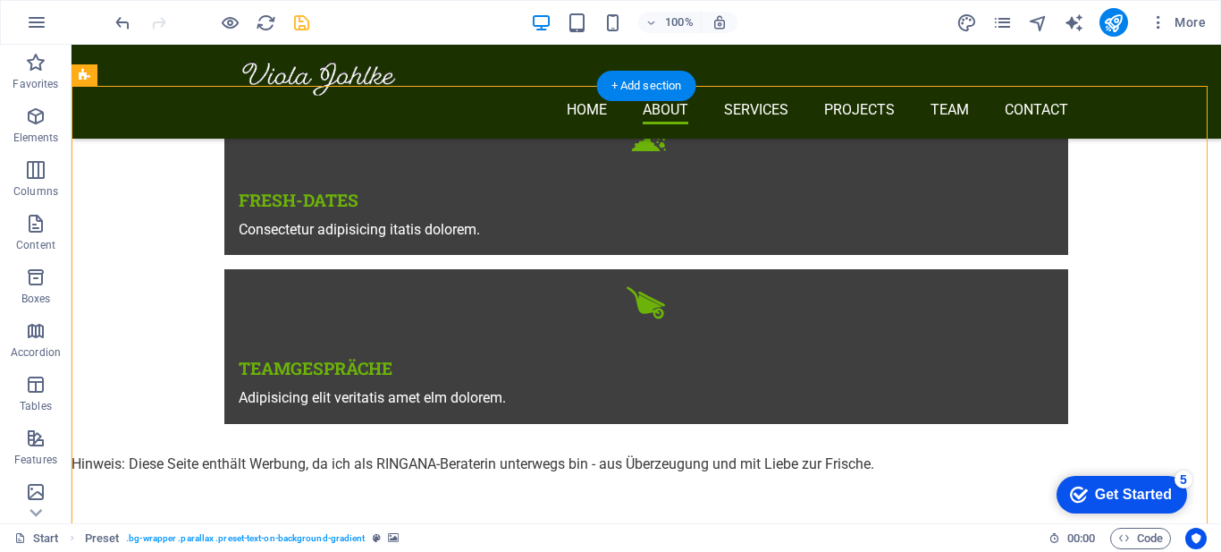
scroll to position [948, 0]
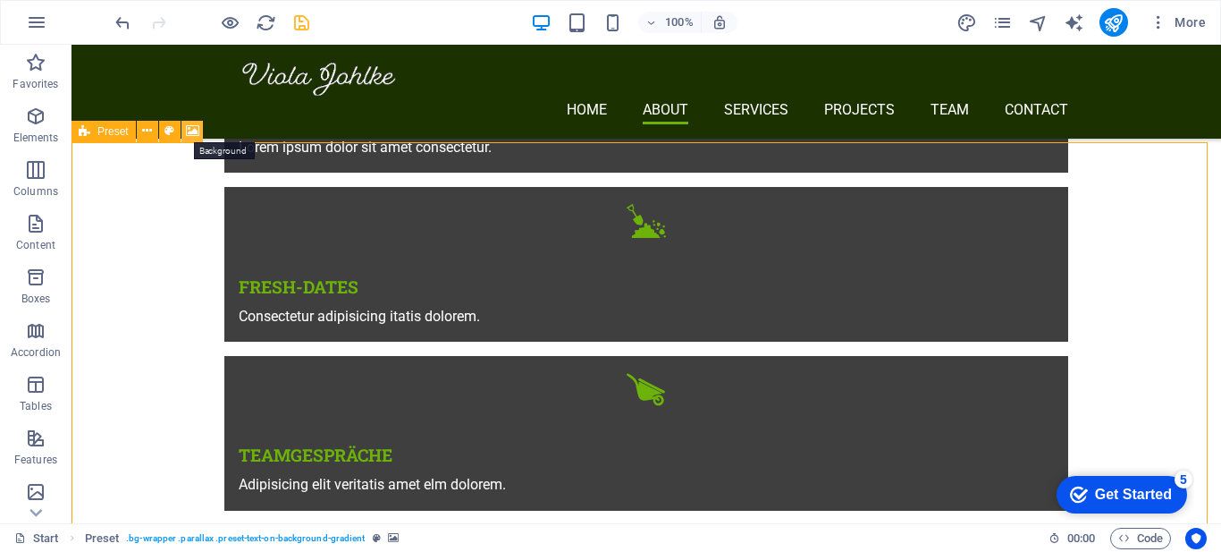
click at [194, 124] on icon at bounding box center [192, 131] width 13 height 19
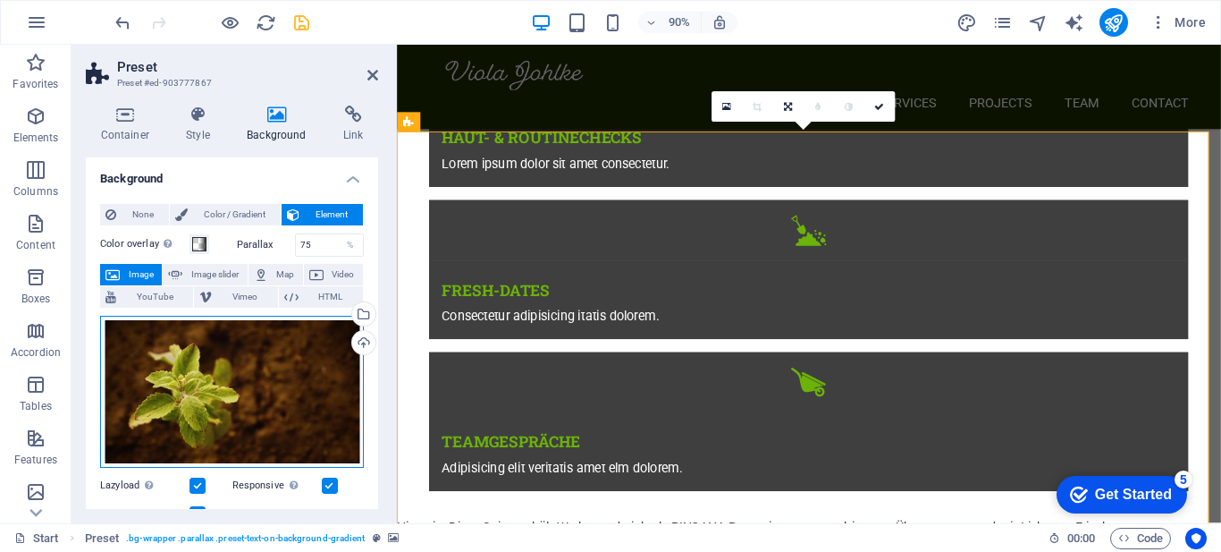
click at [272, 423] on div "Drag files here, click to choose files or select files from Files or our free s…" at bounding box center [232, 392] width 264 height 152
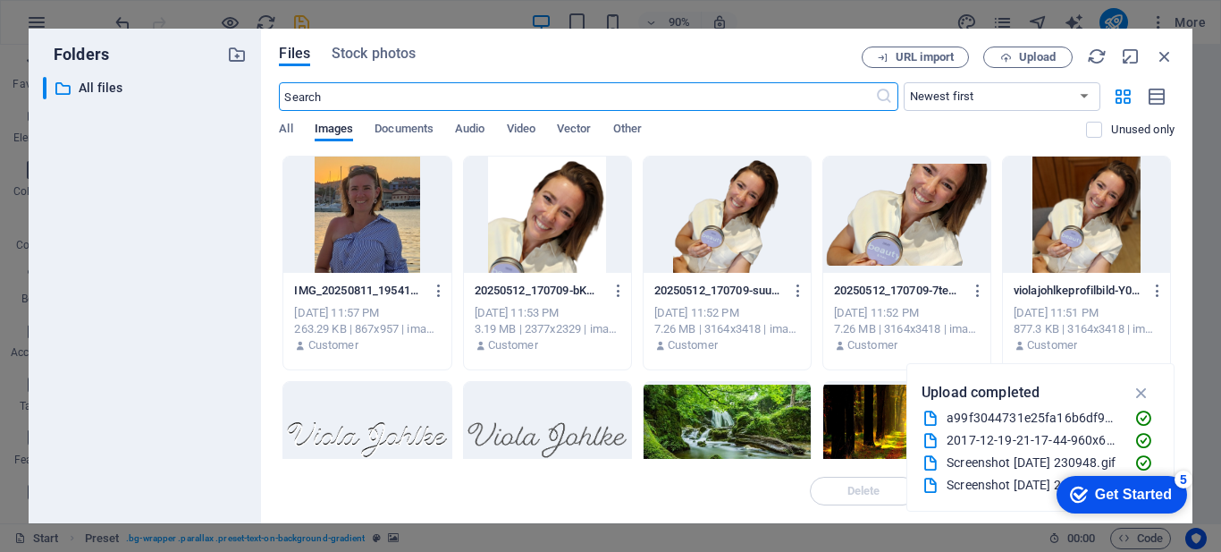
scroll to position [1624, 0]
click at [1024, 58] on span "Upload" at bounding box center [1037, 57] width 37 height 11
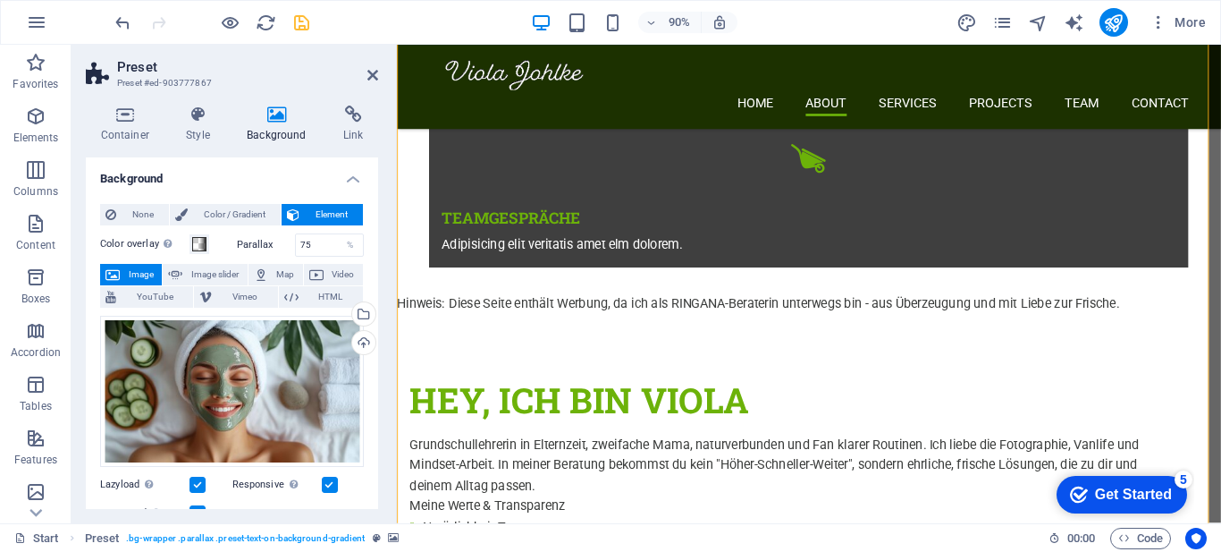
scroll to position [1210, 0]
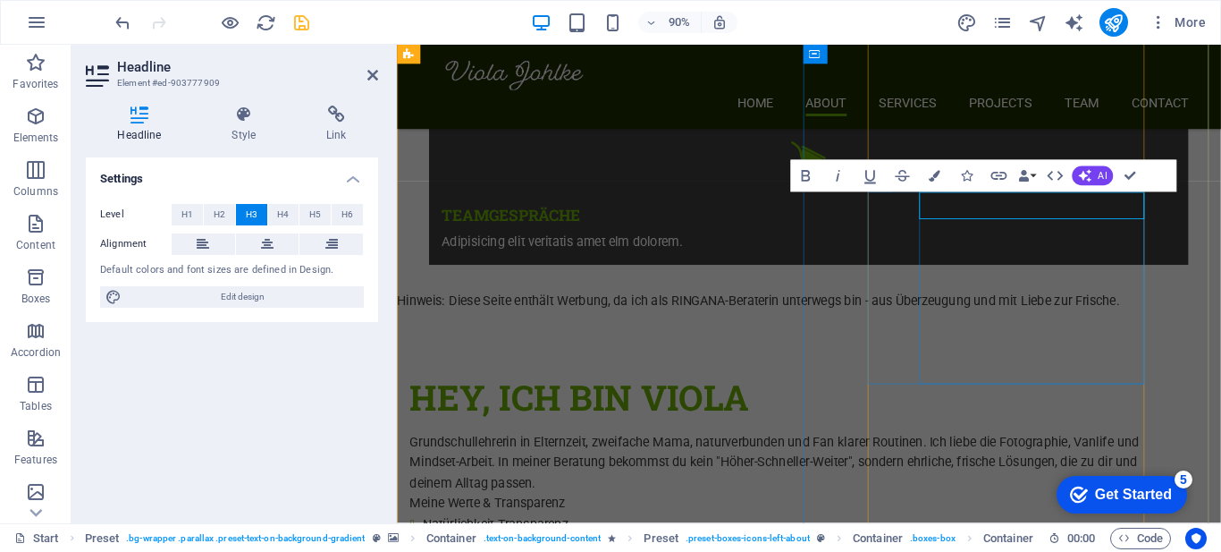
scroll to position [1222, 0]
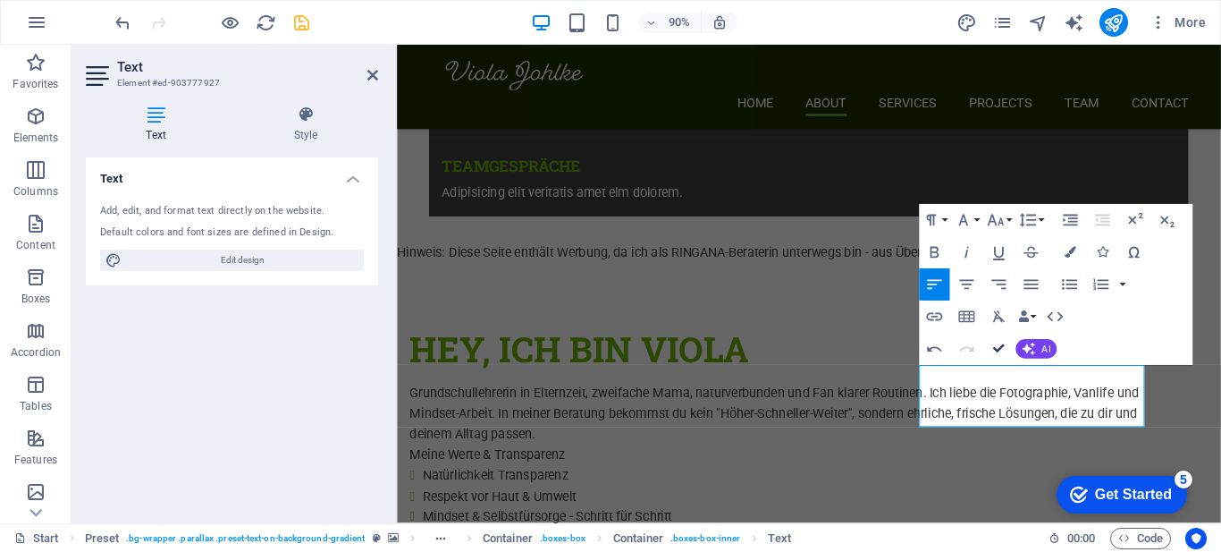
scroll to position [1145, 0]
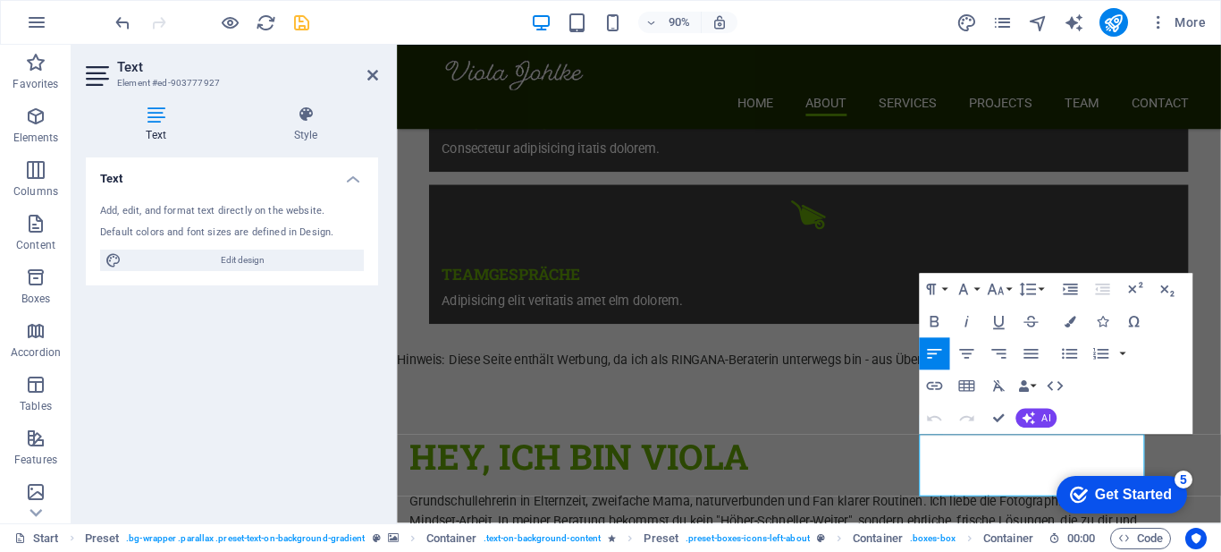
click div "checkmark Get Started 5 First Steps in the Editor Let's guide you through the t…"
click at [1067, 352] on icon "button" at bounding box center [1070, 354] width 20 height 20
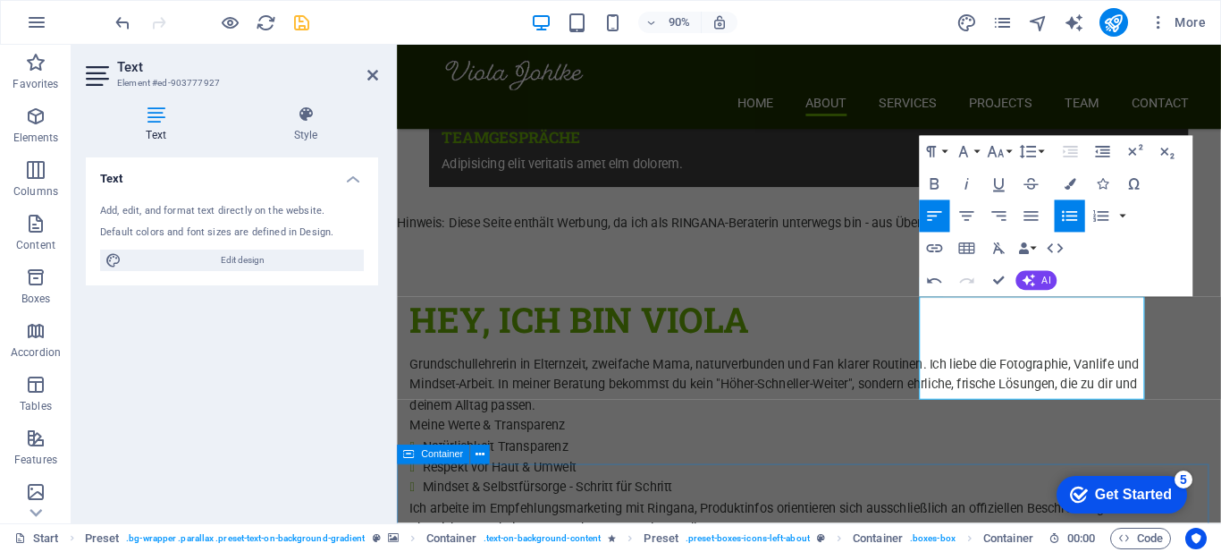
scroll to position [1298, 0]
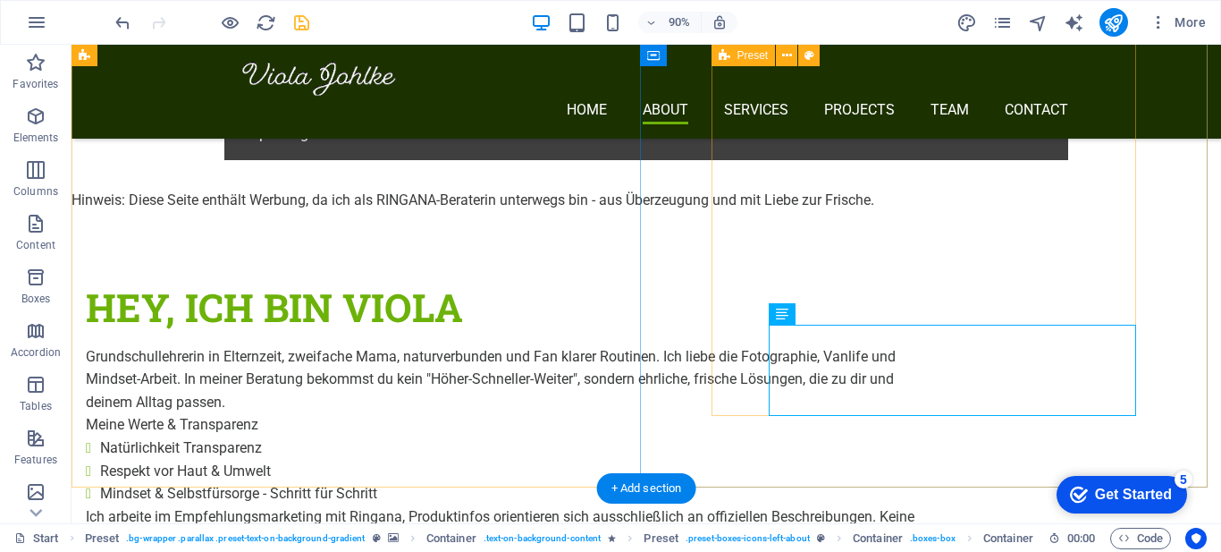
scroll to position [1221, 0]
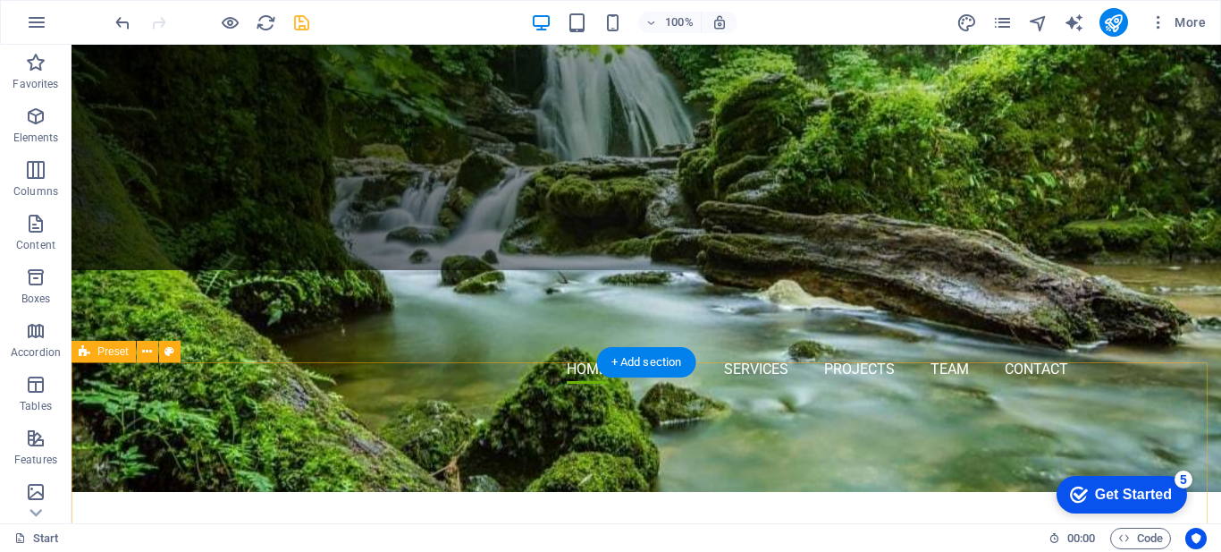
scroll to position [275, 0]
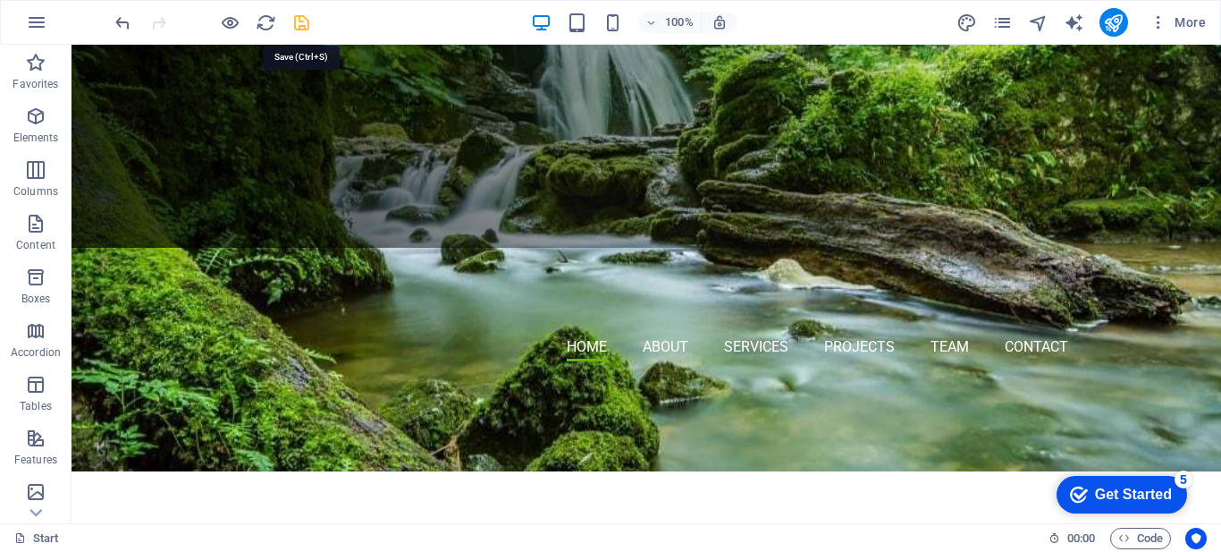
click at [303, 27] on icon "save" at bounding box center [301, 23] width 21 height 21
click at [1118, 18] on icon "publish" at bounding box center [1113, 23] width 21 height 21
